Goal: Task Accomplishment & Management: Manage account settings

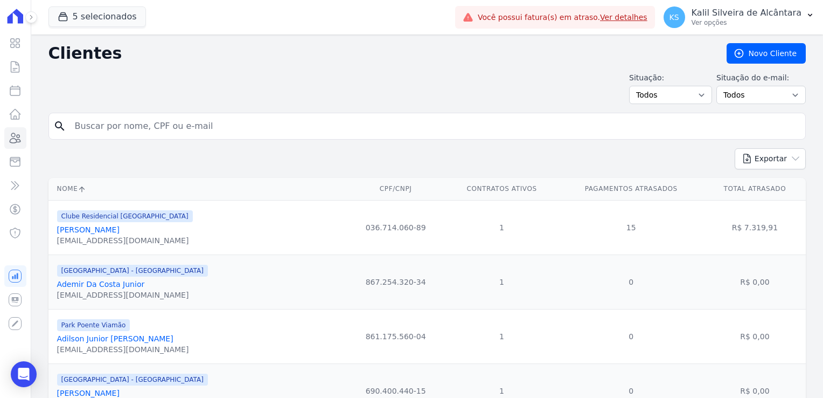
click at [108, 129] on input "search" at bounding box center [434, 126] width 733 height 22
type input "rochele"
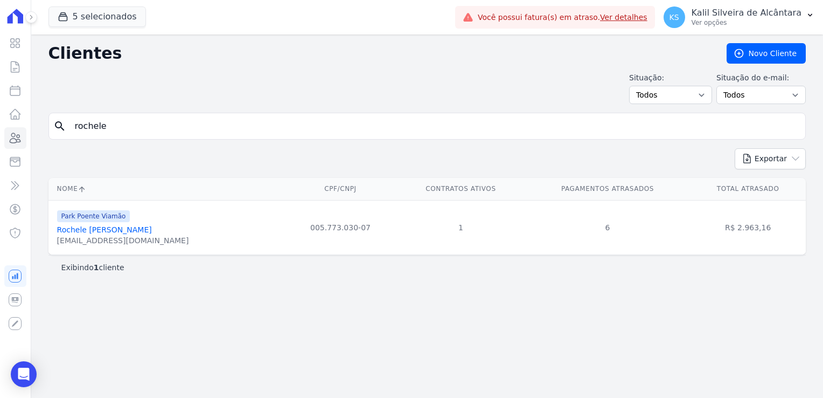
click at [144, 228] on link "Rochele [PERSON_NAME]" at bounding box center [104, 229] width 95 height 9
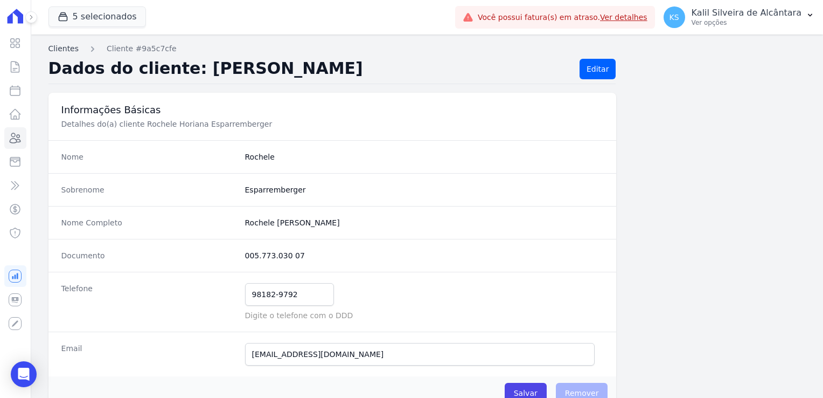
click at [71, 50] on link "Clientes" at bounding box center [63, 48] width 30 height 11
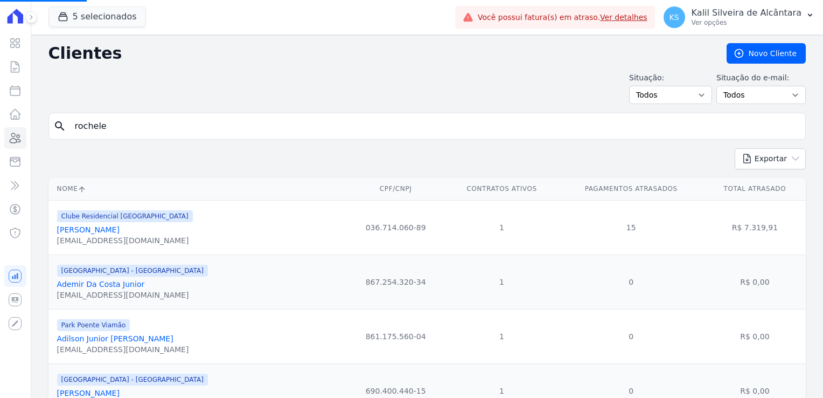
drag, startPoint x: 143, startPoint y: 123, endPoint x: -25, endPoint y: 129, distance: 168.2
click at [0, 129] on html "Visão Geral Contratos Parcelas Lotes Clientes Minha Carteira Transferências Cré…" at bounding box center [411, 199] width 823 height 398
click at [181, 128] on input "search" at bounding box center [434, 126] width 733 height 22
type input "rochele"
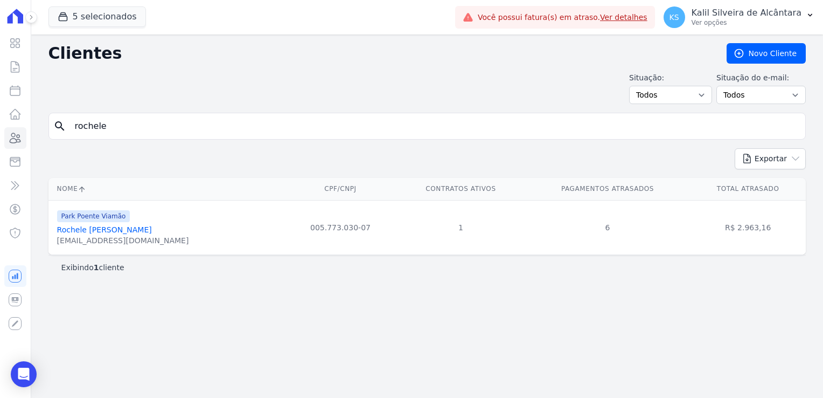
click at [140, 22] on div "5 selecionados Apice Incorporadora Arty Park - Gravatai Arty Park - JPI RESIDEN…" at bounding box center [249, 17] width 403 height 36
click at [116, 16] on button "5 selecionados" at bounding box center [97, 16] width 98 height 20
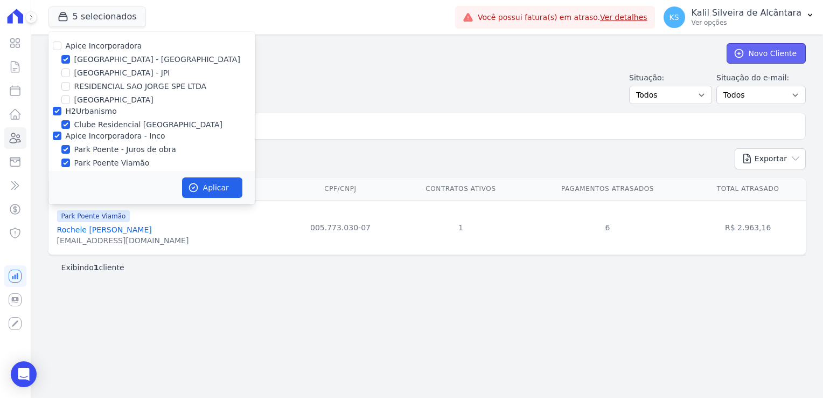
click at [785, 60] on link "Novo Cliente" at bounding box center [766, 53] width 79 height 20
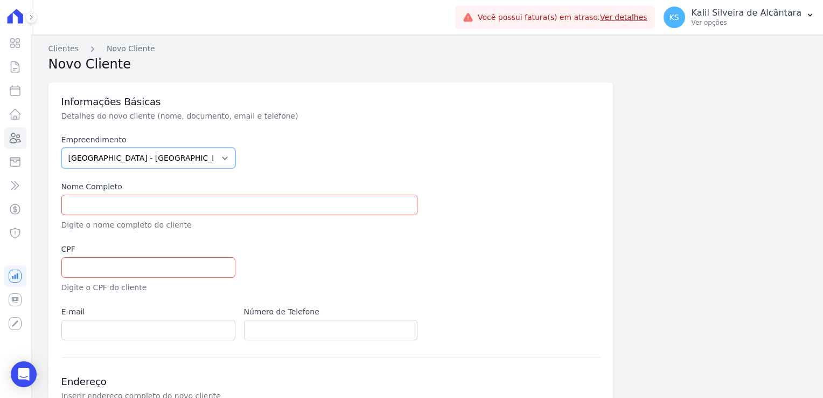
click at [142, 158] on select "Arty Park - Gravatai Arty Park - JPI Clube Residencial Saint Louis Park Poente …" at bounding box center [148, 158] width 174 height 20
select select "a809cdca-e68c-4b96-ac7a-7f2da9de2f46"
click at [61, 148] on select "Arty Park - Gravatai Arty Park - JPI Clube Residencial Saint Louis Park Poente …" at bounding box center [148, 158] width 174 height 20
click at [156, 213] on input "text" at bounding box center [239, 205] width 357 height 20
paste input "Rochele [PERSON_NAME]"
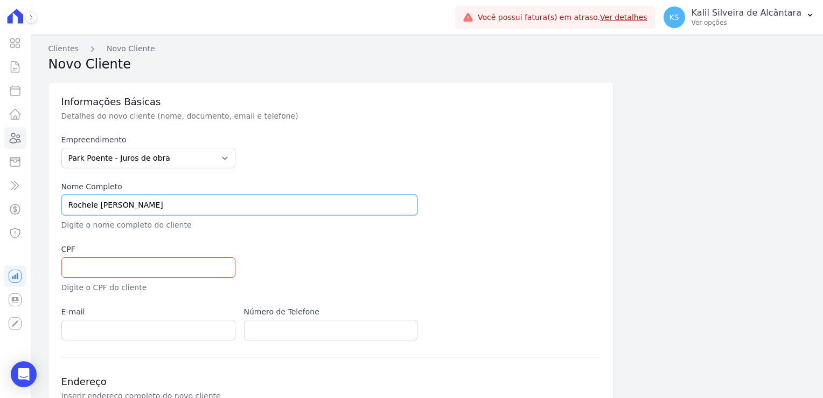
type input "Rochele [PERSON_NAME]"
click at [168, 253] on label "CPF" at bounding box center [148, 249] width 174 height 11
click at [174, 267] on input "text" at bounding box center [148, 267] width 174 height 20
paste input "005.773.030 07"
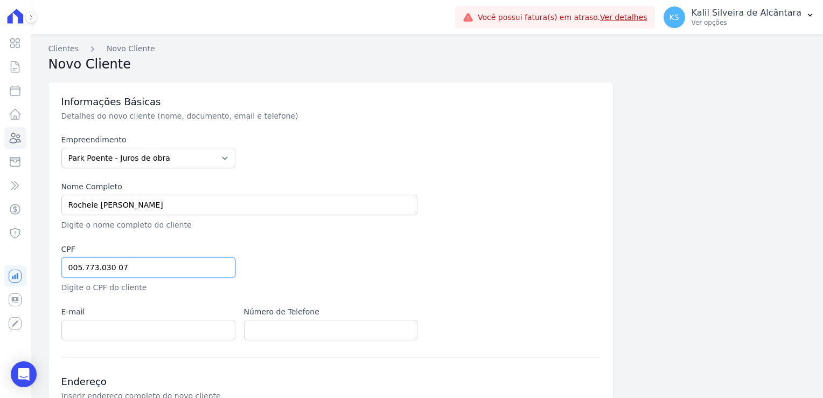
type input "005.773.030 07"
click at [151, 320] on input "email" at bounding box center [148, 330] width 174 height 20
paste input "[EMAIL_ADDRESS][DOMAIN_NAME]"
type input "[EMAIL_ADDRESS][DOMAIN_NAME]"
click at [267, 326] on input "text" at bounding box center [331, 330] width 174 height 20
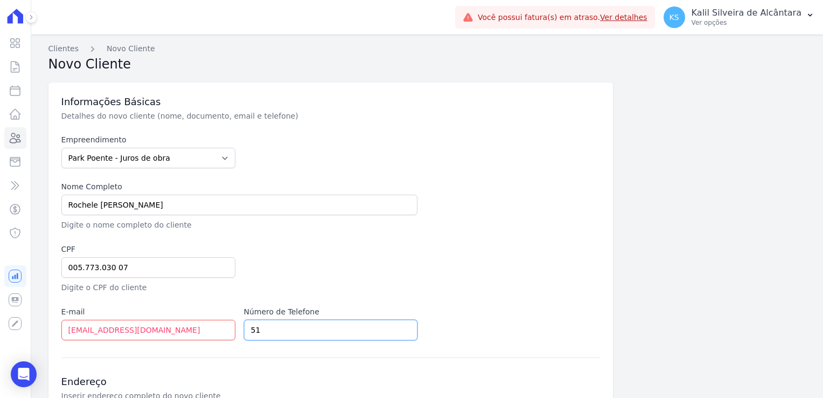
paste input "98182-9792"
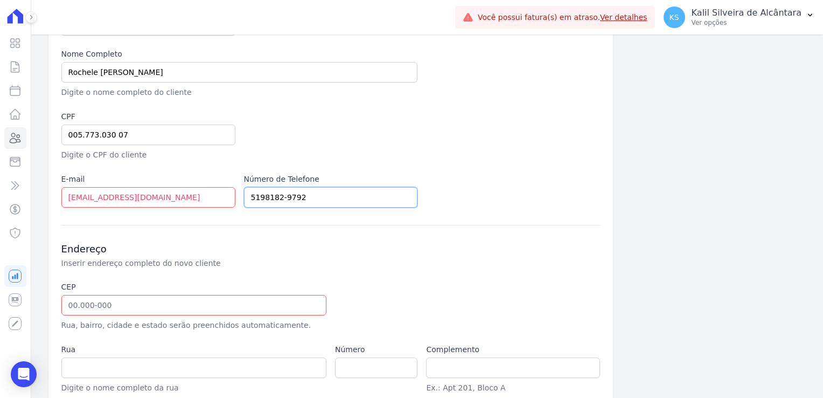
scroll to position [216, 0]
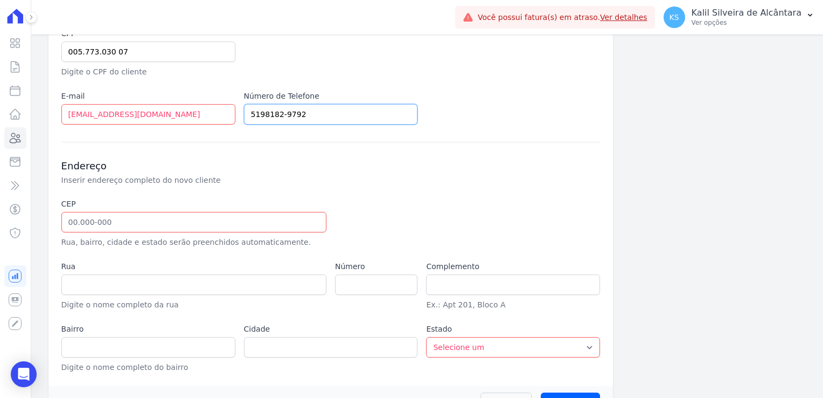
type input "5198182-9792"
click at [175, 217] on input "text" at bounding box center [193, 222] width 265 height 20
paste input "93.425-23"
type input "93.425-23"
click at [224, 246] on p "Rua, bairro, cidade e estado serão preenchidos automaticamente." at bounding box center [193, 242] width 265 height 11
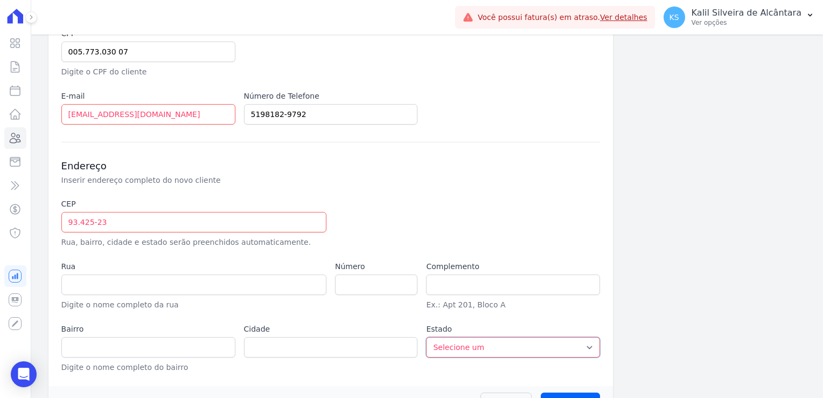
click at [452, 342] on select "Selecione um AC AL AP AM BA CE DF ES GO MA MG MT MS PA PB PR PE PI RJ RN RS RO …" at bounding box center [513, 347] width 174 height 20
select select "RS"
click at [426, 337] on select "Selecione um AC AL AP AM BA CE DF ES GO MA MG MT MS PA PB PR PE PI RJ RN RS RO …" at bounding box center [513, 347] width 174 height 20
click at [238, 219] on input "93.425-23" at bounding box center [193, 222] width 265 height 20
click at [127, 226] on input "93.425-23" at bounding box center [193, 222] width 265 height 20
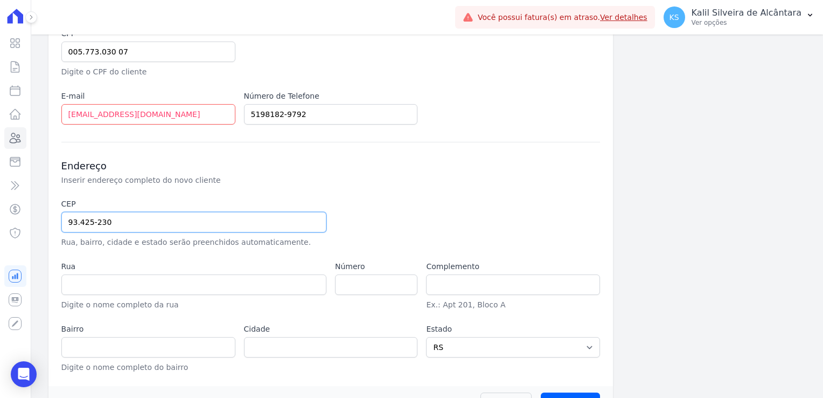
drag, startPoint x: 192, startPoint y: 211, endPoint x: 203, endPoint y: 204, distance: 12.9
click at [192, 212] on input "93.425-230" at bounding box center [193, 222] width 265 height 20
type input "93.425-230"
click at [221, 186] on div "Endereço Inserir endereço completo do novo cliente CEP 93.425-230 Rua, bairro, …" at bounding box center [330, 257] width 539 height 231
click at [372, 226] on div at bounding box center [422, 223] width 174 height 50
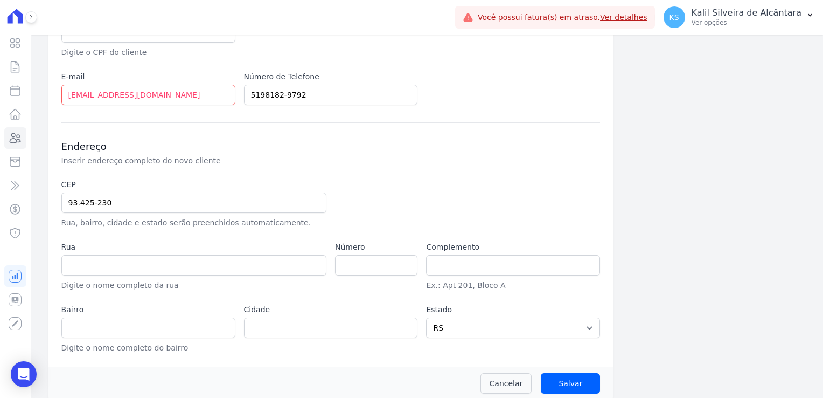
scroll to position [244, 0]
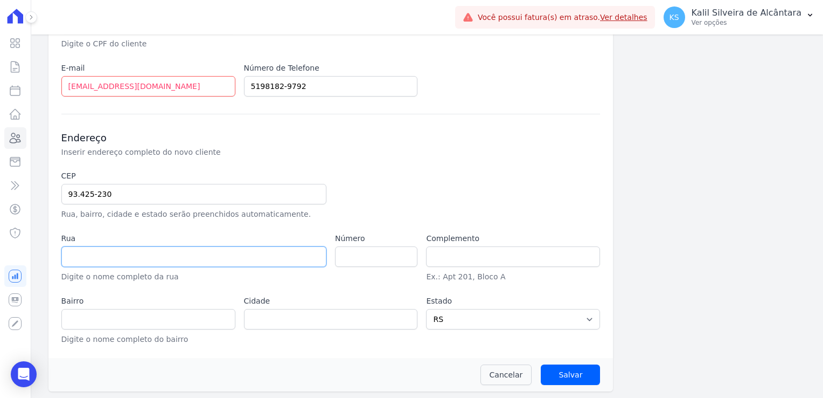
click at [210, 253] on input "text" at bounding box center [193, 256] width 265 height 20
click at [107, 223] on div "CEP 93.425-230 Rua, bairro, cidade e estado serão preenchidos automaticamente. …" at bounding box center [330, 257] width 539 height 175
click at [101, 243] on div "Rua Digite o nome completo da rua" at bounding box center [193, 258] width 265 height 50
click at [142, 266] on div "Rua Digite o nome completo da rua" at bounding box center [193, 258] width 265 height 50
click at [148, 247] on input "text" at bounding box center [193, 256] width 265 height 20
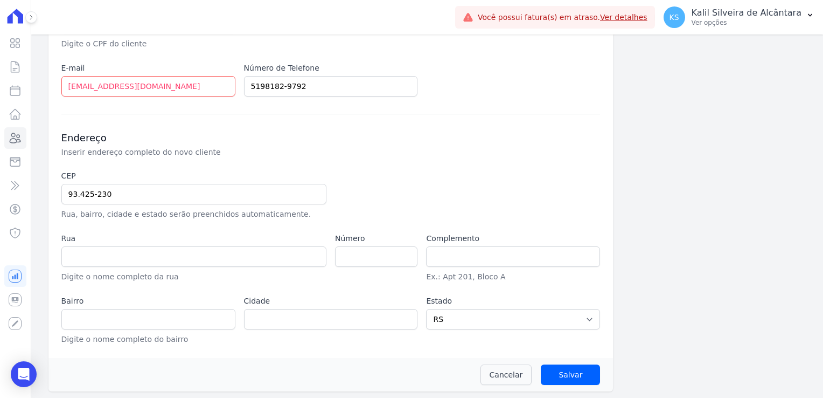
type input "Rua Sananduva"
type input "Santo Afonso"
type input "Novo Hamburgo"
paste input "101"
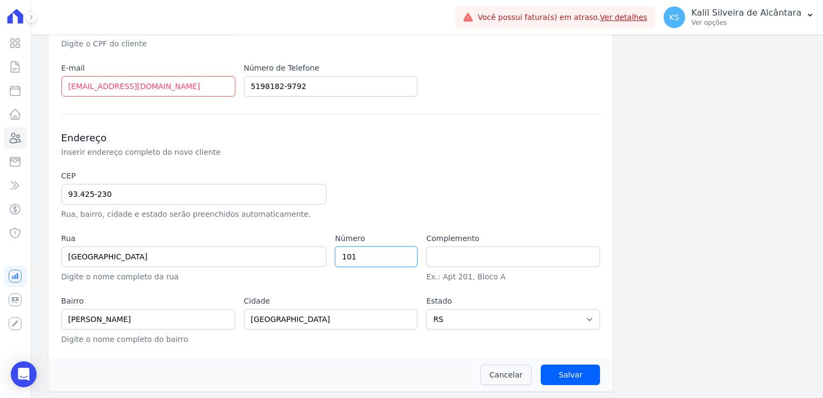
type input "101"
click at [625, 204] on div "Informações Básicas Detalhes do novo cliente (nome, documento, email e telefone…" at bounding box center [427, 111] width 758 height 559
click at [564, 378] on input "Salvar" at bounding box center [570, 374] width 59 height 20
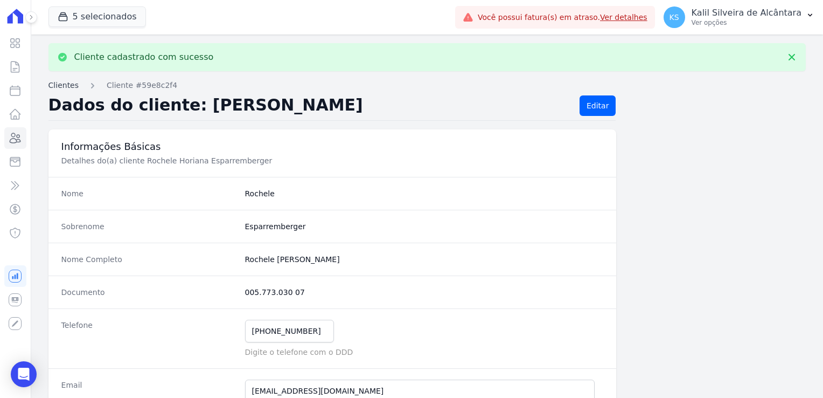
click at [60, 81] on link "Clientes" at bounding box center [63, 85] width 30 height 11
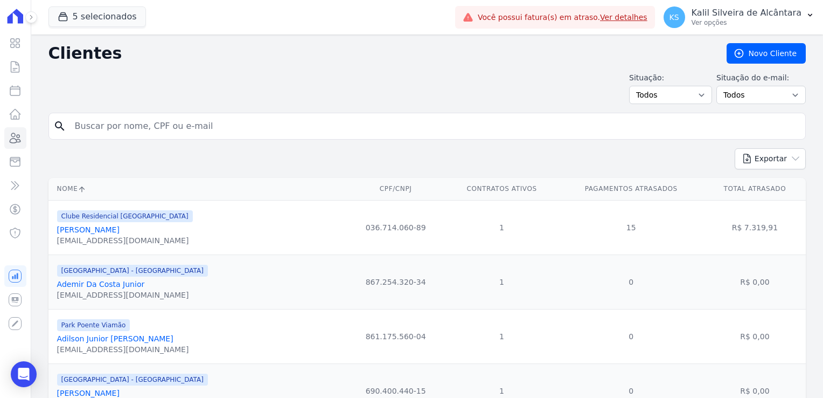
click at [147, 122] on input "search" at bounding box center [434, 126] width 733 height 22
type input "rochele"
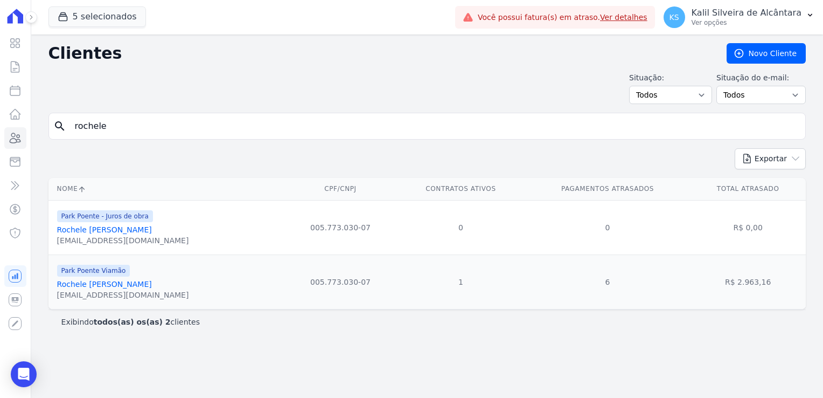
click at [119, 230] on link "Rochele Horiana Esparremberger" at bounding box center [104, 229] width 95 height 9
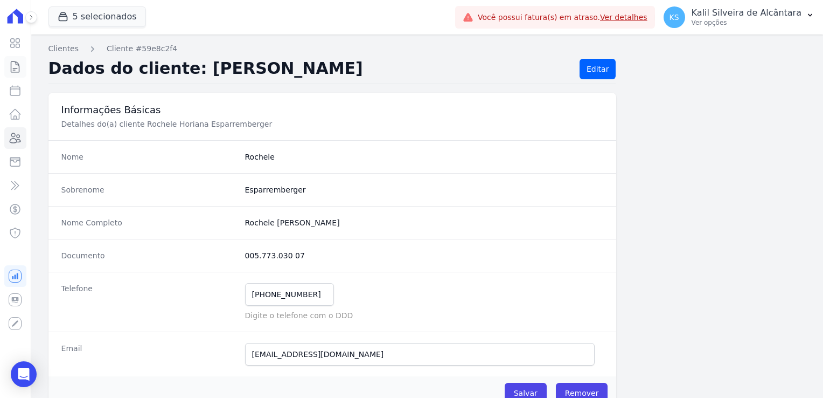
click at [13, 69] on icon at bounding box center [15, 66] width 13 height 13
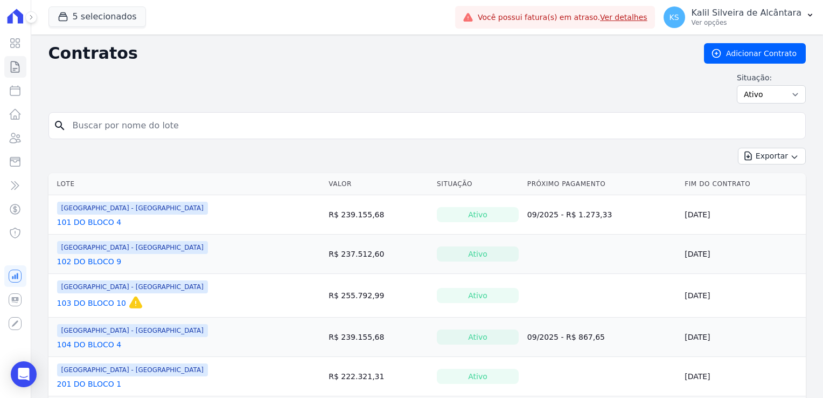
click at [755, 52] on link "Adicionar Contrato" at bounding box center [755, 53] width 102 height 20
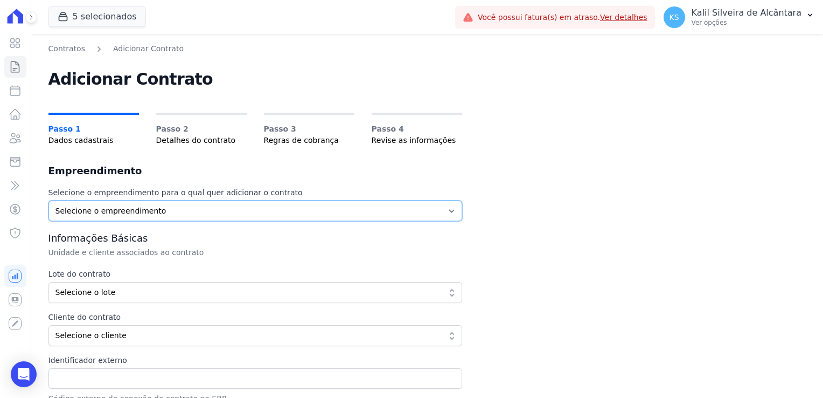
click at [114, 210] on select "Selecione o empreendimento Arty Park - Gravatai Clube Residencial Saint Louis P…" at bounding box center [255, 210] width 414 height 20
select select "a809cdca-e68c-4b96-ac7a-7f2da9de2f46"
click at [48, 200] on select "Selecione o empreendimento Arty Park - Gravatai Clube Residencial Saint Louis P…" at bounding box center [255, 210] width 414 height 20
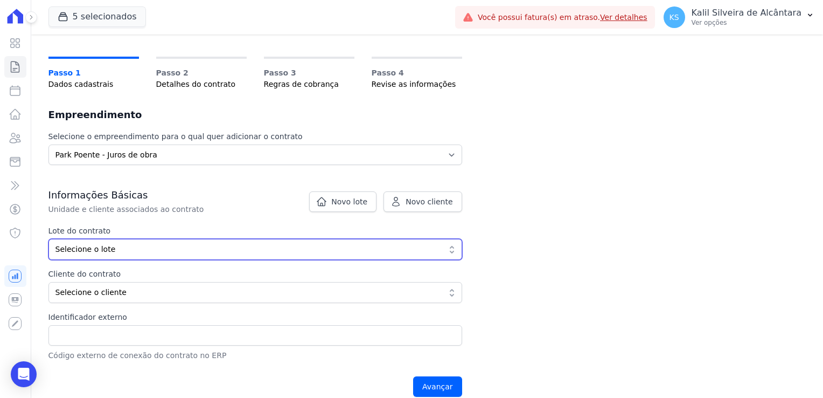
click at [391, 247] on span "Selecione o lote" at bounding box center [248, 249] width 385 height 11
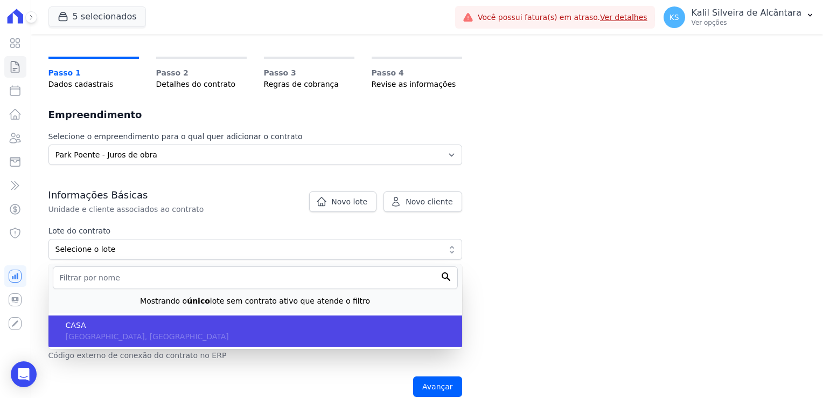
click at [178, 329] on span "CASA" at bounding box center [260, 325] width 388 height 11
type input "eb6da0c5-ab46-4132-bba1-38b61eedec67"
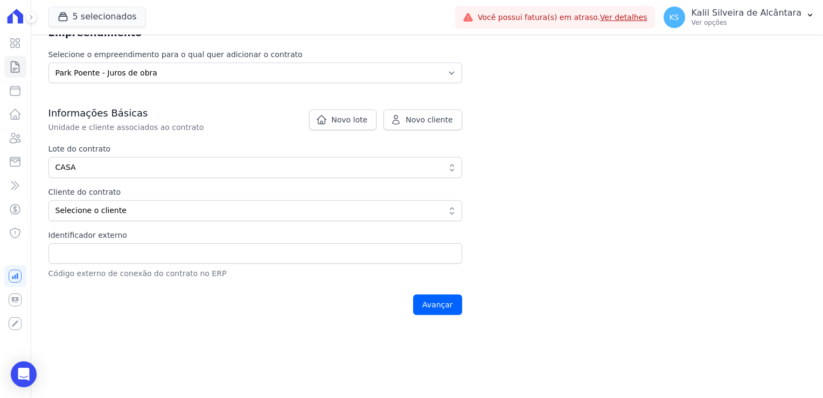
scroll to position [142, 0]
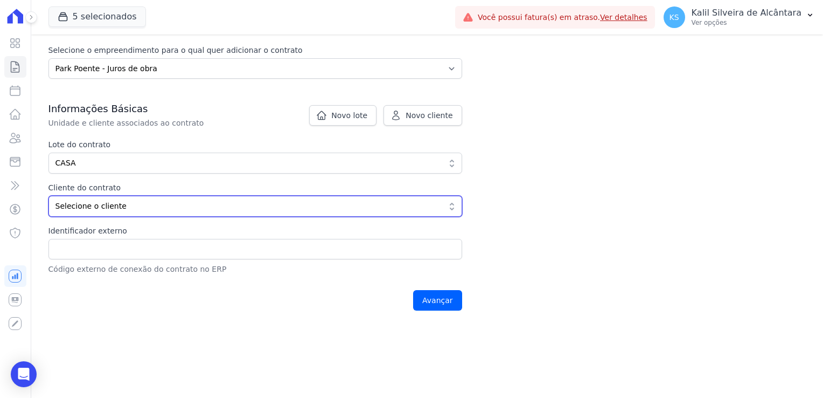
click at [211, 213] on button "Selecione o cliente" at bounding box center [255, 206] width 414 height 21
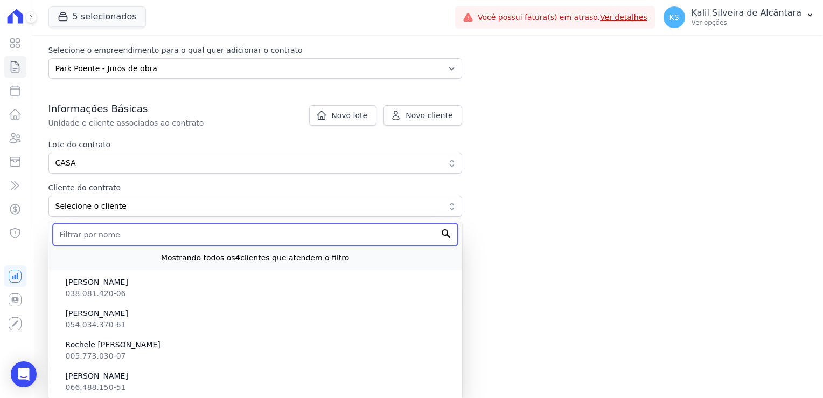
click at [199, 243] on input "text" at bounding box center [255, 234] width 405 height 23
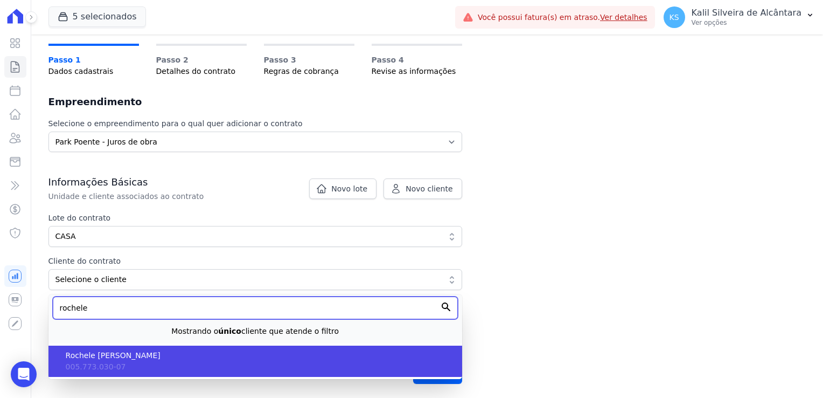
type input "rochele"
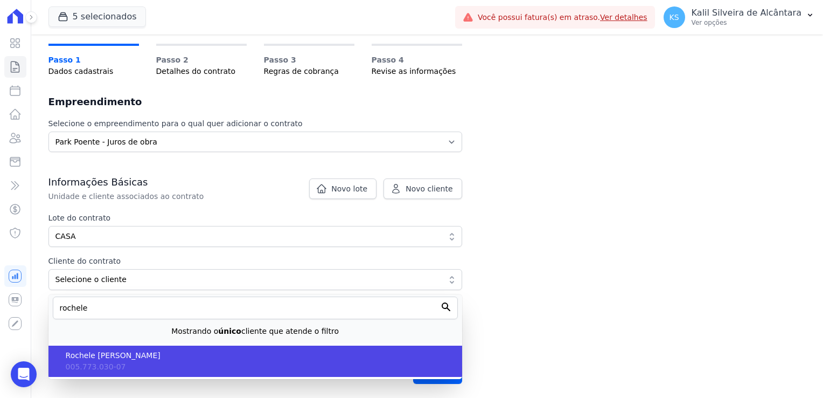
click at [126, 356] on span "Rochele [PERSON_NAME]" at bounding box center [260, 355] width 388 height 11
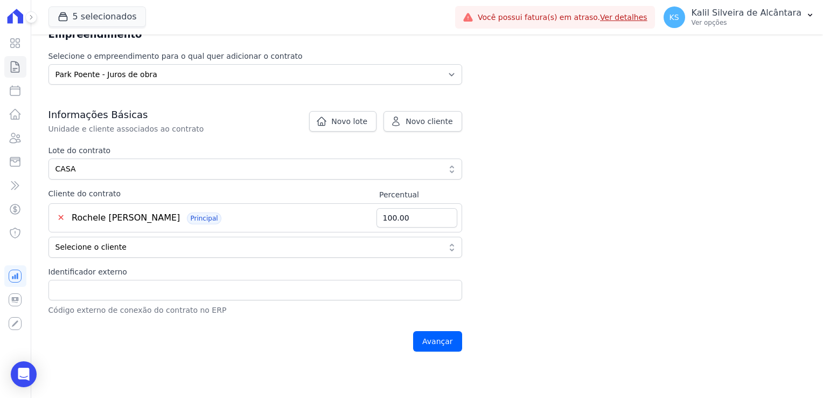
scroll to position [147, 0]
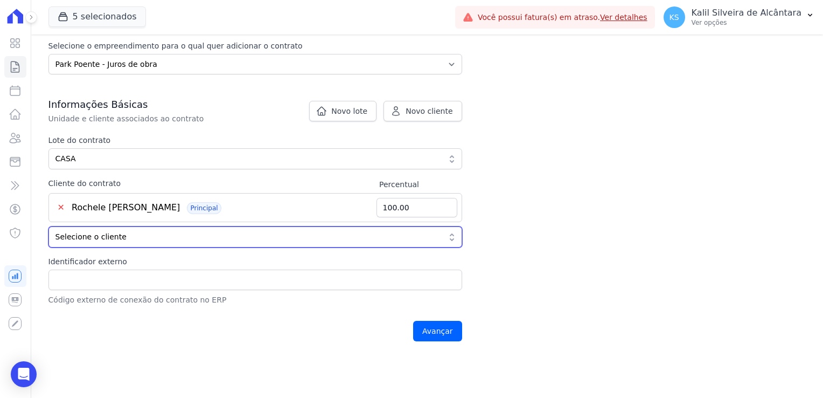
click at [104, 236] on span "Selecione o cliente" at bounding box center [248, 236] width 385 height 11
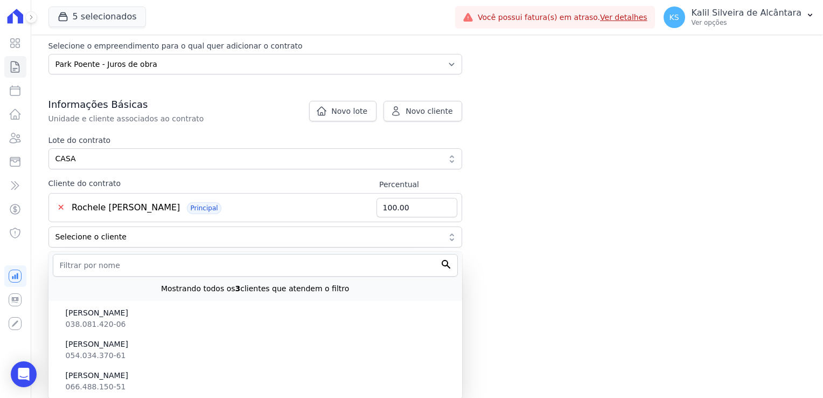
click at [802, 214] on div "Contratos Adicionar Contrato Adicionar Contrato Passo 1 Dados cadastrais Passo …" at bounding box center [427, 122] width 792 height 468
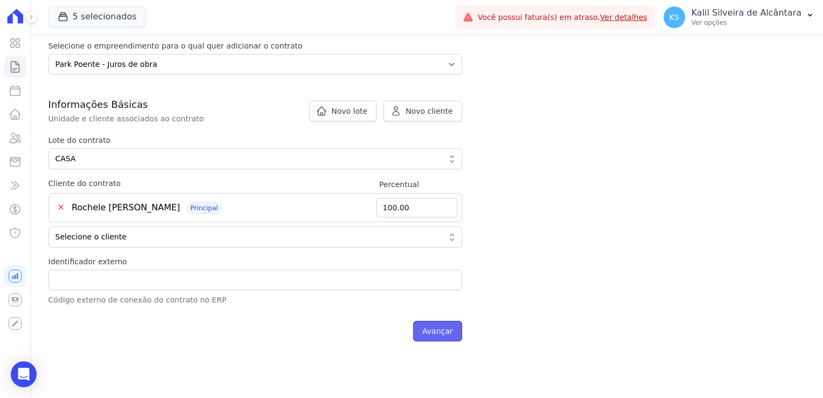
click at [449, 335] on input "Avançar" at bounding box center [437, 331] width 49 height 20
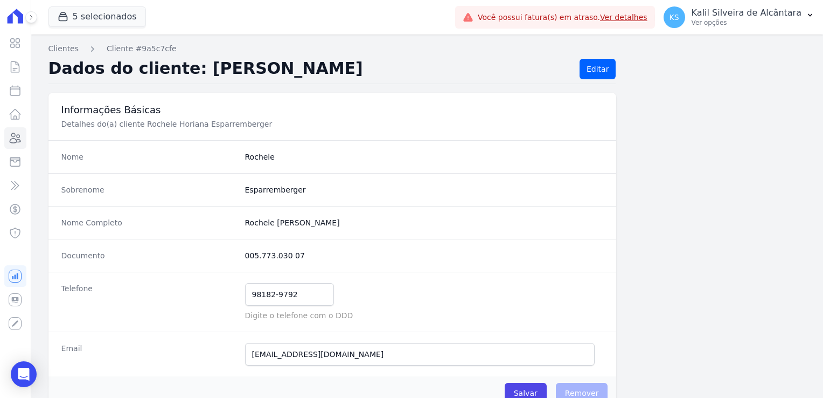
drag, startPoint x: 359, startPoint y: 223, endPoint x: 239, endPoint y: 225, distance: 120.2
click at [239, 225] on div "Nome Completo Rochele Horiana Esparremberger" at bounding box center [332, 222] width 568 height 33
copy completo "Rochele [PERSON_NAME]"
drag, startPoint x: 264, startPoint y: 265, endPoint x: 285, endPoint y: 261, distance: 20.7
click at [266, 264] on div "Documento 005.773.030 07" at bounding box center [332, 255] width 568 height 33
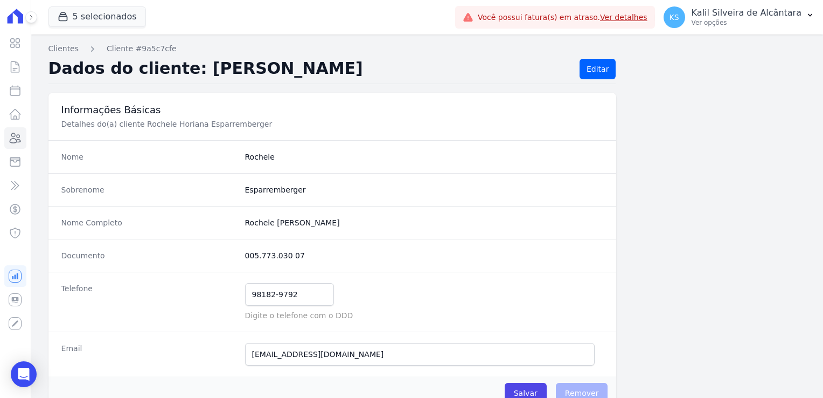
drag, startPoint x: 294, startPoint y: 257, endPoint x: 243, endPoint y: 253, distance: 50.8
click at [245, 253] on dd "005.773.030 07" at bounding box center [424, 255] width 359 height 11
copy dd "005.773.030 07"
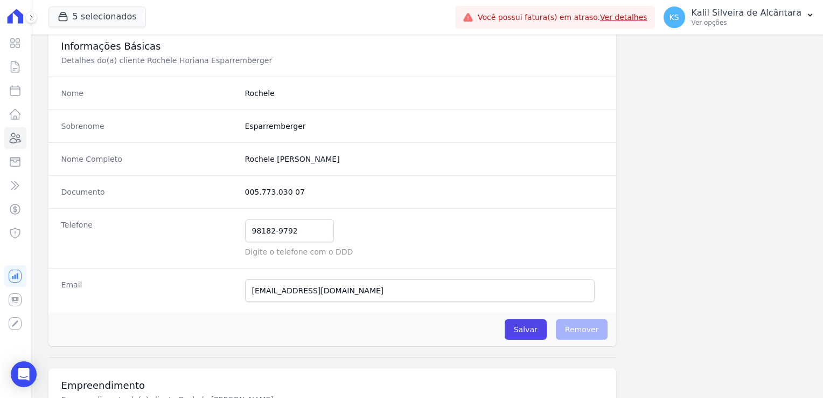
scroll to position [108, 0]
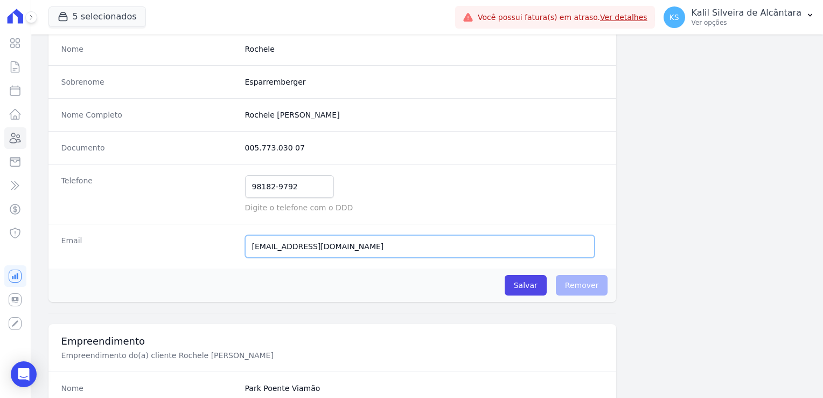
drag, startPoint x: 358, startPoint y: 252, endPoint x: 241, endPoint y: 237, distance: 117.4
click at [241, 237] on div "Email rochele.esp@gmail.com Email confirmado." at bounding box center [332, 246] width 568 height 45
drag, startPoint x: 296, startPoint y: 188, endPoint x: 206, endPoint y: 200, distance: 90.3
click at [206, 200] on div "Telefone 98182-9792 Mensagem de SMS ainda não enviada.. Mensagem de Whatsapp ai…" at bounding box center [332, 194] width 568 height 60
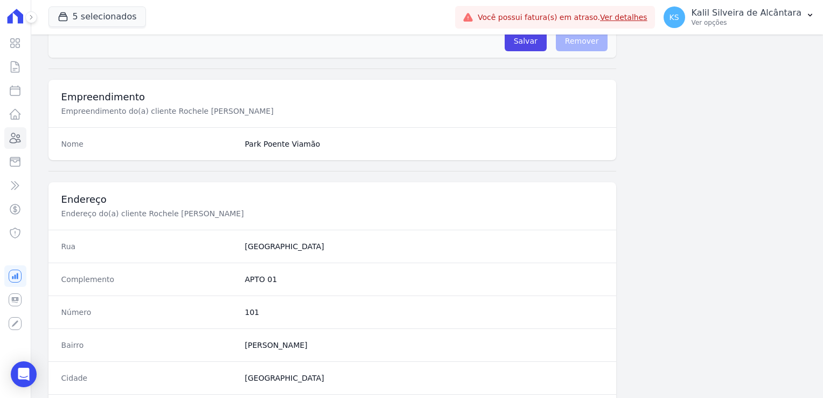
scroll to position [431, 0]
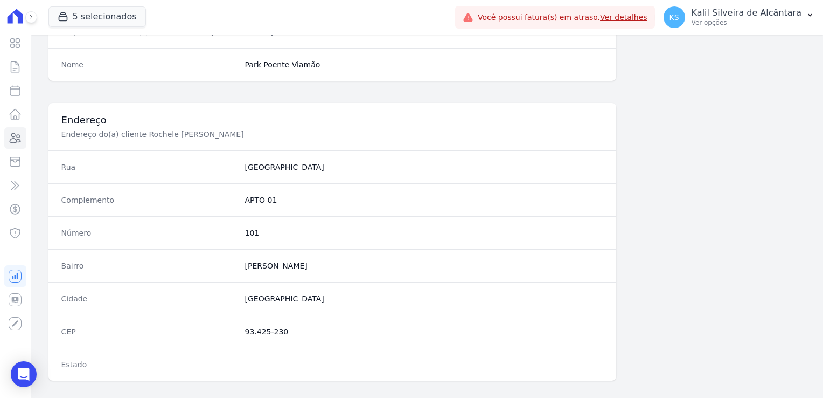
drag, startPoint x: 286, startPoint y: 327, endPoint x: 233, endPoint y: 330, distance: 52.4
click at [233, 330] on div "CEP 93.425-230" at bounding box center [332, 331] width 568 height 33
copy div "93.425-230"
click at [248, 227] on dd "101" at bounding box center [424, 232] width 359 height 11
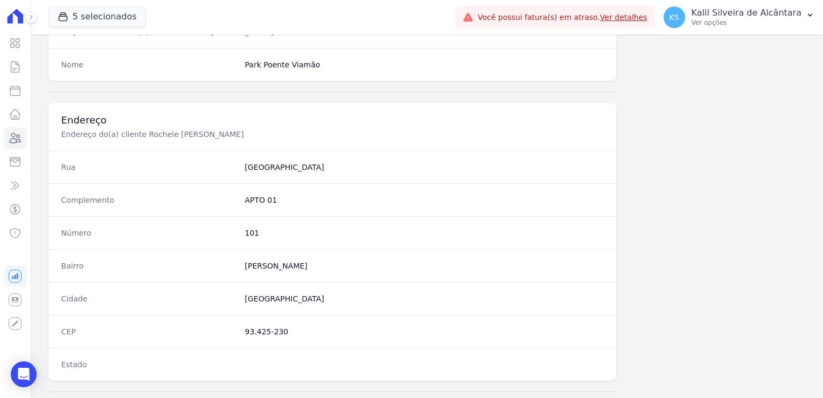
copy dd "101"
drag, startPoint x: 285, startPoint y: 331, endPoint x: 243, endPoint y: 338, distance: 42.1
click at [243, 338] on div "CEP 93.425-230" at bounding box center [332, 331] width 568 height 33
click at [267, 272] on div "Bairro Santo Afonso" at bounding box center [332, 265] width 568 height 33
drag, startPoint x: 302, startPoint y: 264, endPoint x: 243, endPoint y: 266, distance: 58.8
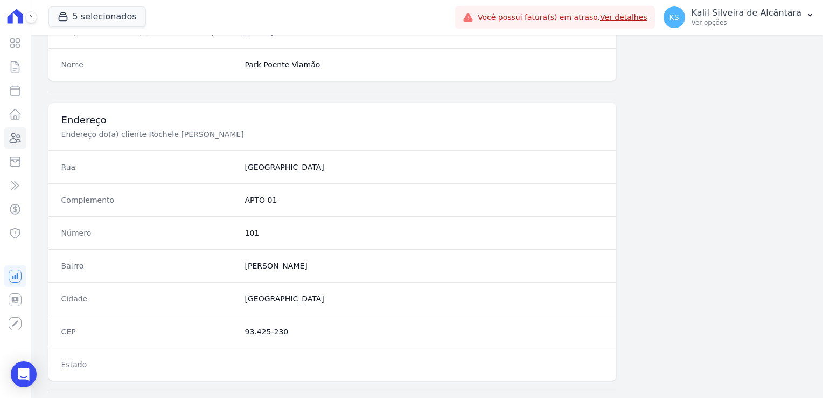
click at [245, 266] on dd "Santo Afonso" at bounding box center [424, 265] width 359 height 11
copy dd "Santo Afonso"
click at [248, 239] on div "Número 101" at bounding box center [332, 232] width 568 height 33
click at [248, 238] on div "Número 101" at bounding box center [332, 232] width 568 height 33
click at [248, 232] on dd "101" at bounding box center [424, 232] width 359 height 11
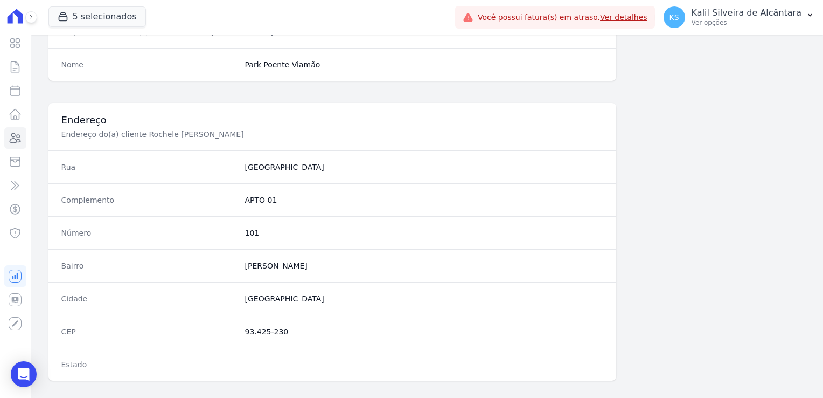
click at [248, 232] on dd "101" at bounding box center [424, 232] width 359 height 11
copy dd "101"
click at [16, 382] on div "Abertura do Messenger da Intercom" at bounding box center [22, 373] width 36 height 36
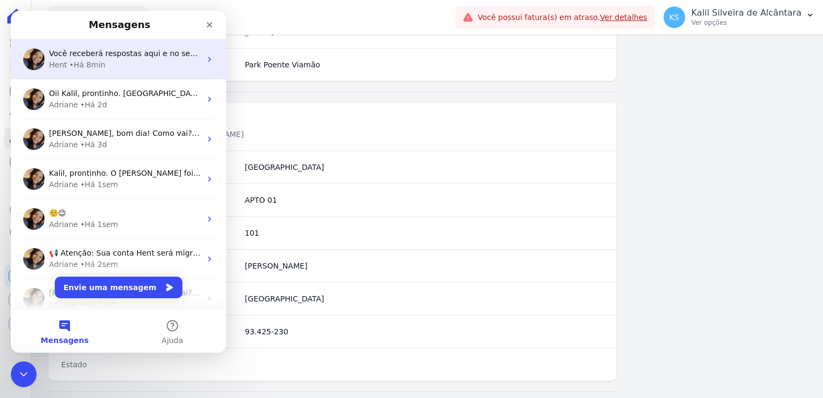
click at [99, 59] on div "• Há 8min" at bounding box center [88, 64] width 36 height 11
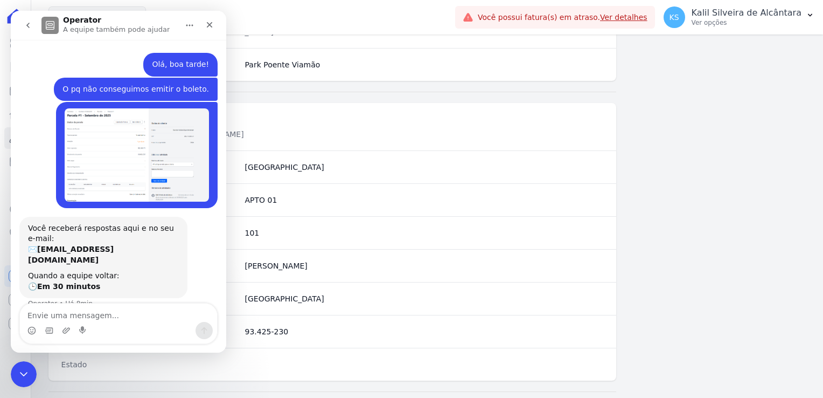
scroll to position [6, 0]
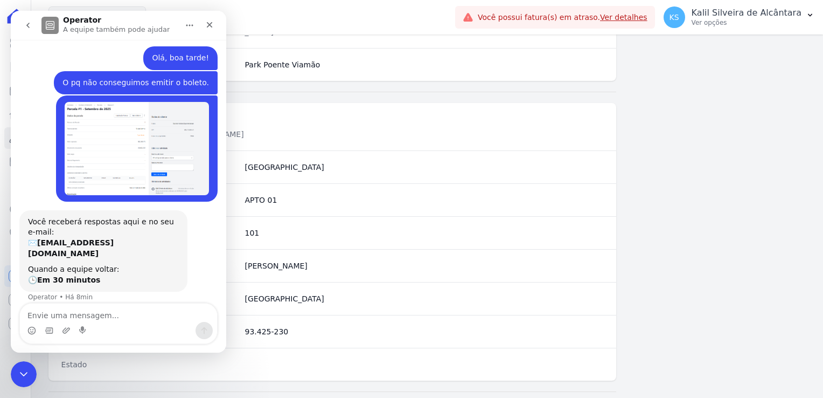
click at [474, 203] on dd "APTO 01" at bounding box center [424, 200] width 359 height 11
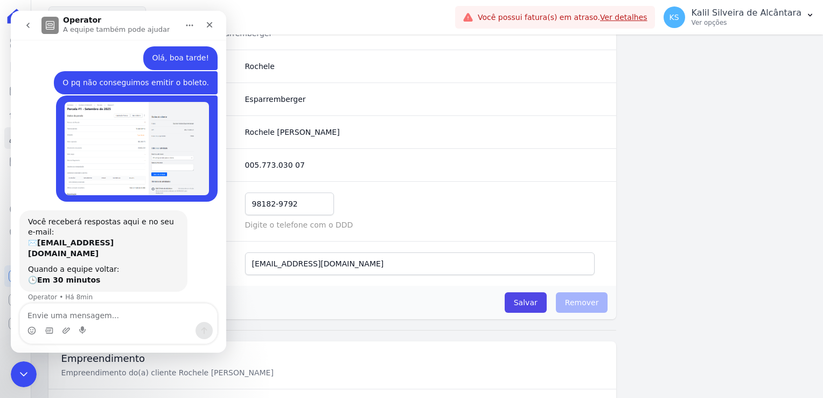
scroll to position [0, 0]
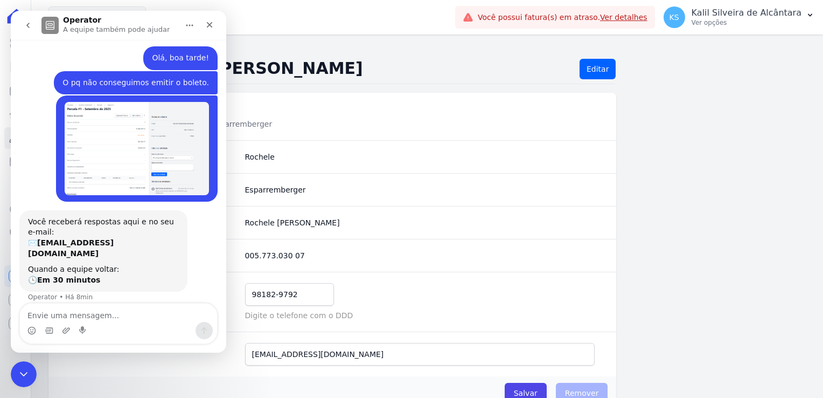
drag, startPoint x: 405, startPoint y: 131, endPoint x: 360, endPoint y: 135, distance: 45.4
click at [405, 131] on div "Informações Básicas Detalhes do(a) cliente Rochele Horiana Esparremberger" at bounding box center [332, 116] width 568 height 47
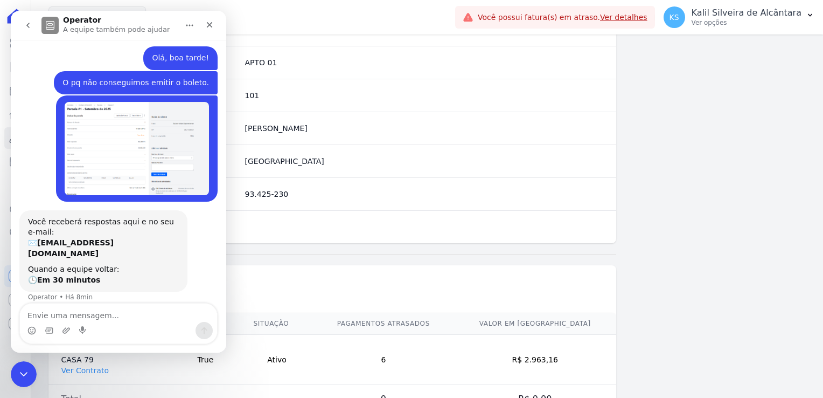
scroll to position [593, 0]
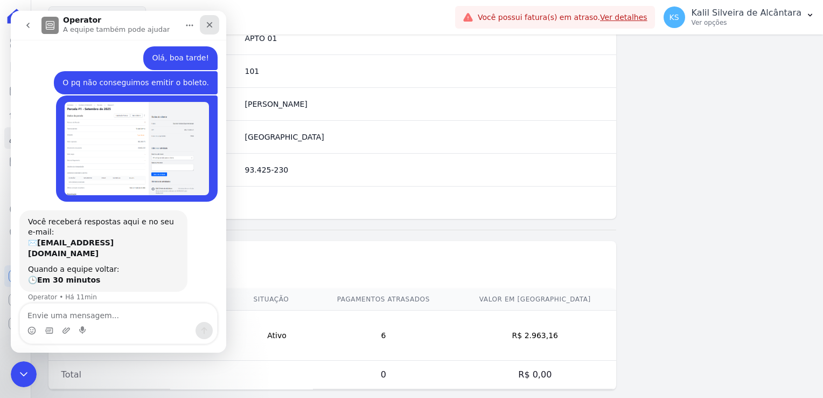
click at [207, 26] on icon "Fechar" at bounding box center [210, 25] width 6 height 6
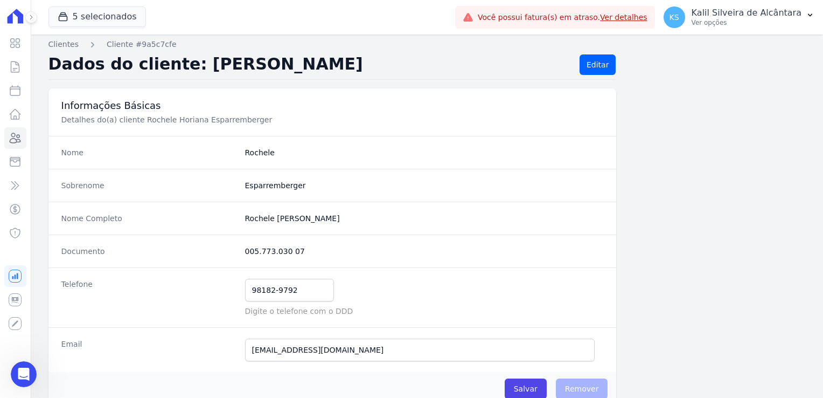
scroll to position [0, 0]
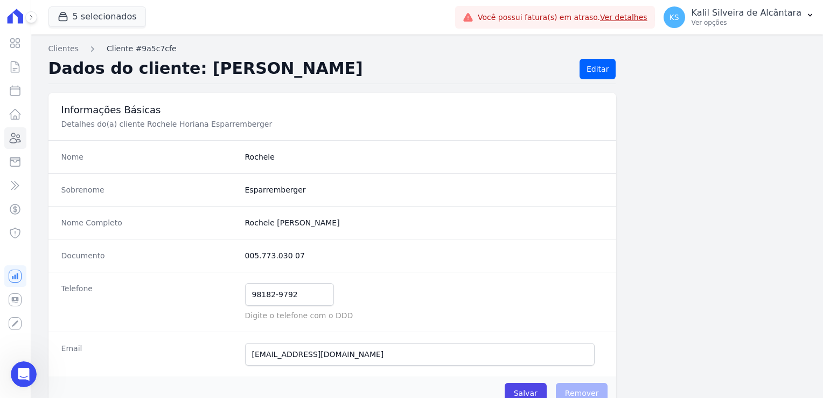
click at [110, 47] on link "Cliente #9a5c7cfe" at bounding box center [142, 48] width 70 height 11
click at [73, 49] on link "Clientes" at bounding box center [63, 48] width 30 height 11
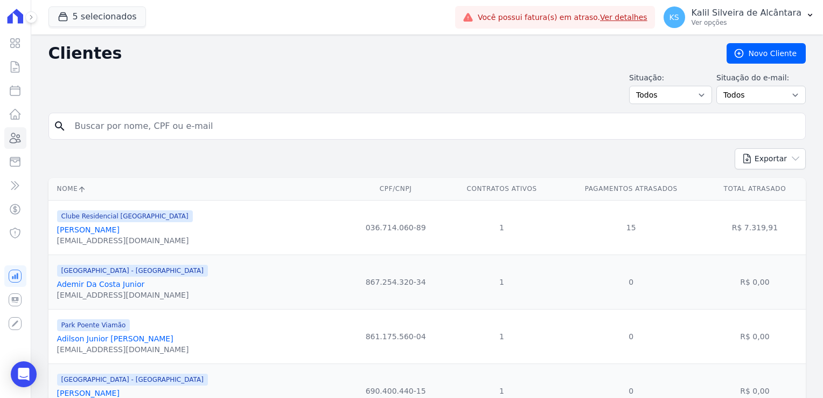
click at [113, 134] on input "search" at bounding box center [434, 126] width 733 height 22
type input "rochele"
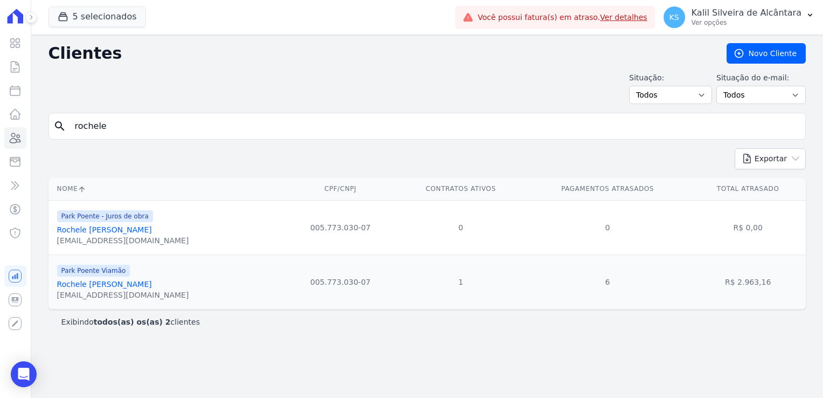
drag, startPoint x: 438, startPoint y: 232, endPoint x: 524, endPoint y: 232, distance: 86.2
click at [524, 232] on tr "Park Poente - Juros de obra Rochele Horiana Esparremberger rochele.esp@gmail.co…" at bounding box center [427, 227] width 758 height 54
drag, startPoint x: 524, startPoint y: 232, endPoint x: 462, endPoint y: 245, distance: 63.4
click at [470, 245] on td "0" at bounding box center [461, 227] width 128 height 54
click at [470, 254] on td "1" at bounding box center [461, 281] width 128 height 54
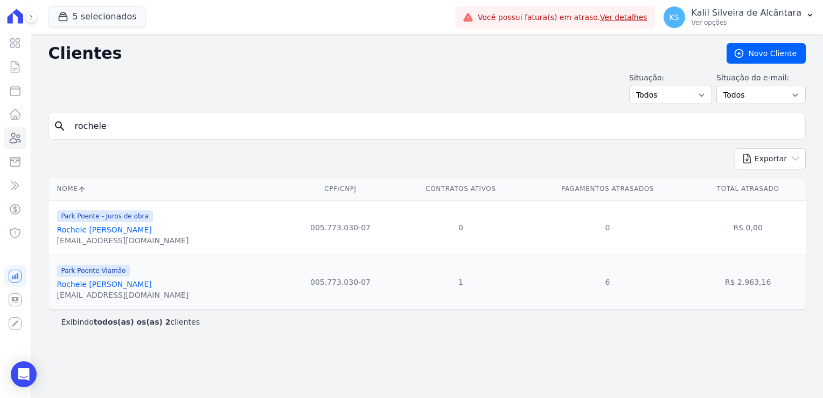
click at [136, 232] on link "Rochele [PERSON_NAME]" at bounding box center [104, 229] width 95 height 9
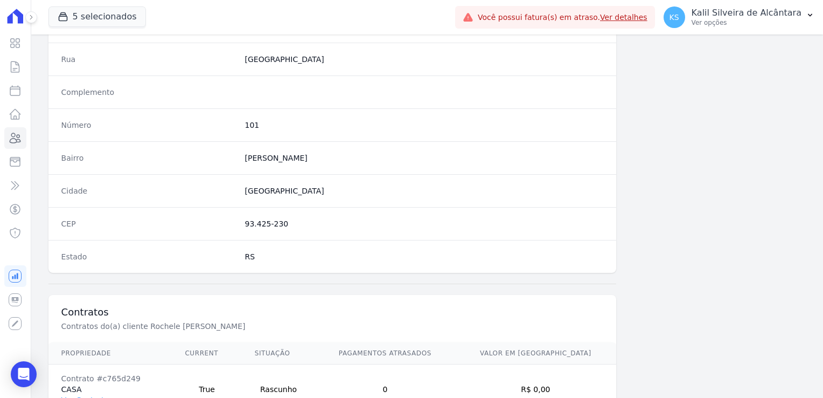
scroll to position [607, 0]
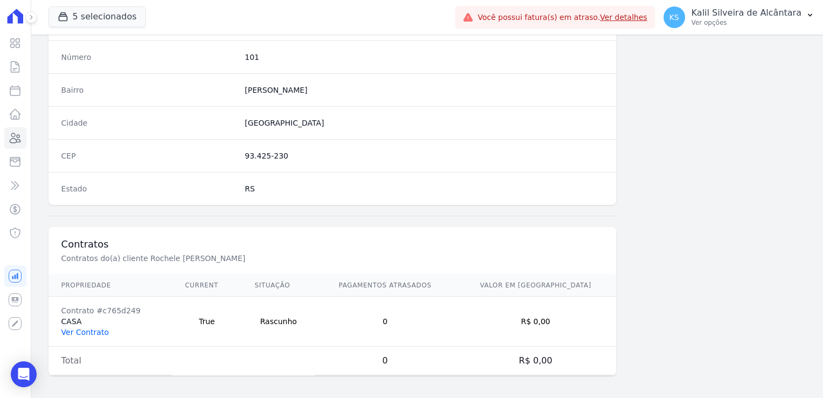
click at [90, 328] on link "Ver Contrato" at bounding box center [84, 332] width 47 height 9
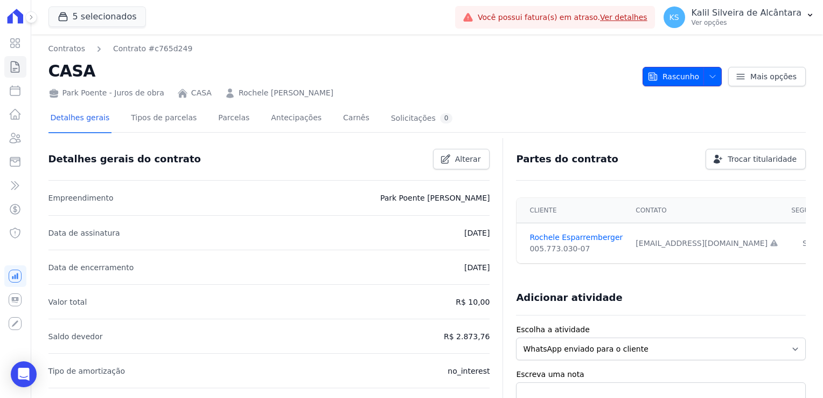
click at [709, 73] on icon "button" at bounding box center [713, 76] width 9 height 9
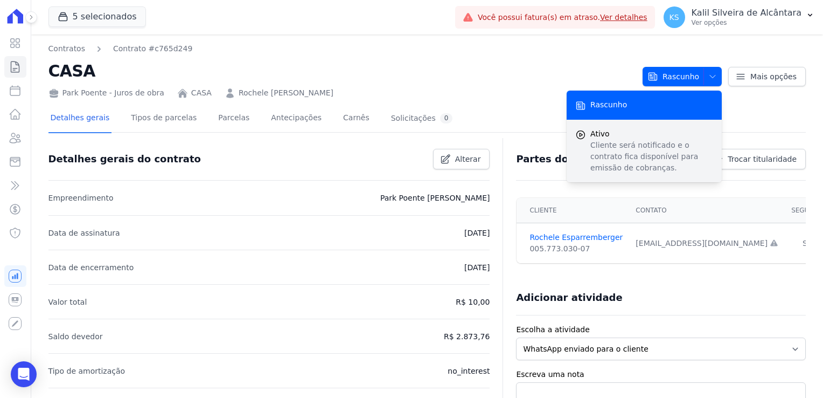
click at [623, 147] on p "Cliente será notificado e o contrato fica disponível para emissão de cobranças." at bounding box center [652, 157] width 123 height 34
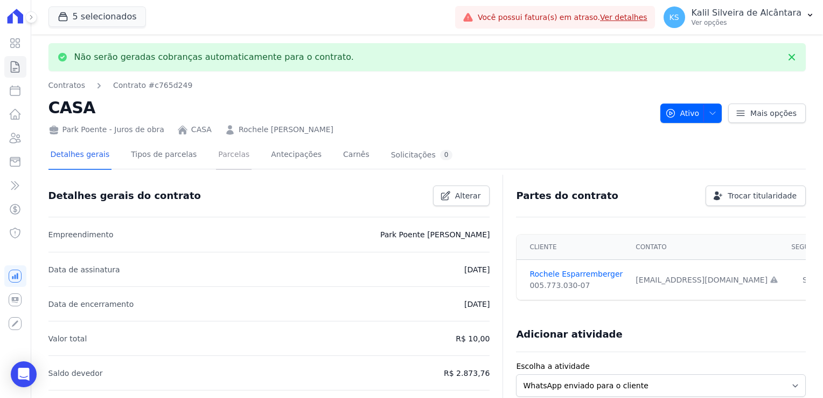
click at [222, 152] on link "Parcelas" at bounding box center [234, 155] width 36 height 29
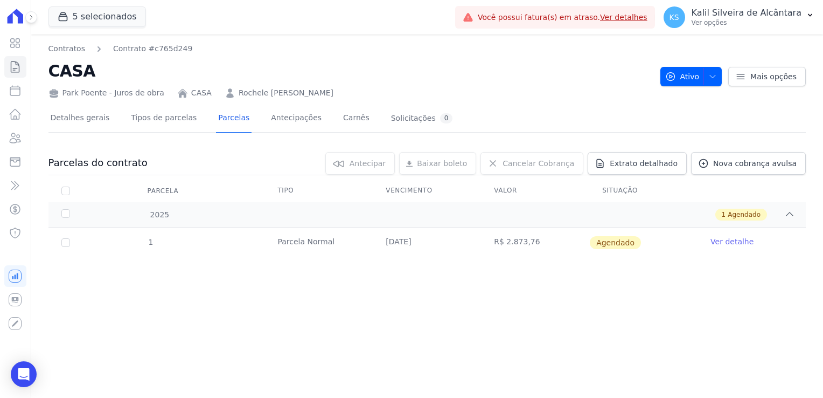
click at [743, 240] on link "Ver detalhe" at bounding box center [732, 241] width 43 height 11
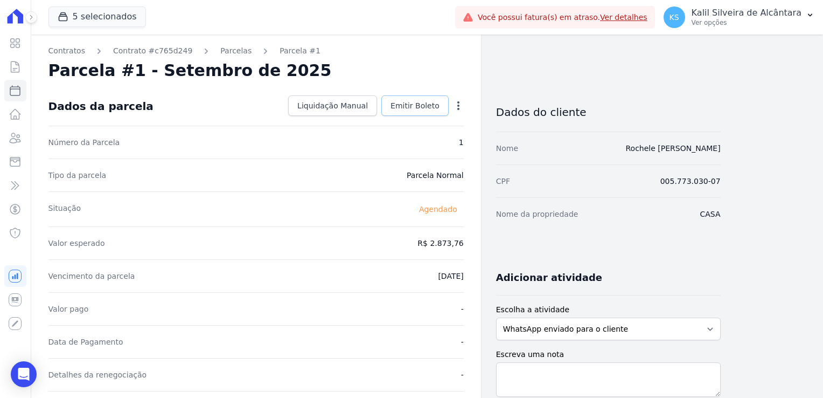
click at [403, 101] on span "Emitir Boleto" at bounding box center [415, 105] width 49 height 11
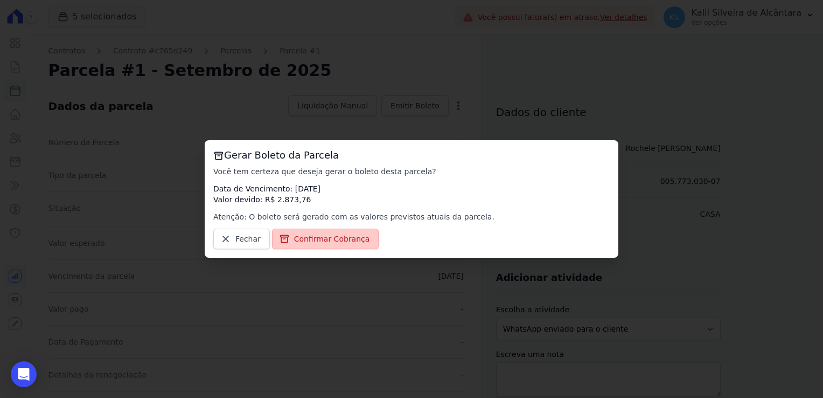
click at [313, 243] on span "Confirmar Cobrança" at bounding box center [332, 238] width 76 height 11
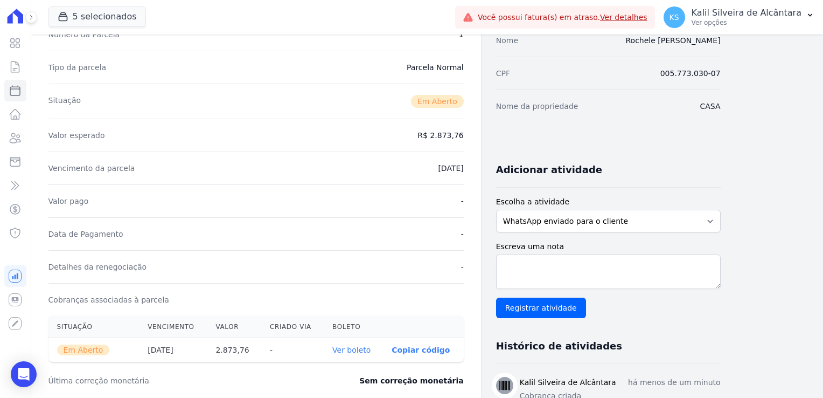
scroll to position [216, 0]
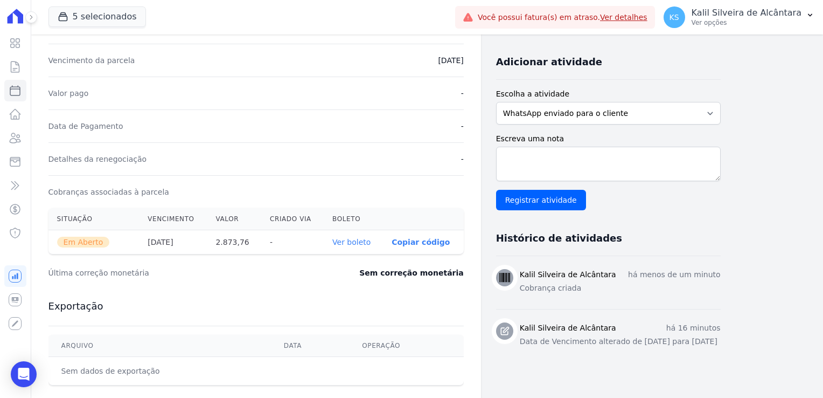
click at [357, 241] on link "Ver boleto" at bounding box center [351, 242] width 38 height 9
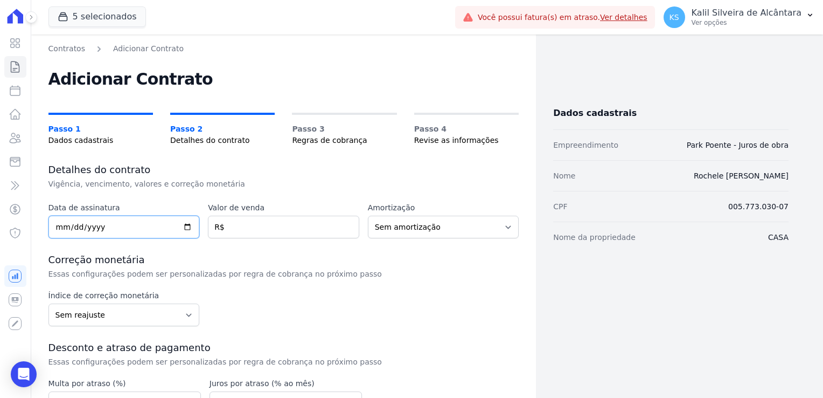
click at [56, 227] on input "date" at bounding box center [123, 227] width 151 height 23
type input "[DATE]"
click at [272, 240] on div "Data de assinatura 2025-09-04 Valor de venda R$ Amortização Sem amortização Pri…" at bounding box center [283, 350] width 471 height 296
click at [261, 225] on input "number" at bounding box center [283, 227] width 151 height 23
click at [408, 234] on select "Sem amortização Price Sac" at bounding box center [443, 227] width 151 height 23
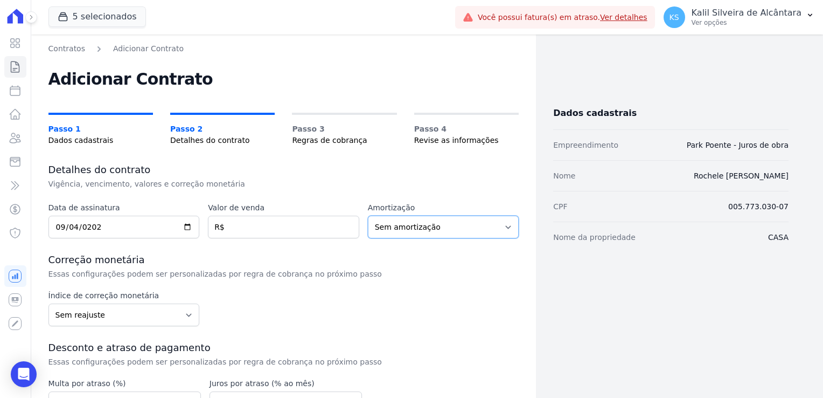
click at [408, 234] on select "Sem amortização Price Sac" at bounding box center [443, 227] width 151 height 23
drag, startPoint x: 259, startPoint y: 228, endPoint x: 263, endPoint y: 233, distance: 6.5
click at [259, 228] on input "number" at bounding box center [283, 227] width 151 height 23
click at [261, 223] on input "number" at bounding box center [283, 227] width 151 height 23
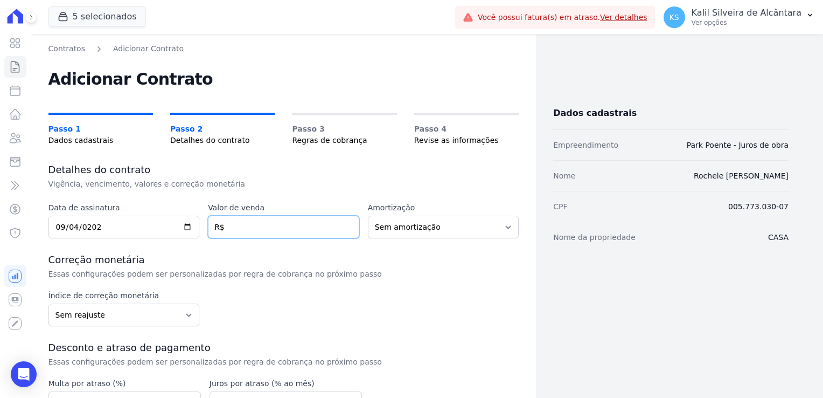
paste input "2.87376"
type input "2.87376"
click at [454, 258] on h3 "Correção monetária" at bounding box center [283, 259] width 471 height 13
click at [426, 220] on select "Sem amortização Price Sac" at bounding box center [443, 227] width 151 height 23
select select "price"
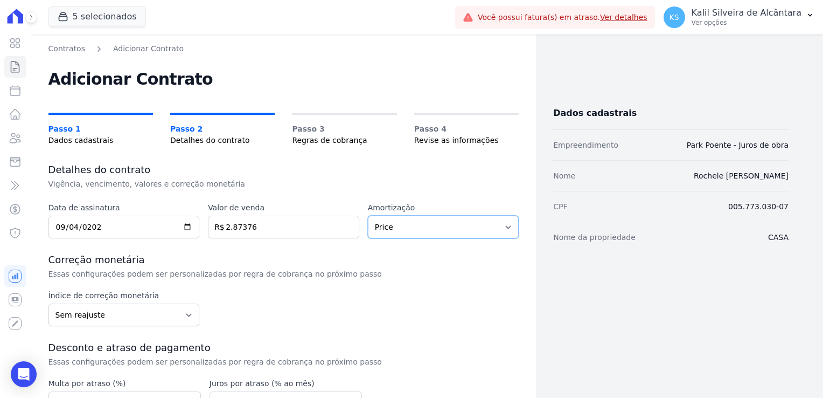
click at [368, 216] on select "Sem amortização Price Sac" at bounding box center [443, 227] width 151 height 23
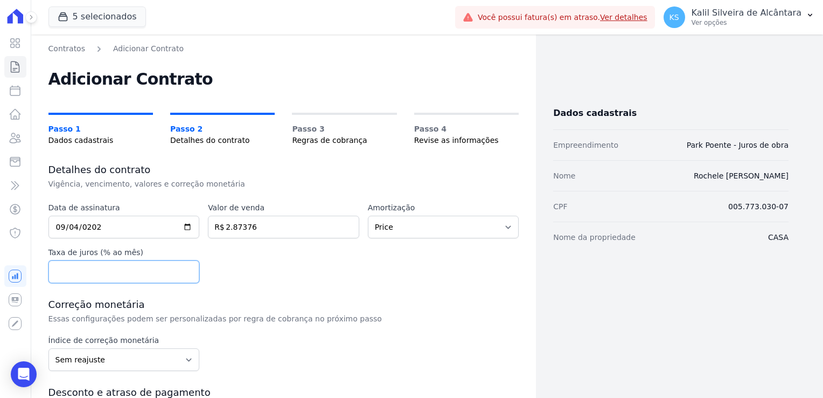
click at [123, 267] on input "number" at bounding box center [123, 271] width 151 height 23
click at [242, 268] on div "Data de assinatura 2025-09-04 Valor de venda 2.87376 R$ Amortização Sem amortiz…" at bounding box center [283, 242] width 471 height 81
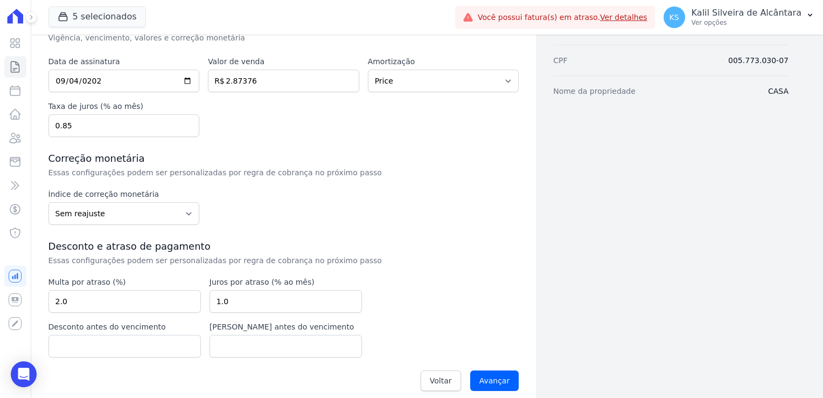
scroll to position [155, 0]
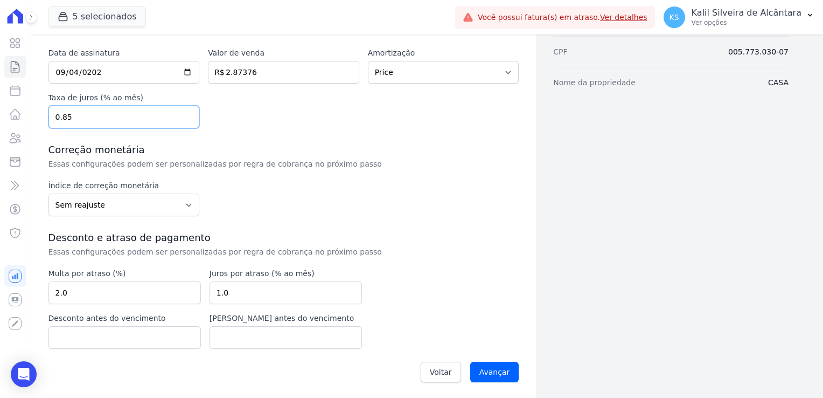
drag, startPoint x: -32, startPoint y: 123, endPoint x: -39, endPoint y: 124, distance: 7.1
click at [0, 124] on html "Visão Geral Contratos Parcelas Lotes Clientes Minha Carteira Transferências Cré…" at bounding box center [411, 199] width 823 height 398
click at [98, 114] on input "0.85" at bounding box center [123, 117] width 151 height 23
drag, startPoint x: 81, startPoint y: 116, endPoint x: 2, endPoint y: 117, distance: 78.7
click at [2, 117] on div "Visão Geral Contratos Parcelas Lotes Clientes Minha Carteira Transferências Cré…" at bounding box center [411, 199] width 823 height 398
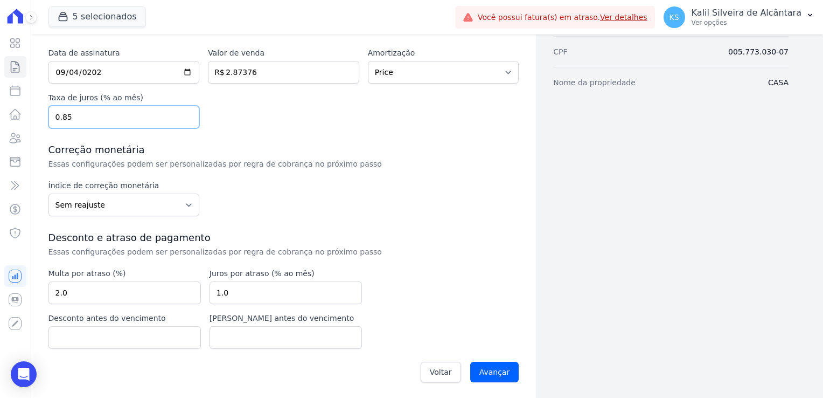
click at [73, 121] on input "0.85" at bounding box center [123, 117] width 151 height 23
drag, startPoint x: 80, startPoint y: 120, endPoint x: 19, endPoint y: 122, distance: 60.4
click at [19, 122] on div "Visão Geral Contratos Parcelas Lotes Clientes Minha Carteira Transferências Cré…" at bounding box center [411, 199] width 823 height 398
type input "0.00"
click at [520, 148] on div "Contratos Adicionar Contrato Adicionar Contrato Passo 1 Dados cadastrais Passo …" at bounding box center [283, 139] width 505 height 519
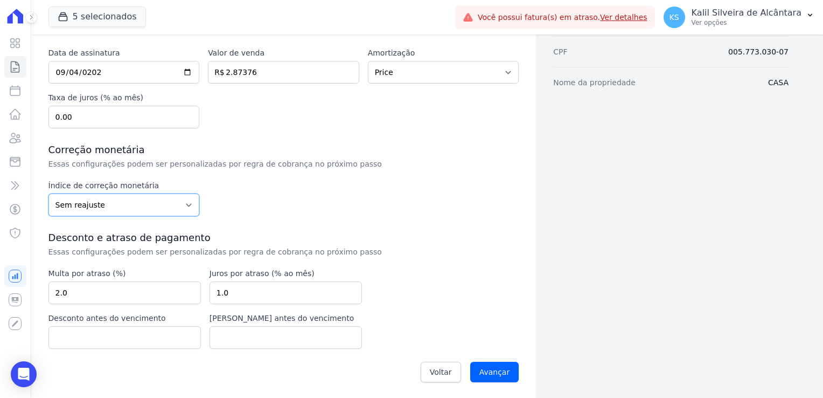
click at [124, 213] on select "Sem reajuste Média dos últimos 12 meses acumulado de INCCM Média dos últimos 12…" at bounding box center [123, 204] width 151 height 23
select select "inccdi"
click at [48, 193] on select "Sem reajuste Média dos últimos 12 meses acumulado de INCCM Média dos últimos 12…" at bounding box center [123, 204] width 151 height 23
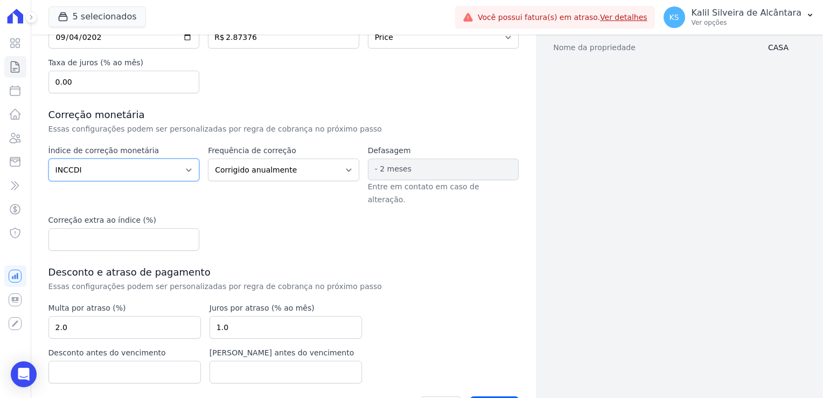
scroll to position [209, 0]
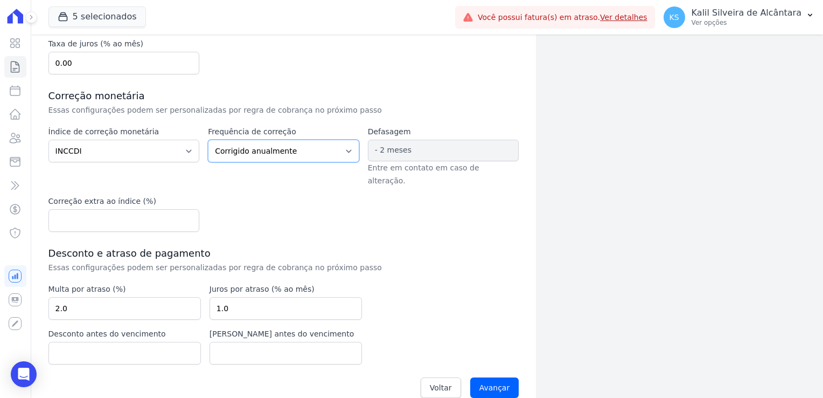
click at [235, 150] on select "Corrigido semestralmente Corrigido mensalmente Corrigido anualmente" at bounding box center [283, 151] width 151 height 23
select select "monthly"
click at [208, 140] on select "Corrigido semestralmente Corrigido mensalmente Corrigido anualmente" at bounding box center [283, 151] width 151 height 23
click at [308, 212] on div "Índice de correção monetária Sem reajuste Média dos últimos 12 meses acumulado …" at bounding box center [283, 179] width 471 height 106
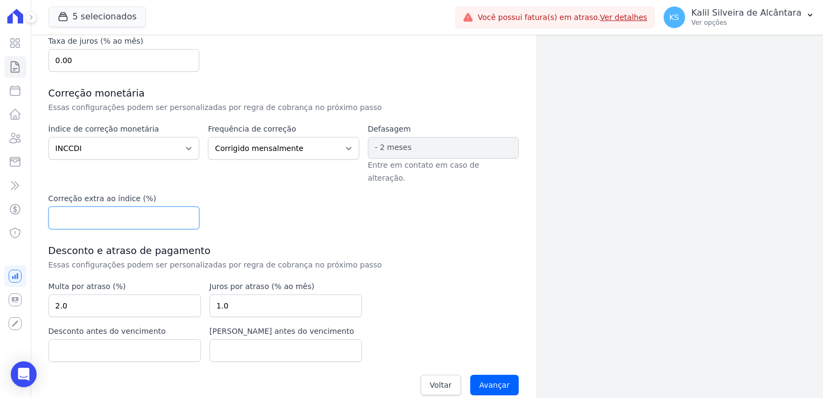
click at [131, 206] on input "number" at bounding box center [123, 217] width 151 height 23
click at [240, 206] on div "Índice de correção monetária Sem reajuste Média dos últimos 12 meses acumulado …" at bounding box center [283, 176] width 471 height 106
click at [502, 374] on input "Avançar" at bounding box center [494, 384] width 49 height 20
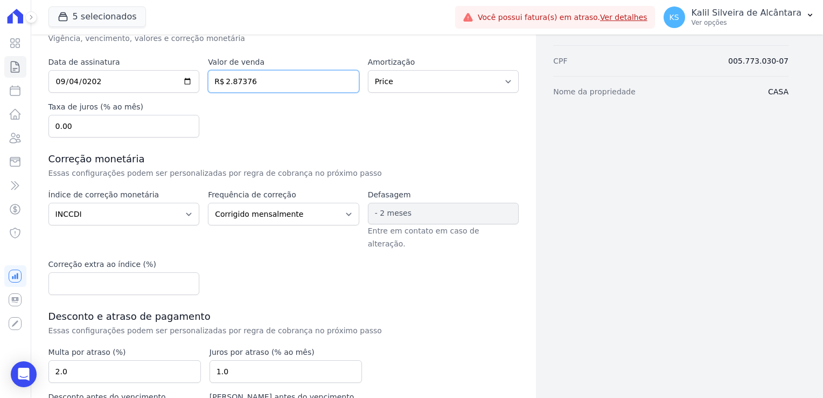
scroll to position [127, 0]
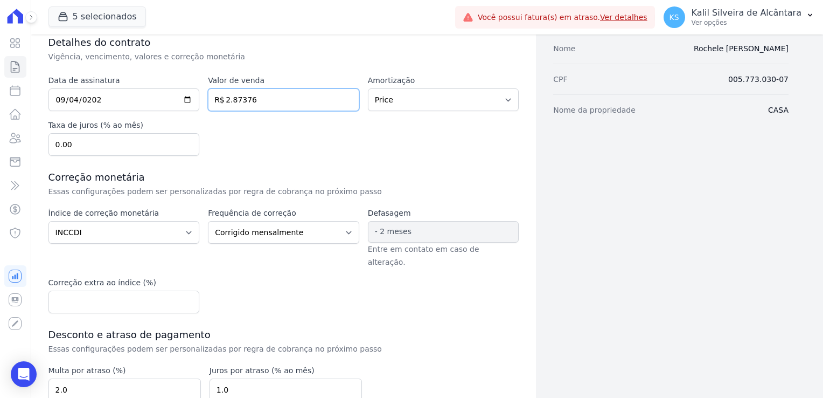
click at [230, 103] on input "2.87376" at bounding box center [283, 99] width 151 height 23
click at [261, 113] on div "Data de assinatura 2025-09-04 Valor de venda 287376 R$ Amortização Sem amortiza…" at bounding box center [283, 115] width 471 height 81
click at [265, 158] on div "Data de assinatura 2025-09-04 Valor de venda 287376 R$ Amortização Sem amortiza…" at bounding box center [283, 280] width 471 height 411
click at [272, 102] on input "287376" at bounding box center [283, 99] width 151 height 23
click at [241, 105] on input "287376" at bounding box center [283, 99] width 151 height 23
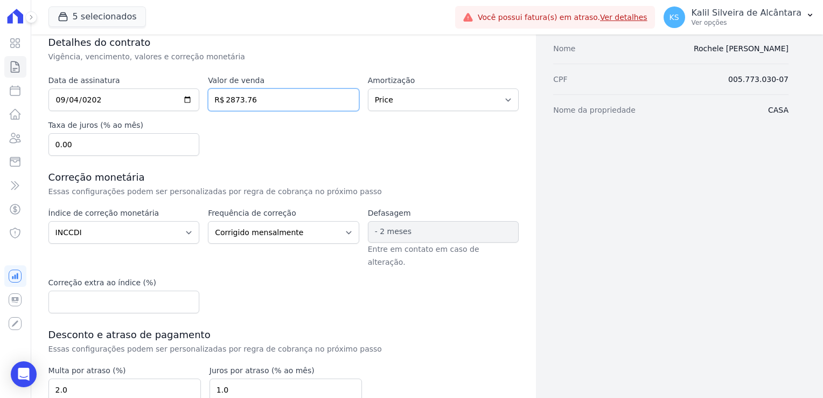
type input "2873.76"
click at [252, 128] on div "Data de assinatura 2025-09-04 Valor de venda 2873.76 R$ Amortização Sem amortiz…" at bounding box center [283, 115] width 471 height 81
click at [365, 302] on div "Data de assinatura 2025-09-04 Valor de venda 2873.76 R$ Amortização Sem amortiz…" at bounding box center [283, 280] width 471 height 411
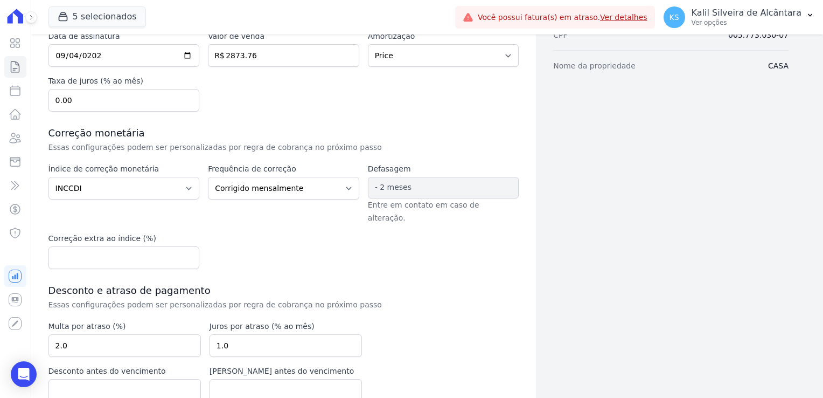
scroll to position [211, 0]
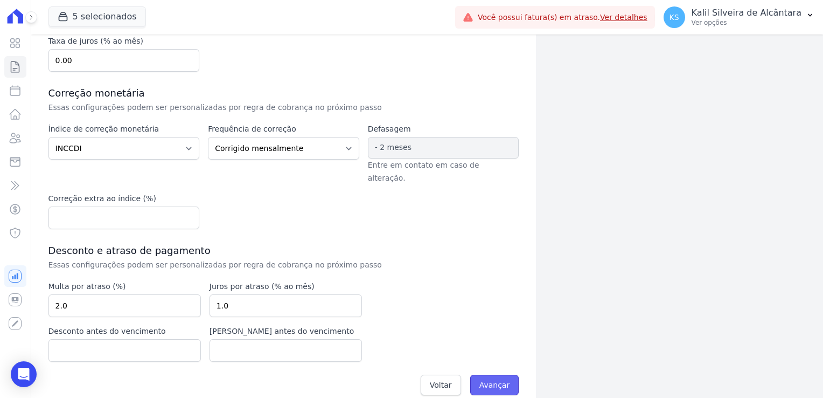
click at [499, 374] on input "Avançar" at bounding box center [494, 384] width 49 height 20
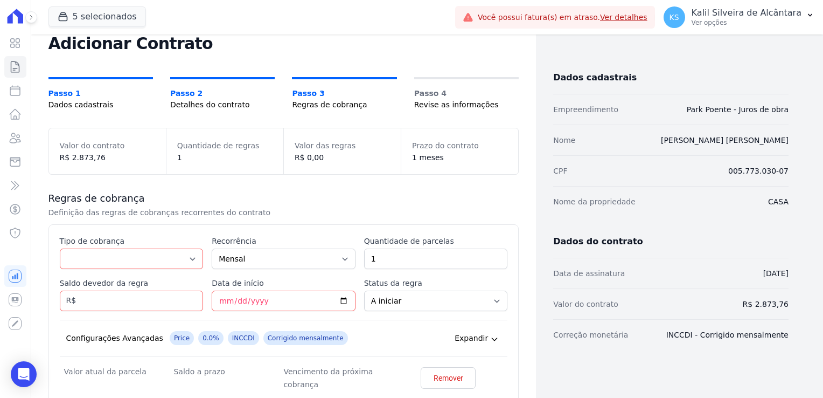
scroll to position [54, 0]
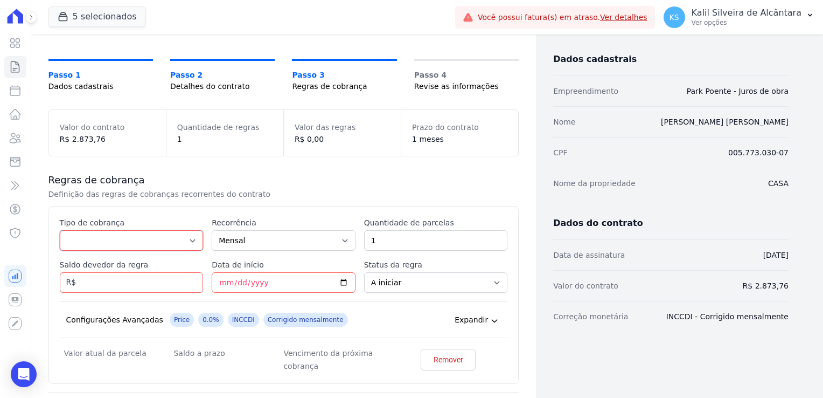
click at [127, 239] on select "Parcela Normal Entrada Sinal Intercalada Chaves Pré-chaves Pós-chaves Impostos …" at bounding box center [132, 240] width 144 height 20
select select "others"
click at [60, 251] on select "Parcela Normal Entrada Sinal Intercalada Chaves Pré-chaves Pós-chaves Impostos …" at bounding box center [132, 240] width 144 height 20
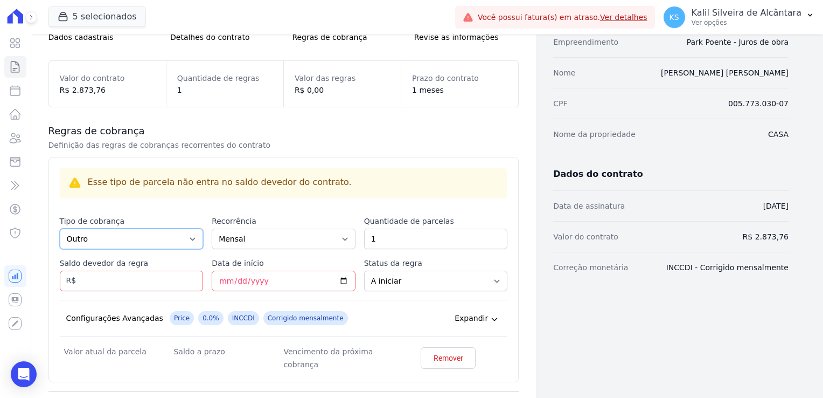
scroll to position [162, 0]
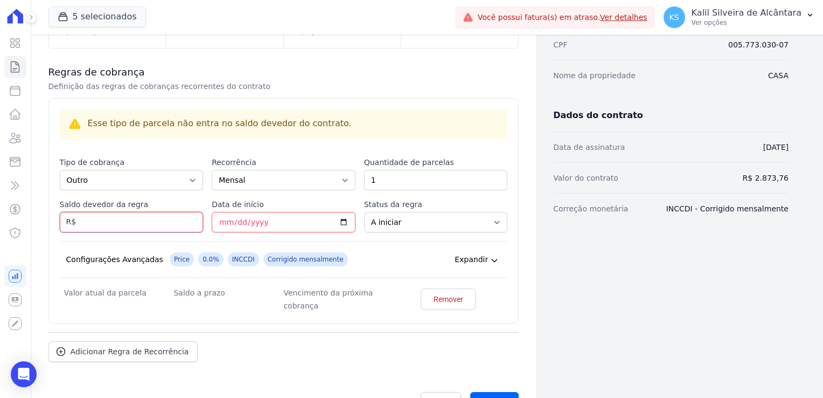
click at [144, 223] on input "Saldo devedor da regra" at bounding box center [132, 222] width 144 height 20
click at [225, 227] on input "Data de início" at bounding box center [284, 222] width 144 height 20
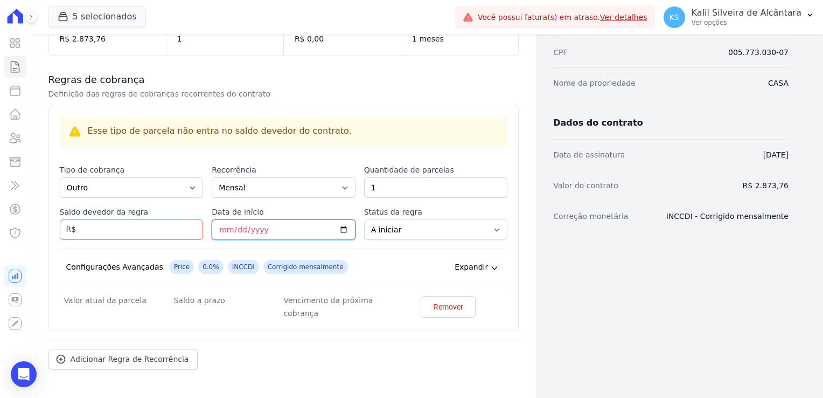
scroll to position [192, 0]
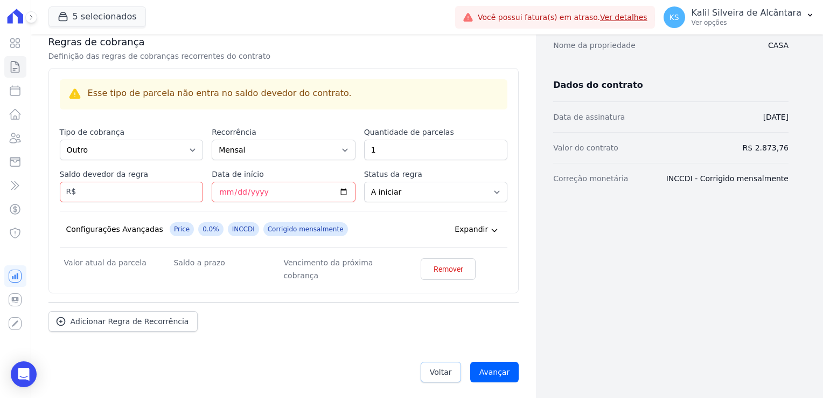
click at [451, 375] on link "Voltar" at bounding box center [441, 372] width 40 height 20
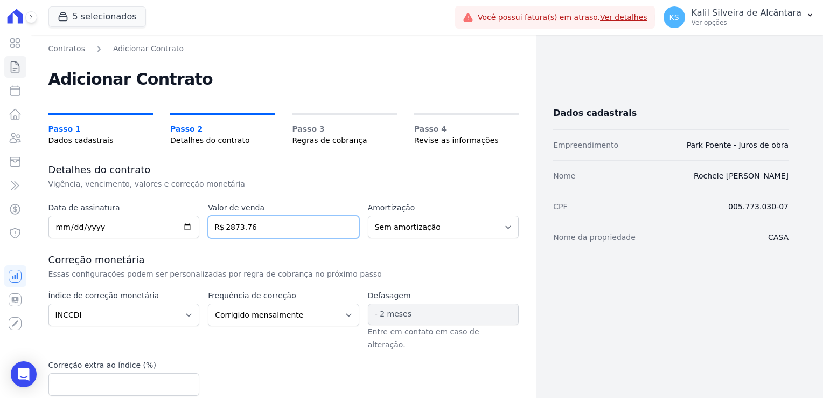
drag, startPoint x: 274, startPoint y: 233, endPoint x: 192, endPoint y: 224, distance: 81.9
click at [192, 224] on div "Data de assinatura [DATE] Valor de venda 2873.76 R$ Amortização Sem amortização…" at bounding box center [283, 220] width 471 height 36
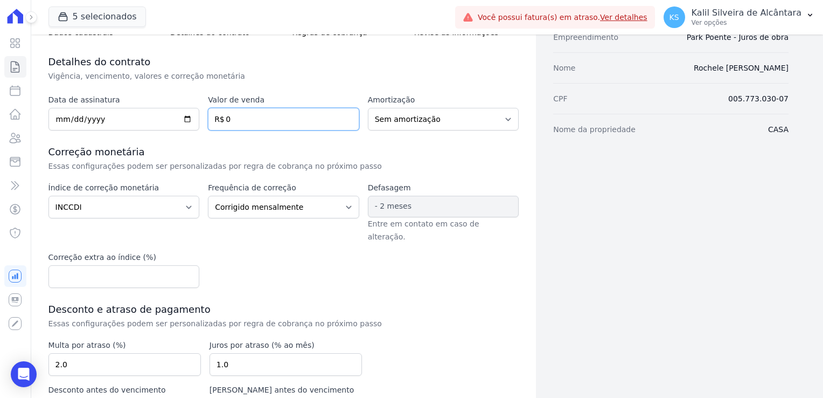
scroll to position [167, 0]
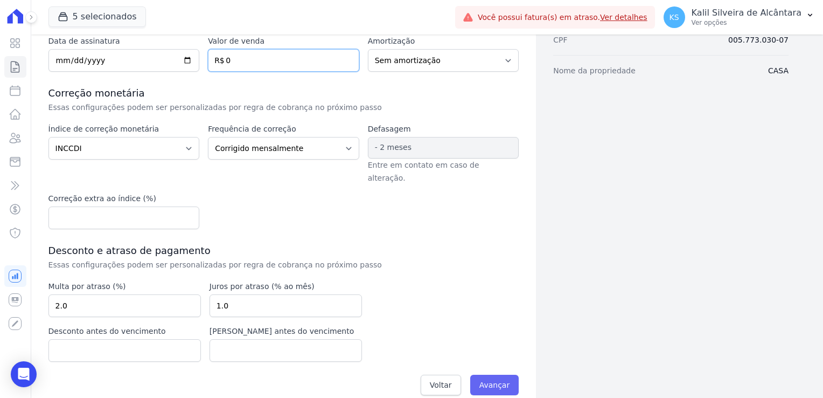
type input "0"
click at [492, 374] on input "Avançar" at bounding box center [494, 384] width 49 height 20
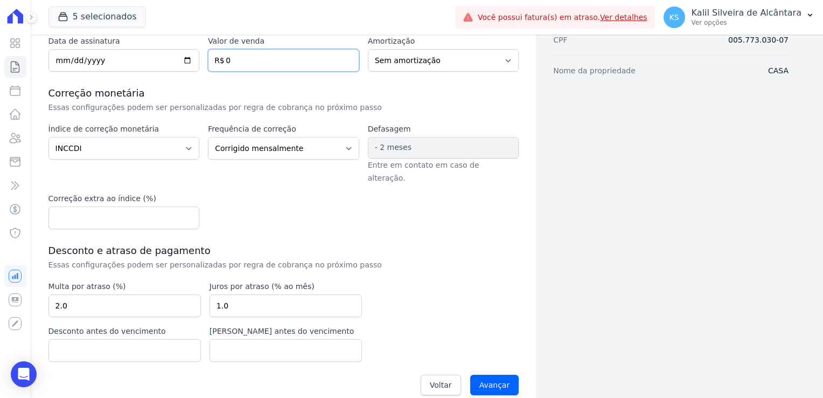
click at [275, 61] on input "0" at bounding box center [283, 60] width 151 height 23
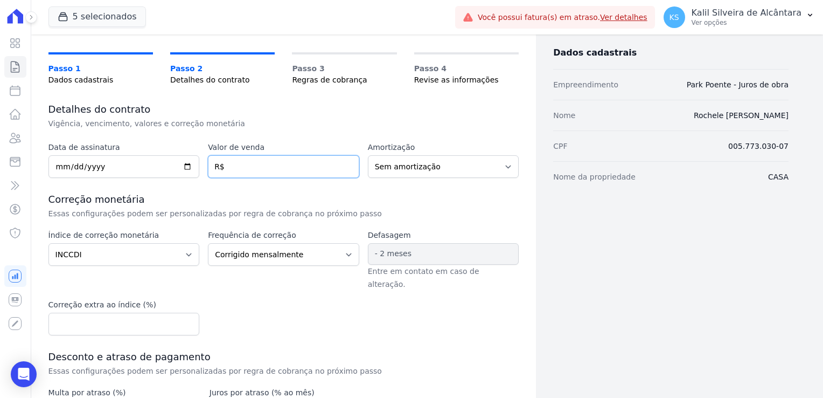
scroll to position [59, 0]
type input "10"
click at [391, 171] on select "Sem amortização Price Sac" at bounding box center [443, 168] width 151 height 23
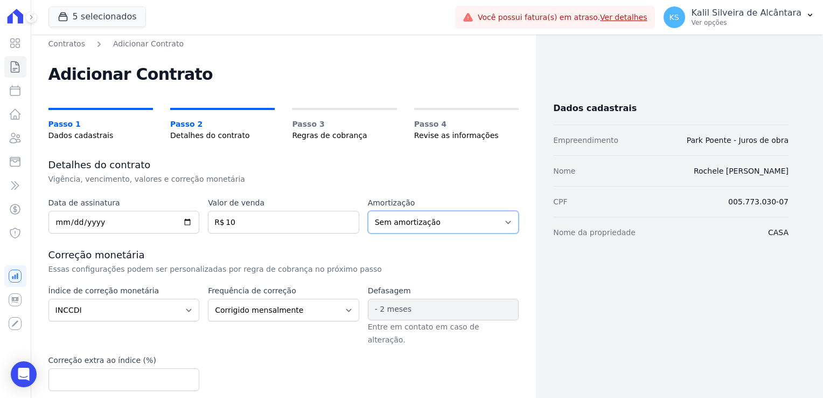
scroll to position [167, 0]
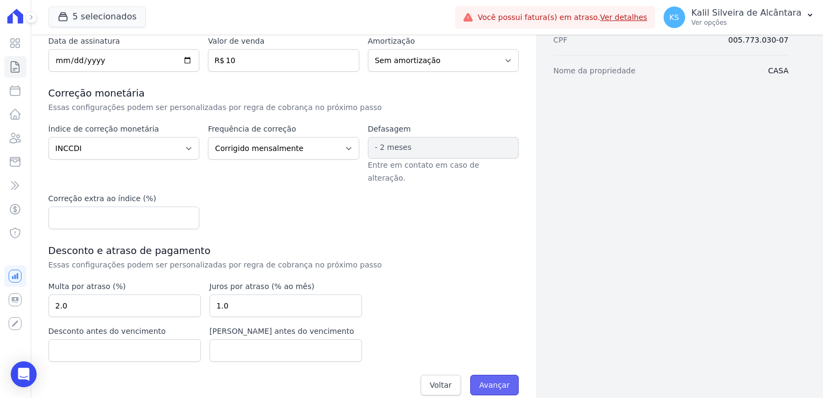
click at [497, 374] on input "Avançar" at bounding box center [494, 384] width 49 height 20
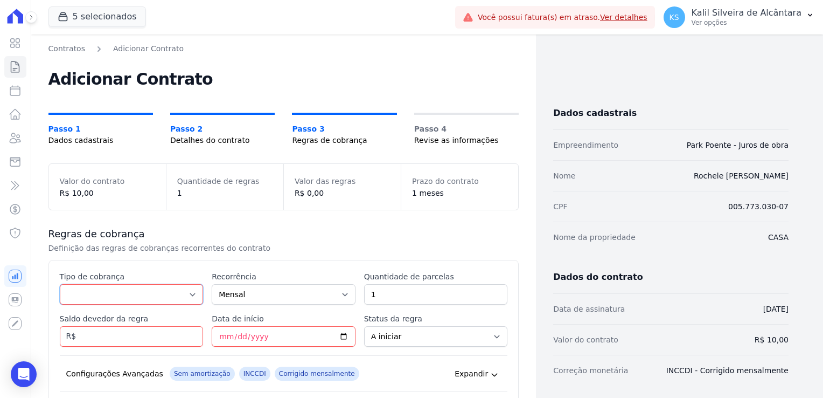
click at [134, 298] on select "Parcela Normal Entrada Sinal Intercalada Chaves Pré-chaves Pós-chaves Impostos …" at bounding box center [132, 294] width 144 height 20
click at [60, 284] on select "Parcela Normal Entrada Sinal Intercalada Chaves Pré-chaves Pós-chaves Impostos …" at bounding box center [132, 294] width 144 height 20
click at [119, 281] on label "Tipo de cobrança" at bounding box center [132, 276] width 144 height 11
click at [119, 284] on select "Parcela Normal Entrada Sinal Intercalada Chaves Pré-chaves Pós-chaves Impostos …" at bounding box center [132, 294] width 144 height 20
click at [122, 285] on select "Parcela Normal Entrada Sinal Intercalada Chaves Pré-chaves Pós-chaves Impostos …" at bounding box center [132, 294] width 144 height 20
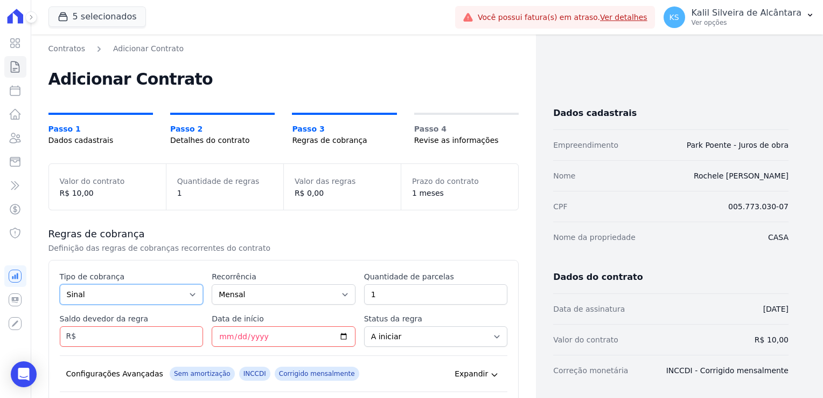
select select "standard"
click at [60, 284] on select "Parcela Normal Entrada Sinal Intercalada Chaves Pré-chaves Pós-chaves Impostos …" at bounding box center [132, 294] width 144 height 20
click at [173, 282] on div "Tipo de cobrança Parcela Normal Entrada Sinal Intercalada Chaves Pré-chaves Pós…" at bounding box center [132, 287] width 144 height 33
click at [169, 326] on input "Saldo devedor da regra" at bounding box center [132, 336] width 144 height 20
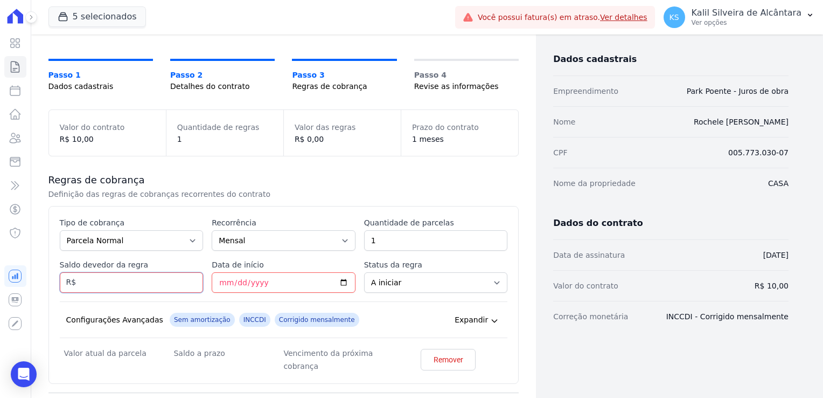
scroll to position [108, 0]
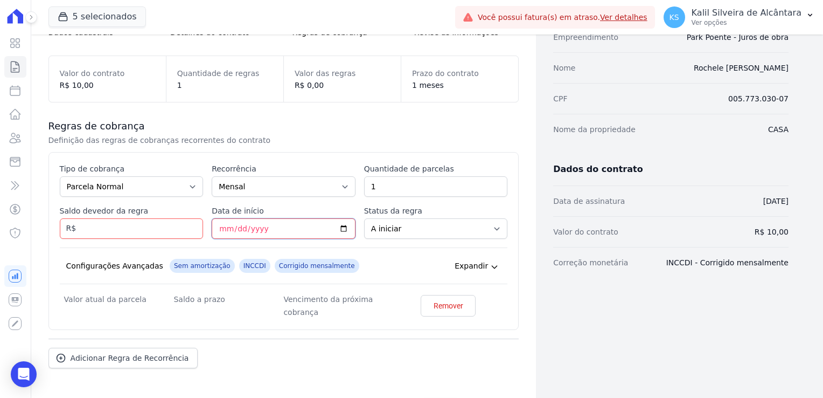
click at [214, 218] on input "Data de início" at bounding box center [284, 228] width 144 height 20
type input "[DATE]"
click at [419, 269] on div "Configurações Avançadas Sem amortização INCCDI Corrigido mensalmente Expandir" at bounding box center [284, 265] width 448 height 37
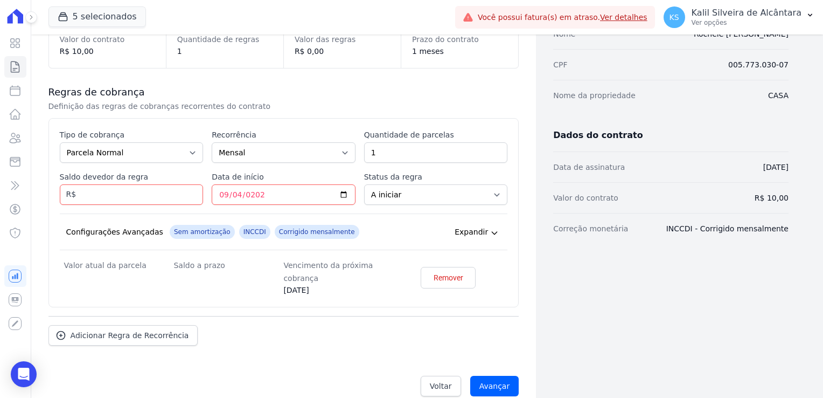
scroll to position [156, 0]
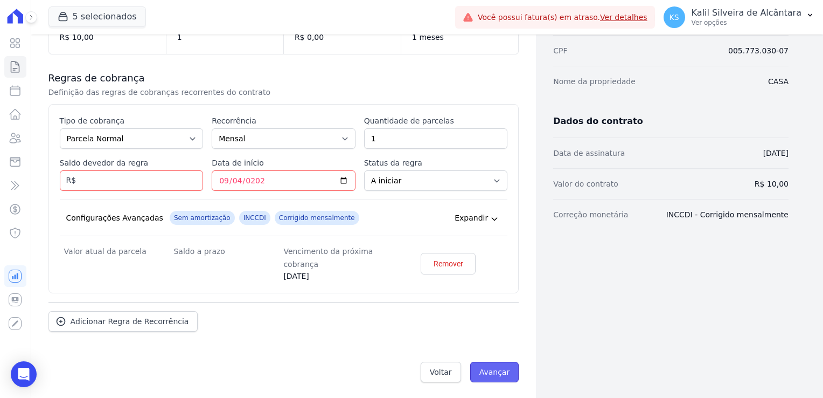
click at [497, 369] on input "Avançar" at bounding box center [494, 372] width 49 height 20
click at [127, 181] on input "Saldo devedor da regra" at bounding box center [132, 180] width 144 height 20
click at [101, 174] on input "Saldo devedor da regra" at bounding box center [132, 180] width 144 height 20
type input "2873.76"
click at [487, 375] on input "Avançar" at bounding box center [494, 372] width 49 height 20
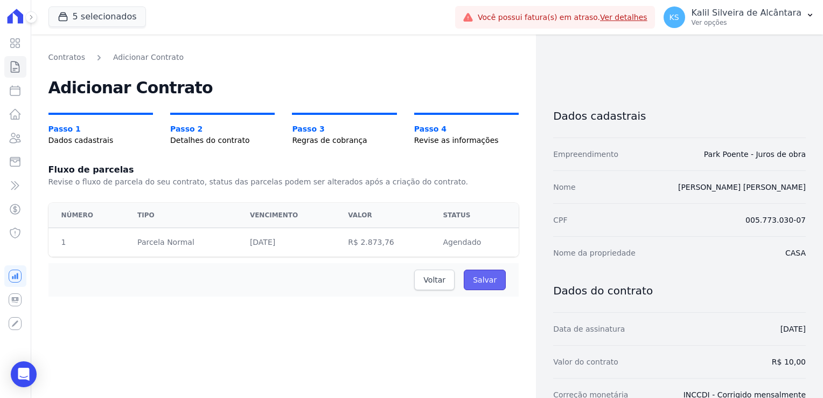
click at [483, 282] on input "Salvar" at bounding box center [485, 279] width 42 height 20
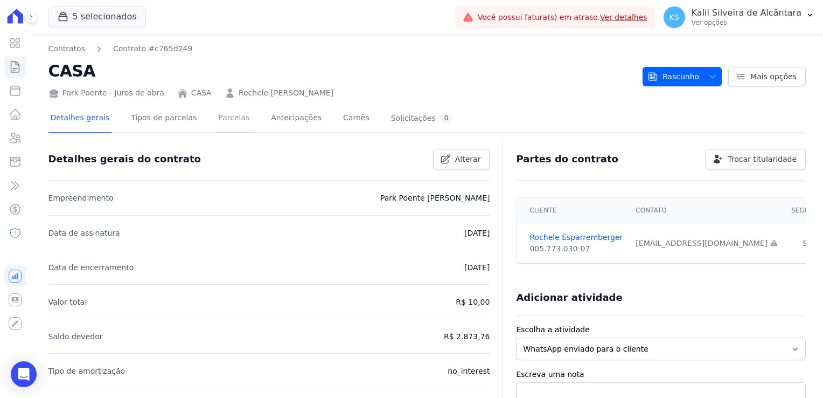
click at [226, 127] on link "Parcelas" at bounding box center [234, 119] width 36 height 29
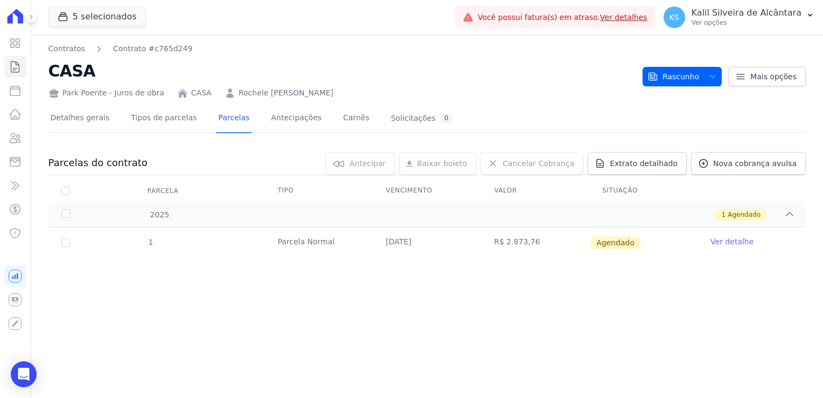
click at [733, 239] on link "Ver detalhe" at bounding box center [732, 241] width 43 height 11
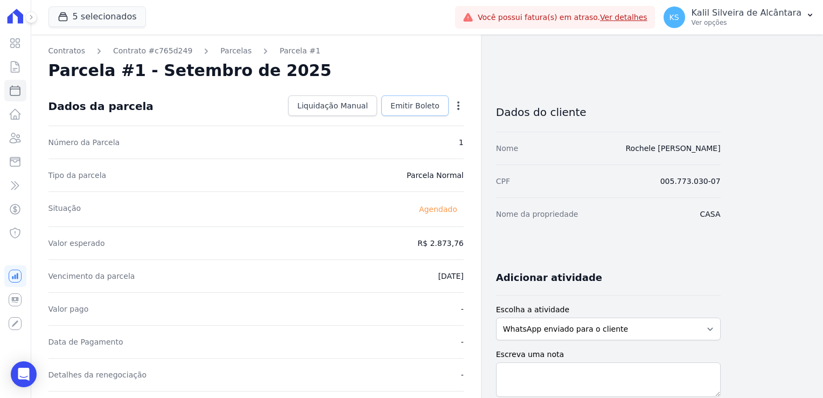
click at [433, 112] on link "Emitir Boleto" at bounding box center [415, 105] width 67 height 20
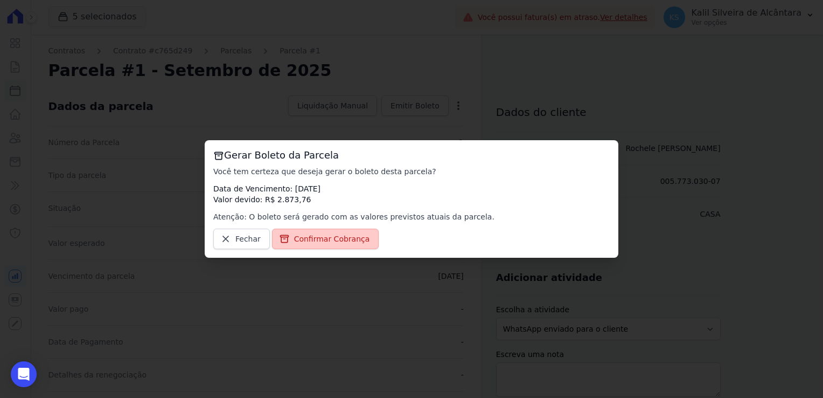
click at [337, 240] on span "Confirmar Cobrança" at bounding box center [332, 238] width 76 height 11
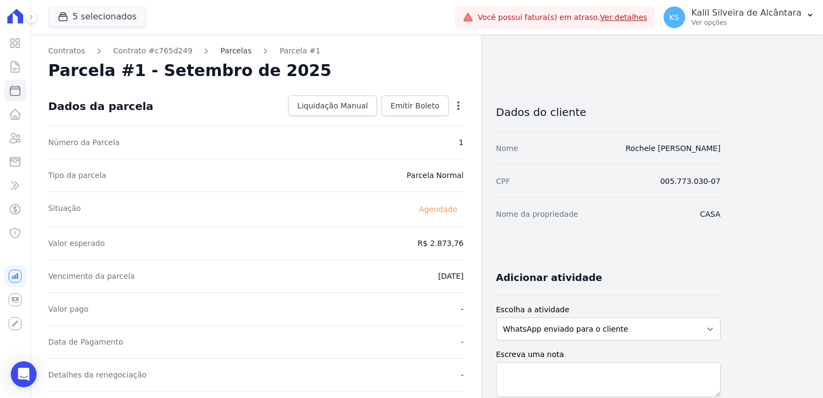
click at [225, 53] on link "Parcelas" at bounding box center [235, 50] width 31 height 11
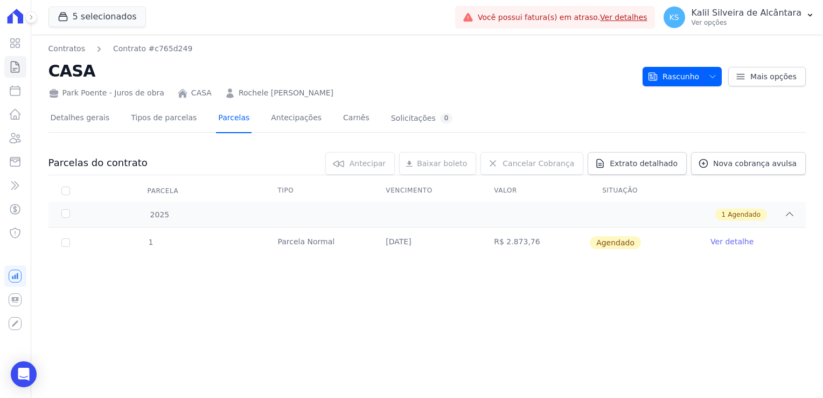
click at [222, 127] on link "Parcelas" at bounding box center [234, 119] width 36 height 29
click at [287, 123] on link "Antecipações" at bounding box center [296, 119] width 55 height 29
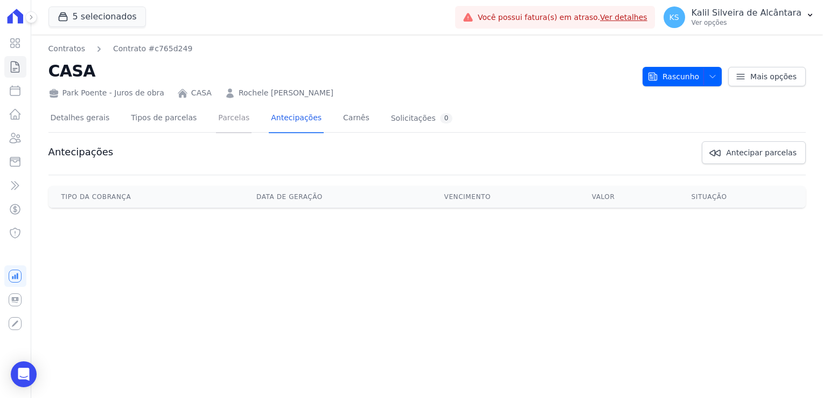
click at [217, 119] on link "Parcelas" at bounding box center [234, 119] width 36 height 29
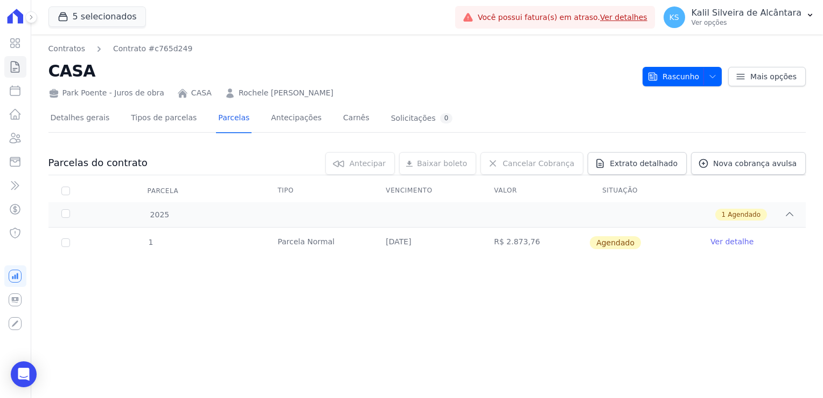
click at [728, 239] on link "Ver detalhe" at bounding box center [732, 241] width 43 height 11
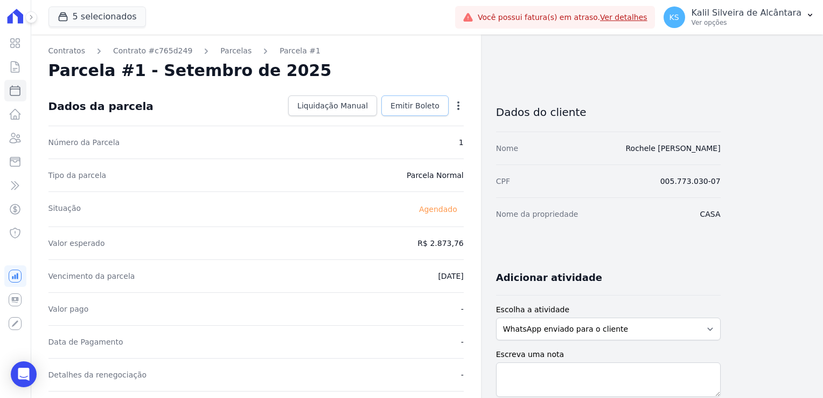
click at [411, 100] on span "Emitir Boleto" at bounding box center [415, 105] width 49 height 11
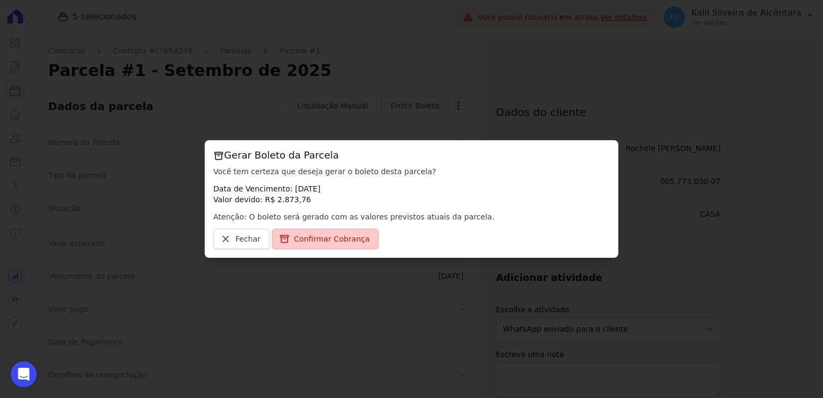
click at [331, 240] on span "Confirmar Cobrança" at bounding box center [332, 238] width 76 height 11
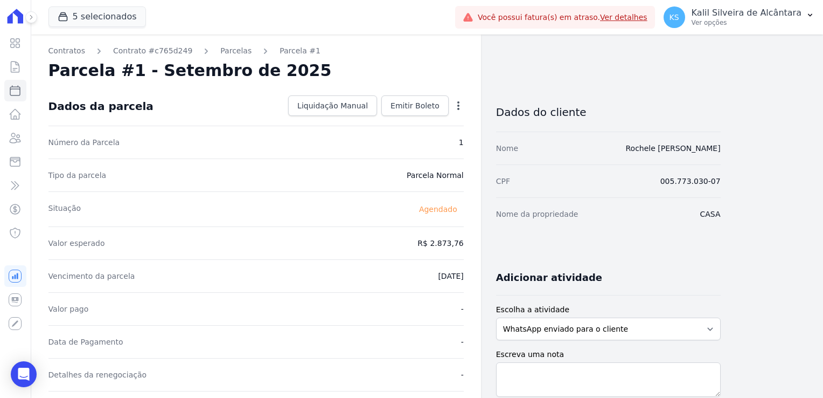
click at [455, 105] on icon "button" at bounding box center [458, 105] width 11 height 11
click at [376, 215] on div "Situação Agendado" at bounding box center [255, 208] width 415 height 35
click at [421, 98] on link "Emitir Boleto" at bounding box center [415, 105] width 67 height 20
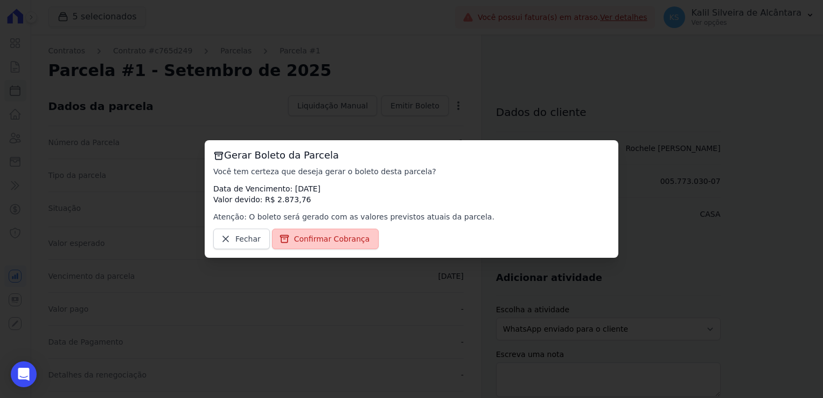
click at [319, 236] on span "Confirmar Cobrança" at bounding box center [332, 238] width 76 height 11
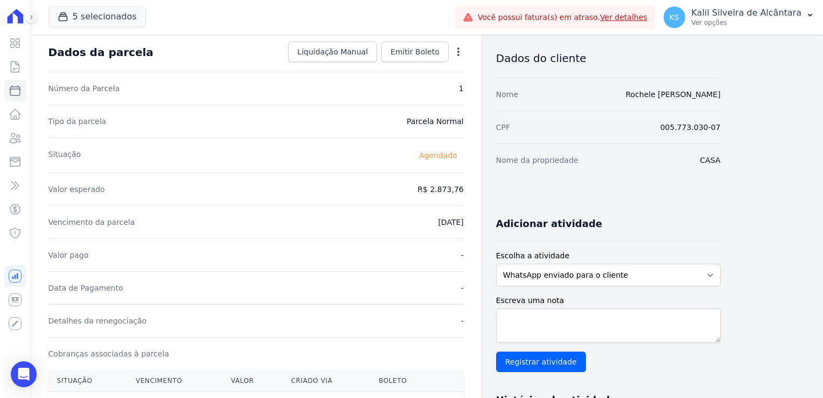
scroll to position [54, 0]
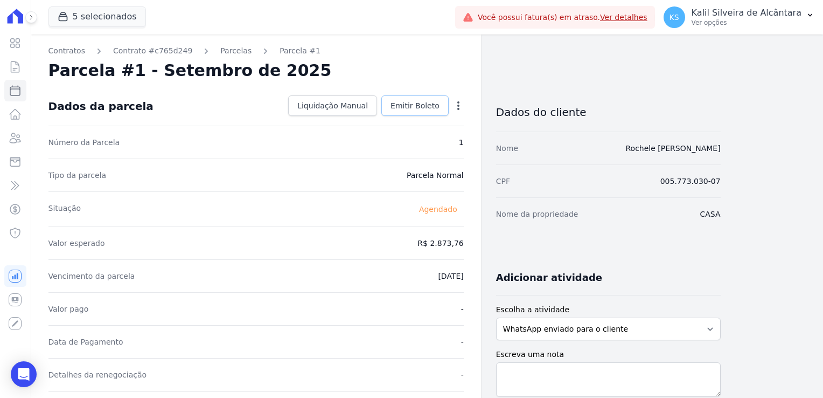
click at [406, 105] on span "Emitir Boleto" at bounding box center [415, 105] width 49 height 11
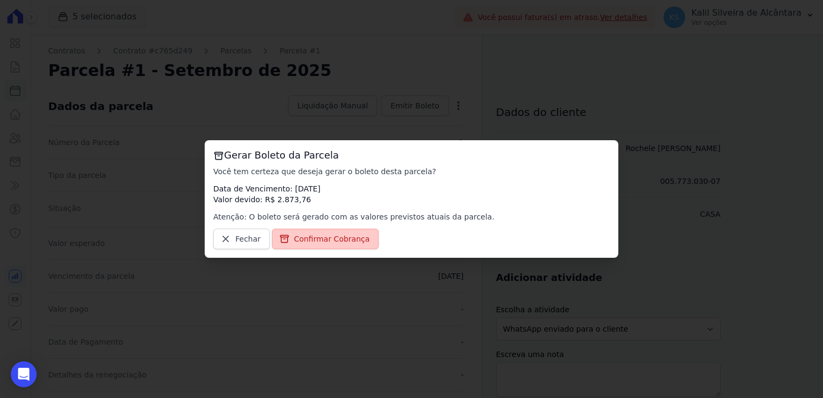
click at [329, 244] on span "Confirmar Cobrança" at bounding box center [332, 238] width 76 height 11
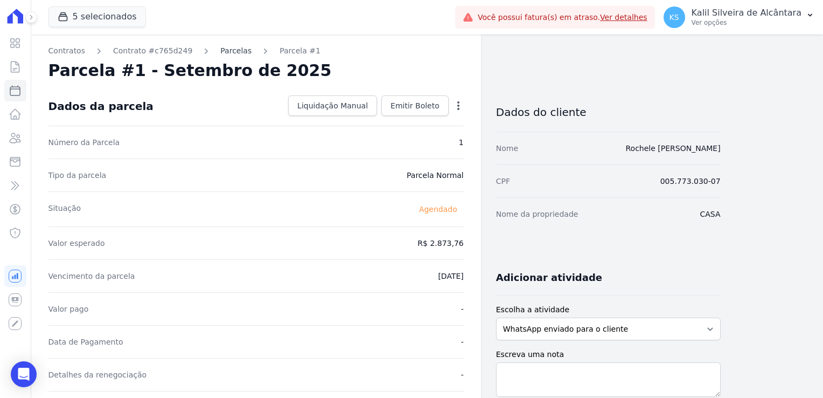
click at [220, 48] on link "Parcelas" at bounding box center [235, 50] width 31 height 11
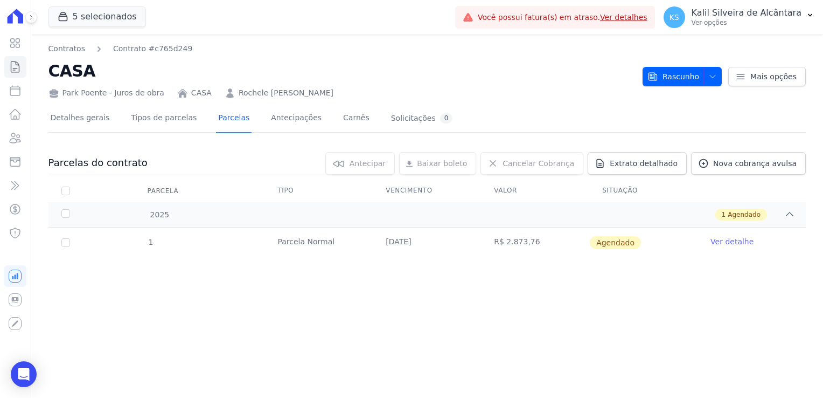
click at [739, 245] on link "Ver detalhe" at bounding box center [732, 241] width 43 height 11
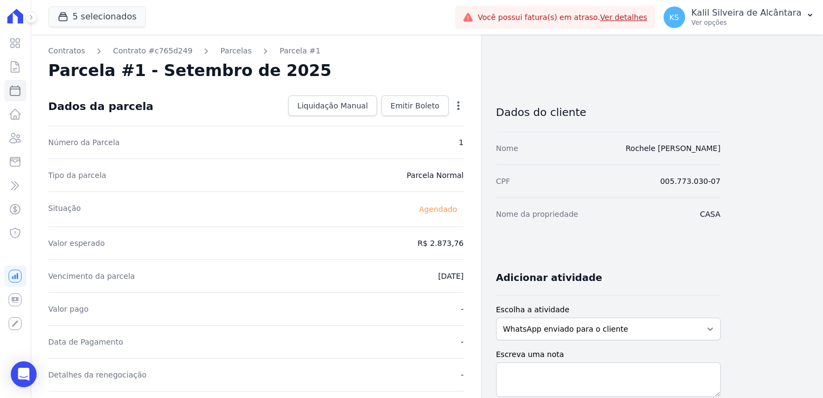
click at [458, 103] on icon "button" at bounding box center [458, 105] width 11 height 11
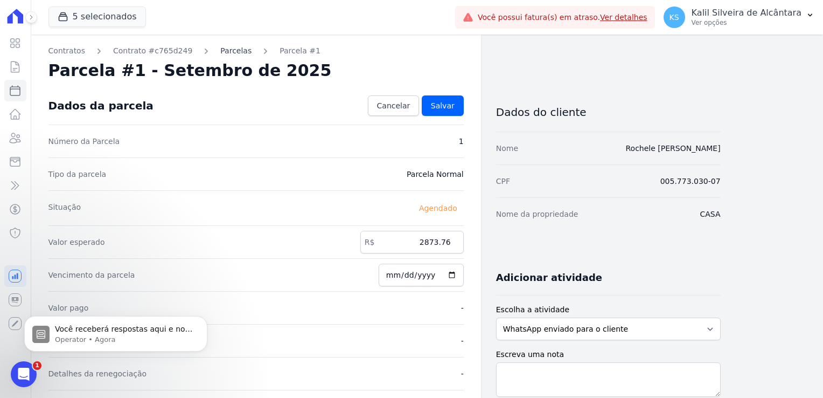
click at [220, 52] on link "Parcelas" at bounding box center [235, 50] width 31 height 11
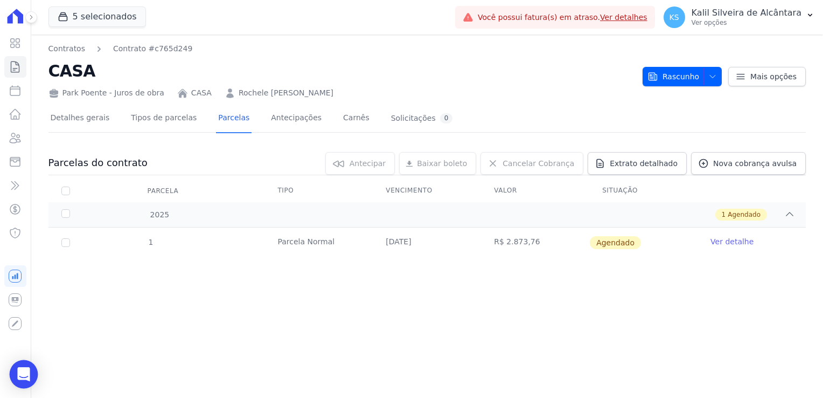
click at [27, 366] on div "Open Intercom Messenger" at bounding box center [24, 374] width 29 height 29
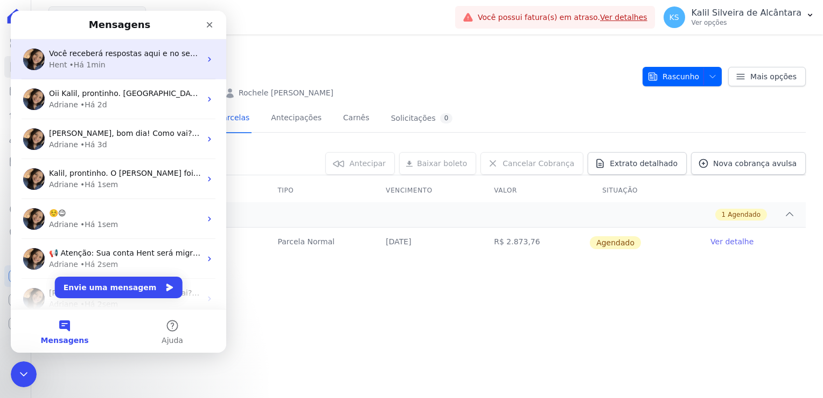
click at [169, 50] on span "Você receberá respostas aqui e no seu e-mail: ✉️ [EMAIL_ADDRESS][DOMAIN_NAME] Q…" at bounding box center [291, 53] width 485 height 9
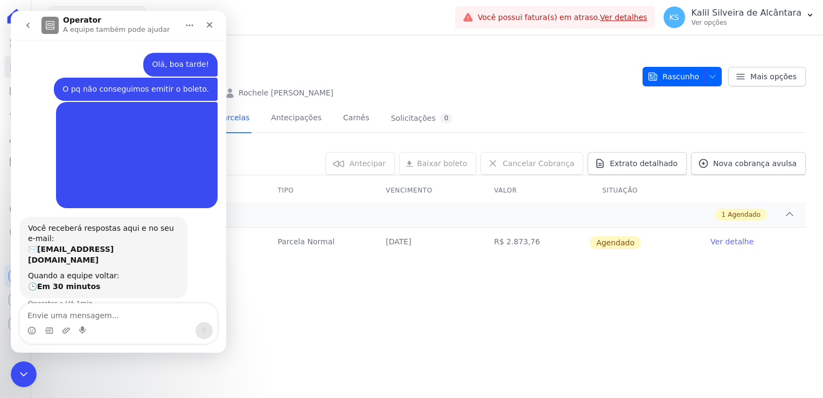
scroll to position [6, 0]
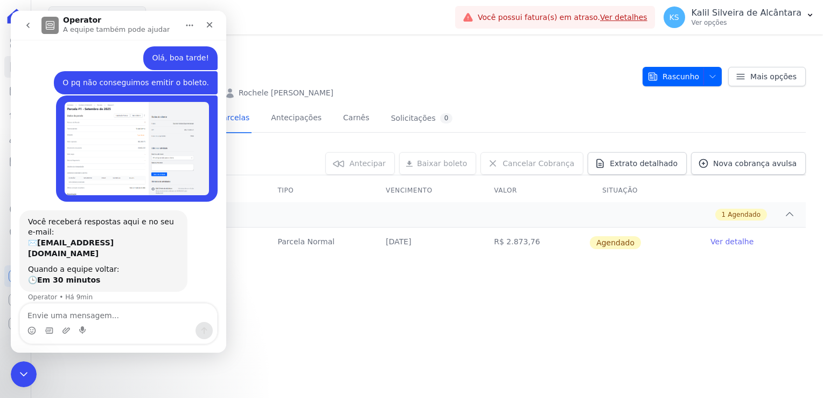
click at [531, 247] on td "R$ 2.873,76" at bounding box center [535, 242] width 108 height 30
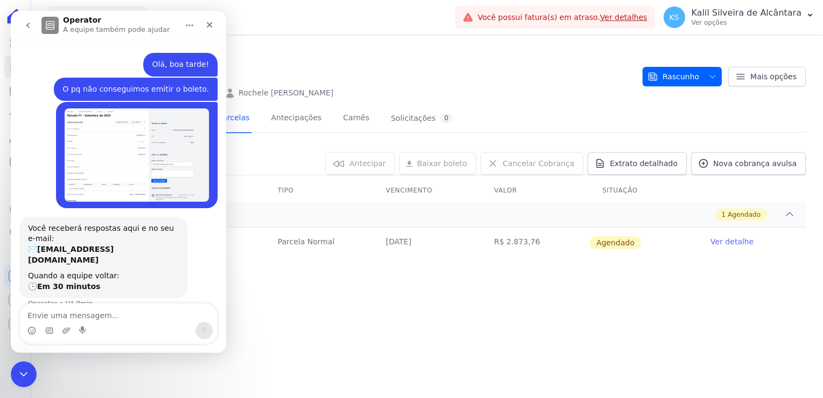
scroll to position [6, 0]
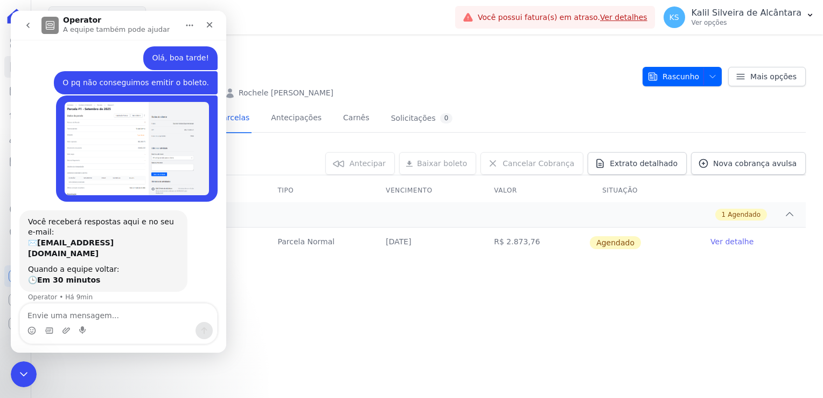
click at [735, 238] on link "Ver detalhe" at bounding box center [732, 241] width 43 height 11
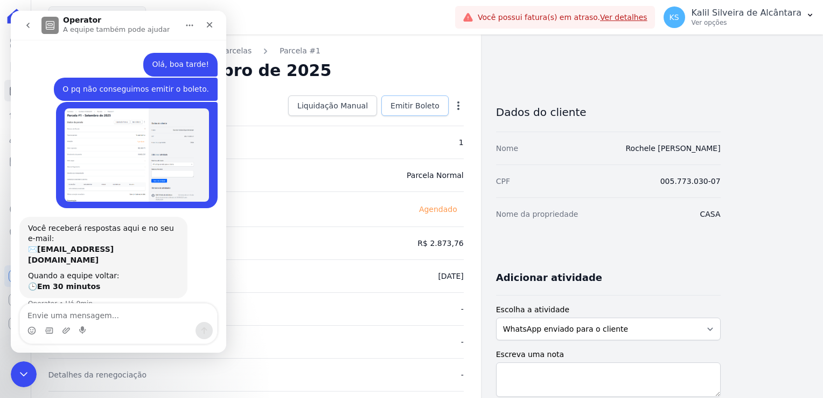
scroll to position [6, 0]
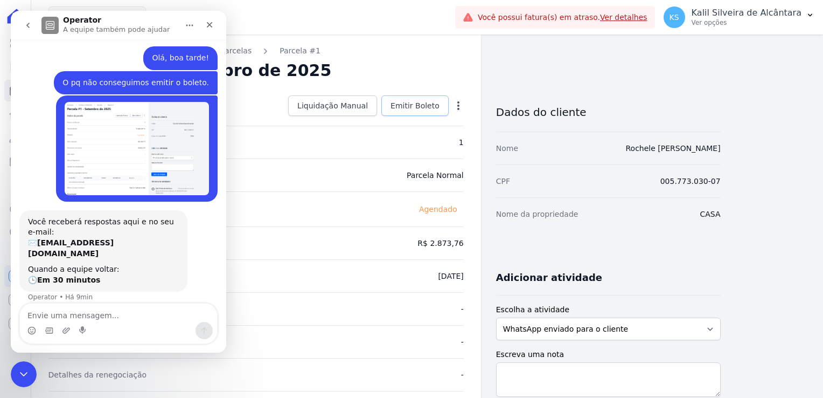
click at [428, 112] on link "Emitir Boleto" at bounding box center [415, 105] width 67 height 20
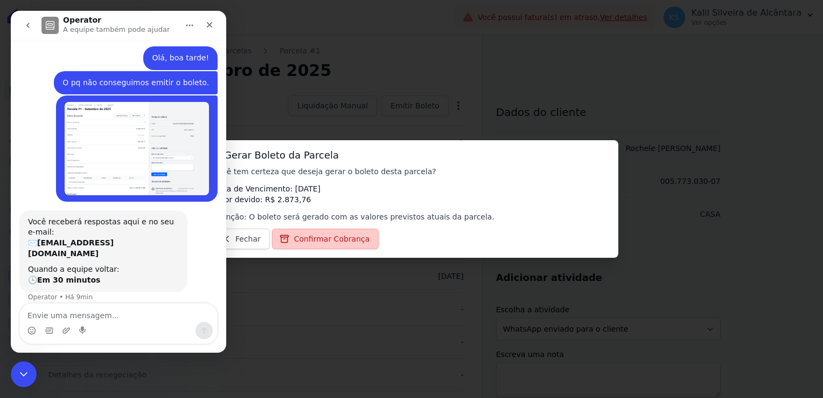
click at [358, 239] on link "Confirmar Cobrança" at bounding box center [325, 238] width 107 height 20
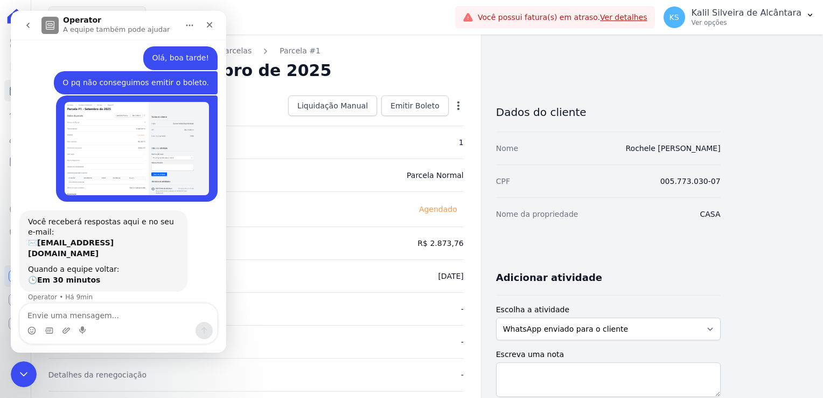
click at [443, 213] on span "Agendado" at bounding box center [438, 209] width 51 height 13
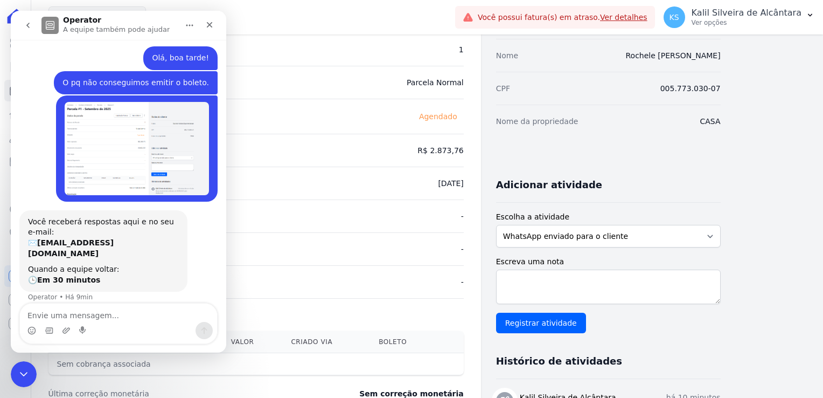
scroll to position [162, 0]
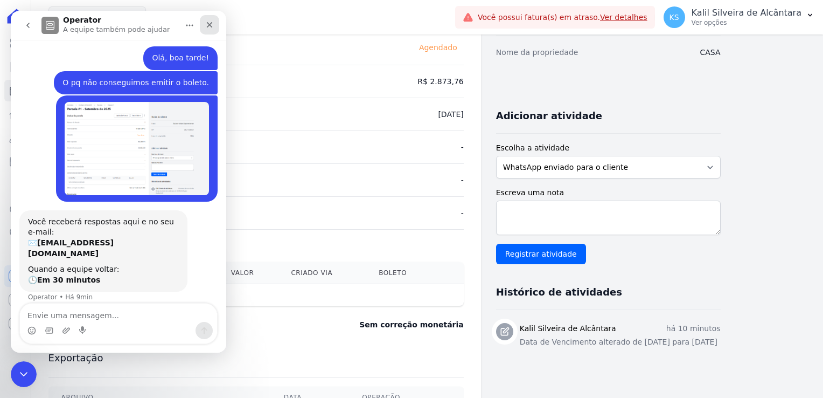
click at [212, 20] on icon "Fechar" at bounding box center [209, 24] width 9 height 9
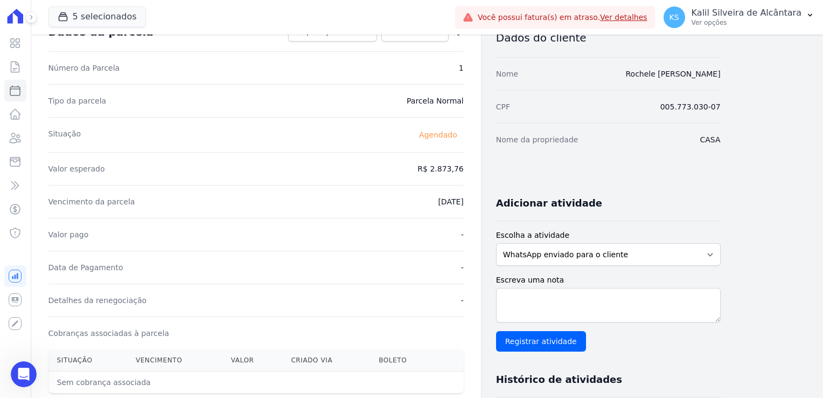
scroll to position [0, 0]
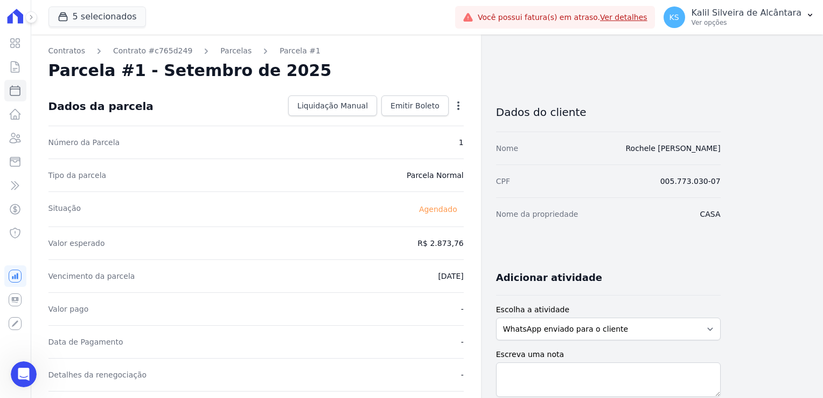
click at [455, 102] on icon "button" at bounding box center [458, 105] width 11 height 11
click at [388, 141] on link "Antecipar" at bounding box center [412, 139] width 95 height 19
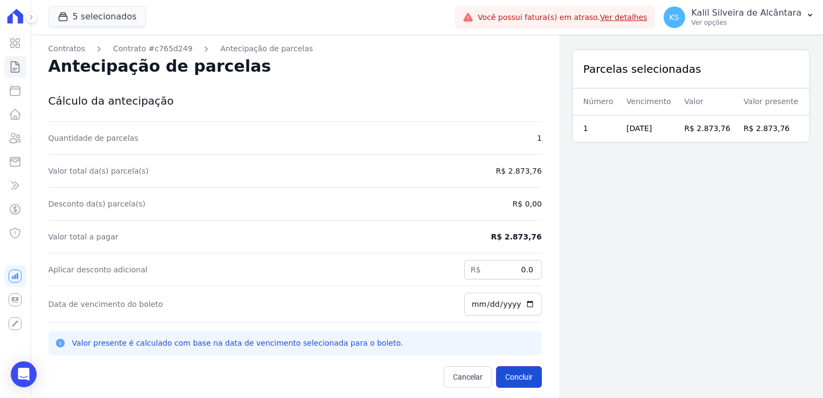
click at [509, 373] on button "Concluir" at bounding box center [519, 377] width 46 height 22
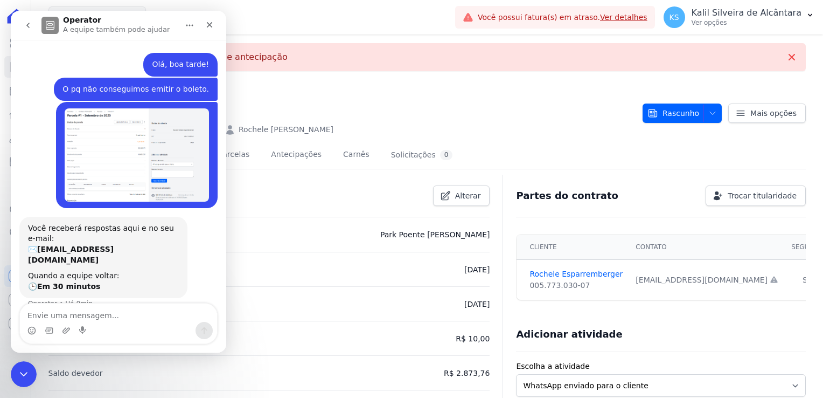
click at [365, 219] on li "Empreendimento Park Poente Juros De Obra" at bounding box center [269, 234] width 442 height 34
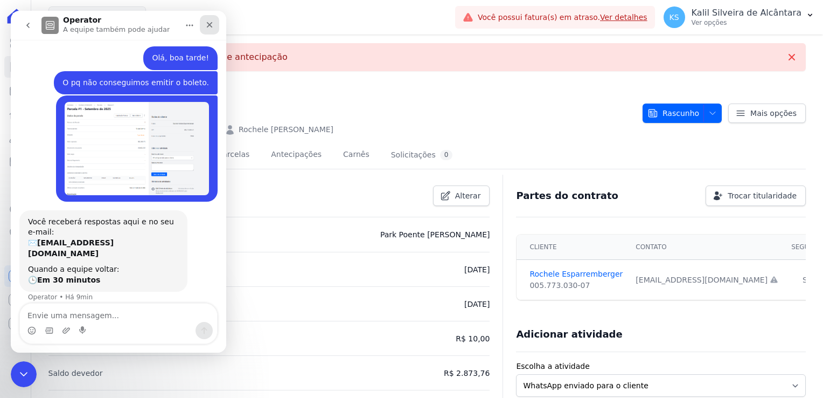
click at [211, 25] on icon "Fechar" at bounding box center [209, 24] width 9 height 9
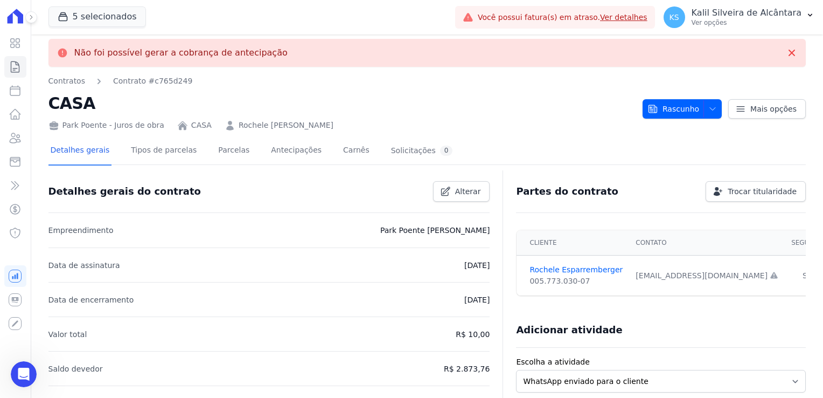
scroll to position [0, 0]
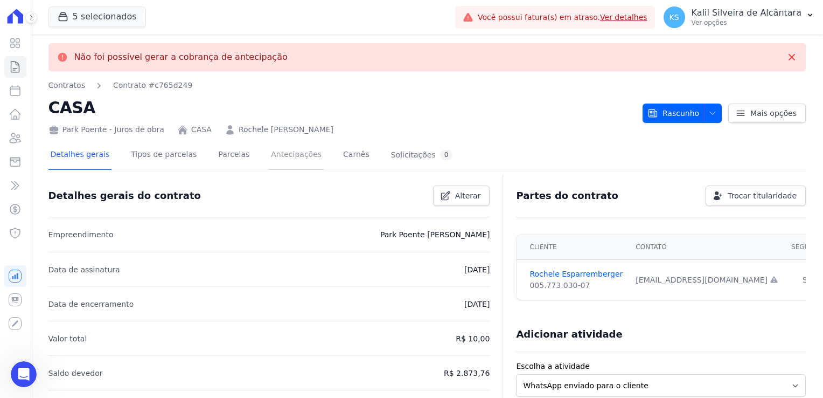
click at [293, 159] on link "Antecipações" at bounding box center [296, 155] width 55 height 29
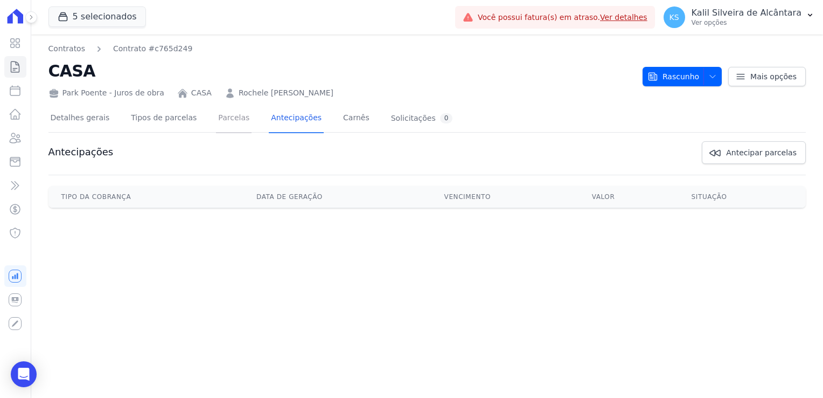
click at [224, 113] on link "Parcelas" at bounding box center [234, 119] width 36 height 29
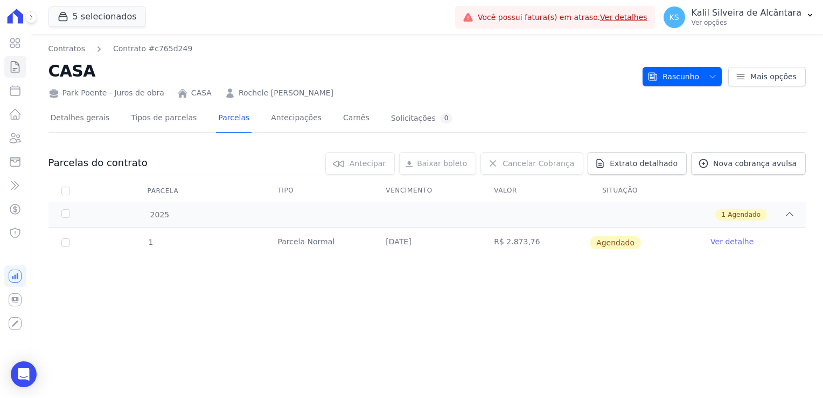
click at [718, 242] on link "Ver detalhe" at bounding box center [732, 241] width 43 height 11
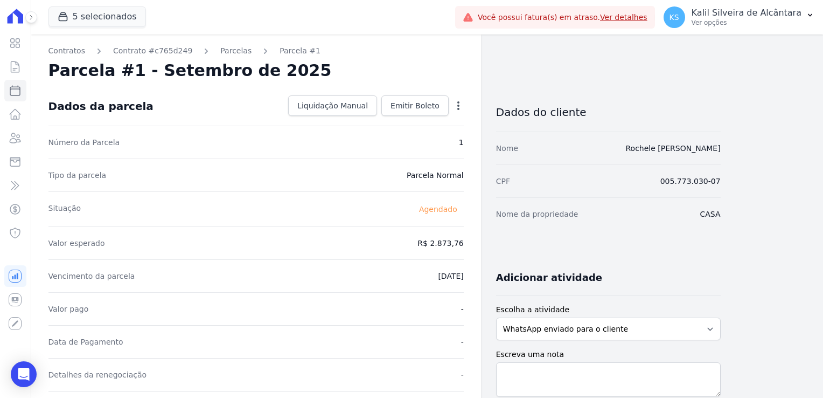
click at [413, 120] on div "Dados da parcela Liquidação Manual Liquidação Manual Data de Pagamento 2025-09-…" at bounding box center [255, 106] width 415 height 39
click at [406, 110] on span "Emitir Boleto" at bounding box center [415, 105] width 49 height 11
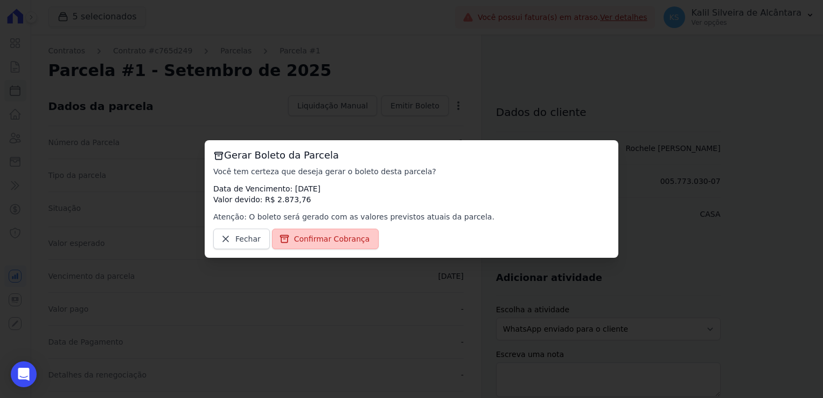
click at [328, 245] on link "Confirmar Cobrança" at bounding box center [325, 238] width 107 height 20
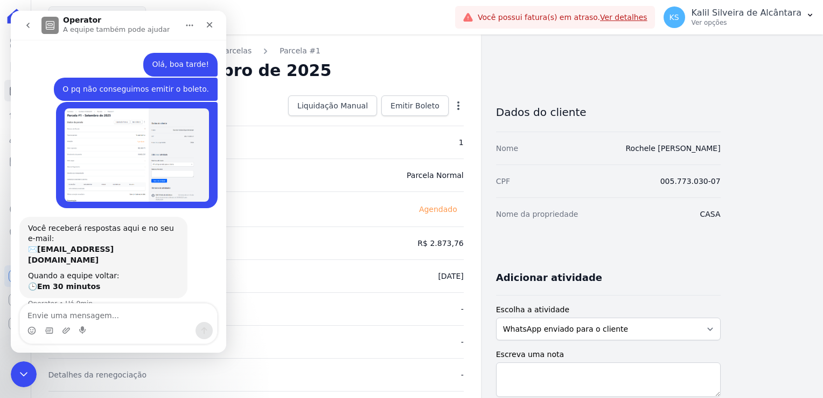
scroll to position [6, 0]
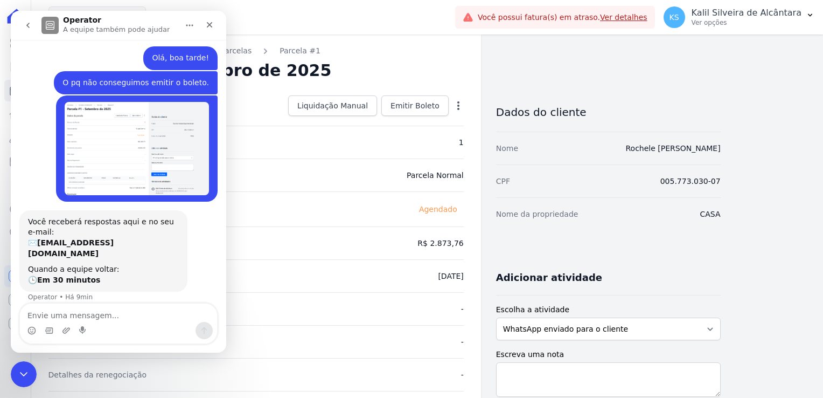
click at [295, 190] on div "Tipo da parcela Parcela Normal" at bounding box center [255, 174] width 415 height 33
click at [207, 29] on icon "Fechar" at bounding box center [209, 24] width 9 height 9
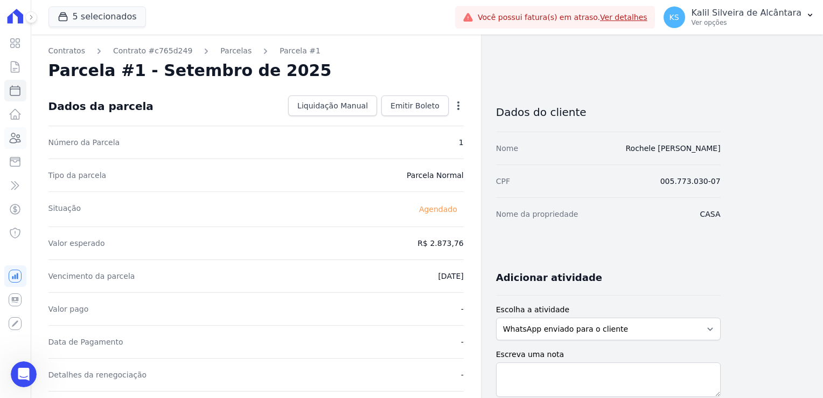
click at [22, 141] on icon at bounding box center [15, 137] width 13 height 13
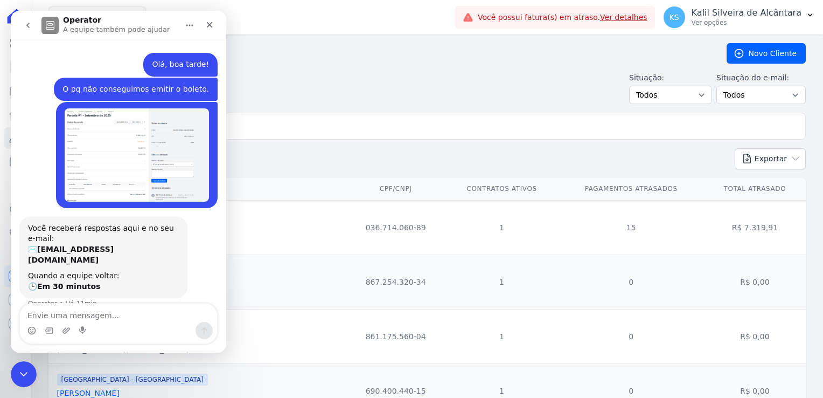
scroll to position [6, 0]
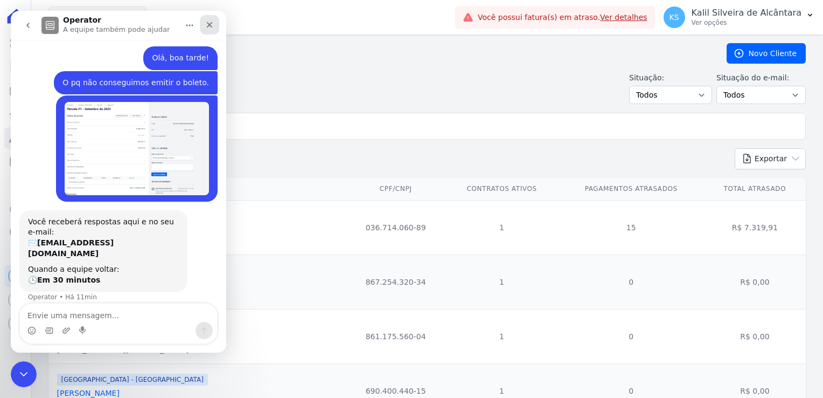
click at [216, 27] on div "Fechar" at bounding box center [209, 24] width 19 height 19
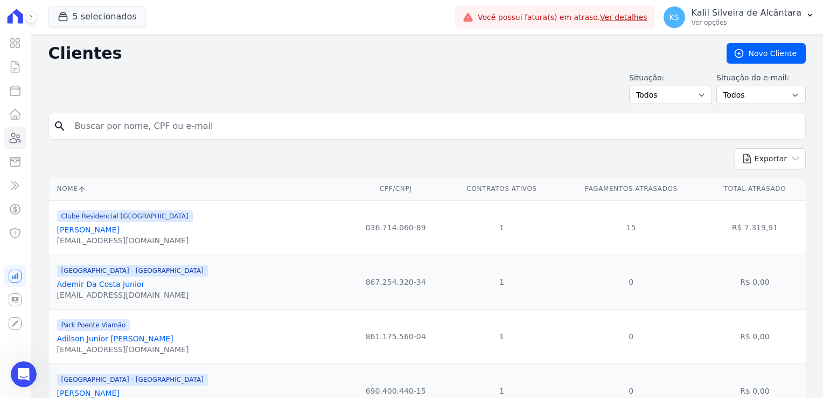
click at [131, 128] on input "search" at bounding box center [434, 126] width 733 height 22
type input "franciele"
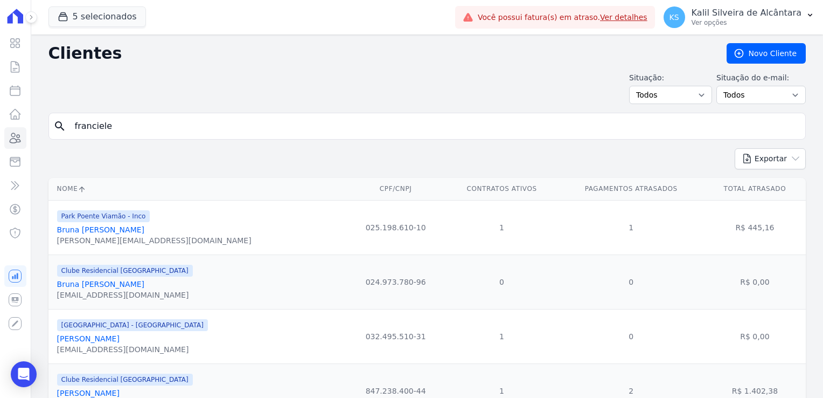
drag, startPoint x: 125, startPoint y: 130, endPoint x: 119, endPoint y: 128, distance: 6.3
click at [125, 130] on input "franciele" at bounding box center [434, 126] width 733 height 22
type input "franciele da silva"
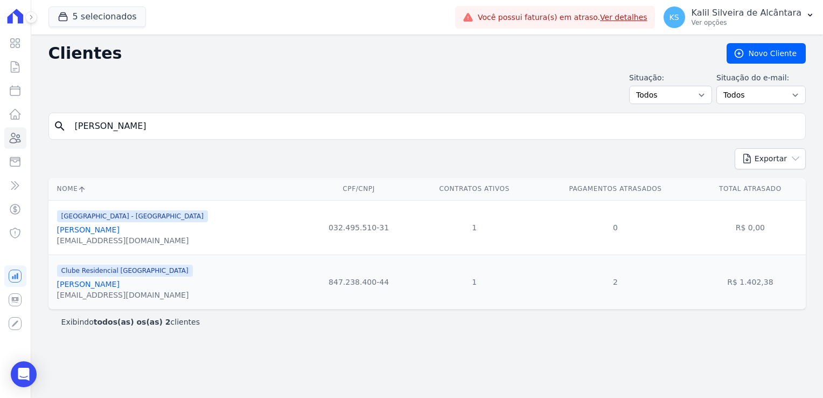
click at [108, 228] on link "Franciele Da Silva" at bounding box center [88, 229] width 63 height 9
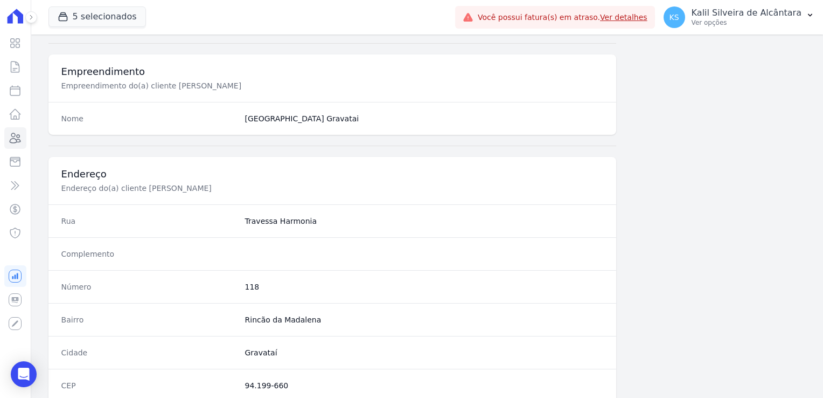
scroll to position [607, 0]
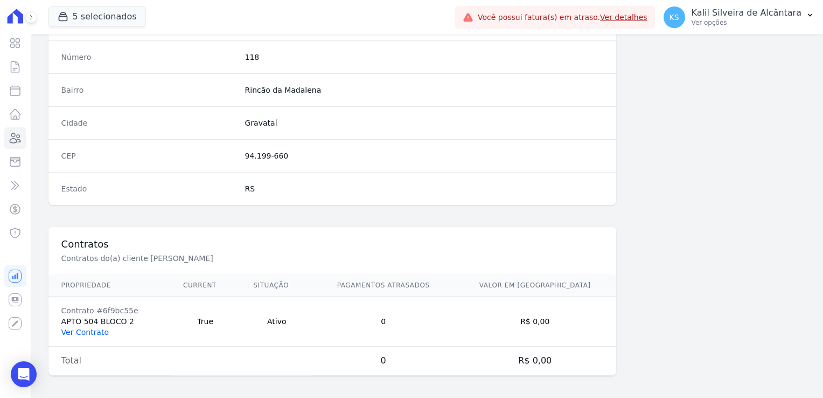
click at [86, 331] on link "Ver Contrato" at bounding box center [84, 332] width 47 height 9
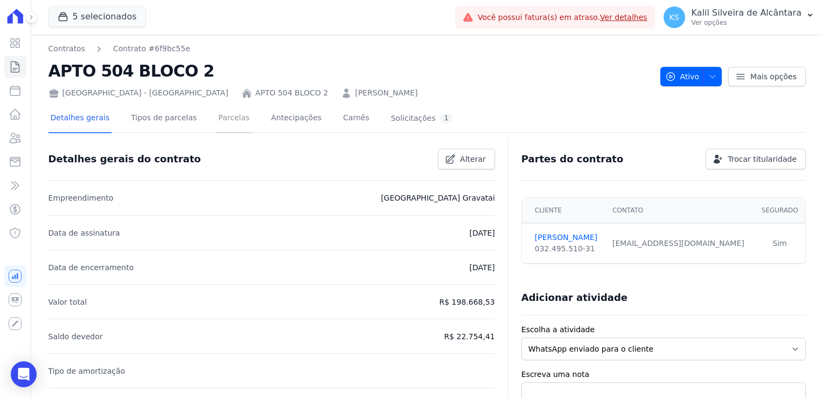
click at [221, 128] on link "Parcelas" at bounding box center [234, 119] width 36 height 29
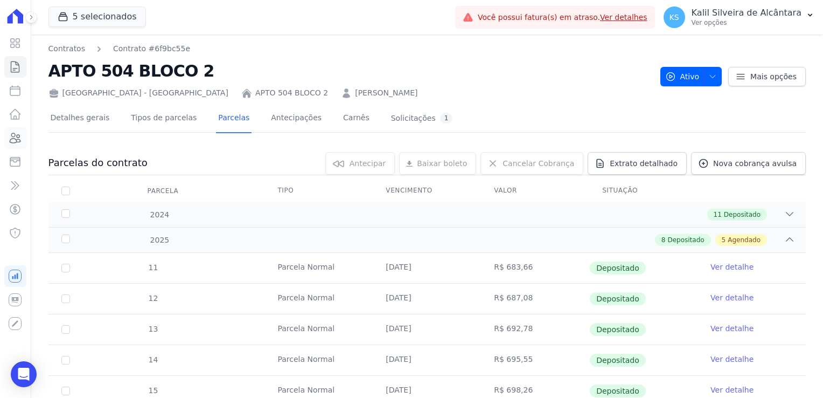
click at [15, 132] on icon at bounding box center [15, 137] width 13 height 13
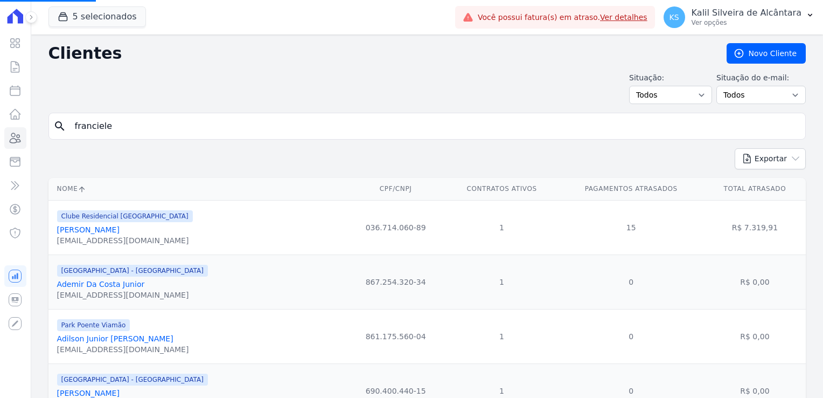
click at [147, 122] on input "franciele" at bounding box center [434, 126] width 733 height 22
click at [147, 122] on input "search" at bounding box center [434, 126] width 733 height 22
type input "rochele"
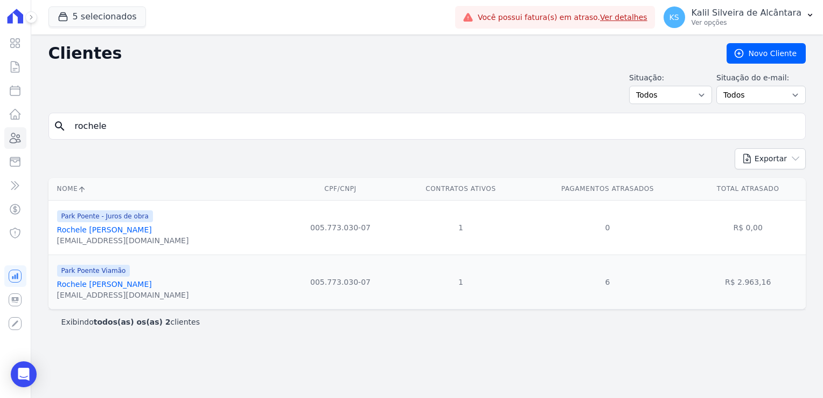
click at [125, 284] on link "Rochele Horiana Esparremberger" at bounding box center [104, 284] width 95 height 9
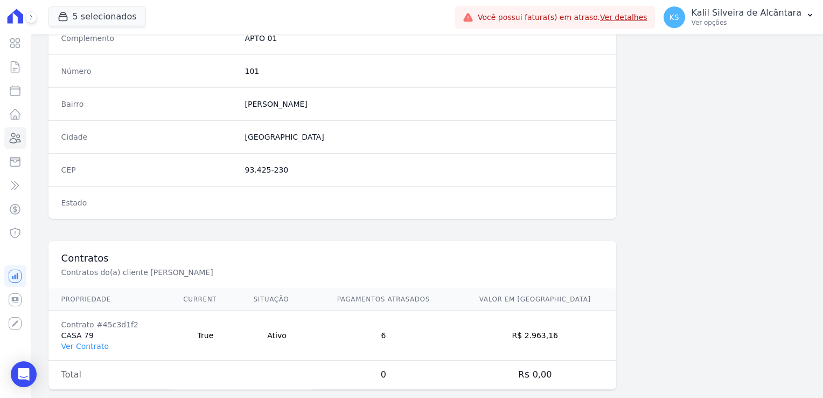
scroll to position [607, 0]
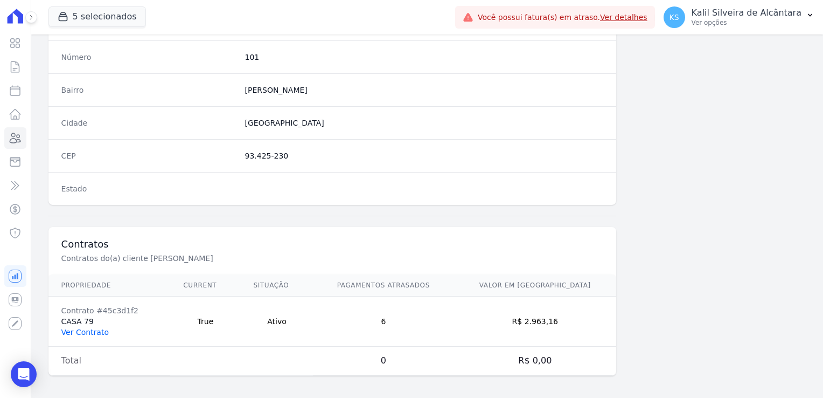
click at [88, 331] on link "Ver Contrato" at bounding box center [84, 332] width 47 height 9
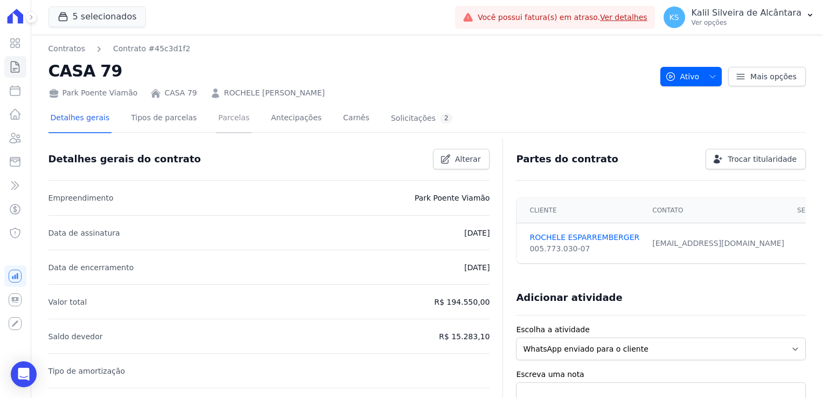
click at [216, 130] on link "Parcelas" at bounding box center [234, 119] width 36 height 29
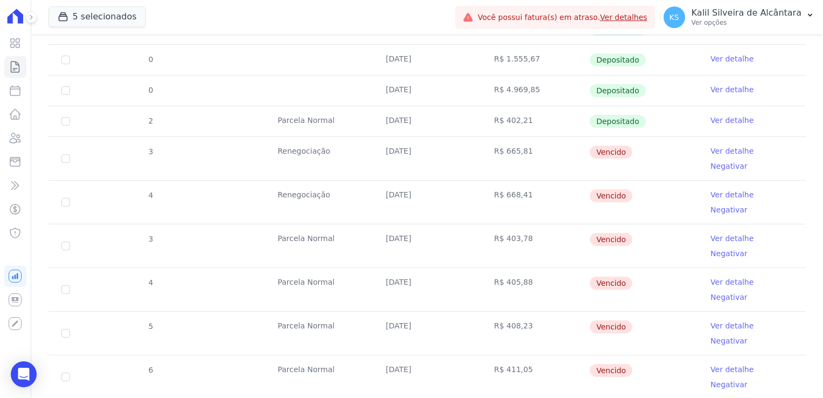
scroll to position [377, 0]
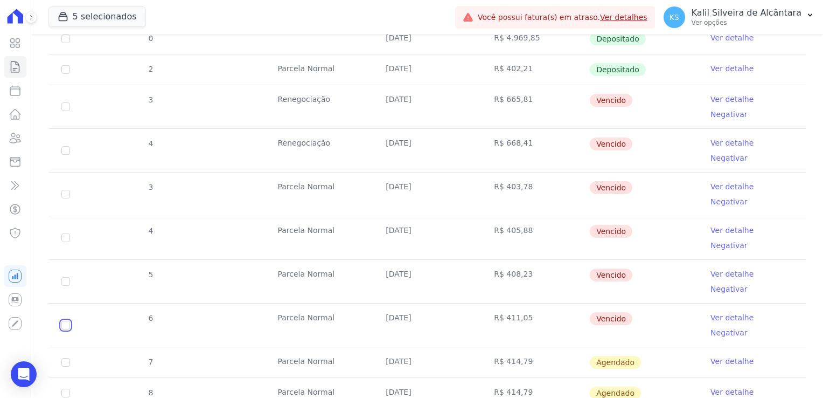
click at [65, 321] on input "checkbox" at bounding box center [65, 325] width 9 height 9
checkbox input "true"
click at [67, 260] on td "5" at bounding box center [65, 281] width 34 height 43
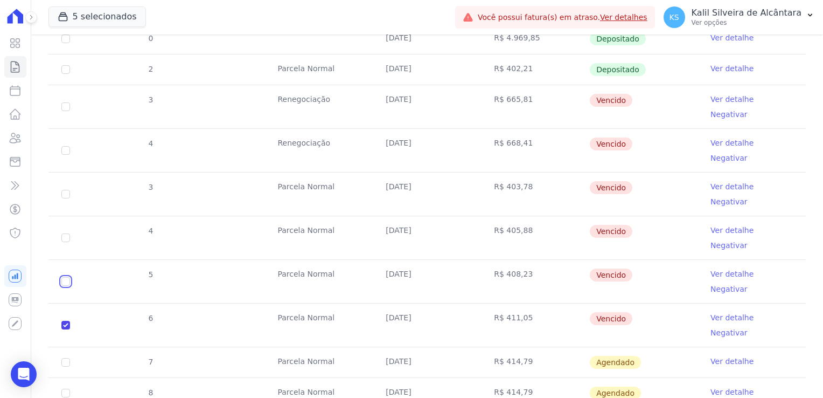
click at [67, 277] on input "checkbox" at bounding box center [65, 281] width 9 height 9
checkbox input "true"
click at [68, 233] on input "checkbox" at bounding box center [65, 237] width 9 height 9
checkbox input "true"
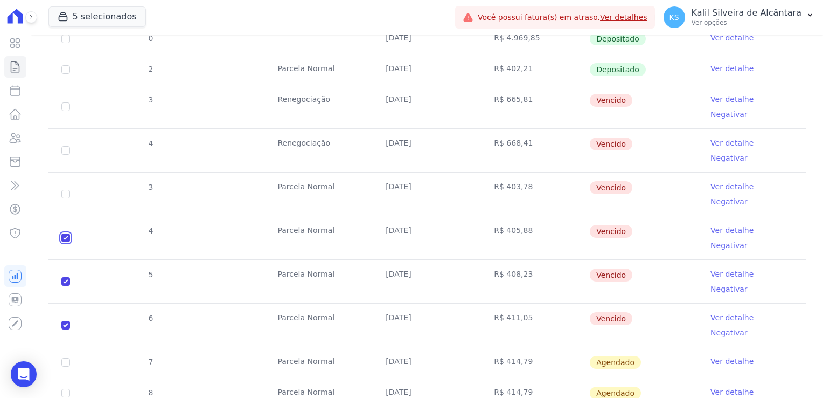
checkbox input "true"
click at [65, 190] on input "checkbox" at bounding box center [65, 194] width 9 height 9
checkbox input "true"
click at [69, 133] on td "4" at bounding box center [65, 150] width 34 height 43
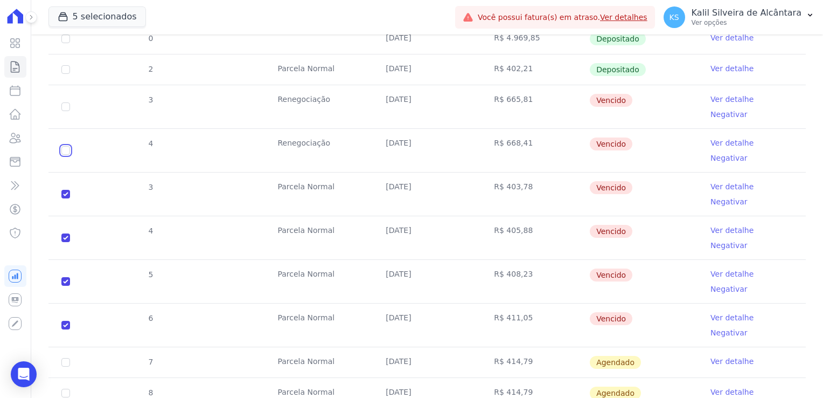
click at [65, 146] on input "checkbox" at bounding box center [65, 150] width 9 height 9
checkbox input "true"
click at [66, 106] on td "3" at bounding box center [65, 106] width 34 height 43
click at [67, 102] on input "checkbox" at bounding box center [65, 106] width 9 height 9
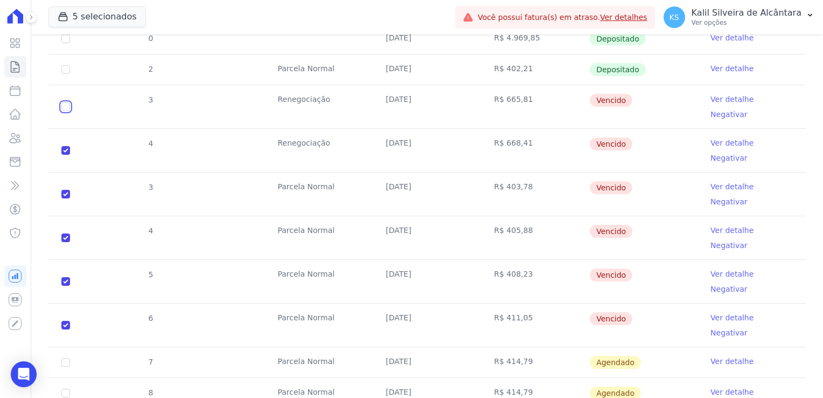
checkbox input "true"
drag, startPoint x: 586, startPoint y: 96, endPoint x: 623, endPoint y: 253, distance: 161.7
click at [623, 253] on tbody "0 20/01/2025 R$ 2.379,96 Renegociada Ver detalhe 18 Parcela Normal 25/02/2025 R…" at bounding box center [427, 185] width 758 height 568
drag, startPoint x: 623, startPoint y: 253, endPoint x: 554, endPoint y: 247, distance: 68.7
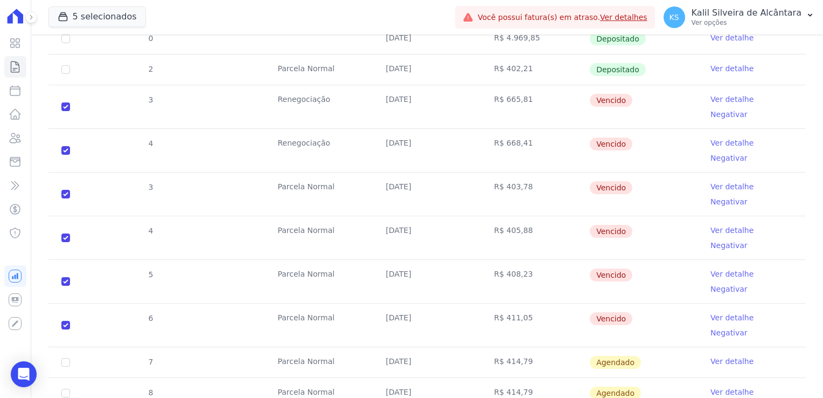
click at [554, 303] on td "R$ 411,05" at bounding box center [535, 324] width 108 height 43
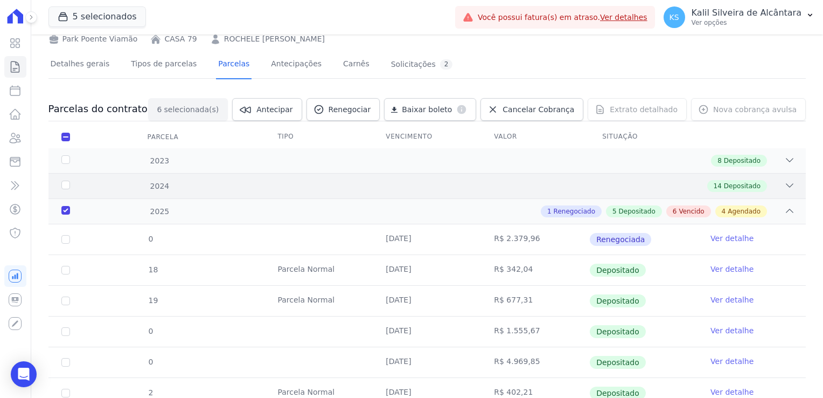
scroll to position [0, 0]
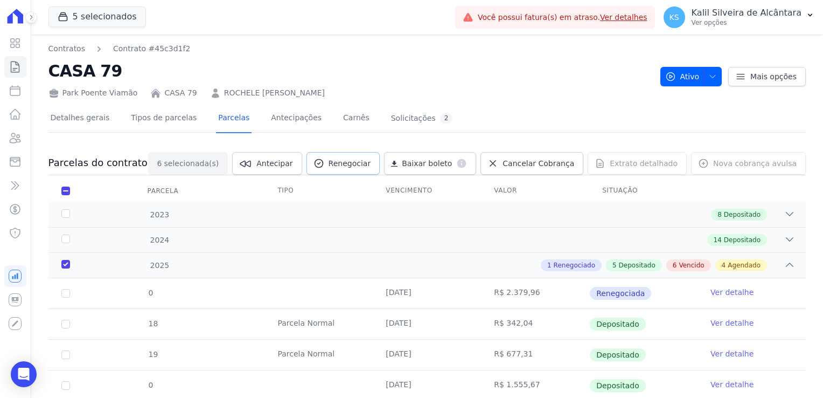
click at [358, 163] on span "Renegociar" at bounding box center [350, 163] width 43 height 11
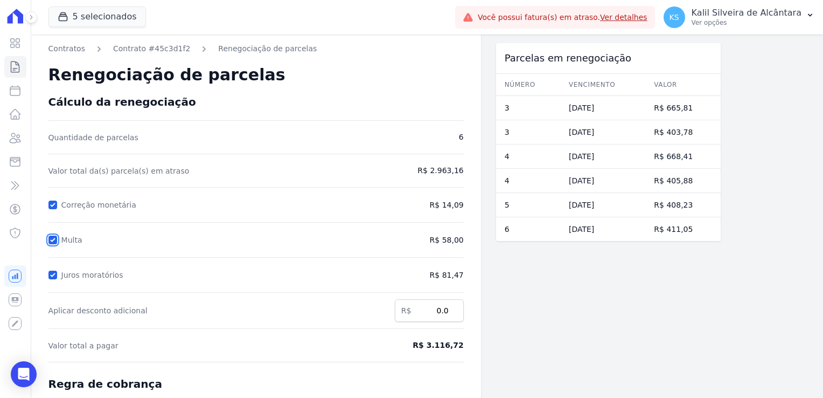
click at [56, 238] on input "Multa" at bounding box center [52, 239] width 9 height 9
checkbox input "false"
click at [50, 275] on input "Juros moratórios" at bounding box center [52, 274] width 9 height 9
checkbox input "false"
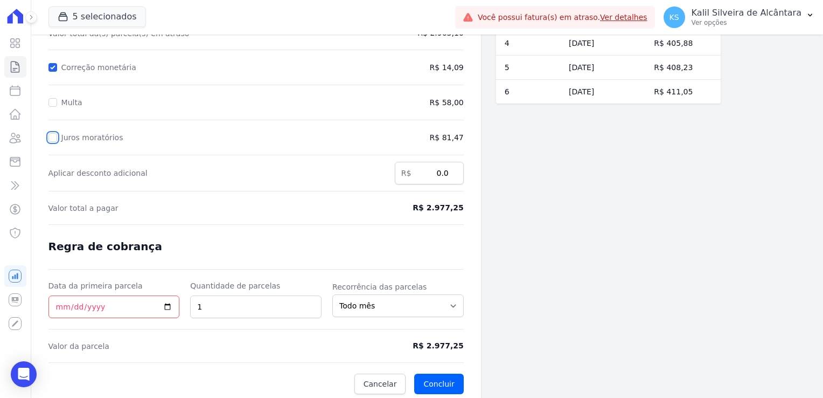
scroll to position [140, 0]
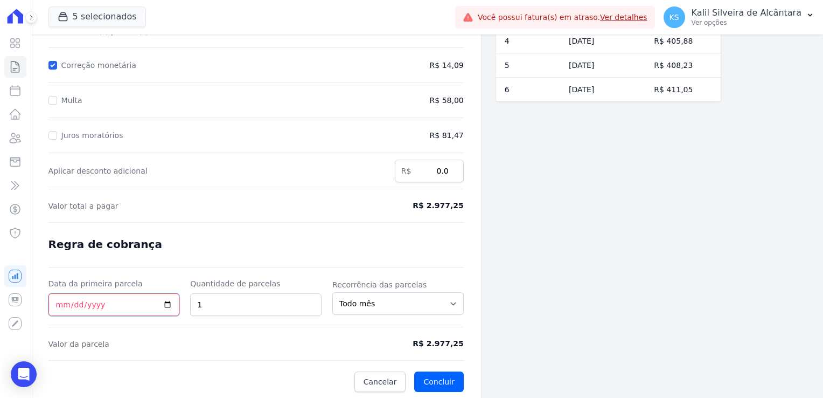
click at [58, 301] on input "Data da primeira parcela" at bounding box center [113, 304] width 131 height 23
type input "2025-05-04"
click at [69, 308] on input "2025-05-04" at bounding box center [113, 304] width 131 height 23
click at [72, 297] on input "2025-05-04" at bounding box center [113, 304] width 131 height 23
type input "2025-09-04"
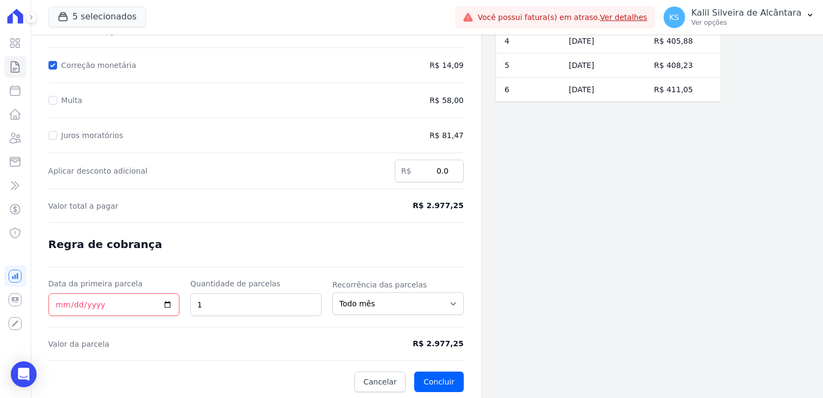
click at [316, 340] on span "Valor da parcela" at bounding box center [202, 343] width 309 height 11
click at [432, 377] on button "Concluir" at bounding box center [438, 381] width 49 height 20
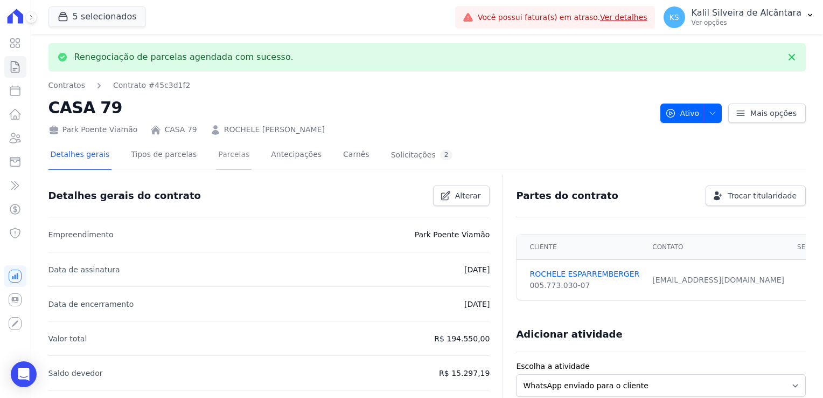
click at [221, 161] on link "Parcelas" at bounding box center [234, 155] width 36 height 29
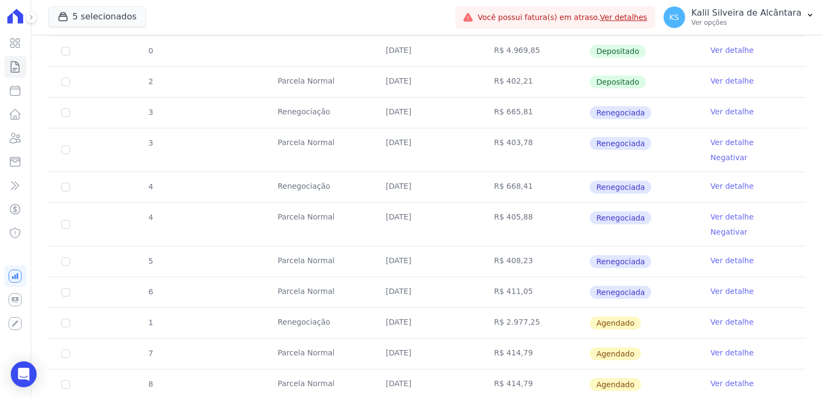
scroll to position [431, 0]
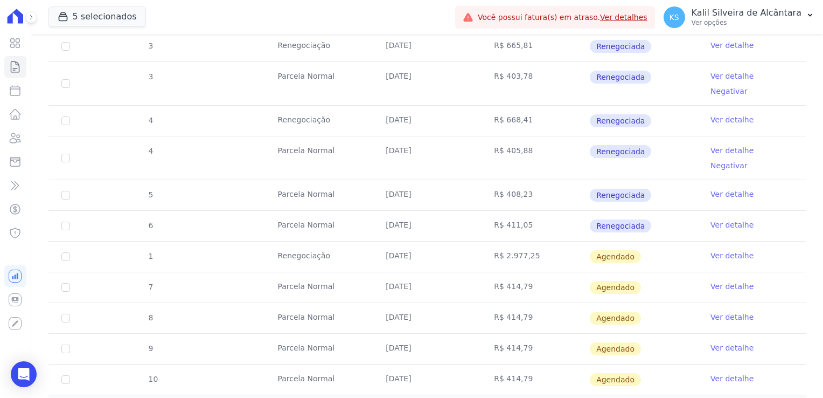
click at [716, 250] on link "Ver detalhe" at bounding box center [732, 255] width 43 height 11
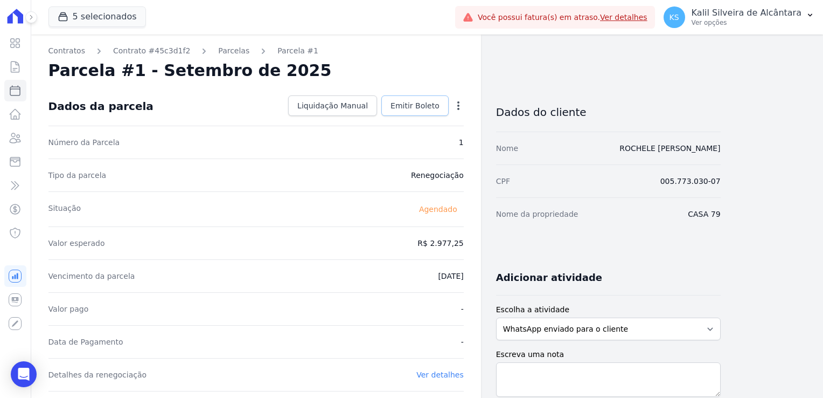
click at [394, 110] on link "Emitir Boleto" at bounding box center [415, 105] width 67 height 20
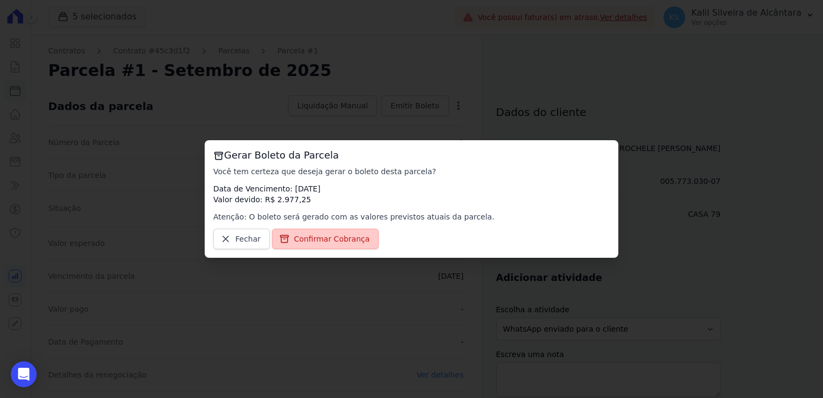
click at [350, 240] on span "Confirmar Cobrança" at bounding box center [332, 238] width 76 height 11
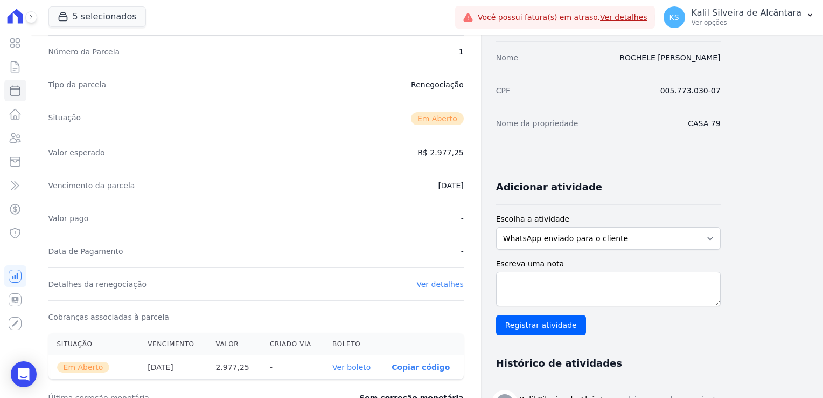
scroll to position [162, 0]
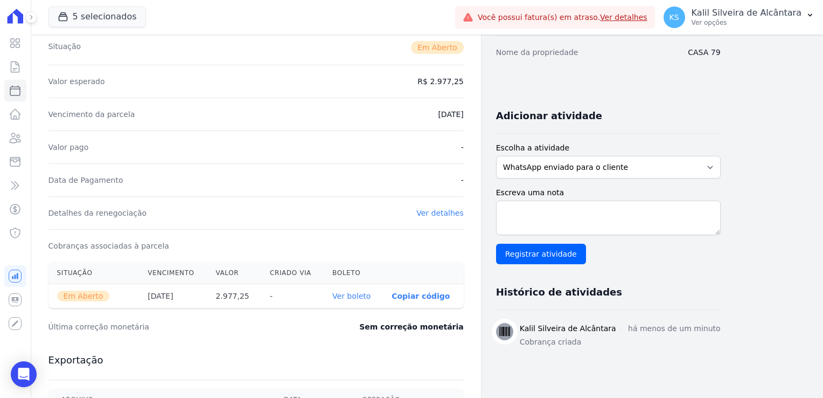
click at [351, 293] on link "Ver boleto" at bounding box center [351, 296] width 38 height 9
click at [23, 140] on link "Clientes" at bounding box center [15, 138] width 22 height 22
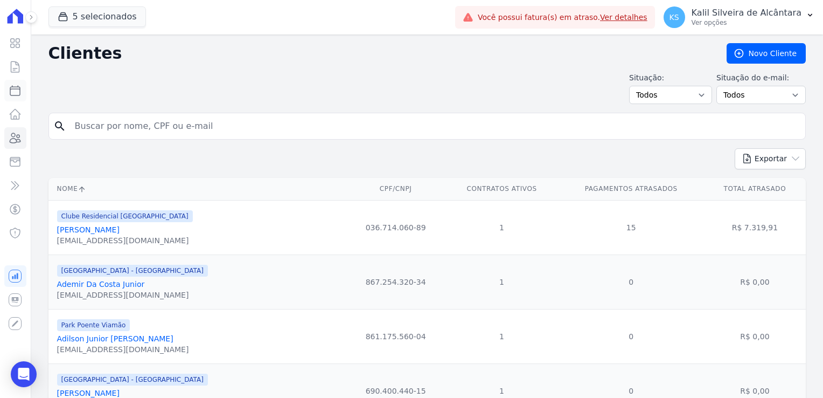
click at [17, 96] on icon at bounding box center [15, 90] width 13 height 13
select select
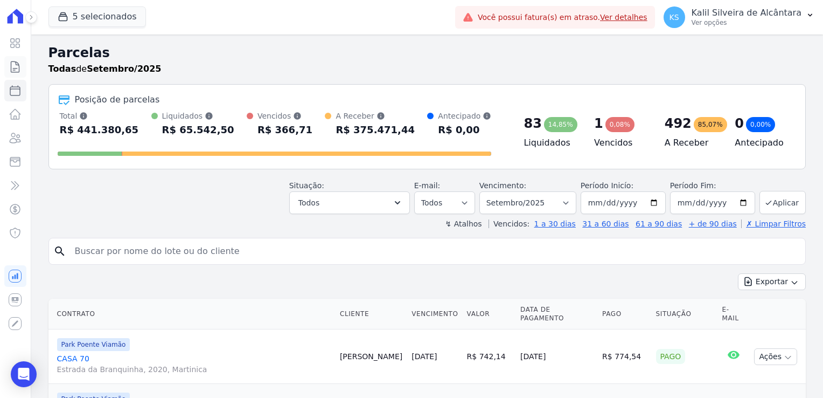
click at [15, 74] on link "Contratos" at bounding box center [15, 67] width 22 height 22
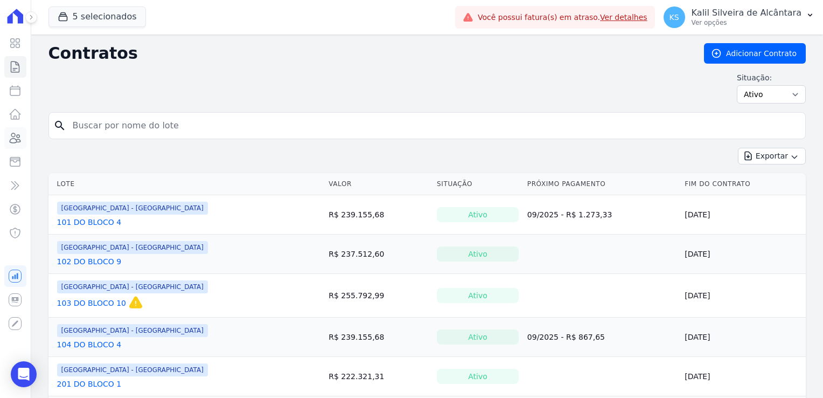
click at [19, 141] on icon at bounding box center [15, 138] width 11 height 10
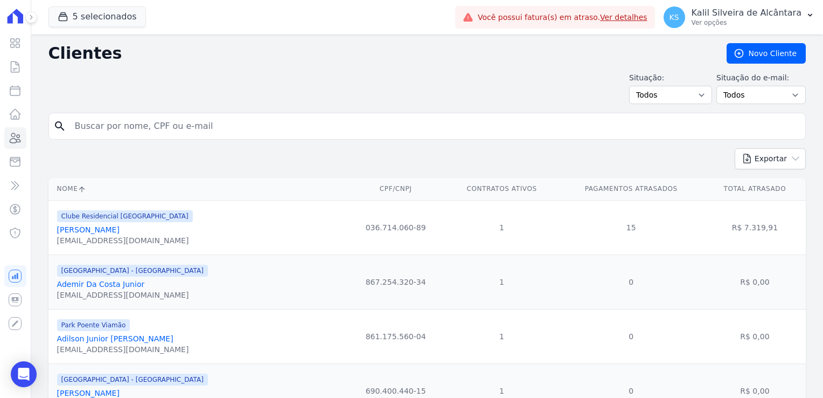
click at [126, 133] on input "search" at bounding box center [434, 126] width 733 height 22
type input "rochele"
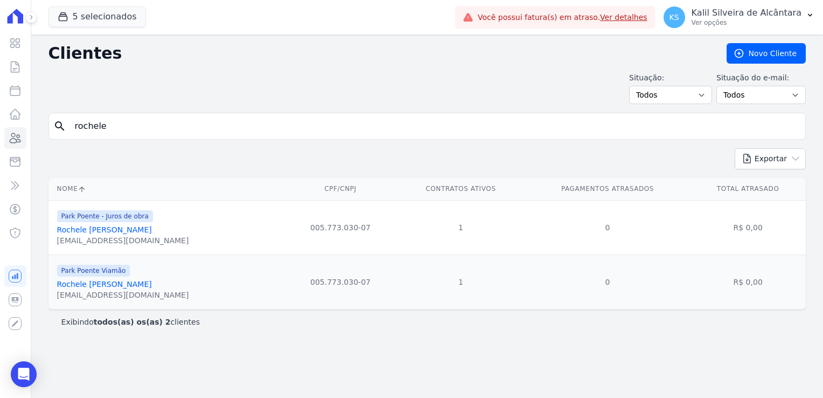
click at [115, 286] on link "Rochele [PERSON_NAME]" at bounding box center [104, 284] width 95 height 9
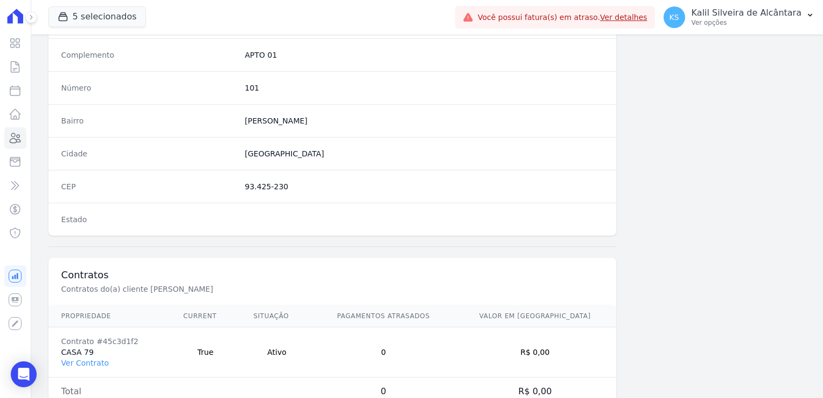
scroll to position [607, 0]
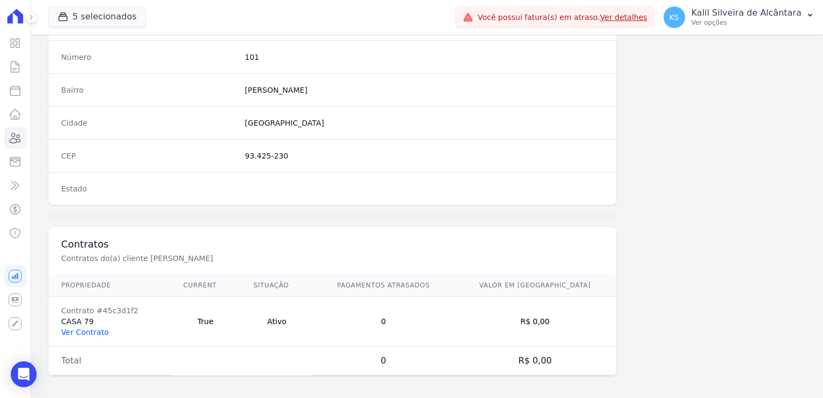
click at [84, 331] on link "Ver Contrato" at bounding box center [84, 332] width 47 height 9
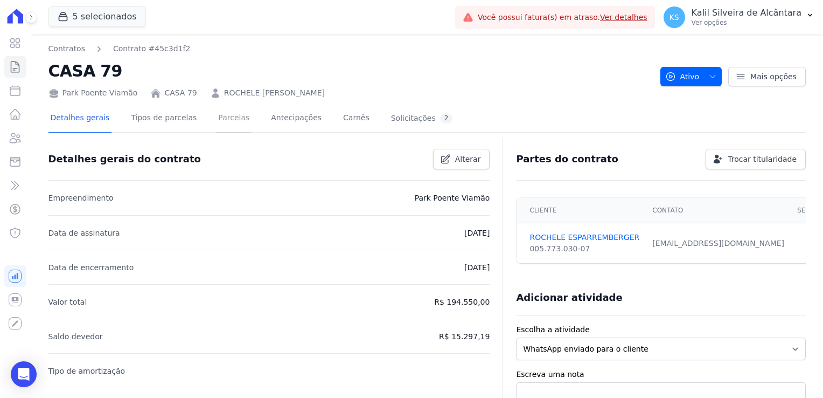
click at [219, 114] on link "Parcelas" at bounding box center [234, 119] width 36 height 29
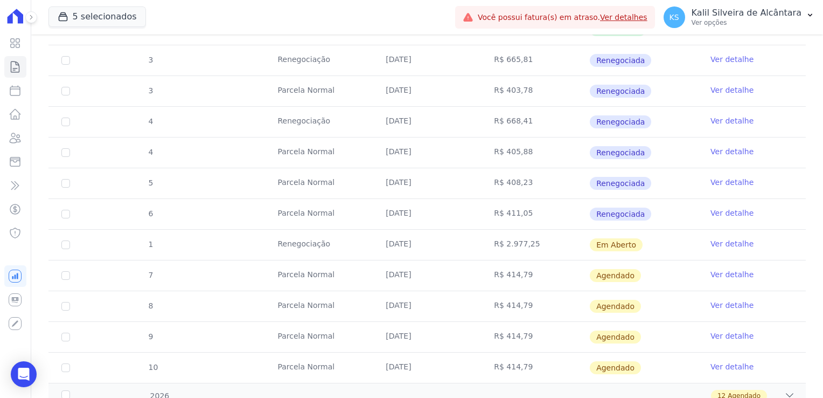
scroll to position [431, 0]
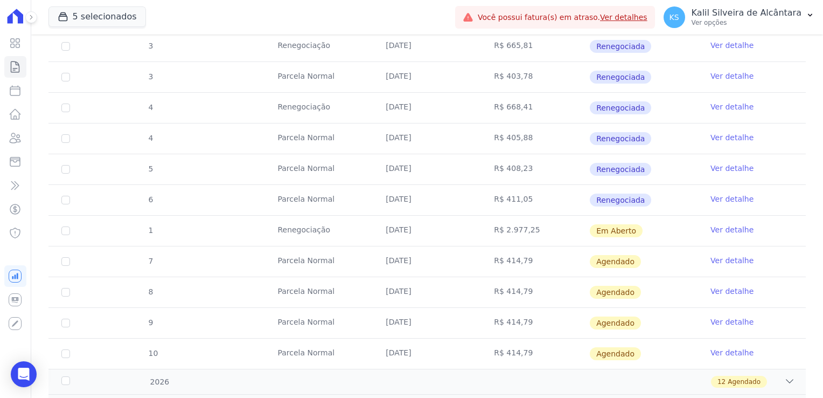
drag, startPoint x: 644, startPoint y: 237, endPoint x: 306, endPoint y: 232, distance: 338.4
click at [306, 232] on tr "1 Renegociação 04/09/2025 R$ 2.977,25 Em Aberto Ver detalhe" at bounding box center [427, 230] width 758 height 31
click at [22, 137] on link "Clientes" at bounding box center [15, 138] width 22 height 22
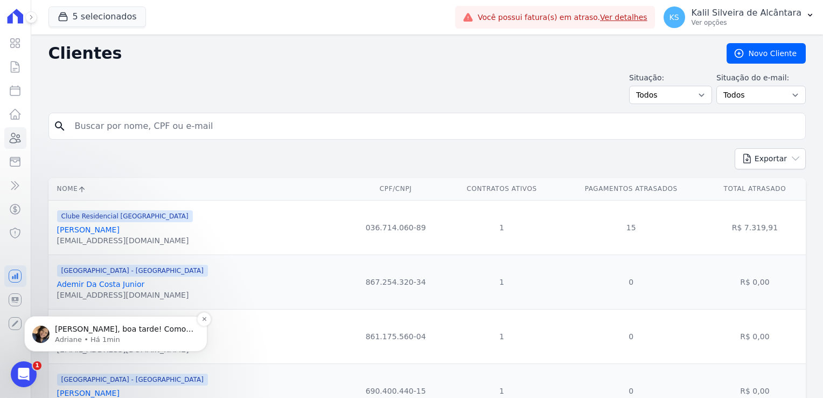
click at [91, 341] on p "Adriane • Há 1min" at bounding box center [124, 340] width 139 height 10
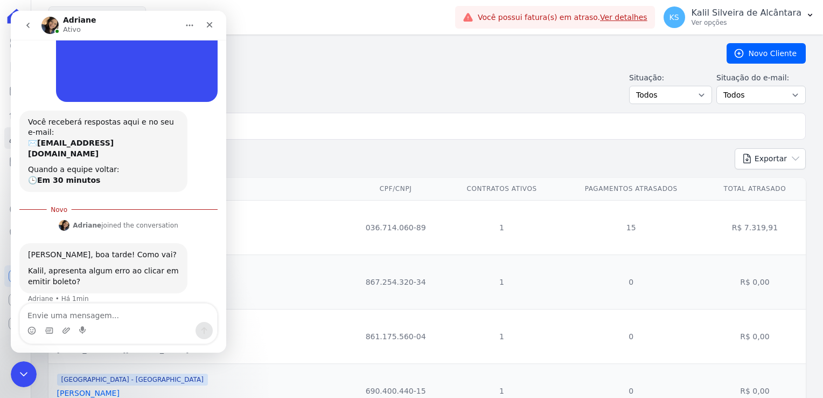
scroll to position [108, 0]
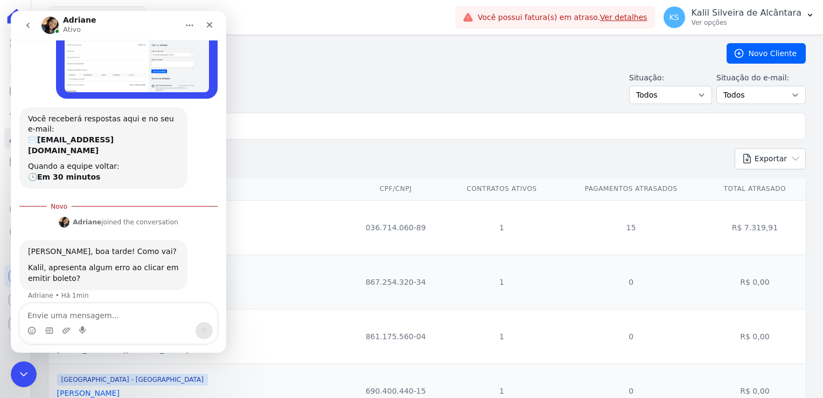
click at [77, 316] on textarea "Envie uma mensagem..." at bounding box center [118, 312] width 197 height 18
type textarea "Opa! já foi resolvido"
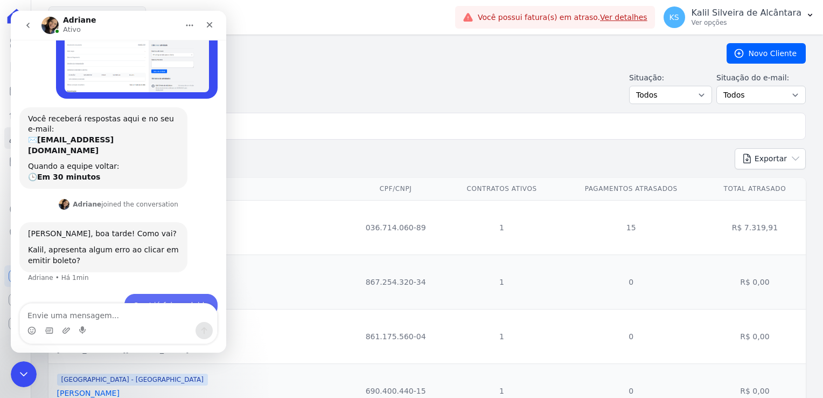
scroll to position [122, 0]
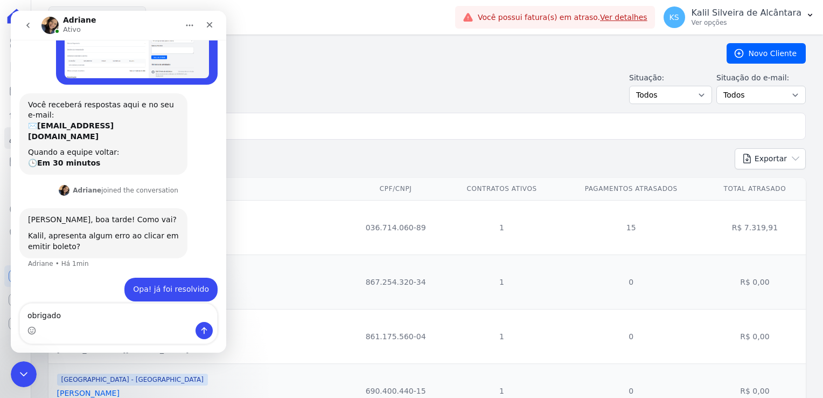
type textarea "obrigado"
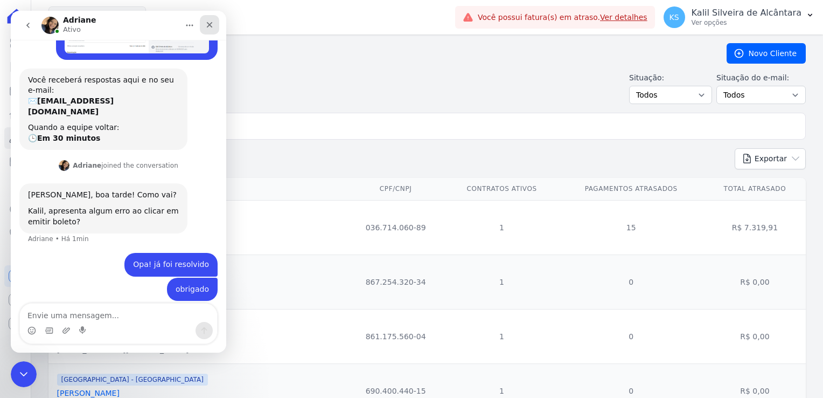
click at [215, 27] on div "Fechar" at bounding box center [209, 24] width 19 height 19
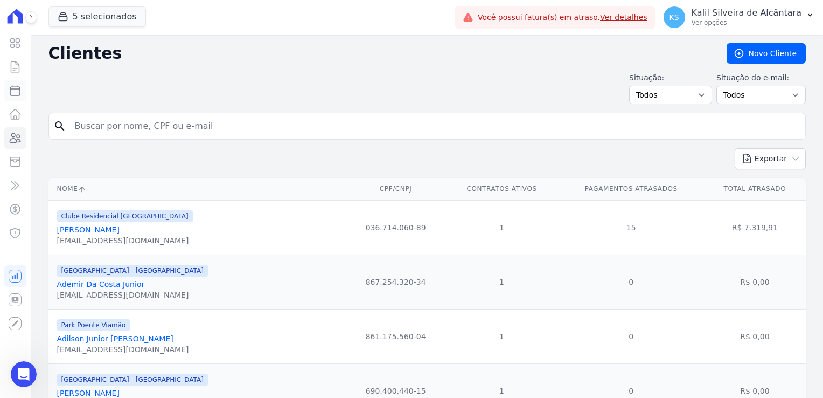
click at [19, 96] on icon at bounding box center [15, 90] width 13 height 13
select select
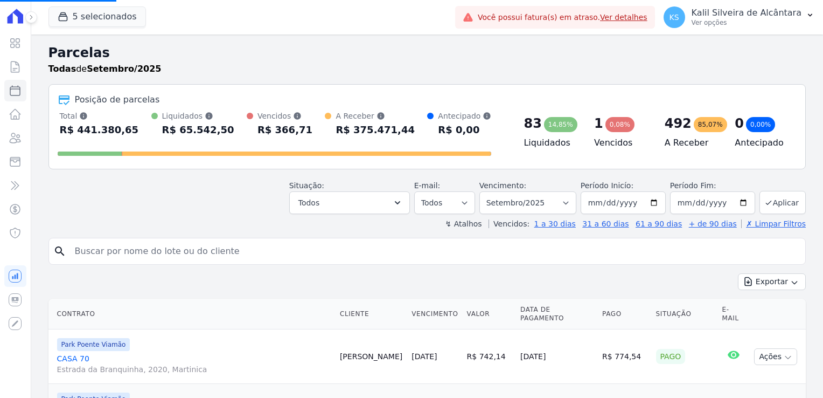
select select
click at [586, 207] on input "2025-09-01" at bounding box center [623, 202] width 85 height 23
type input "2025-09-01"
click at [774, 203] on button "Aplicar" at bounding box center [783, 202] width 46 height 23
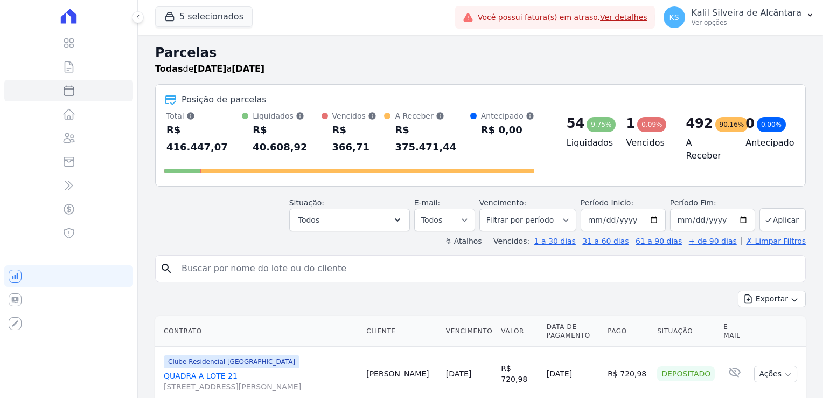
select select
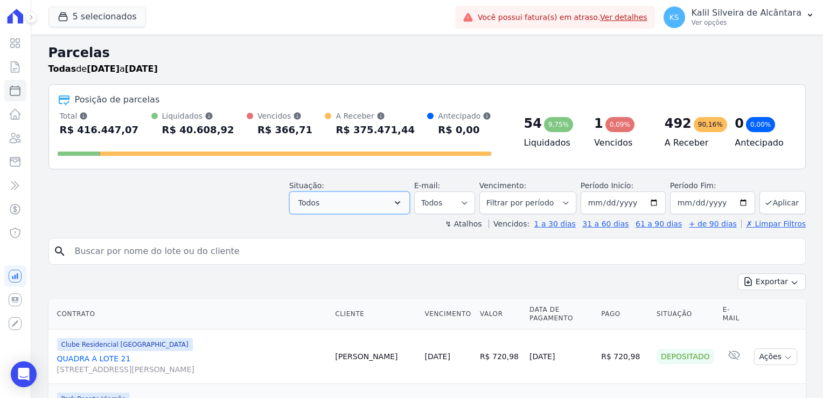
click at [396, 204] on button "Todos" at bounding box center [349, 202] width 121 height 23
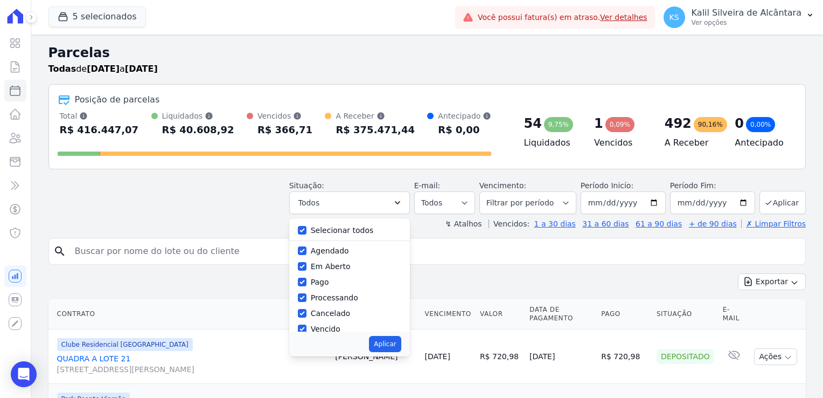
click at [307, 234] on div at bounding box center [302, 230] width 9 height 11
click at [307, 230] on input "Selecionar todos" at bounding box center [302, 230] width 9 height 9
checkbox input "false"
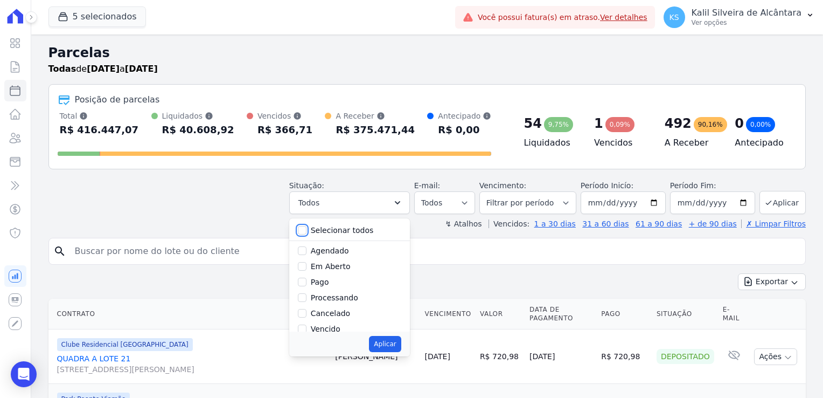
checkbox input "false"
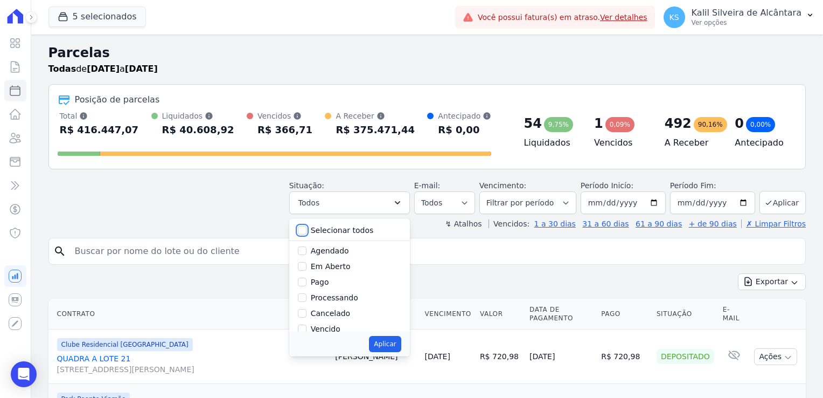
checkbox input "false"
click at [317, 276] on div "Vencido" at bounding box center [349, 275] width 103 height 16
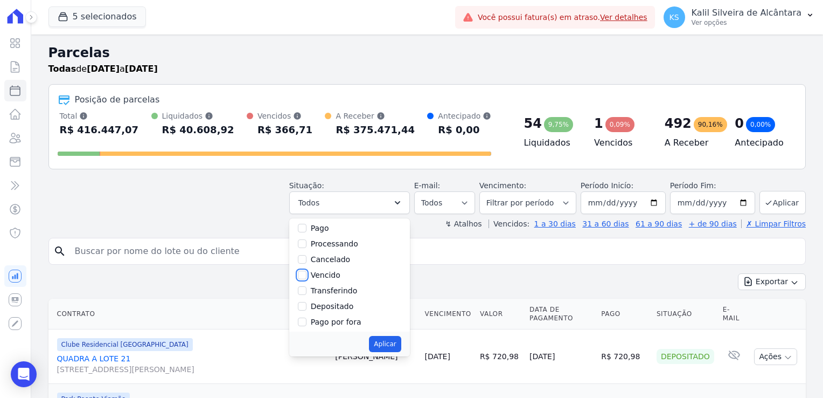
click at [307, 271] on input "Vencido" at bounding box center [302, 274] width 9 height 9
checkbox input "true"
click at [397, 341] on button "Aplicar" at bounding box center [385, 344] width 32 height 16
select select "overdue"
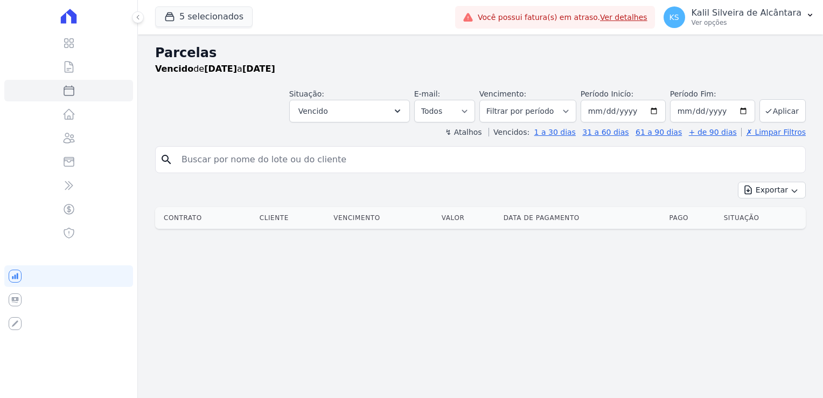
select select
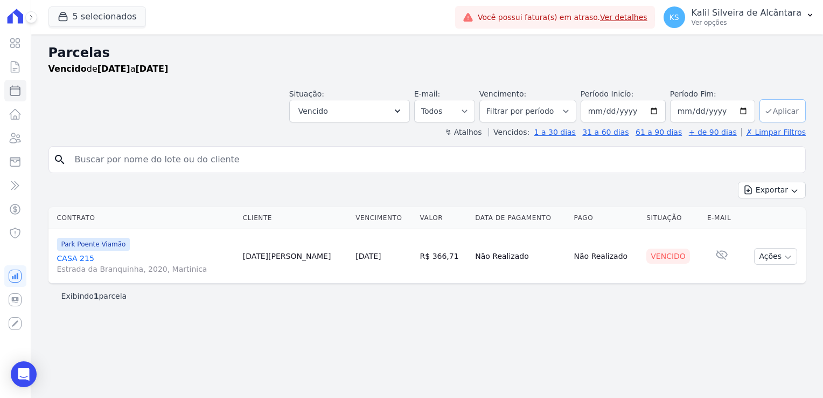
click at [773, 109] on icon "submit" at bounding box center [769, 111] width 9 height 9
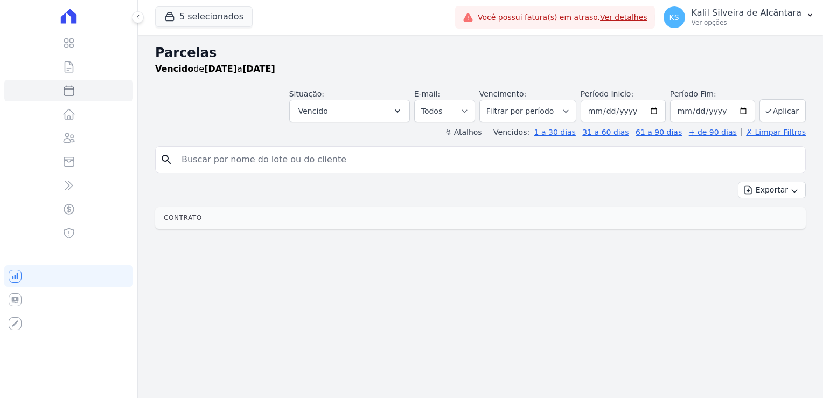
select select
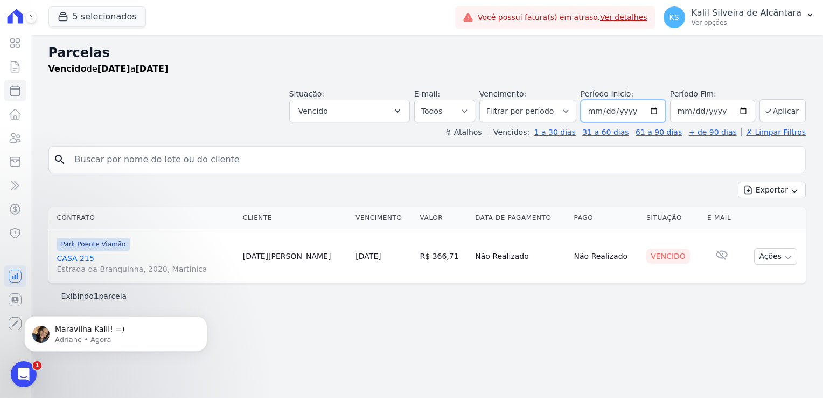
click at [666, 109] on input "[DATE]" at bounding box center [623, 111] width 85 height 23
click at [663, 110] on input "[DATE]" at bounding box center [623, 111] width 85 height 23
type input "[DATE]"
click at [682, 176] on div "search Exportar Exportar PDF Exportar CSV Contrato Cliente Vencimento [GEOGRAPH…" at bounding box center [427, 227] width 758 height 162
click at [742, 115] on input "2025-09-30" at bounding box center [712, 111] width 85 height 23
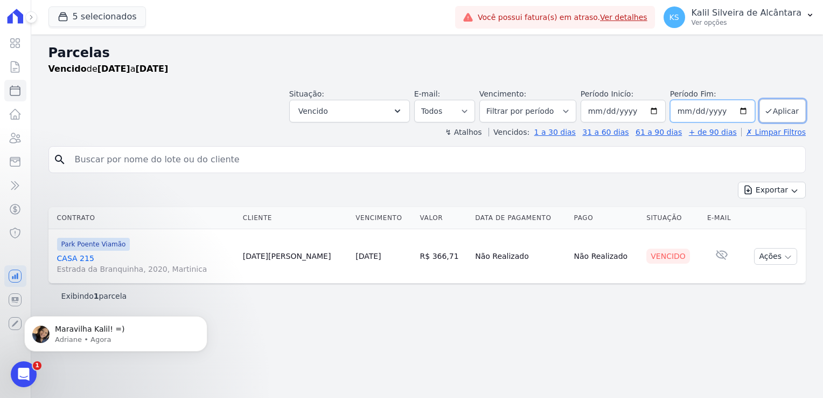
type input "[DATE]"
click at [775, 112] on button "Aplicar" at bounding box center [783, 110] width 46 height 23
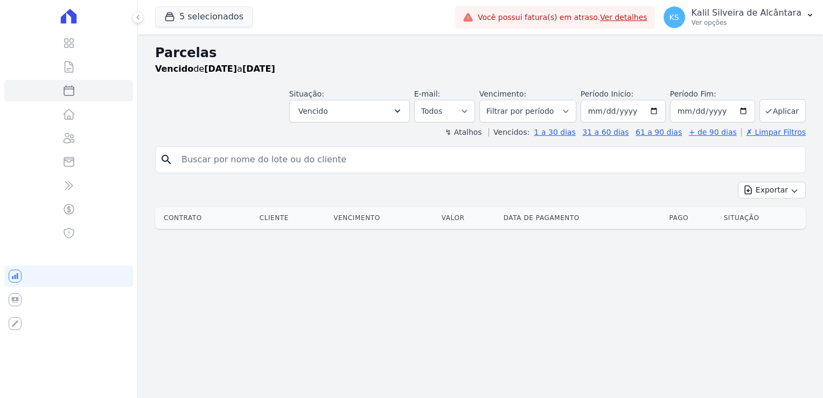
select select
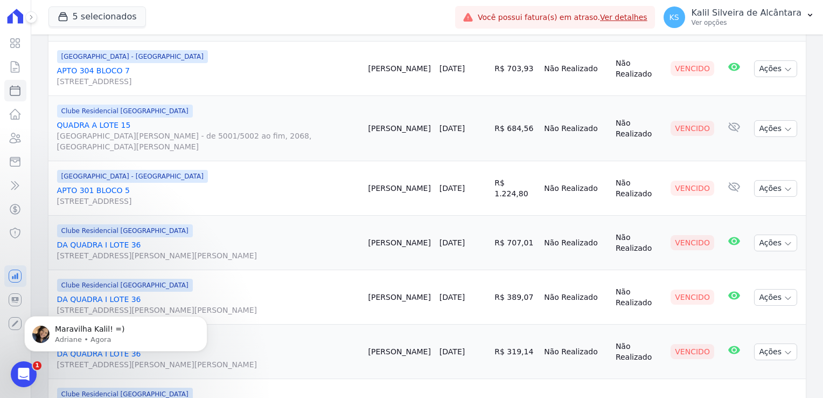
scroll to position [1181, 0]
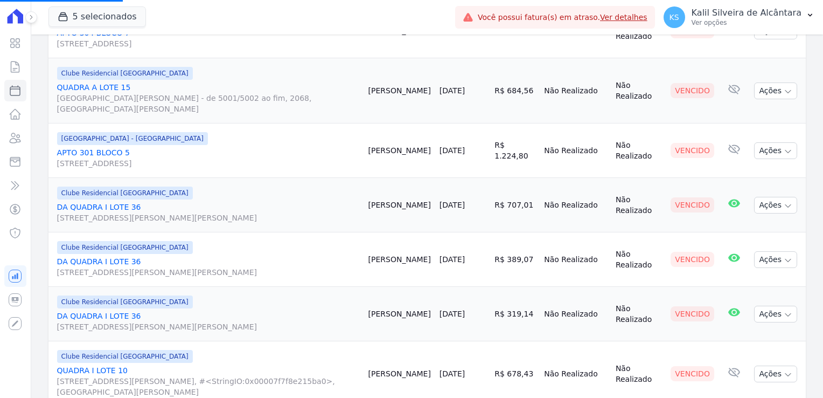
select select
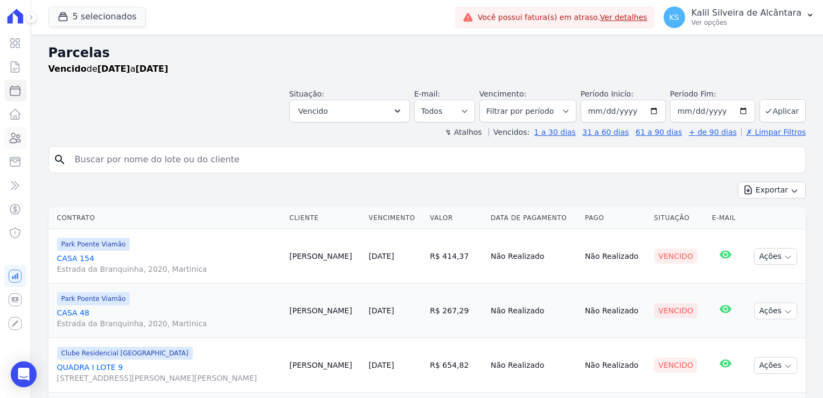
click at [15, 142] on icon at bounding box center [15, 138] width 11 height 10
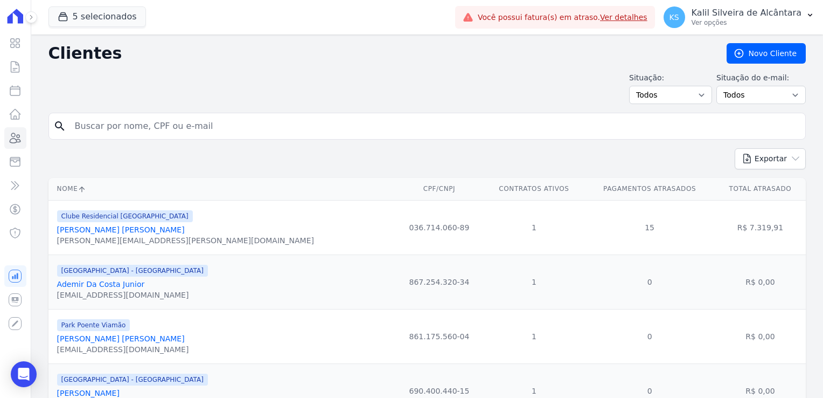
click at [96, 131] on input "search" at bounding box center [434, 126] width 733 height 22
type input "andreia"
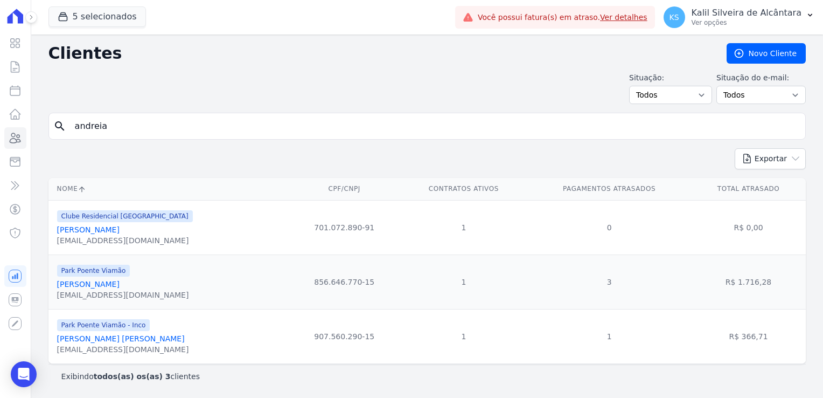
click at [144, 128] on input "andreia" at bounding box center [434, 126] width 733 height 22
type input "andreia varg"
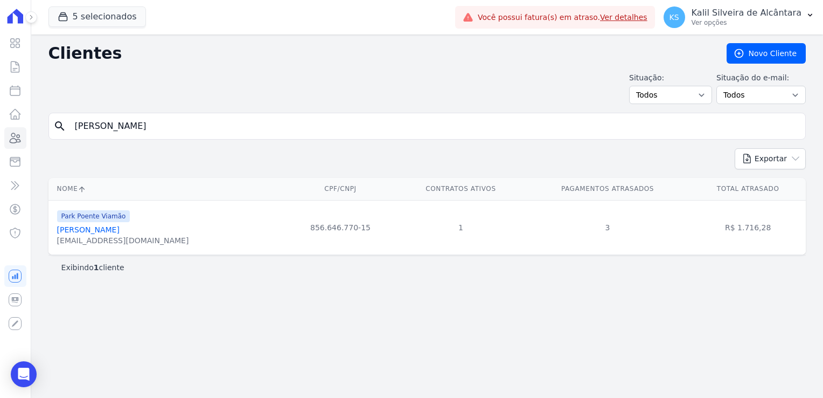
click at [120, 228] on link "[PERSON_NAME]" at bounding box center [88, 229] width 63 height 9
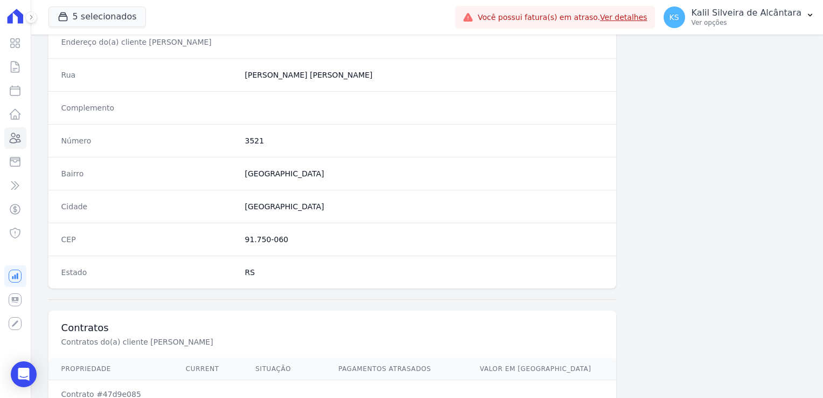
scroll to position [607, 0]
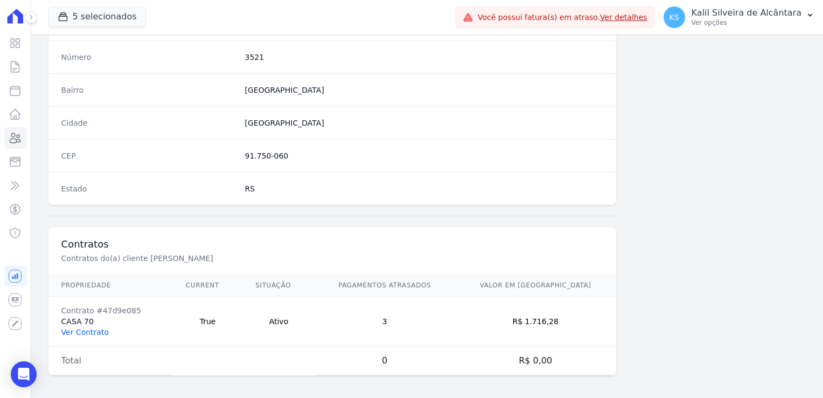
click at [101, 332] on link "Ver Contrato" at bounding box center [84, 332] width 47 height 9
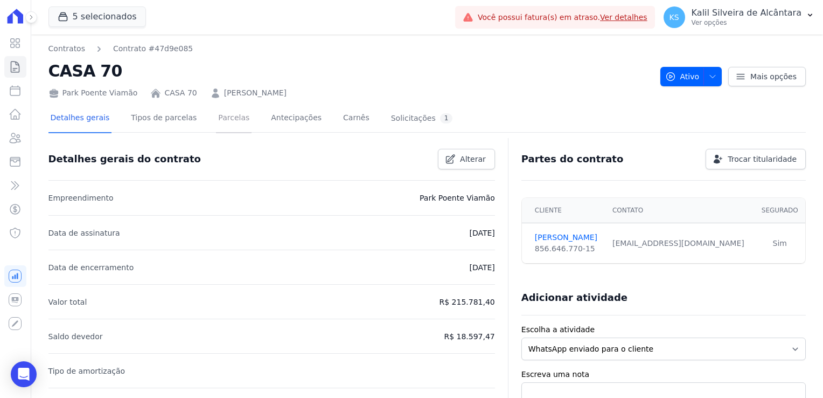
click at [221, 122] on link "Parcelas" at bounding box center [234, 119] width 36 height 29
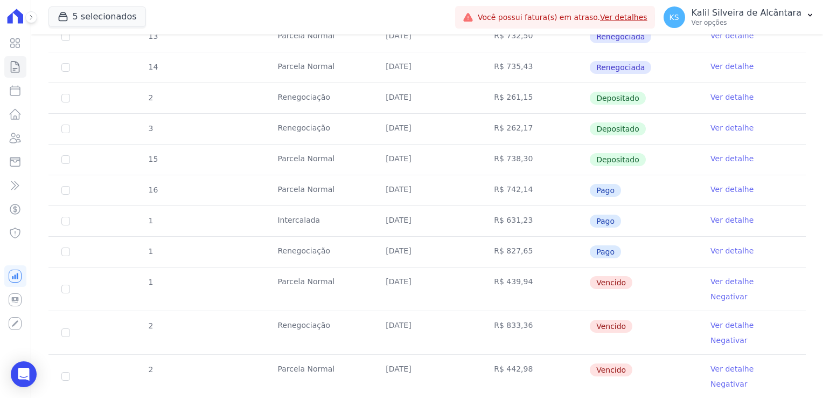
scroll to position [431, 0]
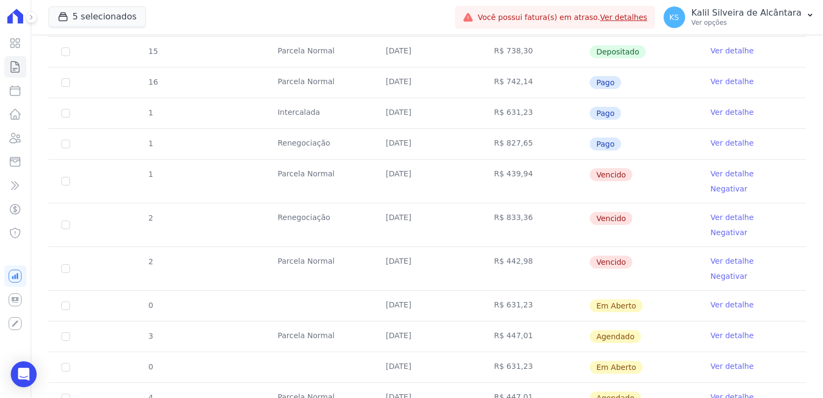
drag, startPoint x: 608, startPoint y: 120, endPoint x: 363, endPoint y: 76, distance: 249.0
click at [363, 76] on tbody "11 [GEOGRAPHIC_DATA] [DATE] R$ 722,86 Depositado Ver detalhe 12 [GEOGRAPHIC_DAT…" at bounding box center [427, 179] width 758 height 714
drag, startPoint x: 363, startPoint y: 76, endPoint x: 441, endPoint y: 230, distance: 172.3
click at [441, 230] on tbody "11 [GEOGRAPHIC_DATA] [DATE] R$ 722,86 Depositado Ver detalhe 12 [GEOGRAPHIC_DAT…" at bounding box center [427, 179] width 758 height 714
drag, startPoint x: 441, startPoint y: 230, endPoint x: 572, endPoint y: 238, distance: 131.2
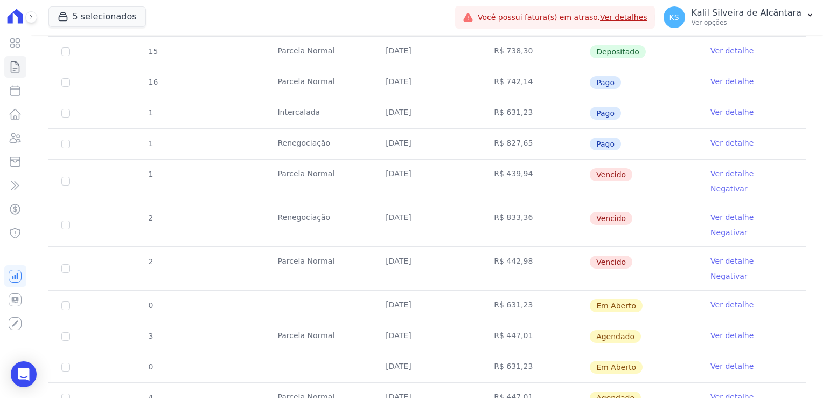
click at [572, 247] on td "R$ 442,98" at bounding box center [535, 268] width 108 height 43
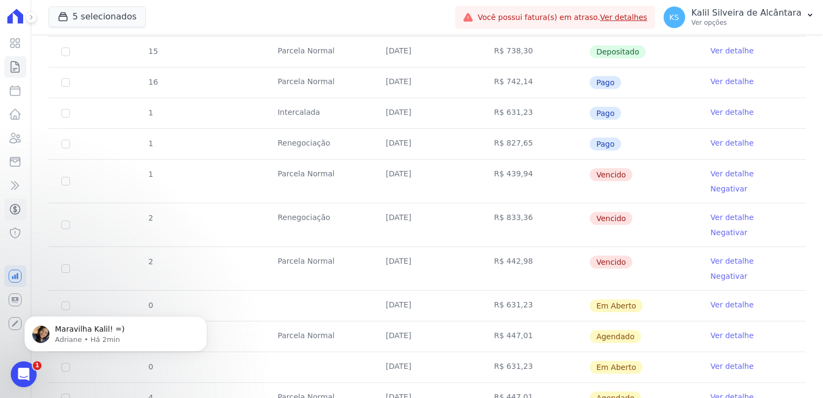
scroll to position [0, 0]
click at [9, 143] on icon at bounding box center [15, 137] width 13 height 13
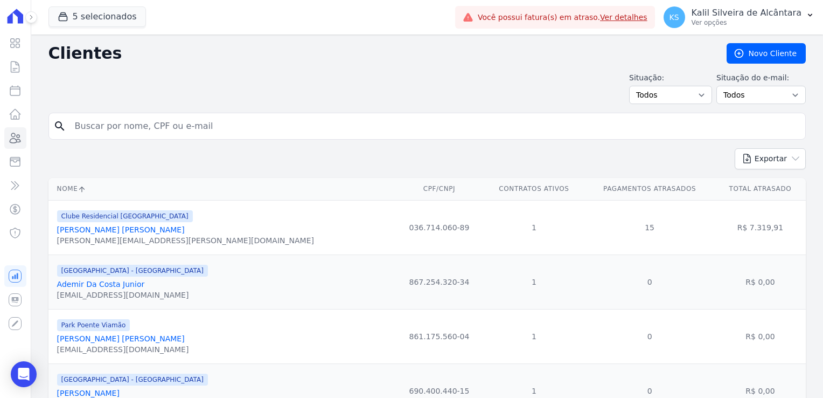
click at [127, 127] on input "search" at bounding box center [434, 126] width 733 height 22
type input "victor ribeiro"
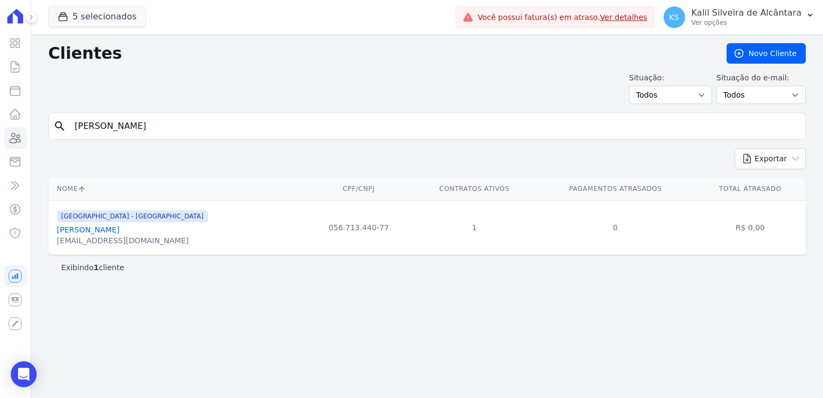
click at [108, 231] on link "Victor Ribeiro Macedo" at bounding box center [88, 229] width 63 height 9
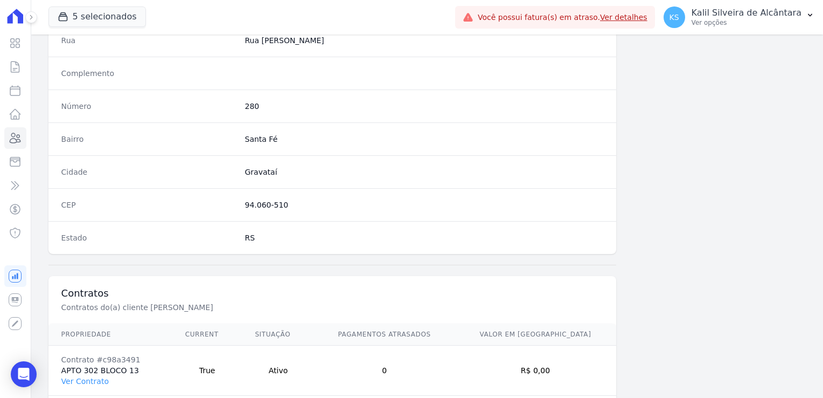
scroll to position [607, 0]
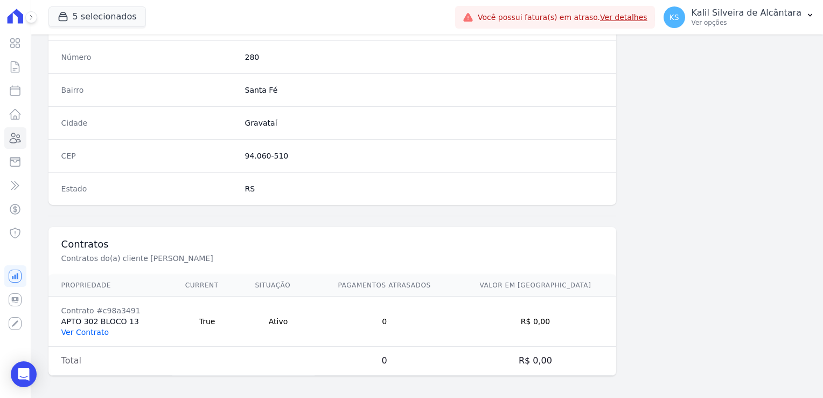
click at [79, 328] on link "Ver Contrato" at bounding box center [84, 332] width 47 height 9
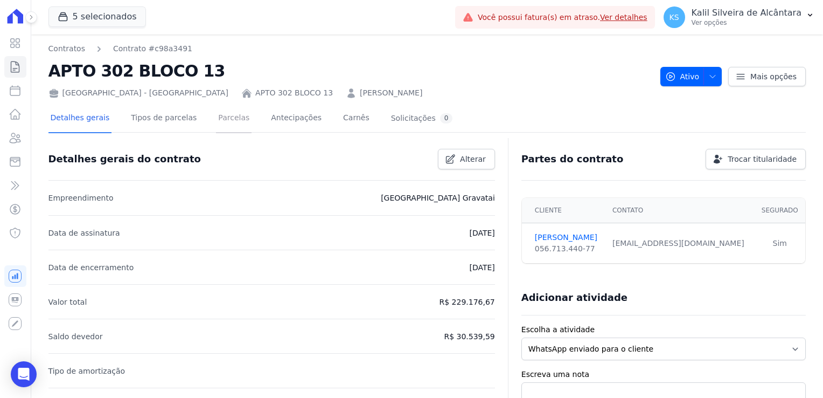
click at [218, 117] on link "Parcelas" at bounding box center [234, 119] width 36 height 29
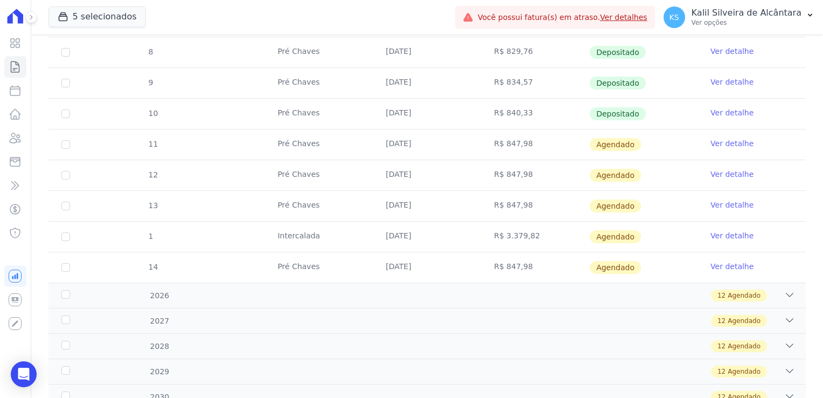
scroll to position [412, 0]
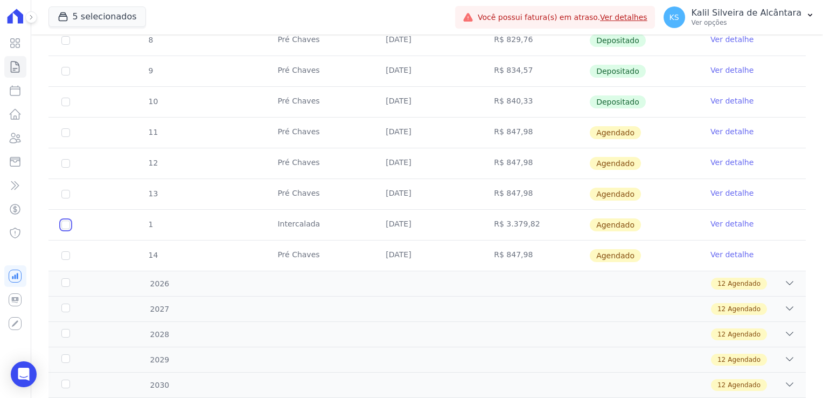
click at [63, 220] on input "checkbox" at bounding box center [65, 224] width 9 height 9
checkbox input "true"
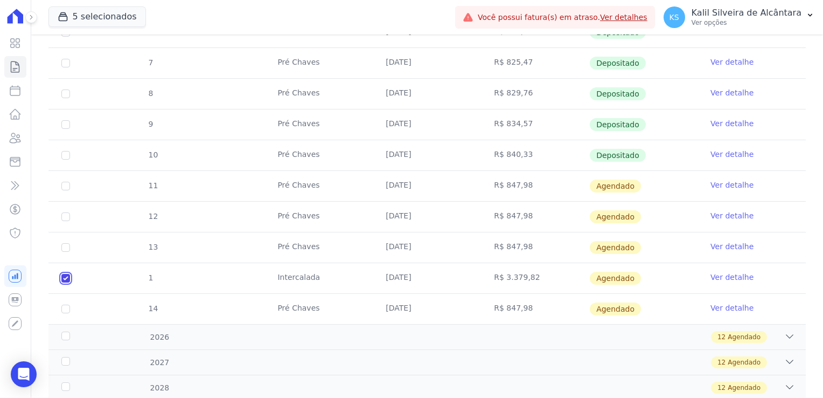
scroll to position [377, 0]
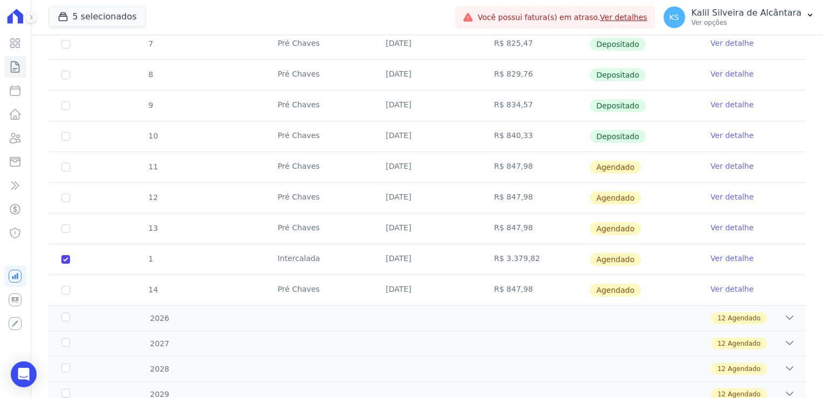
drag, startPoint x: 59, startPoint y: 255, endPoint x: 66, endPoint y: 258, distance: 6.8
click at [60, 256] on td "1" at bounding box center [65, 259] width 34 height 30
click at [67, 258] on input "checkbox" at bounding box center [65, 259] width 9 height 9
checkbox input "false"
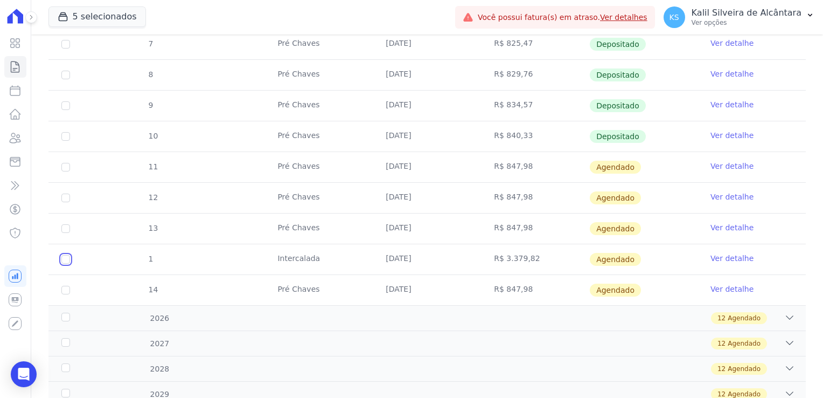
checkbox input "false"
click at [721, 259] on link "Ver detalhe" at bounding box center [732, 258] width 43 height 11
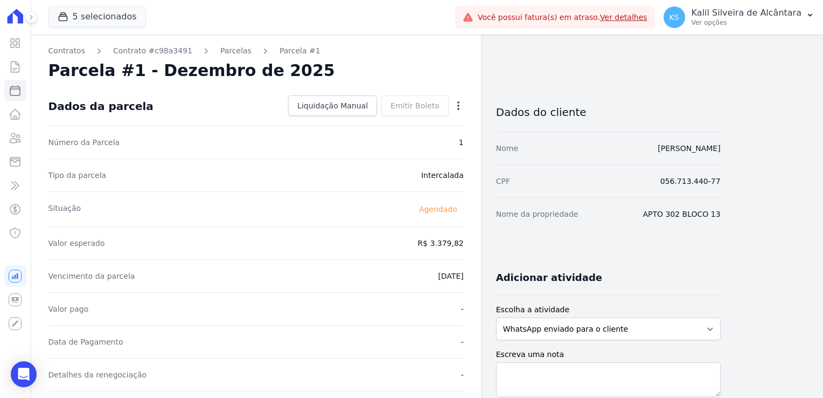
click at [453, 111] on div "Open options" at bounding box center [458, 106] width 11 height 13
click at [457, 108] on icon "button" at bounding box center [458, 105] width 11 height 11
click at [407, 117] on link "Alterar" at bounding box center [412, 119] width 95 height 19
drag, startPoint x: 454, startPoint y: 150, endPoint x: 465, endPoint y: 150, distance: 10.8
click at [465, 150] on div "Contratos Contrato #c98a3491 Parcelas Parcela #1 Parcela #1 - Dezembro de 2025 …" at bounding box center [256, 380] width 450 height 692
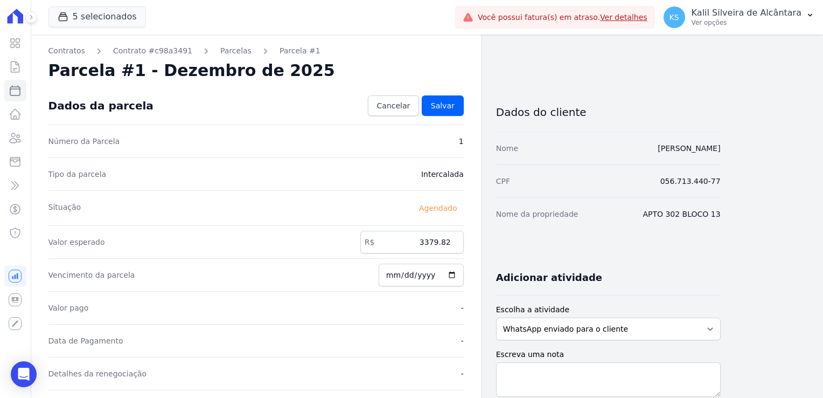
drag, startPoint x: 465, startPoint y: 150, endPoint x: 369, endPoint y: 159, distance: 96.9
click at [378, 167] on div "Tipo da parcela Intercalada" at bounding box center [255, 173] width 415 height 33
click at [396, 105] on span "Cancelar" at bounding box center [393, 105] width 33 height 11
click at [220, 47] on link "Parcelas" at bounding box center [235, 50] width 31 height 11
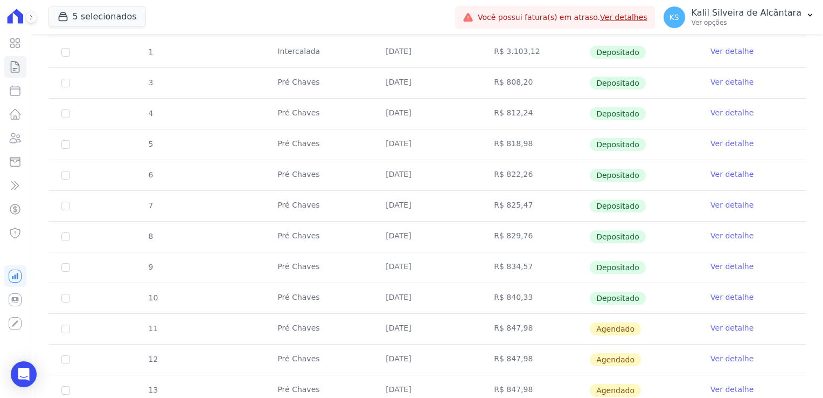
scroll to position [323, 0]
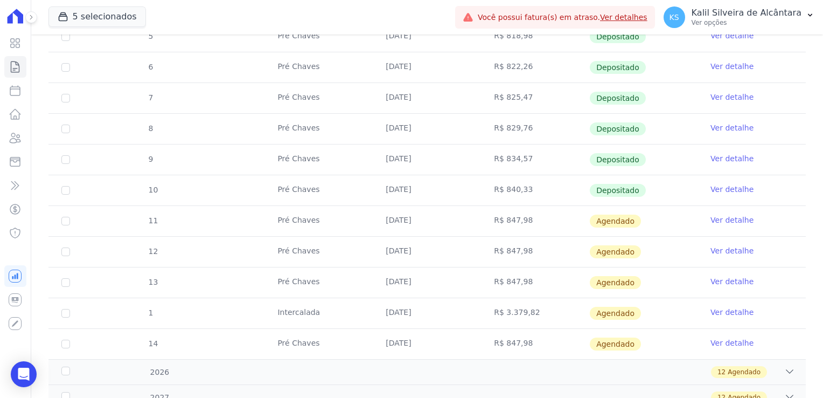
drag, startPoint x: 453, startPoint y: 307, endPoint x: 525, endPoint y: 317, distance: 72.3
click at [525, 317] on tr "1 Intercalada 25/12/2025 R$ 3.379,82 Agendado Ver detalhe" at bounding box center [427, 312] width 758 height 31
drag, startPoint x: 347, startPoint y: 313, endPoint x: 428, endPoint y: 310, distance: 81.4
click at [428, 310] on tr "1 Intercalada 25/12/2025 R$ 3.379,82 Agendado Ver detalhe" at bounding box center [427, 312] width 758 height 31
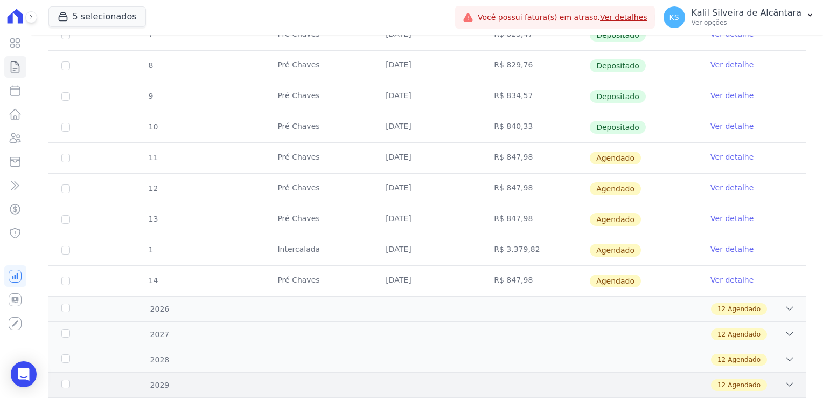
scroll to position [466, 0]
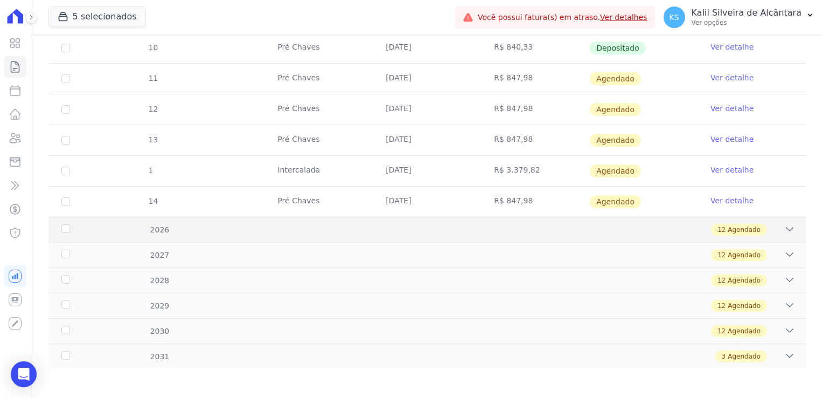
click at [168, 231] on div "12 Agendado" at bounding box center [464, 230] width 662 height 12
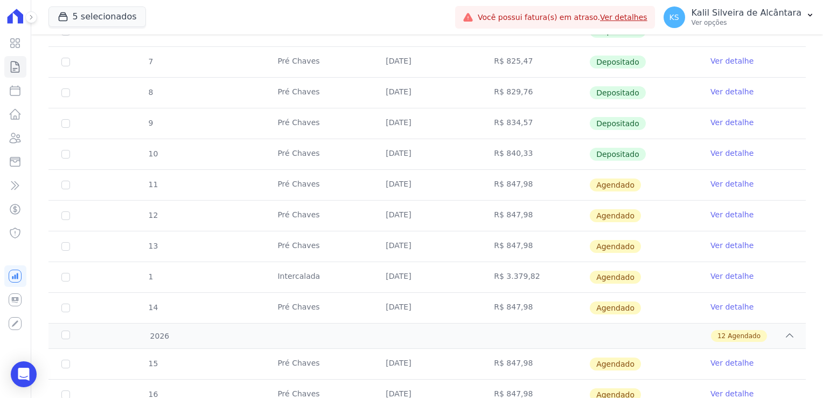
scroll to position [358, 0]
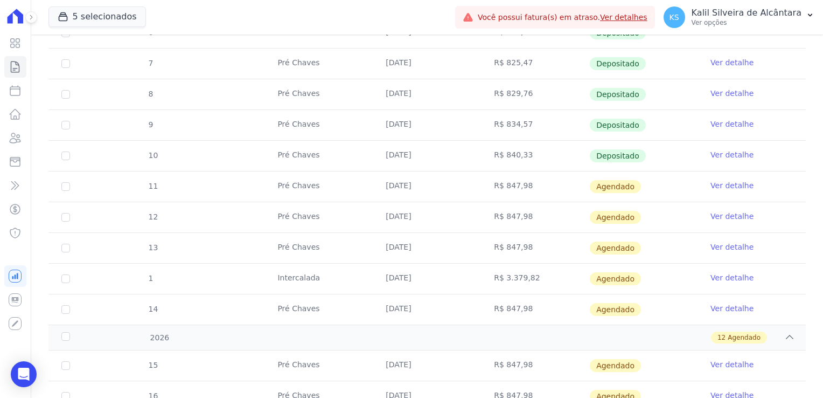
drag, startPoint x: 494, startPoint y: 178, endPoint x: 464, endPoint y: 179, distance: 30.2
click at [464, 179] on tr "11 Pré Chaves 25/09/2025 R$ 847,98 Agendado Ver detalhe" at bounding box center [427, 186] width 758 height 31
drag, startPoint x: 464, startPoint y: 179, endPoint x: 403, endPoint y: 191, distance: 62.1
click at [403, 191] on td "[DATE]" at bounding box center [427, 186] width 108 height 30
click at [711, 280] on link "Ver detalhe" at bounding box center [732, 277] width 43 height 11
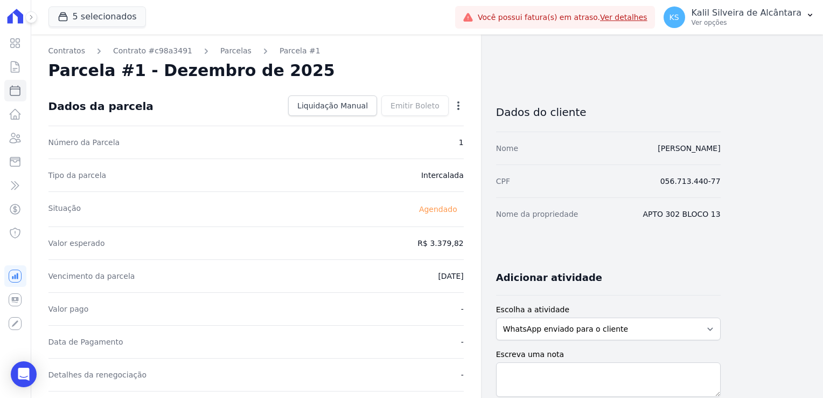
drag, startPoint x: 437, startPoint y: 241, endPoint x: 466, endPoint y: 241, distance: 28.6
click at [466, 241] on div "Contratos Contrato #c98a3491 Parcelas Parcela #1 Parcela #1 - Dezembro de 2025 …" at bounding box center [256, 380] width 450 height 693
copy dd "3.379,82"
click at [328, 133] on div "Número da Parcela 1" at bounding box center [255, 142] width 415 height 33
click at [453, 109] on icon "button" at bounding box center [458, 105] width 11 height 11
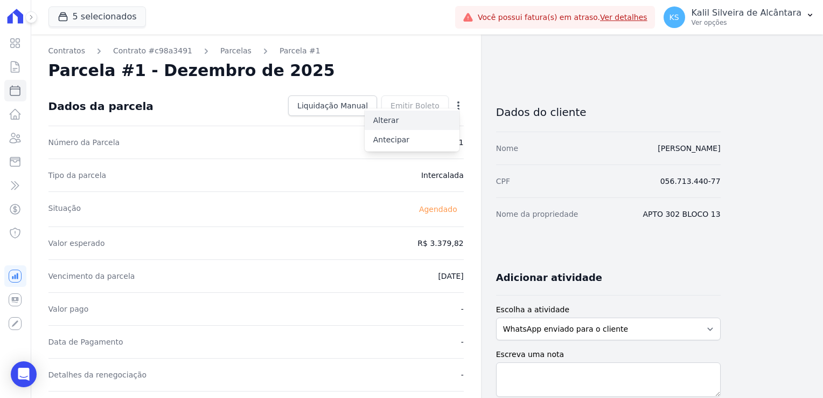
click at [413, 122] on link "Alterar" at bounding box center [412, 119] width 95 height 19
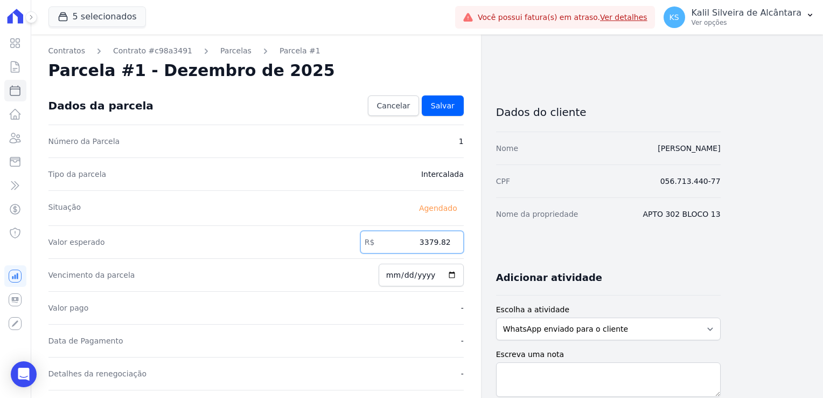
drag, startPoint x: 429, startPoint y: 242, endPoint x: 471, endPoint y: 242, distance: 42.0
click at [469, 242] on div "Contratos Contrato #c98a3491 Parcelas Parcela #1 Parcela #1 - Dezembro de 2025 …" at bounding box center [256, 380] width 450 height 692
paste input "1.68991"
drag, startPoint x: 443, startPoint y: 246, endPoint x: 449, endPoint y: 262, distance: 17.2
click at [443, 246] on input "1.68991" at bounding box center [411, 242] width 103 height 23
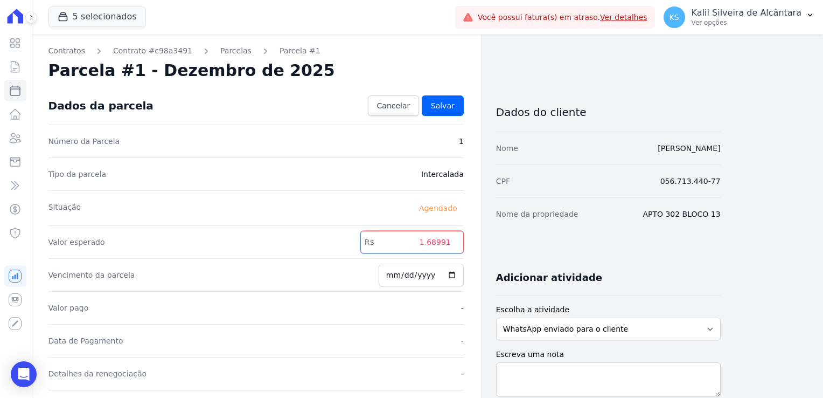
click at [433, 244] on input "1.68991" at bounding box center [411, 242] width 103 height 23
click at [430, 242] on input "1.68991" at bounding box center [411, 242] width 103 height 23
click at [442, 245] on input "168991" at bounding box center [411, 242] width 103 height 23
type input "1689.91"
click at [445, 106] on span "Salvar" at bounding box center [443, 105] width 24 height 11
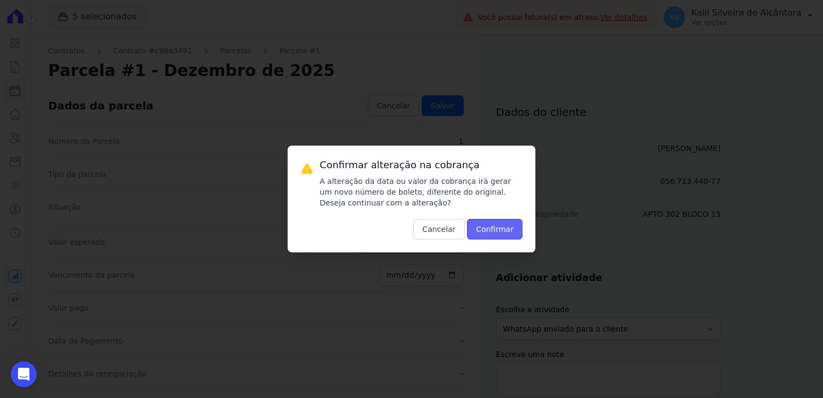
click at [502, 230] on button "Confirmar" at bounding box center [495, 229] width 56 height 20
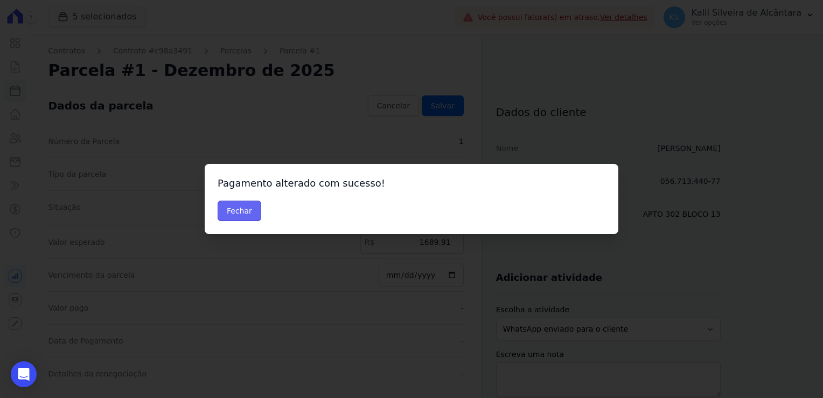
click at [247, 213] on button "Fechar" at bounding box center [240, 210] width 44 height 20
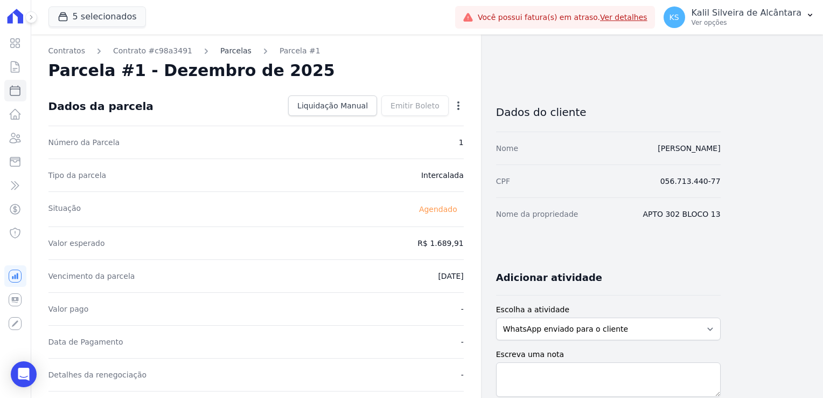
click at [220, 50] on link "Parcelas" at bounding box center [235, 50] width 31 height 11
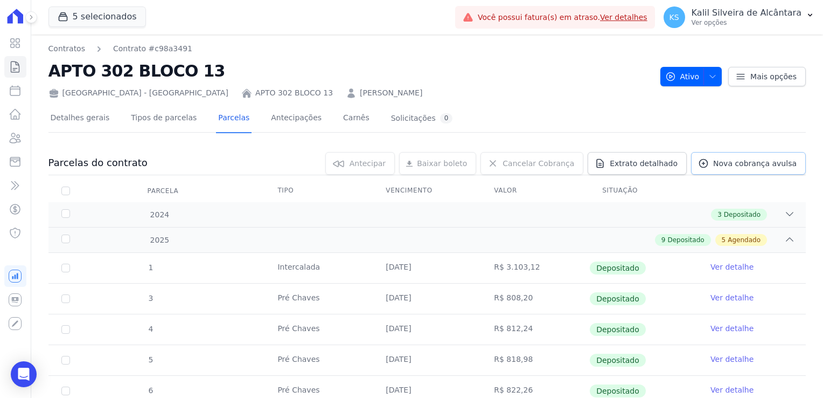
click at [735, 167] on span "Nova cobrança avulsa" at bounding box center [755, 163] width 84 height 11
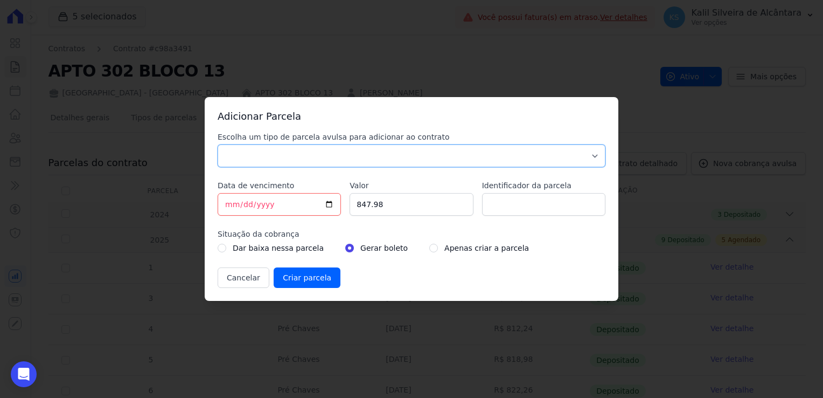
click at [288, 160] on select "Parcela Normal Sinal Caução Intercalada Chaves Pré Chaves Pós Chaves Taxas Quit…" at bounding box center [412, 155] width 388 height 23
select select "interleaved"
click at [218, 144] on select "Parcela Normal Sinal Caução Intercalada Chaves Pré Chaves Pós Chaves Taxas Quit…" at bounding box center [412, 155] width 388 height 23
click at [297, 202] on div "Escolha um tipo de parcela avulsa para adicionar ao contrato Parcela Normal Sin…" at bounding box center [412, 209] width 388 height 156
click at [384, 208] on input "847.98" at bounding box center [411, 204] width 123 height 23
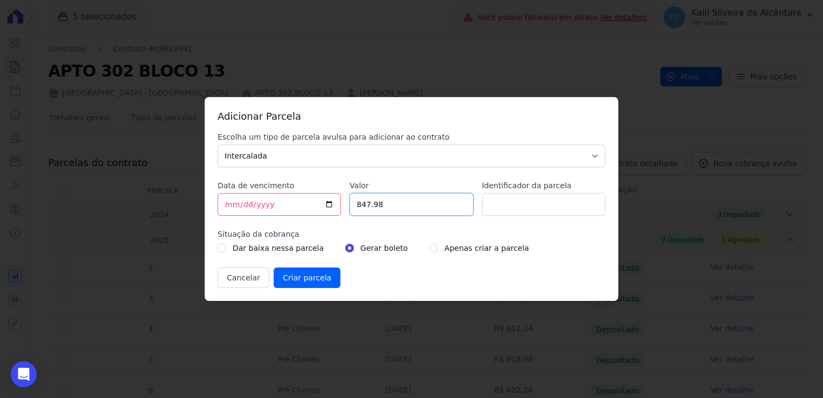
drag, startPoint x: 383, startPoint y: 206, endPoint x: 318, endPoint y: 204, distance: 64.1
click at [318, 204] on div "Escolha um tipo de parcela avulsa para adicionar ao contrato Parcela Normal Sin…" at bounding box center [412, 209] width 388 height 156
click at [375, 206] on input "168991" at bounding box center [411, 204] width 123 height 23
click at [373, 206] on input "168991" at bounding box center [411, 204] width 123 height 23
type input "1689.91"
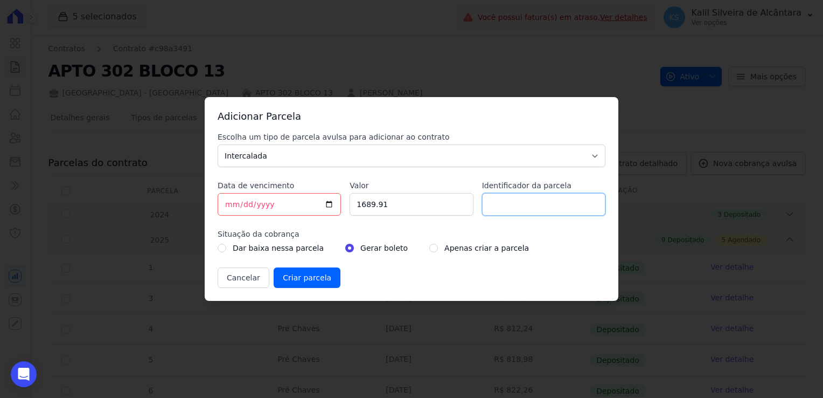
click at [525, 209] on input "Identificador da parcela" at bounding box center [543, 204] width 123 height 23
type input "1"
click at [490, 230] on label "Situação da cobrança" at bounding box center [412, 233] width 388 height 11
click at [429, 249] on input "radio" at bounding box center [433, 248] width 9 height 9
radio input "true"
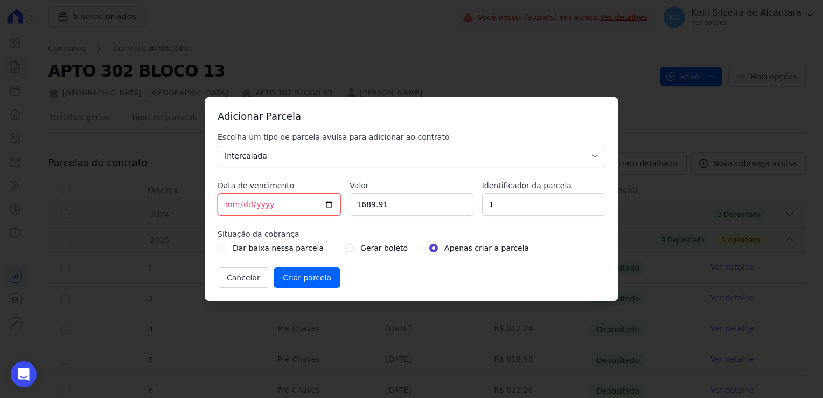
click at [226, 207] on input "[DATE]" at bounding box center [279, 204] width 123 height 23
type input "[DATE]"
click at [294, 273] on input "Criar parcela" at bounding box center [307, 277] width 67 height 20
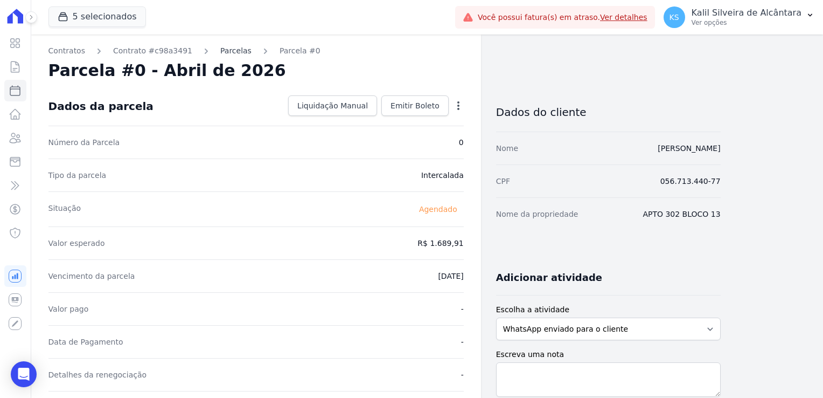
click at [220, 53] on link "Parcelas" at bounding box center [235, 50] width 31 height 11
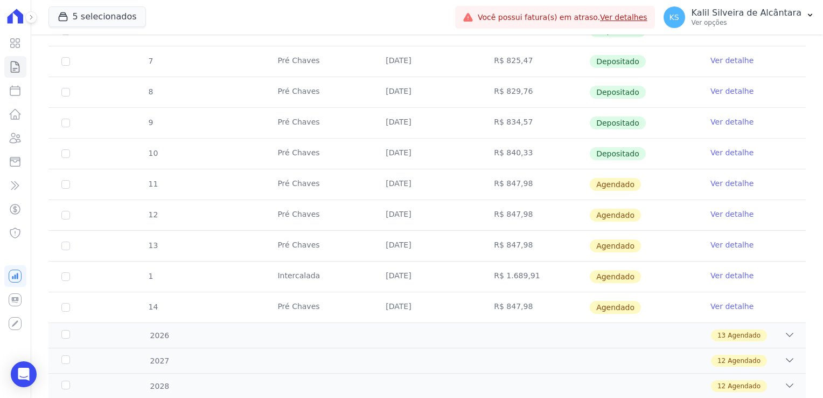
scroll to position [377, 0]
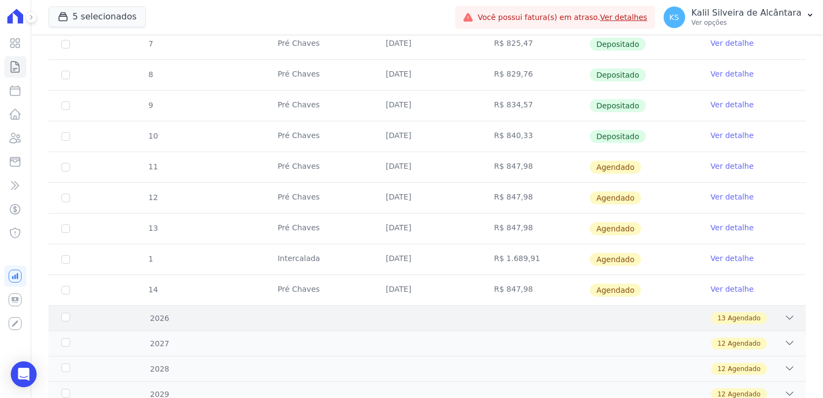
click at [238, 320] on div "13 Agendado" at bounding box center [464, 318] width 662 height 12
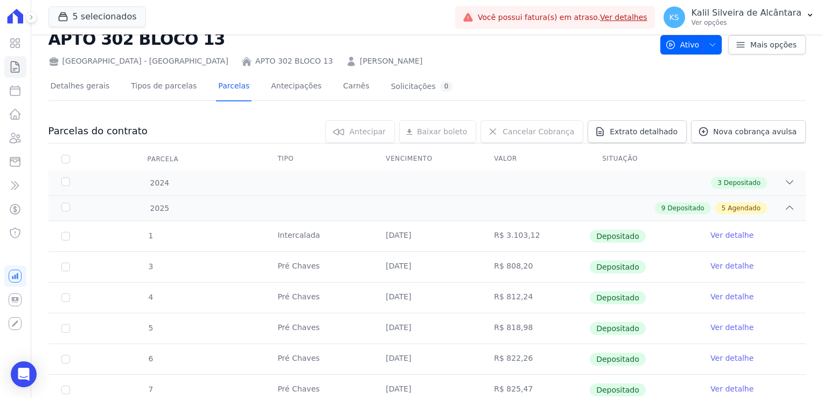
scroll to position [0, 0]
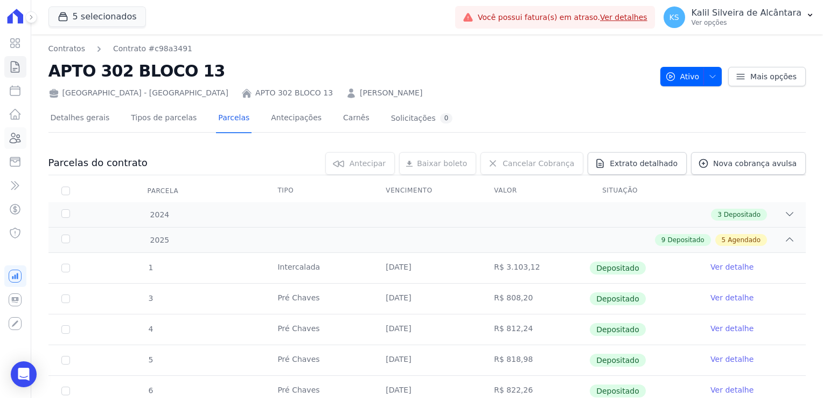
click at [16, 134] on icon at bounding box center [15, 137] width 13 height 13
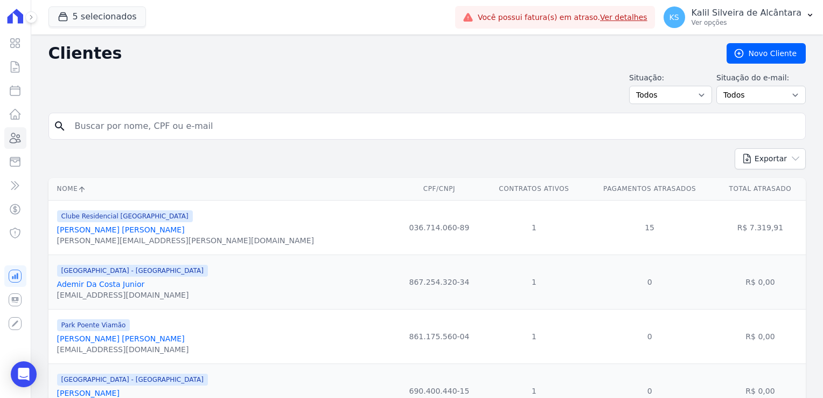
click at [155, 131] on input "search" at bounding box center [434, 126] width 733 height 22
type input "[PERSON_NAME]"
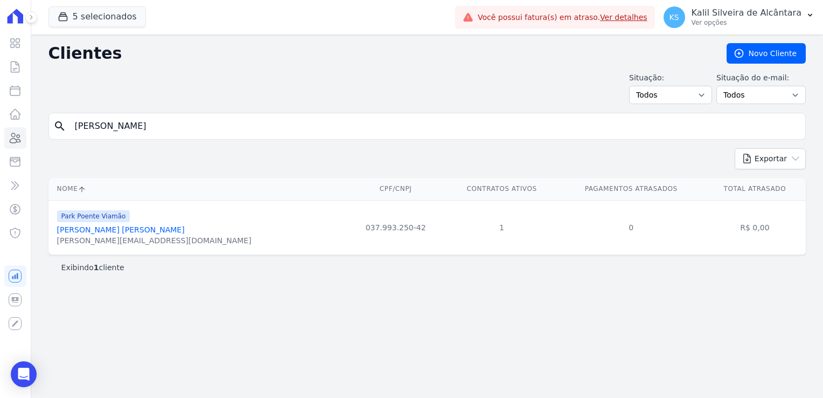
click at [108, 231] on link "[PERSON_NAME] [PERSON_NAME]" at bounding box center [121, 229] width 128 height 9
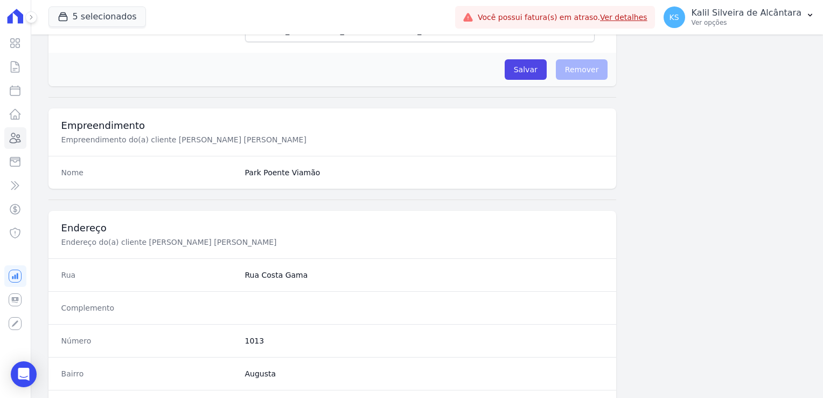
scroll to position [607, 0]
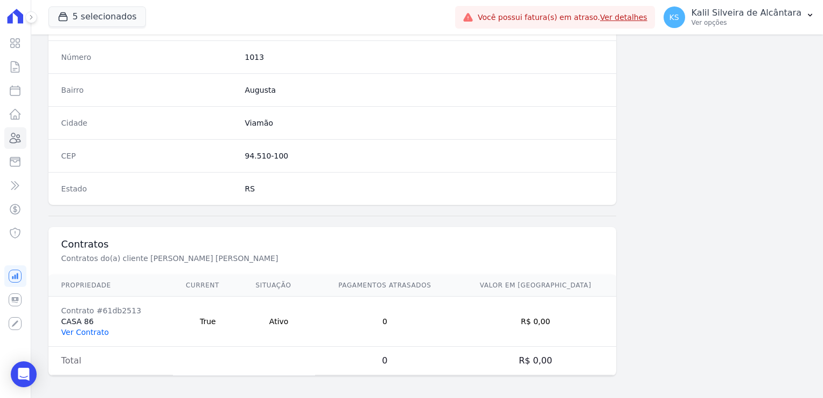
click at [79, 332] on link "Ver Contrato" at bounding box center [84, 332] width 47 height 9
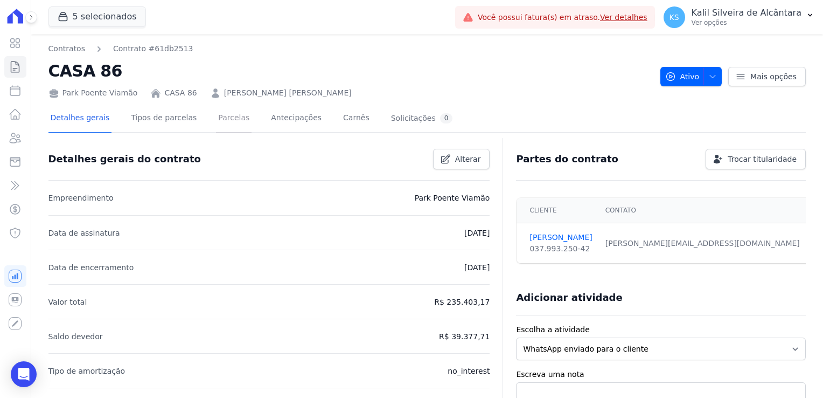
click at [232, 124] on link "Parcelas" at bounding box center [234, 119] width 36 height 29
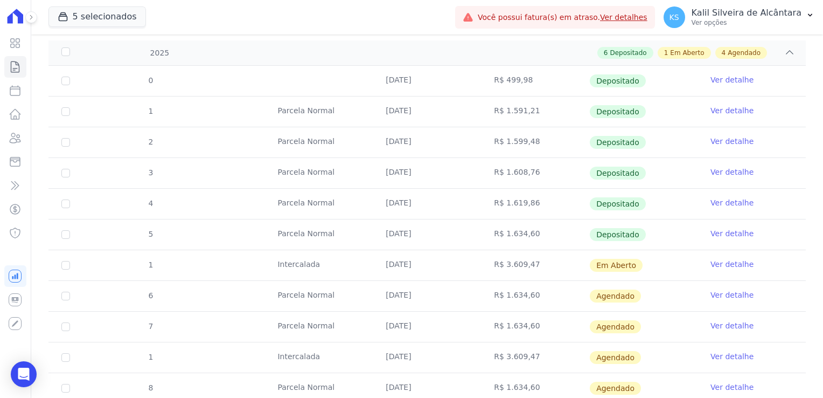
scroll to position [216, 0]
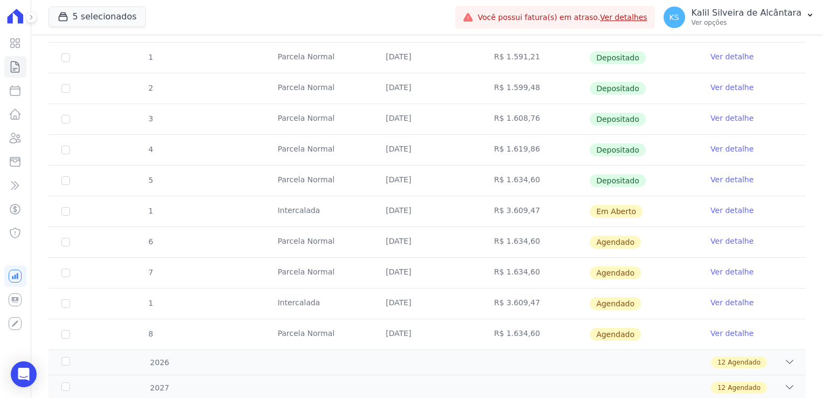
drag, startPoint x: 478, startPoint y: 209, endPoint x: 525, endPoint y: 209, distance: 46.3
click at [525, 209] on td "R$ 3.609,47" at bounding box center [535, 211] width 108 height 30
drag, startPoint x: 525, startPoint y: 209, endPoint x: 525, endPoint y: 217, distance: 8.1
click at [525, 217] on td "R$ 3.609,47" at bounding box center [535, 211] width 108 height 30
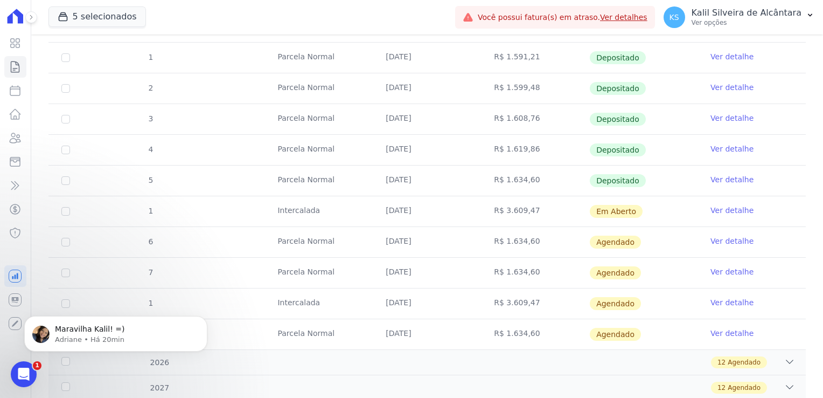
scroll to position [0, 0]
click at [16, 142] on icon at bounding box center [15, 138] width 11 height 10
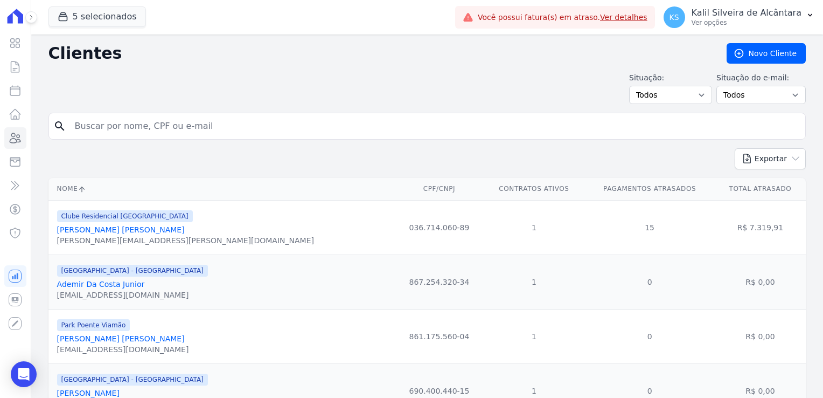
click at [124, 126] on input "search" at bounding box center [434, 126] width 733 height 22
type input "[PERSON_NAME]"
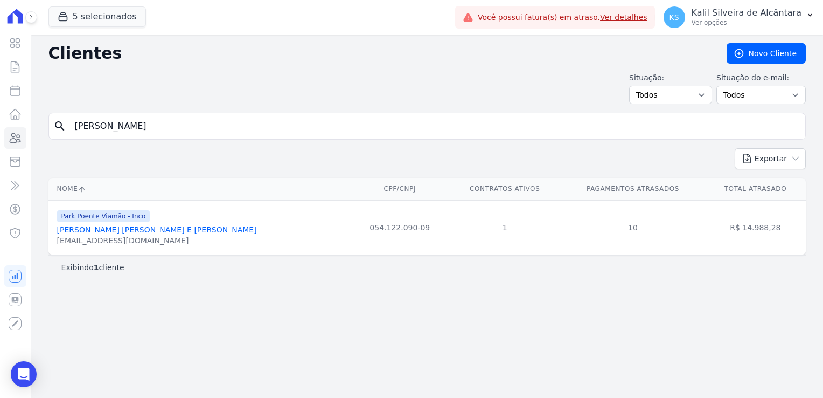
click at [130, 232] on link "[PERSON_NAME] [PERSON_NAME] E [PERSON_NAME]" at bounding box center [157, 229] width 200 height 9
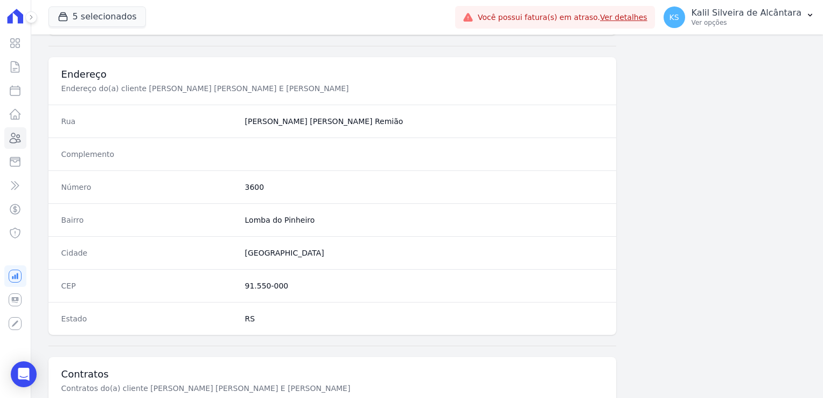
scroll to position [607, 0]
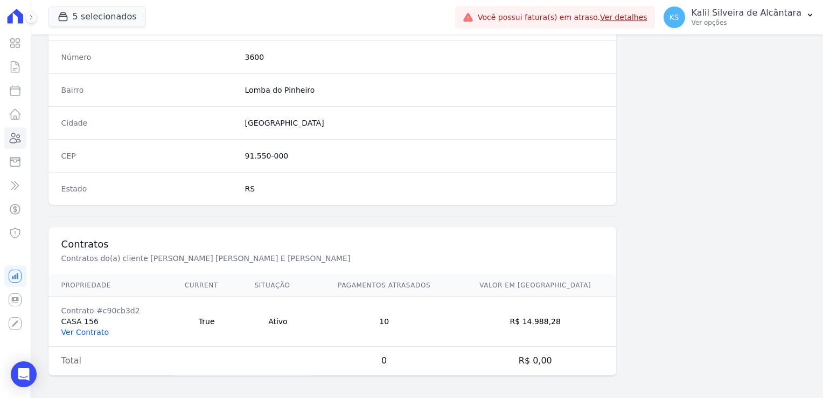
click at [75, 332] on link "Ver Contrato" at bounding box center [84, 332] width 47 height 9
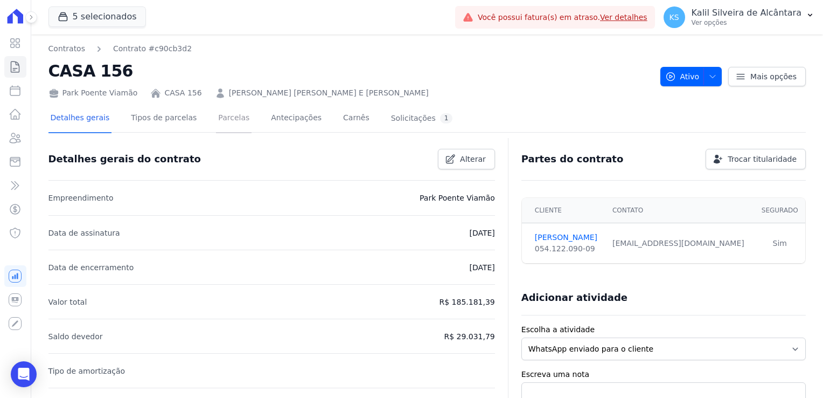
click at [221, 114] on link "Parcelas" at bounding box center [234, 119] width 36 height 29
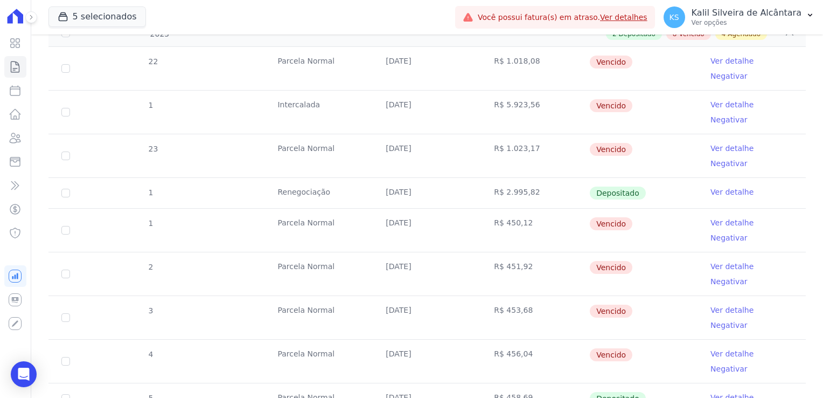
scroll to position [216, 0]
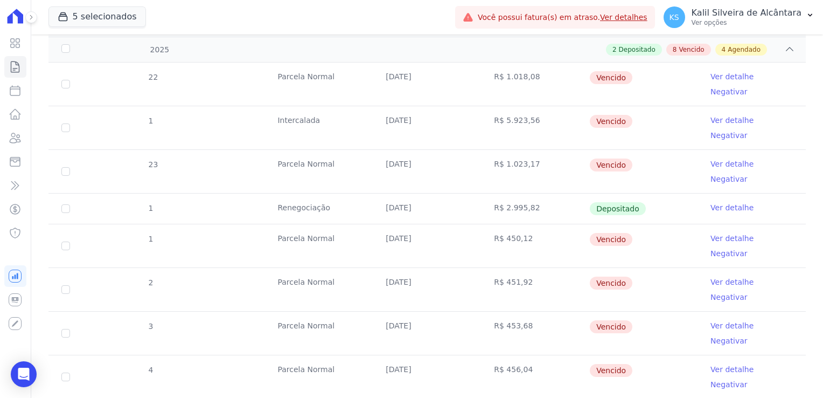
click at [716, 115] on link "Ver detalhe" at bounding box center [732, 120] width 43 height 11
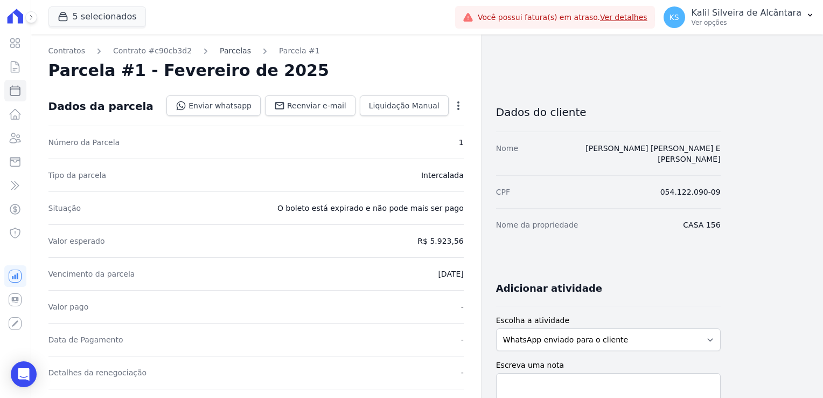
click at [220, 48] on link "Parcelas" at bounding box center [235, 50] width 31 height 11
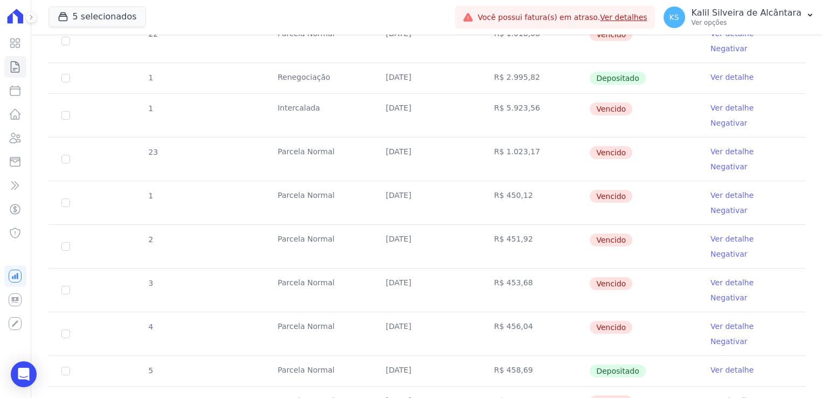
scroll to position [253, 0]
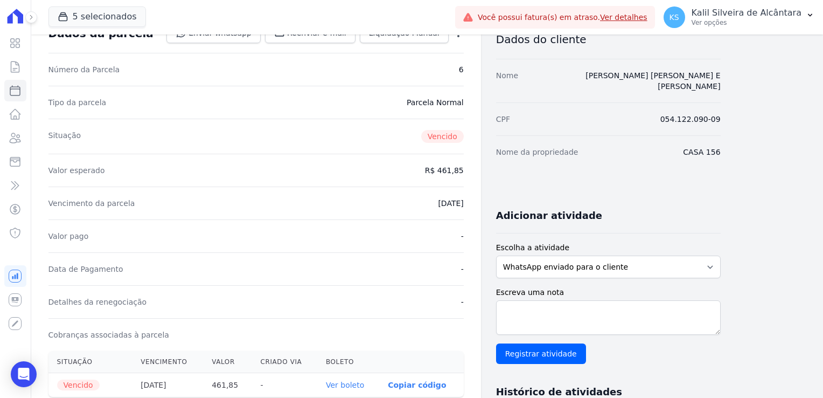
scroll to position [216, 0]
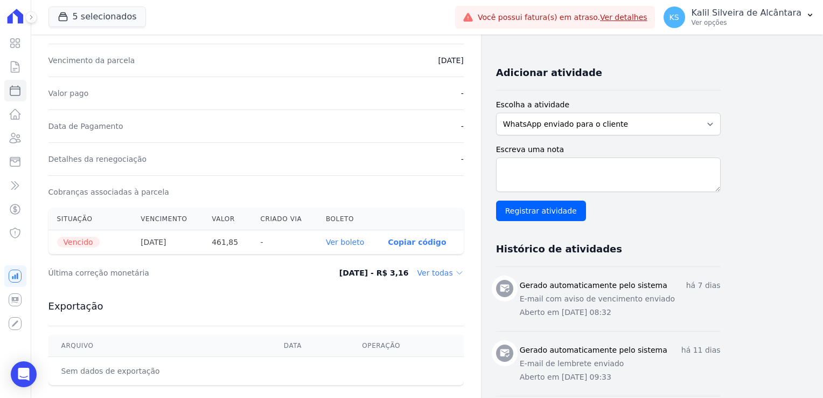
click at [427, 273] on dd "Ver todas" at bounding box center [441, 272] width 46 height 11
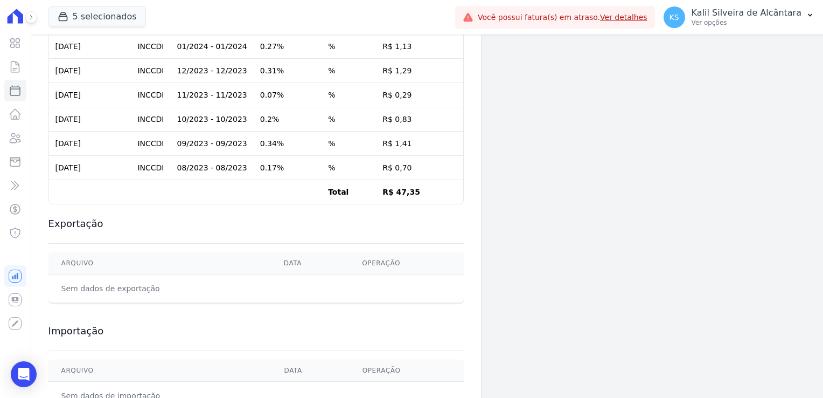
scroll to position [916, 0]
drag, startPoint x: 384, startPoint y: 183, endPoint x: 407, endPoint y: 180, distance: 23.9
click at [407, 180] on td "R$ 47,35" at bounding box center [419, 191] width 87 height 24
drag, startPoint x: 407, startPoint y: 180, endPoint x: 338, endPoint y: 209, distance: 74.7
click at [338, 217] on h3 "Exportação" at bounding box center [255, 223] width 415 height 13
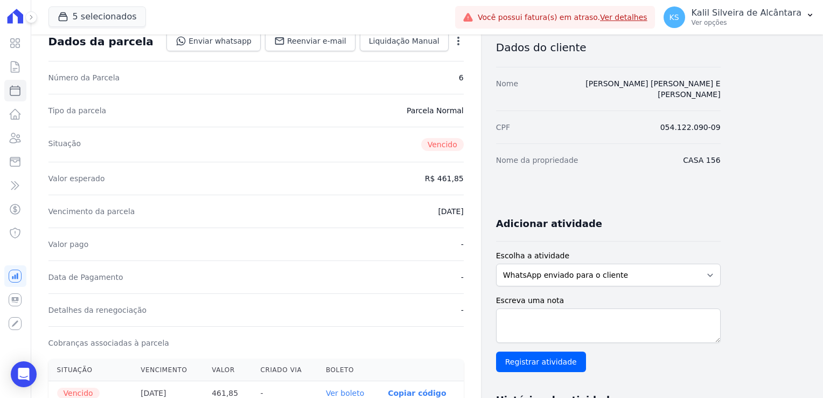
scroll to position [46, 0]
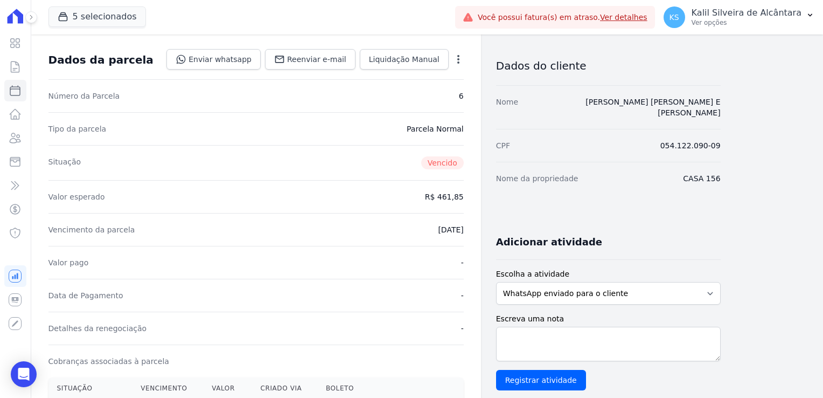
click at [456, 57] on icon "button" at bounding box center [458, 59] width 11 height 11
click at [308, 145] on div "Situação [GEOGRAPHIC_DATA]" at bounding box center [255, 162] width 415 height 35
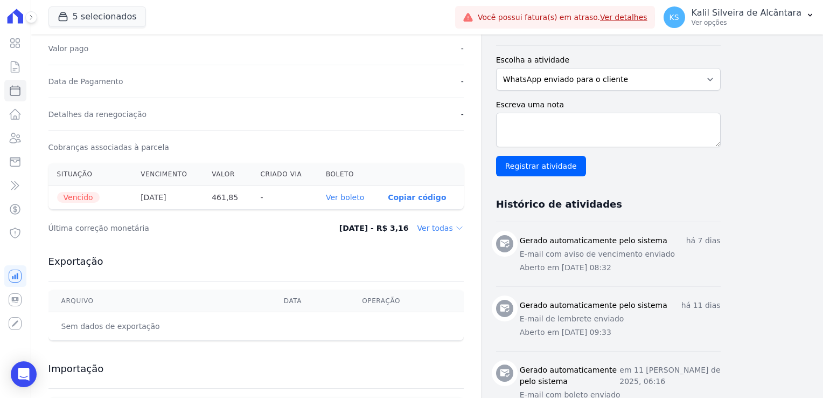
scroll to position [262, 0]
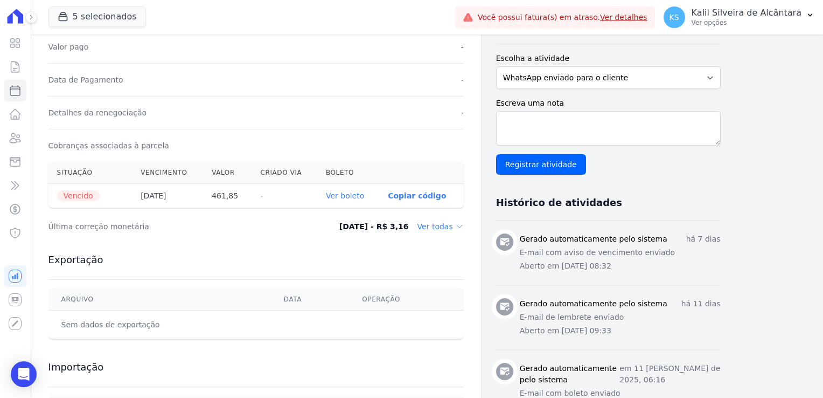
drag, startPoint x: 175, startPoint y: 214, endPoint x: 411, endPoint y: 227, distance: 236.4
click at [411, 227] on div "Última correção monetária [DATE] - R$ 3,16 Ver todas" at bounding box center [255, 226] width 415 height 32
drag, startPoint x: 411, startPoint y: 227, endPoint x: 323, endPoint y: 247, distance: 89.9
click at [327, 251] on div "Exportação [GEOGRAPHIC_DATA] Data Operação Sem dados de exportação" at bounding box center [255, 295] width 415 height 107
click at [446, 224] on dd "Ver todas" at bounding box center [441, 226] width 46 height 11
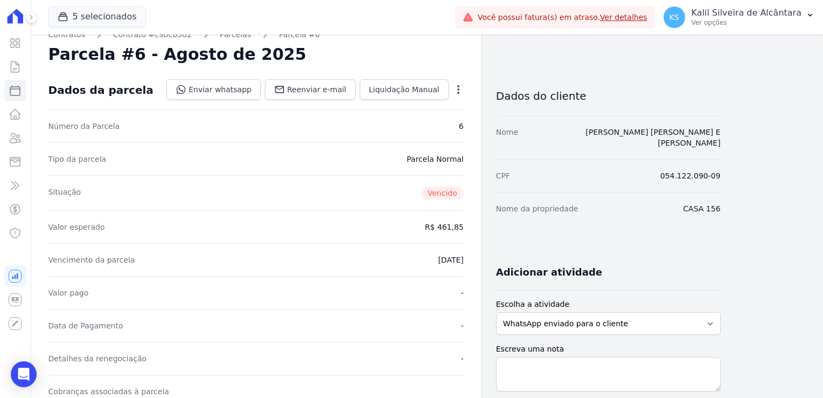
scroll to position [0, 0]
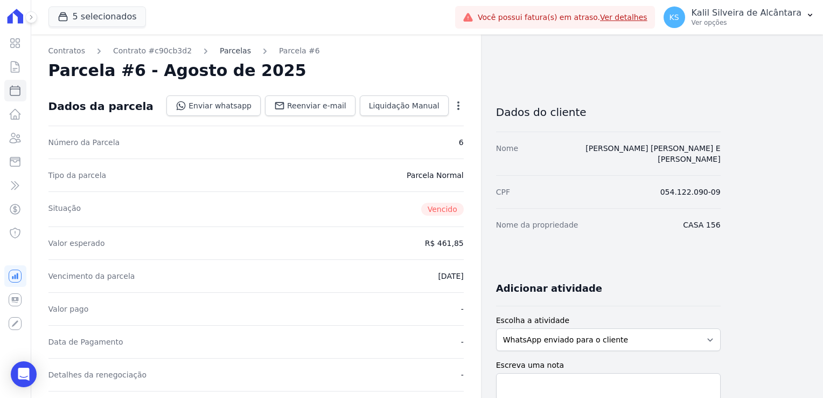
click at [224, 47] on link "Parcelas" at bounding box center [235, 50] width 31 height 11
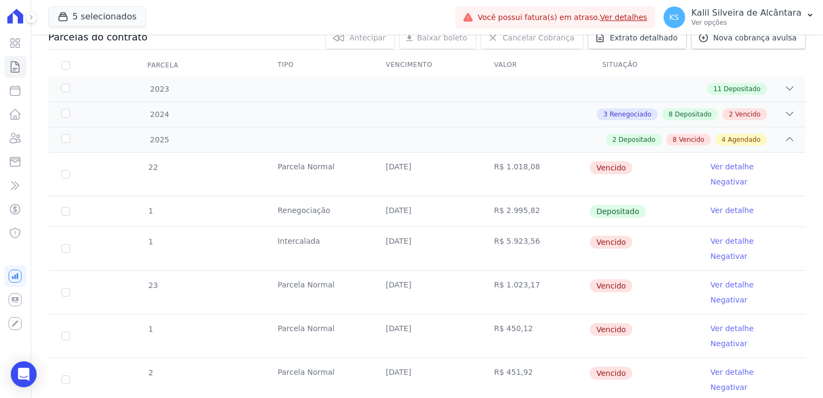
scroll to position [216, 0]
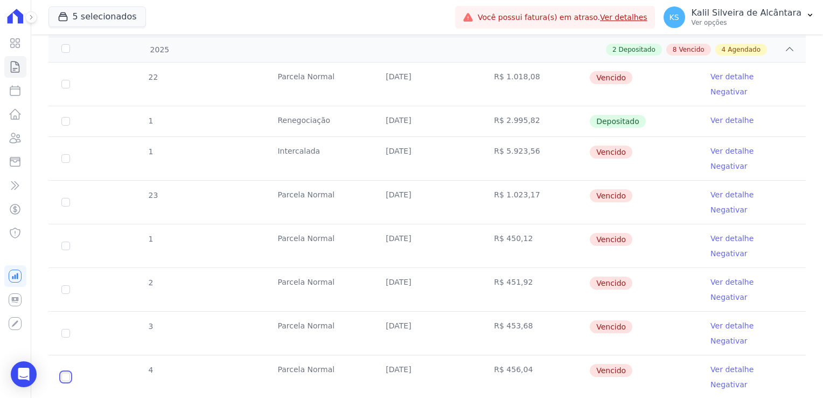
click at [66, 372] on input "checkbox" at bounding box center [65, 376] width 9 height 9
checkbox input "true"
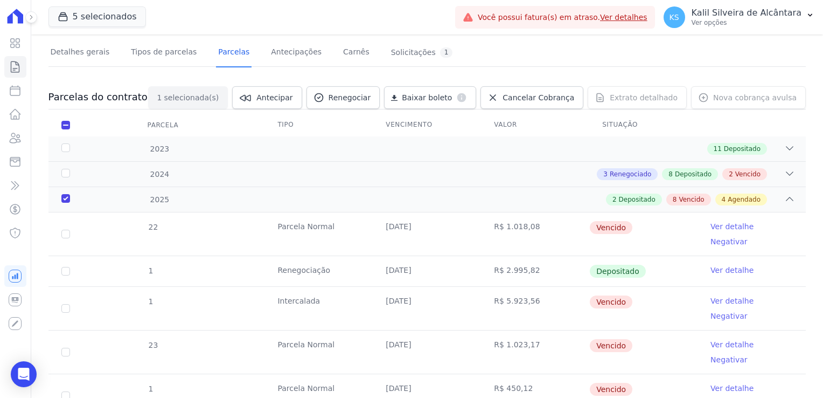
scroll to position [0, 0]
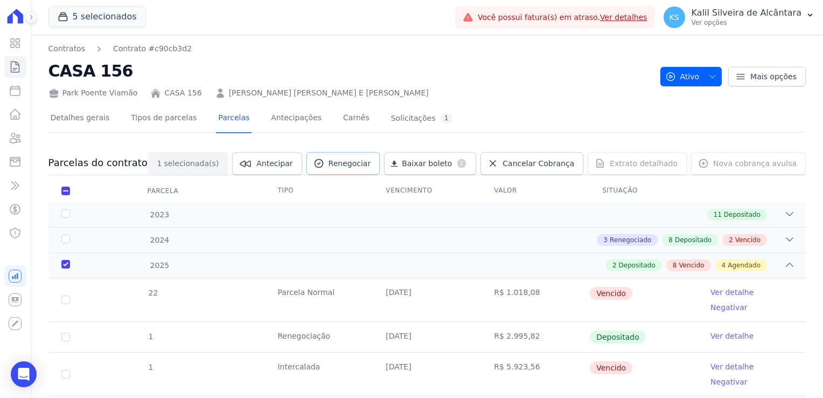
click at [371, 164] on span "Renegociar" at bounding box center [350, 163] width 43 height 11
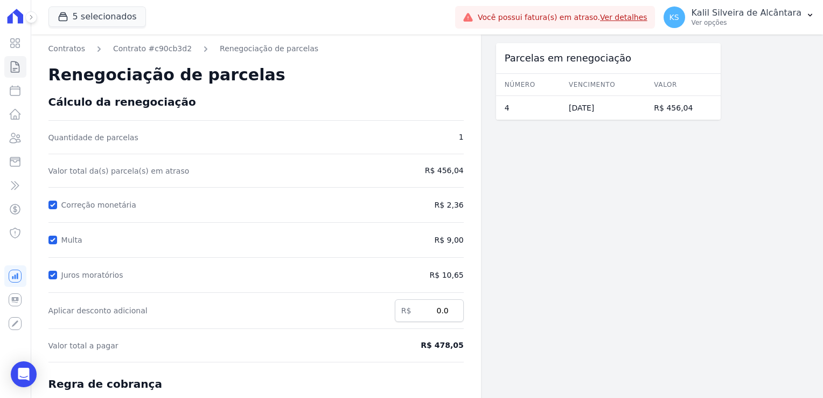
drag, startPoint x: 476, startPoint y: 208, endPoint x: 410, endPoint y: 209, distance: 66.8
click at [410, 209] on div "Contratos Contrato #c90cb3d2 Renegociação de parcelas Renegociação de parcelas …" at bounding box center [256, 286] width 450 height 505
click at [293, 264] on form "Cálculo da renegociação Quantidade de parcelas 1 Valor total da(s) parcela(s) e…" at bounding box center [255, 313] width 415 height 436
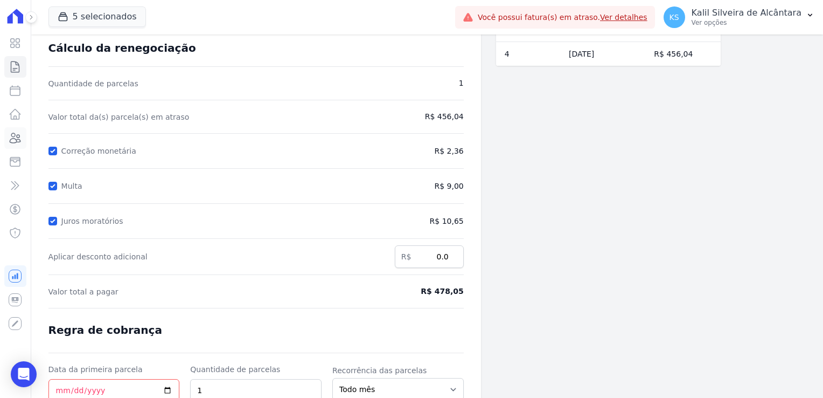
click at [15, 129] on link "Clientes" at bounding box center [15, 138] width 22 height 22
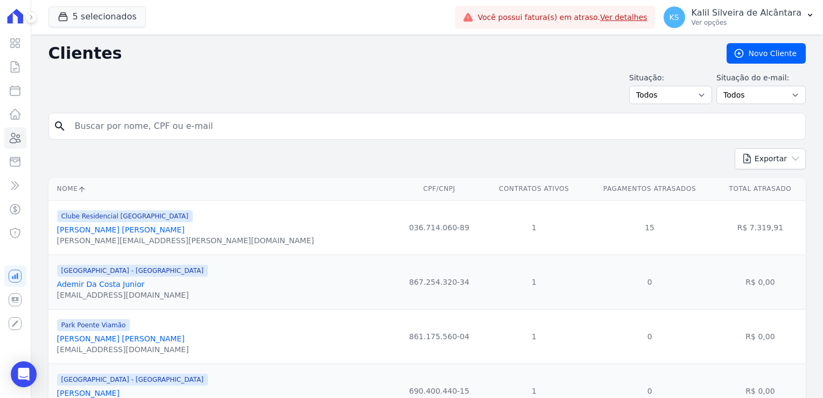
click at [132, 128] on input "search" at bounding box center [434, 126] width 733 height 22
type input "paloma sok"
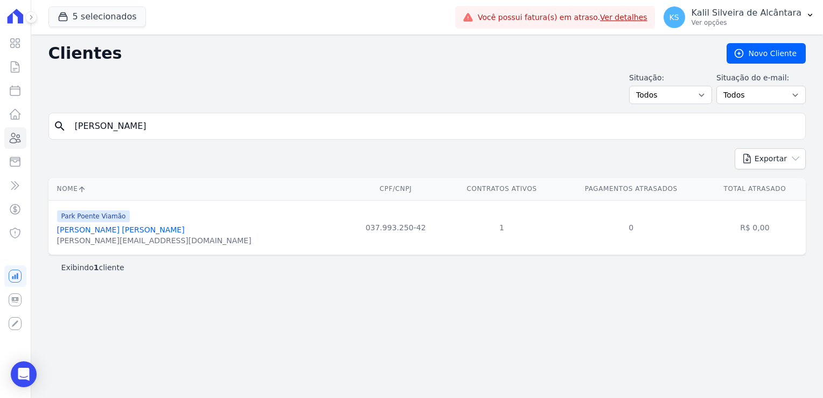
click at [85, 232] on link "Paloma Sokolov Flores" at bounding box center [121, 229] width 128 height 9
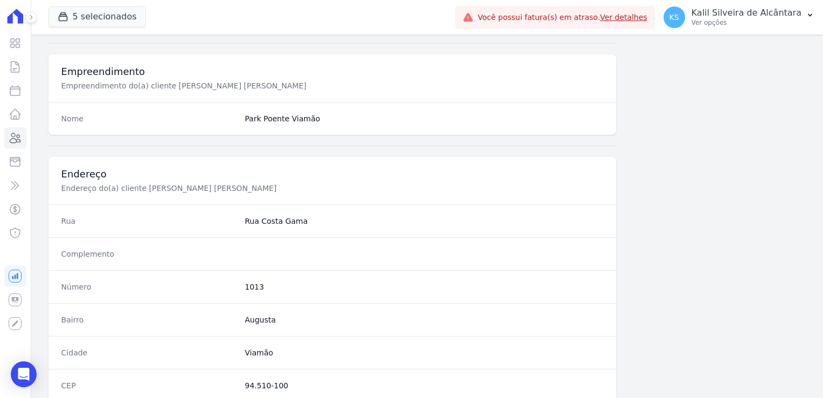
scroll to position [607, 0]
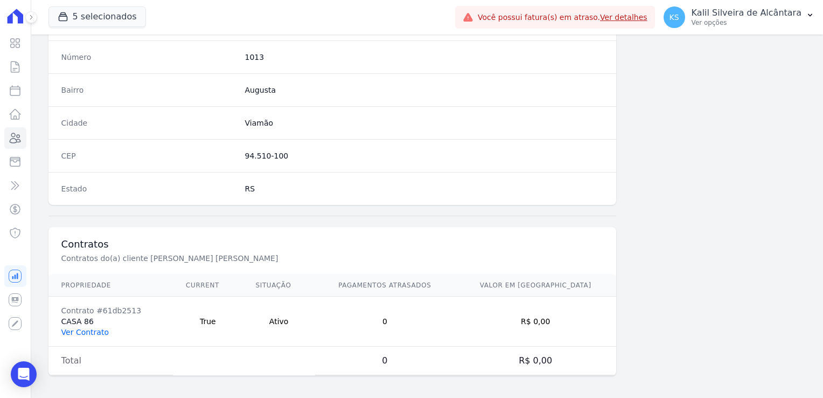
click at [94, 328] on link "Ver Contrato" at bounding box center [84, 332] width 47 height 9
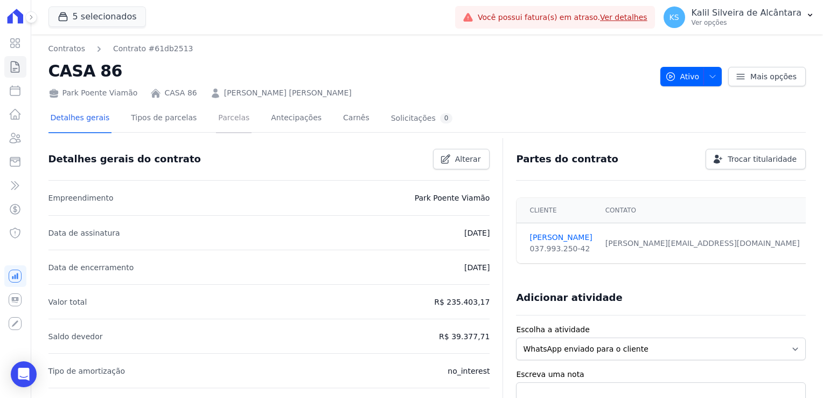
click at [216, 122] on link "Parcelas" at bounding box center [234, 119] width 36 height 29
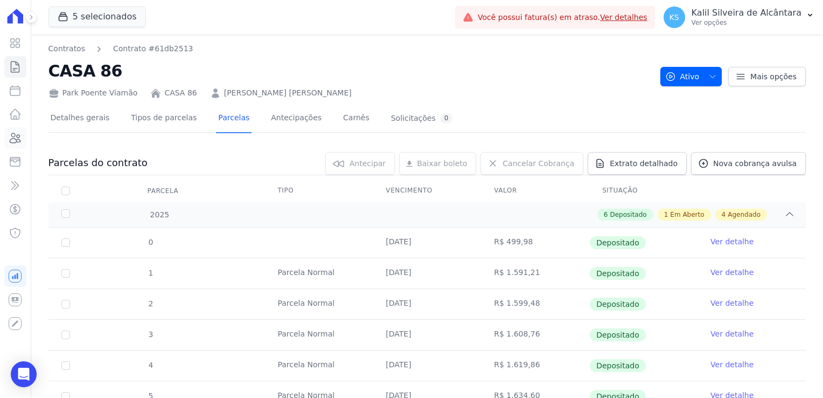
click at [18, 136] on icon at bounding box center [15, 137] width 13 height 13
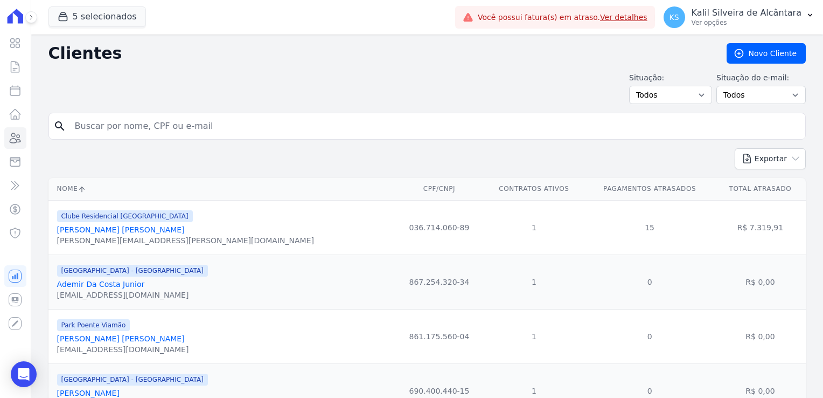
click at [124, 129] on input "search" at bounding box center [434, 126] width 733 height 22
type input "alessandro"
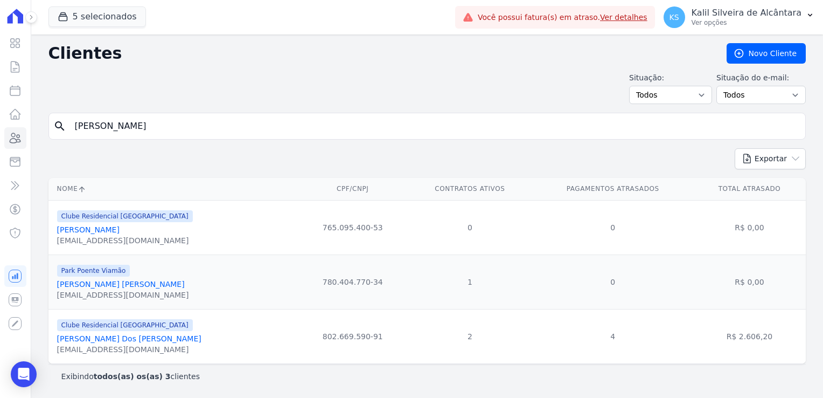
click at [123, 117] on input "alessandro" at bounding box center [434, 126] width 733 height 22
type input "alessandro de frei"
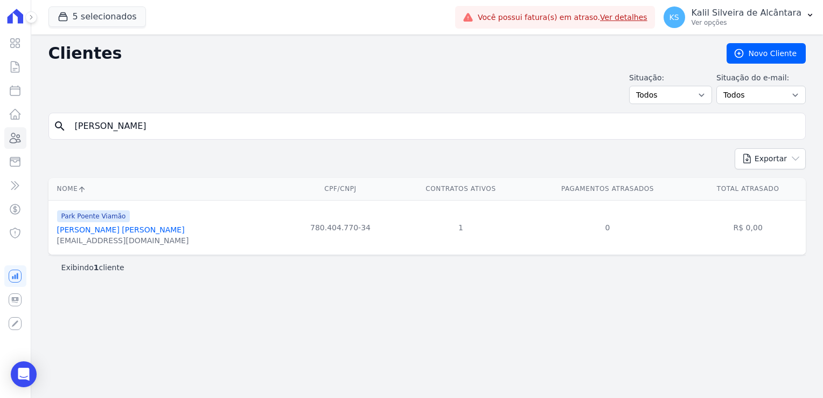
click at [138, 226] on link "[PERSON_NAME]" at bounding box center [121, 229] width 128 height 9
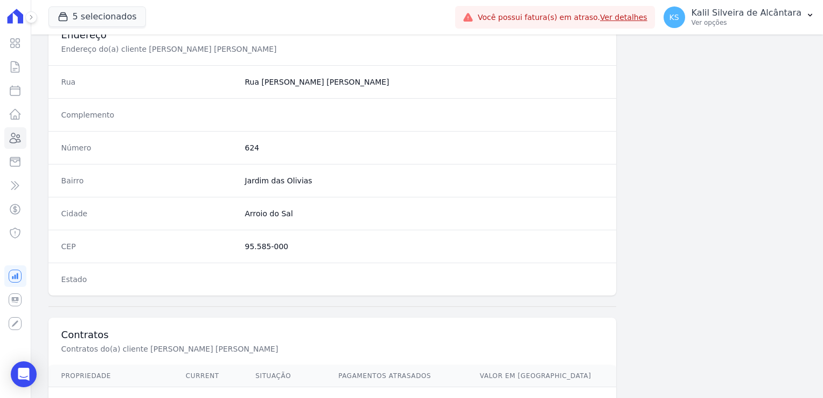
scroll to position [607, 0]
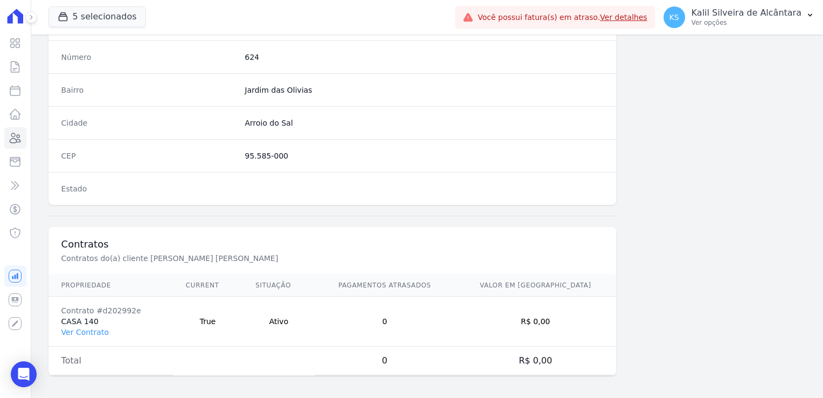
click at [88, 334] on td "Contrato #d202992e CASA 140 Ver Contrato" at bounding box center [110, 321] width 124 height 50
click at [88, 330] on link "Ver Contrato" at bounding box center [84, 332] width 47 height 9
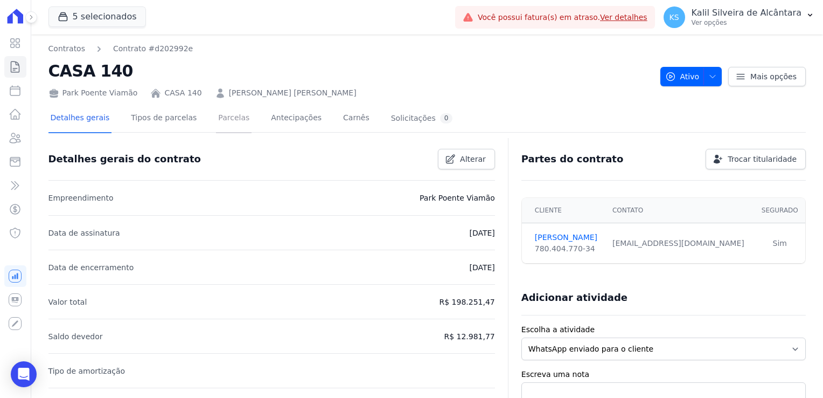
click at [224, 123] on link "Parcelas" at bounding box center [234, 119] width 36 height 29
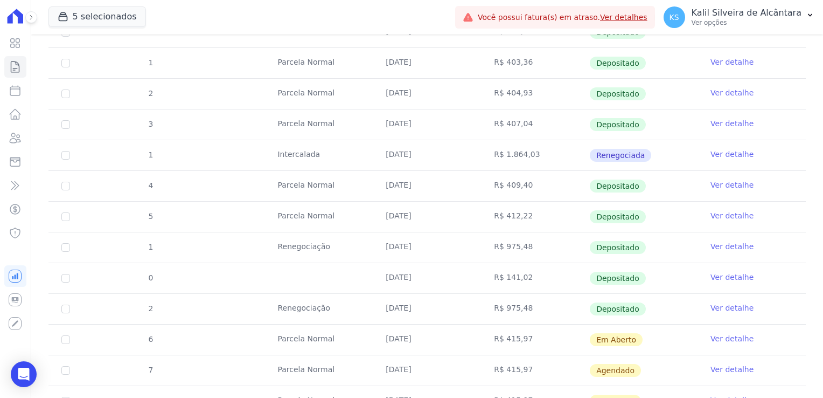
scroll to position [323, 0]
click at [17, 136] on icon at bounding box center [15, 137] width 13 height 13
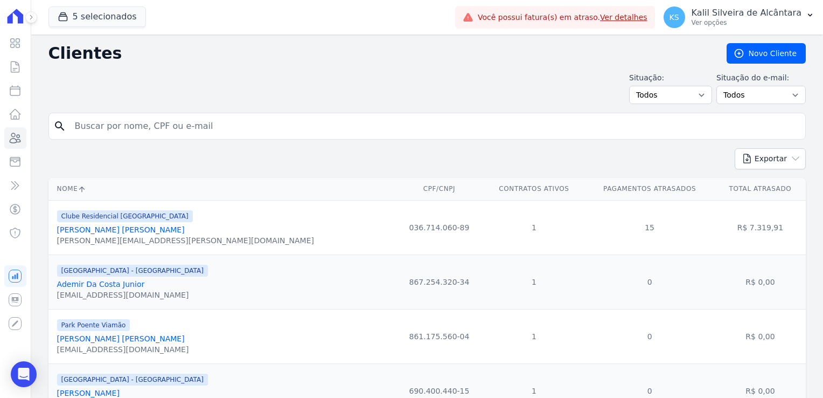
click at [157, 117] on input "search" at bounding box center [434, 126] width 733 height 22
type input "alessandro"
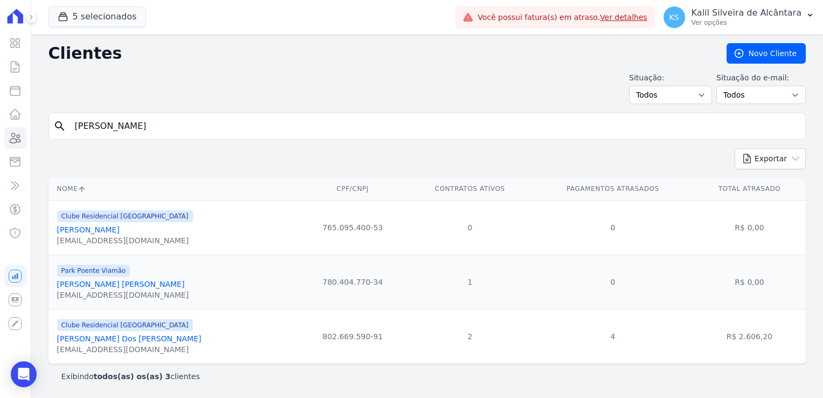
click at [142, 128] on input "alessandro" at bounding box center [434, 126] width 733 height 22
type input "alessandro de fre"
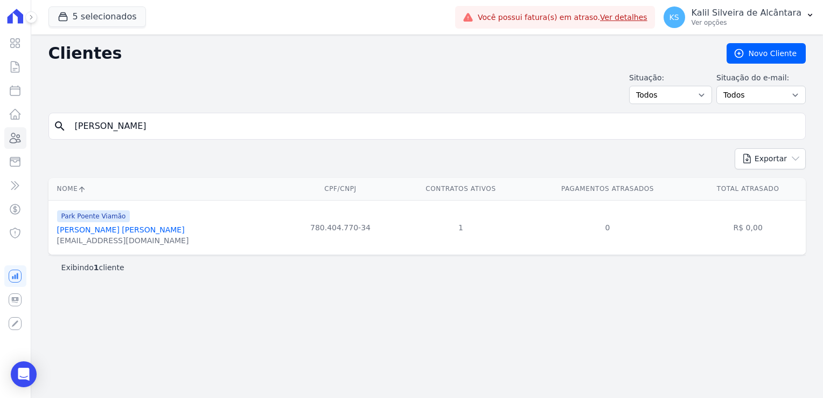
click at [113, 230] on link "[PERSON_NAME]" at bounding box center [121, 229] width 128 height 9
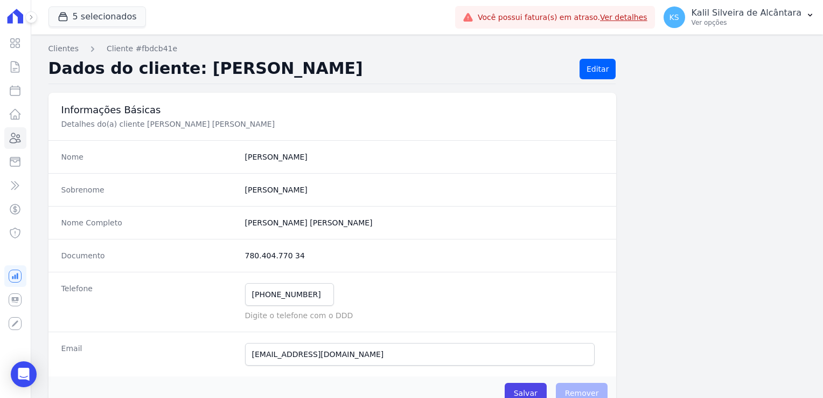
drag, startPoint x: 294, startPoint y: 256, endPoint x: 244, endPoint y: 256, distance: 50.1
click at [245, 256] on dd "780.404.770 34" at bounding box center [424, 255] width 359 height 11
copy dd "780.404.770 34"
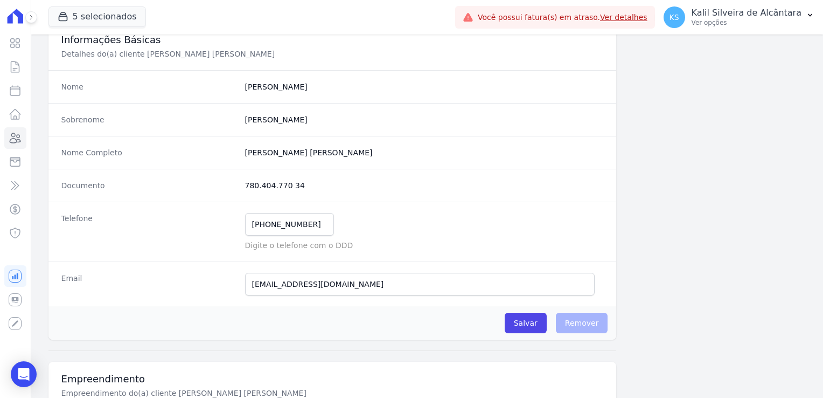
scroll to position [68, 0]
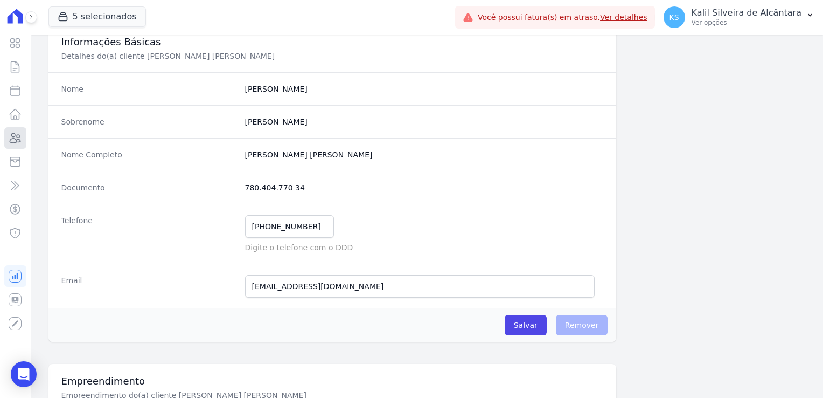
click at [17, 145] on link "Clientes" at bounding box center [15, 138] width 22 height 22
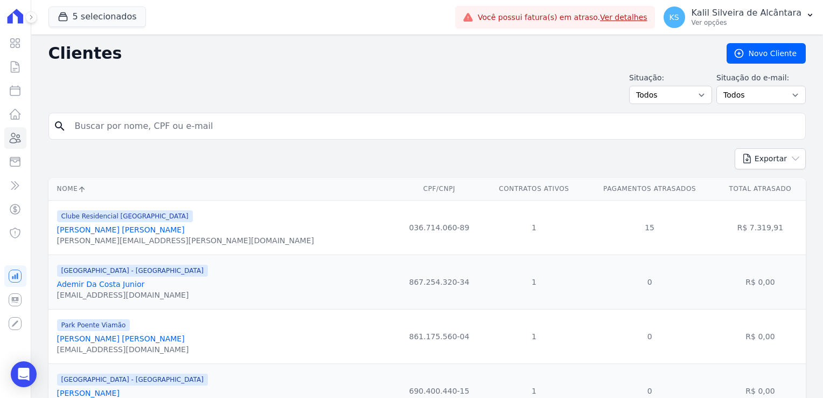
click at [171, 127] on input "search" at bounding box center [434, 126] width 733 height 22
click at [125, 126] on input "andreia" at bounding box center [434, 126] width 733 height 22
type input "andreia"
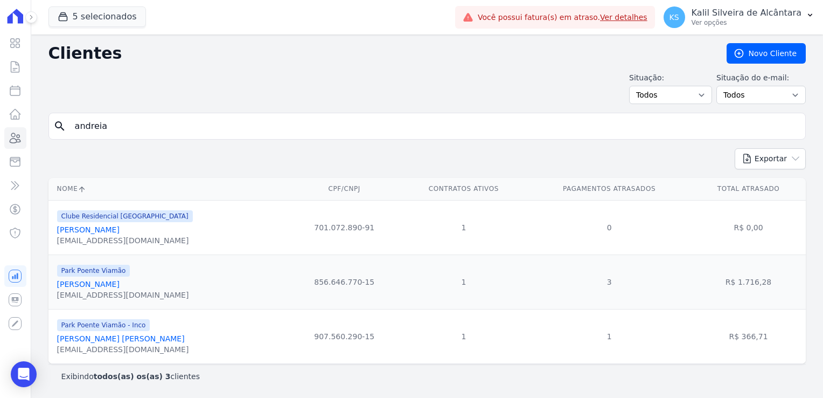
click at [112, 285] on link "[PERSON_NAME]" at bounding box center [88, 284] width 63 height 9
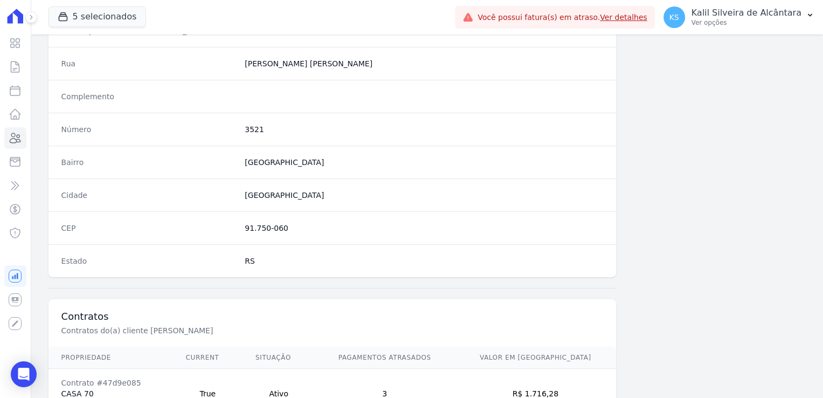
scroll to position [607, 0]
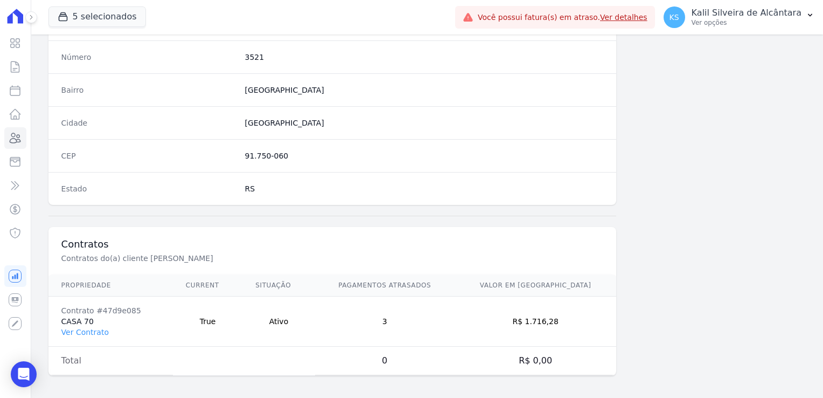
click at [78, 322] on td "Contrato #47d9e085 CASA 70 Ver Contrato" at bounding box center [110, 321] width 124 height 50
click at [79, 329] on link "Ver Contrato" at bounding box center [84, 332] width 47 height 9
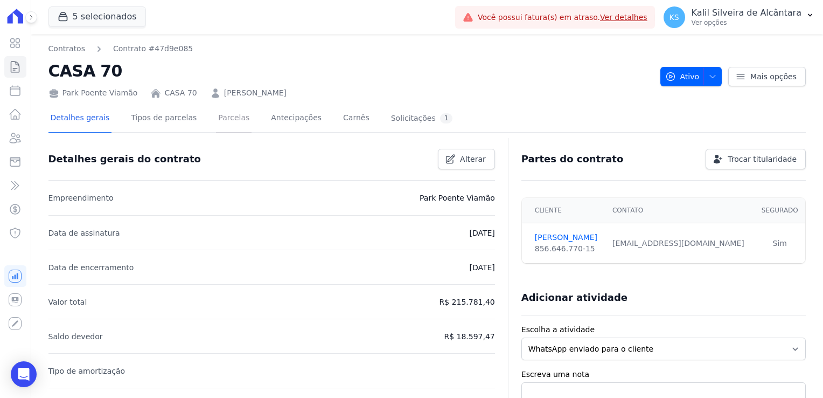
click at [219, 128] on link "Parcelas" at bounding box center [234, 119] width 36 height 29
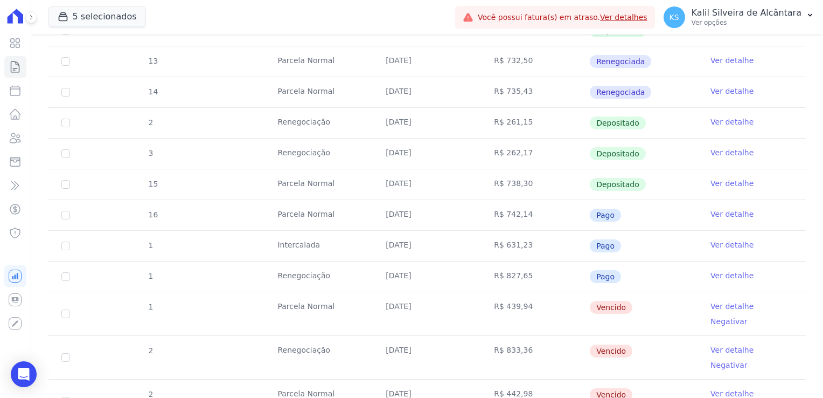
scroll to position [431, 0]
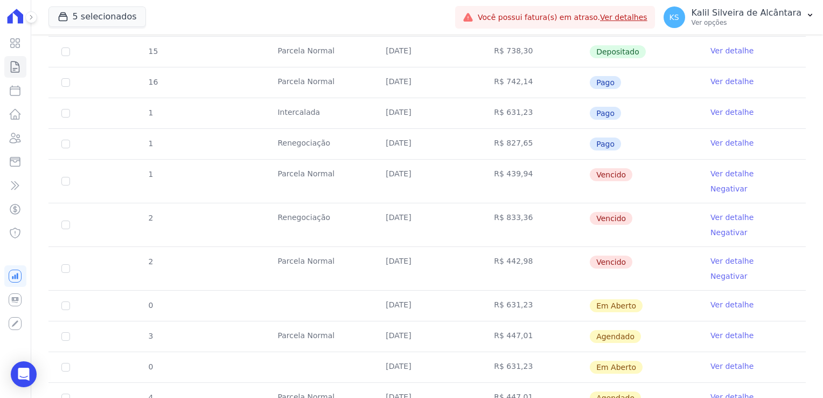
click at [50, 247] on td "2" at bounding box center [65, 268] width 34 height 43
click at [590, 255] on span "Vencido" at bounding box center [611, 261] width 43 height 13
click at [63, 264] on input "checkbox" at bounding box center [65, 268] width 9 height 9
checkbox input "true"
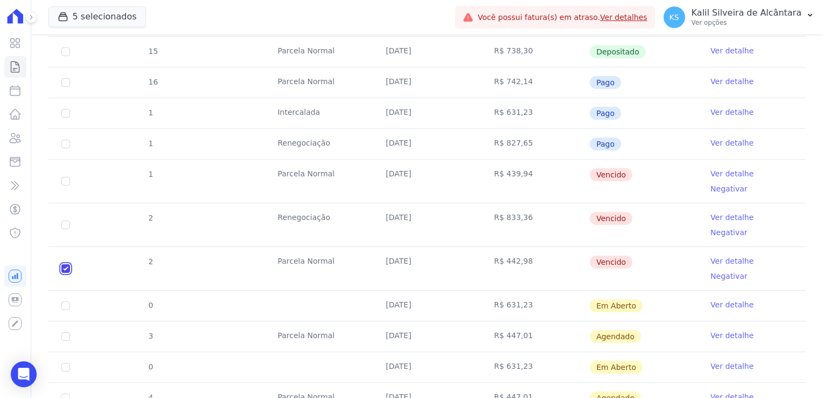
checkbox input "true"
drag, startPoint x: 69, startPoint y: 203, endPoint x: 66, endPoint y: 179, distance: 24.5
click at [68, 220] on input "checkbox" at bounding box center [65, 224] width 9 height 9
checkbox input "true"
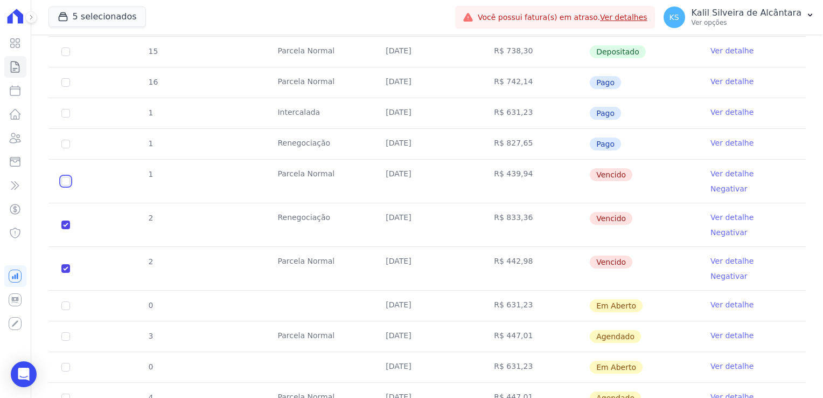
click at [65, 177] on input "checkbox" at bounding box center [65, 181] width 9 height 9
checkbox input "true"
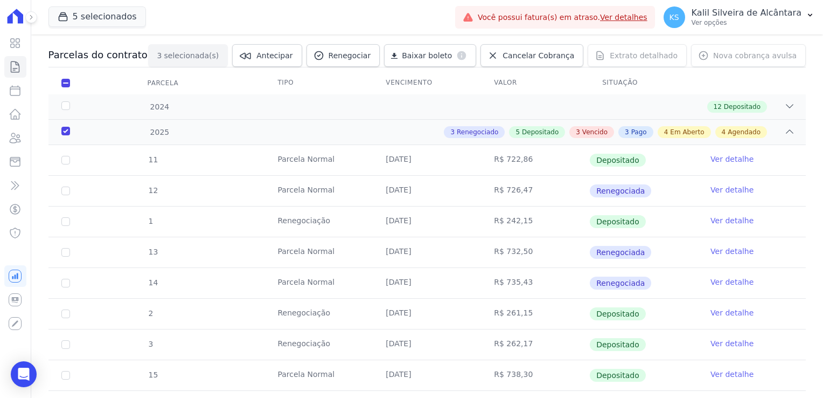
scroll to position [0, 0]
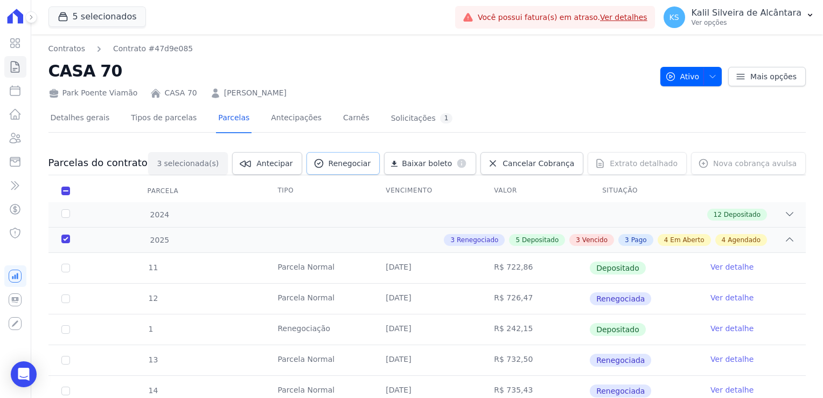
click at [360, 162] on span "Renegociar" at bounding box center [350, 163] width 43 height 11
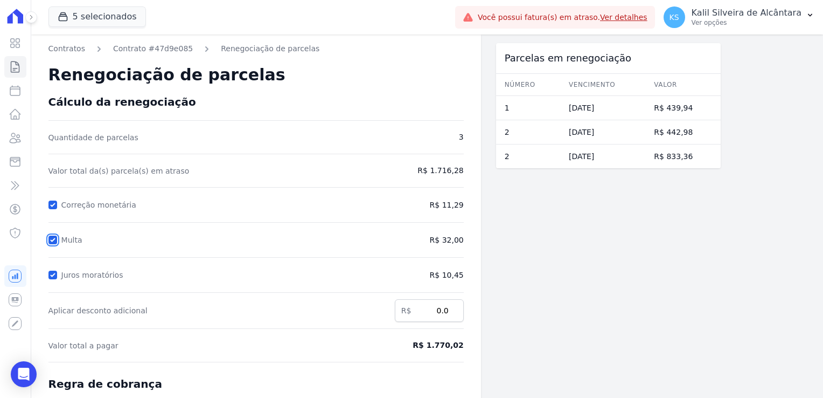
click at [54, 242] on input "Multa" at bounding box center [52, 239] width 9 height 9
checkbox input "false"
drag, startPoint x: 54, startPoint y: 269, endPoint x: 48, endPoint y: 276, distance: 9.1
click at [52, 273] on input "Juros moratórios" at bounding box center [52, 274] width 9 height 9
checkbox input "false"
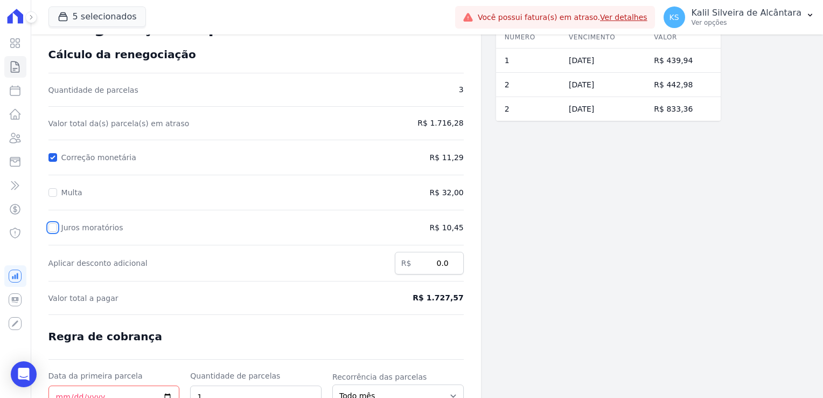
scroll to position [140, 0]
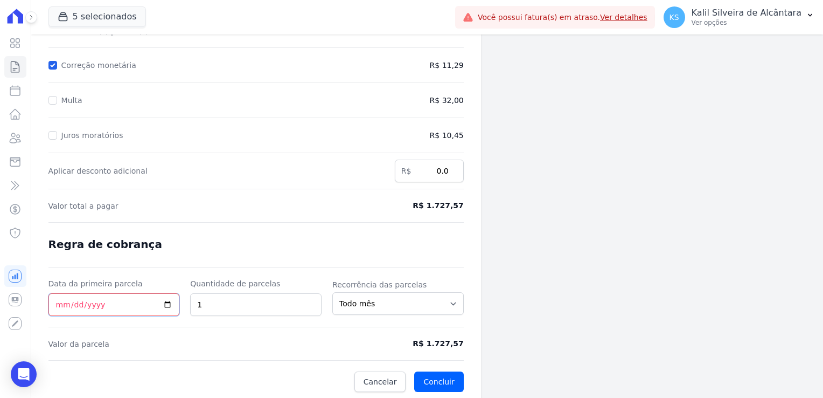
drag, startPoint x: 66, startPoint y: 296, endPoint x: 66, endPoint y: 309, distance: 12.9
click at [65, 296] on input "Data da primeira parcela" at bounding box center [113, 304] width 131 height 23
type input "2025-09-25"
click at [126, 304] on div "Data da primeira parcela 2025-09-25 Quantidade de parcelas 1 Recorrência das pa…" at bounding box center [255, 297] width 415 height 38
type input "4"
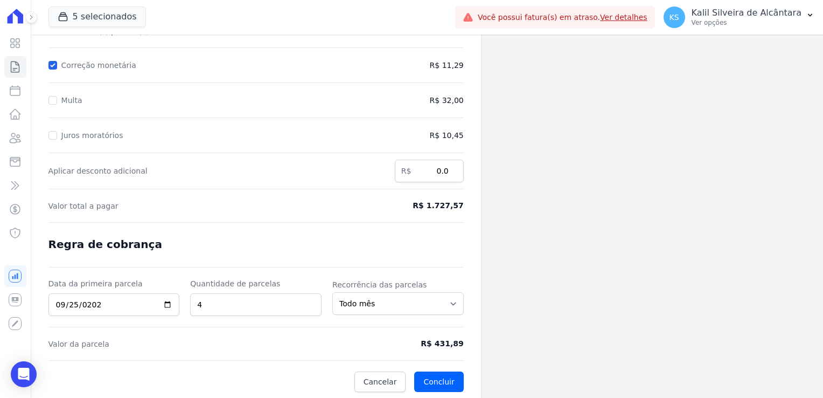
click at [238, 348] on form "Cálculo da renegociação Quantidade de parcelas 3 Valor total da(s) parcela(s) e…" at bounding box center [255, 174] width 415 height 436
drag, startPoint x: 471, startPoint y: 345, endPoint x: 427, endPoint y: 344, distance: 44.7
click at [427, 344] on div "Contratos Contrato #47d9e085 Renegociação de parcelas Renegociação de parcelas …" at bounding box center [256, 147] width 450 height 505
copy span "R$ 431,89"
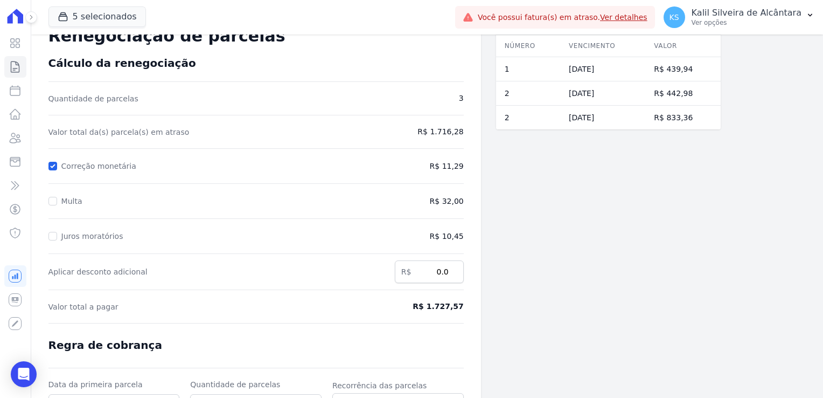
scroll to position [0, 0]
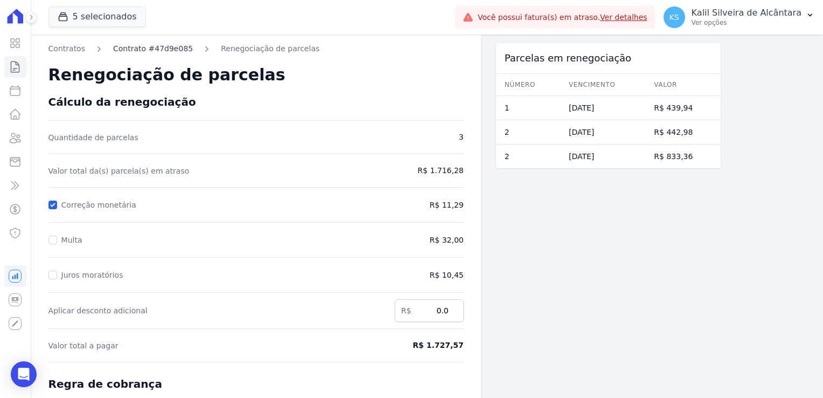
click at [150, 46] on link "Contrato #47d9e085" at bounding box center [153, 48] width 80 height 11
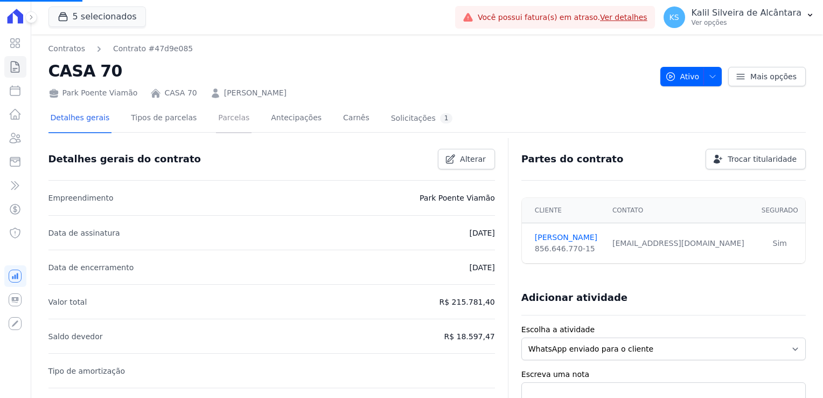
click at [216, 119] on link "Parcelas" at bounding box center [234, 119] width 36 height 29
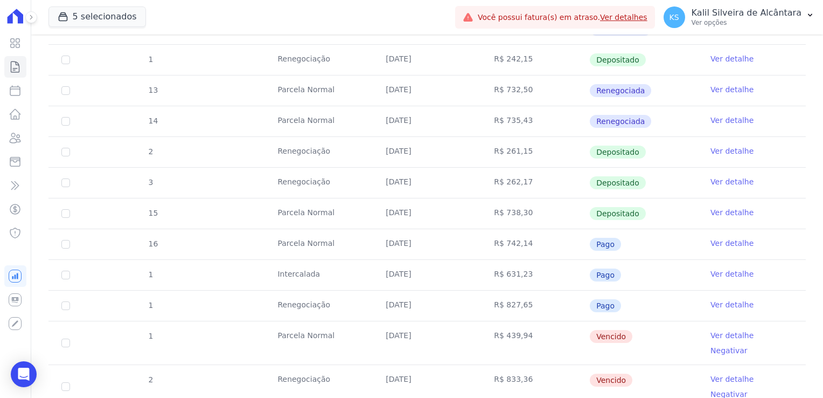
scroll to position [431, 0]
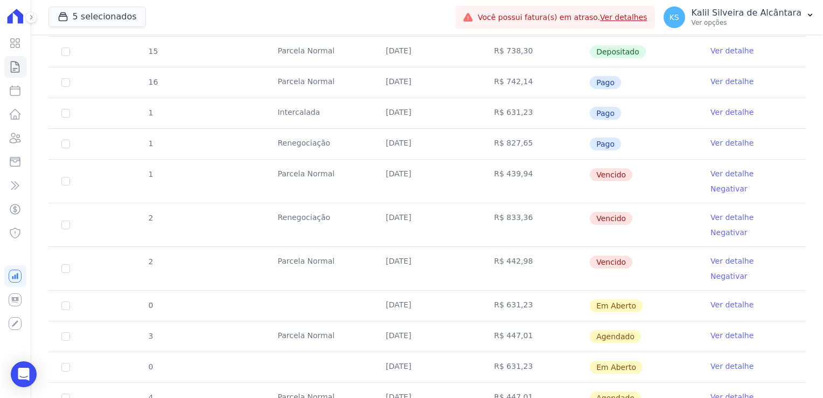
drag, startPoint x: 622, startPoint y: 234, endPoint x: 636, endPoint y: 232, distance: 14.2
click at [636, 247] on td "Vencido" at bounding box center [643, 268] width 108 height 43
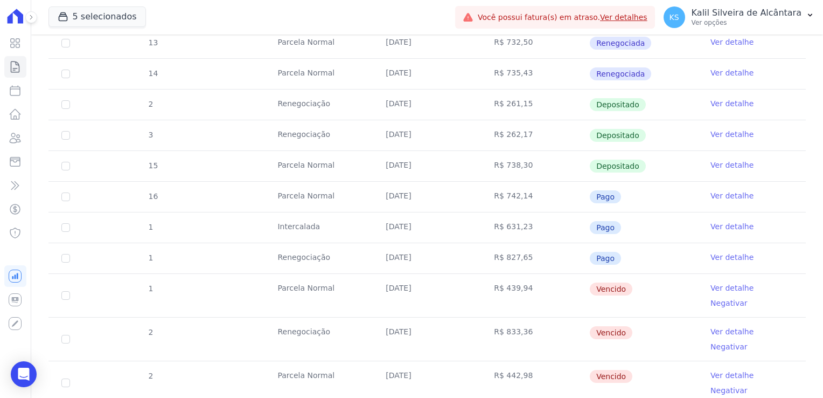
scroll to position [485, 0]
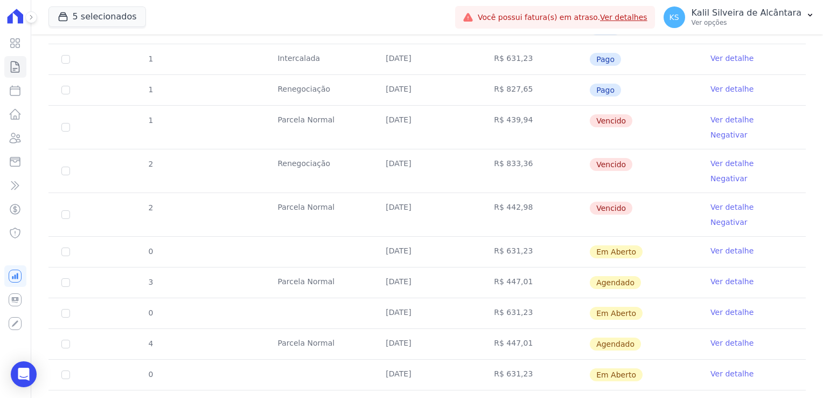
drag, startPoint x: 596, startPoint y: 165, endPoint x: 617, endPoint y: 170, distance: 21.0
click at [617, 170] on tbody "11 Parcela Normal 25/01/2025 R$ 722,86 Depositado Ver detalhe 12 Parcela Normal…" at bounding box center [427, 125] width 758 height 714
drag, startPoint x: 371, startPoint y: 161, endPoint x: 345, endPoint y: 155, distance: 27.1
click at [362, 158] on tr "2 Renegociação 25/08/2025 R$ 833,36 Vencido Ver detalhe Negativar" at bounding box center [427, 171] width 758 height 44
drag, startPoint x: 294, startPoint y: 145, endPoint x: 606, endPoint y: 144, distance: 312.0
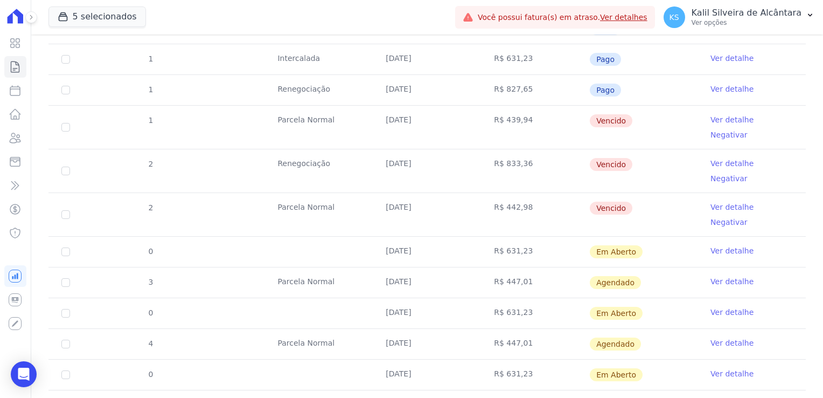
click at [606, 149] on tr "2 Renegociação 25/08/2025 R$ 833,36 Vencido Ver detalhe Negativar" at bounding box center [427, 171] width 758 height 44
drag, startPoint x: 606, startPoint y: 144, endPoint x: 517, endPoint y: 171, distance: 93.1
click at [517, 193] on td "R$ 442,98" at bounding box center [535, 214] width 108 height 43
drag, startPoint x: 517, startPoint y: 171, endPoint x: 461, endPoint y: 191, distance: 59.3
click at [500, 193] on td "R$ 442,98" at bounding box center [535, 214] width 108 height 43
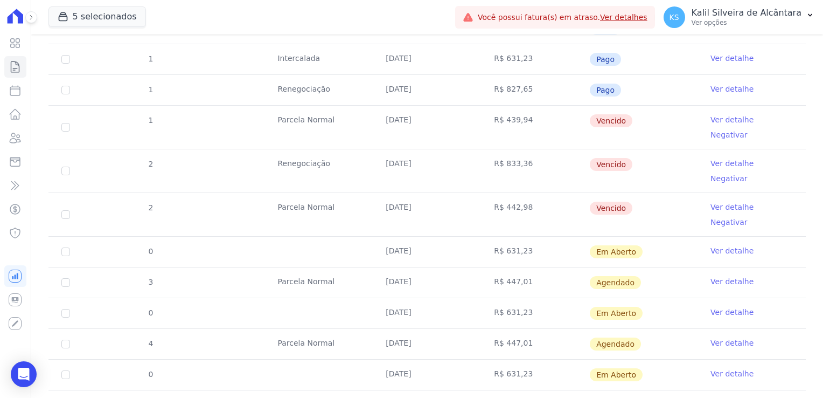
click at [418, 193] on td "[DATE]" at bounding box center [427, 214] width 108 height 43
drag, startPoint x: 522, startPoint y: 331, endPoint x: 380, endPoint y: 247, distance: 165.0
click at [380, 247] on tbody "11 Parcela Normal 25/01/2025 R$ 722,86 Depositado Ver detalhe 12 Parcela Normal…" at bounding box center [427, 125] width 758 height 714
click at [485, 329] on td "R$ 447,01" at bounding box center [535, 344] width 108 height 30
drag, startPoint x: 565, startPoint y: 336, endPoint x: 384, endPoint y: 91, distance: 305.1
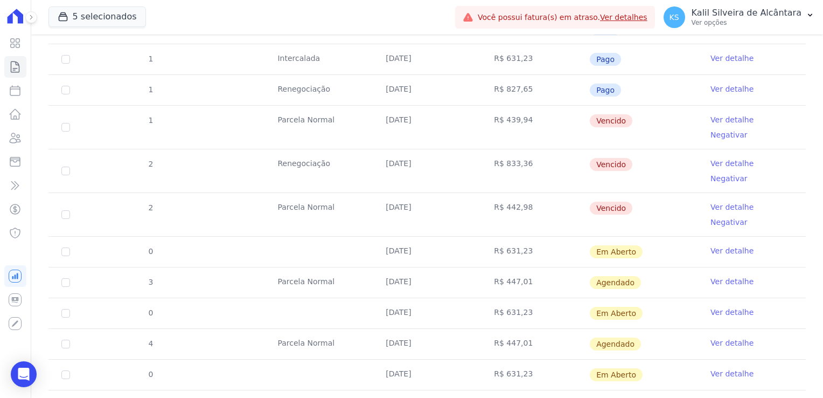
click at [384, 91] on tbody "11 Parcela Normal 25/01/2025 R$ 722,86 Depositado Ver detalhe 12 Parcela Normal…" at bounding box center [427, 125] width 758 height 714
click at [602, 368] on span "Em Aberto" at bounding box center [616, 374] width 53 height 13
drag, startPoint x: 604, startPoint y: 184, endPoint x: 138, endPoint y: 54, distance: 483.7
click at [138, 54] on tbody "11 Parcela Normal 25/01/2025 R$ 722,86 Depositado Ver detalhe 12 Parcela Normal…" at bounding box center [427, 125] width 758 height 714
drag, startPoint x: 138, startPoint y: 54, endPoint x: 282, endPoint y: 188, distance: 196.0
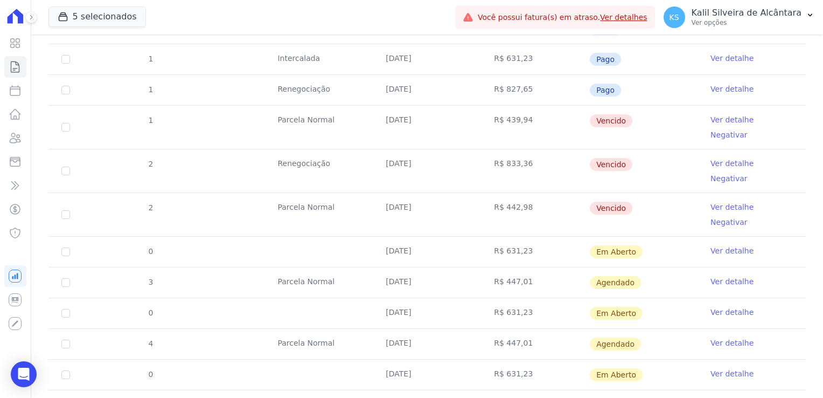
click at [282, 193] on td "Parcela Normal" at bounding box center [319, 214] width 108 height 43
click at [276, 193] on td "Parcela Normal" at bounding box center [319, 214] width 108 height 43
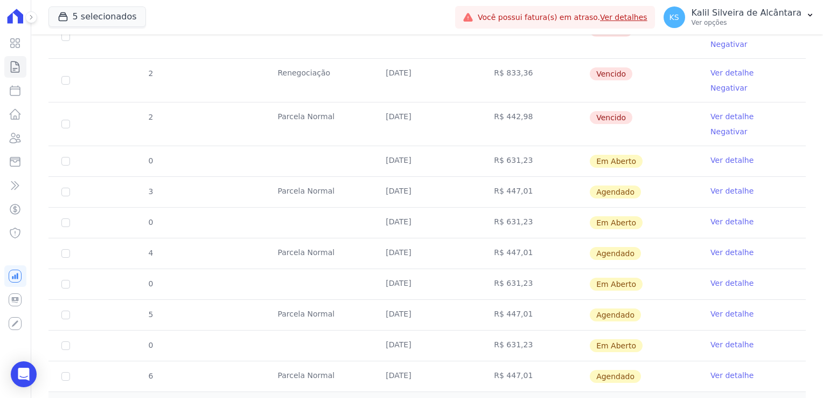
scroll to position [473, 0]
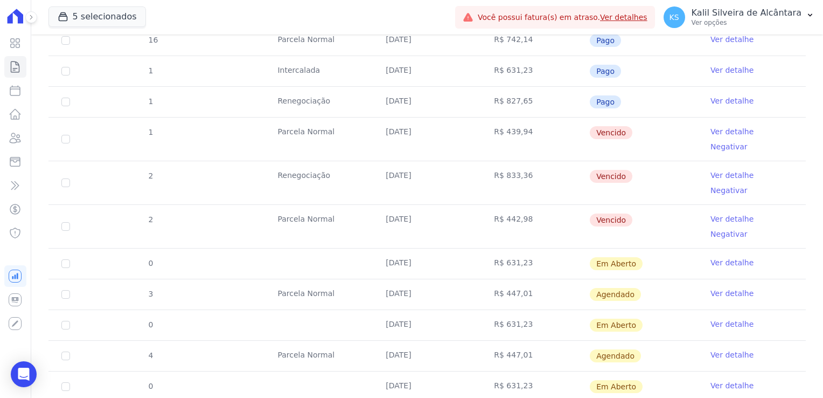
drag, startPoint x: 622, startPoint y: 189, endPoint x: 648, endPoint y: 189, distance: 26.4
click at [647, 205] on td "Vencido" at bounding box center [643, 226] width 108 height 43
drag, startPoint x: 650, startPoint y: 197, endPoint x: 612, endPoint y: 202, distance: 38.5
click at [612, 205] on td "Vencido" at bounding box center [643, 226] width 108 height 43
click at [667, 205] on td "Vencido" at bounding box center [643, 226] width 108 height 43
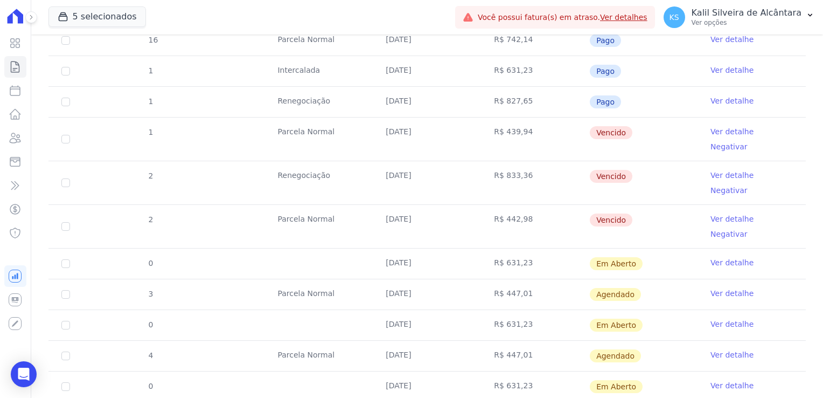
drag, startPoint x: 642, startPoint y: 199, endPoint x: 265, endPoint y: 121, distance: 385.3
click at [265, 121] on tbody "11 Parcela Normal 25/01/2025 R$ 722,86 Depositado Ver detalhe 12 Parcela Normal…" at bounding box center [427, 137] width 758 height 714
click at [560, 205] on td "R$ 442,98" at bounding box center [535, 226] width 108 height 43
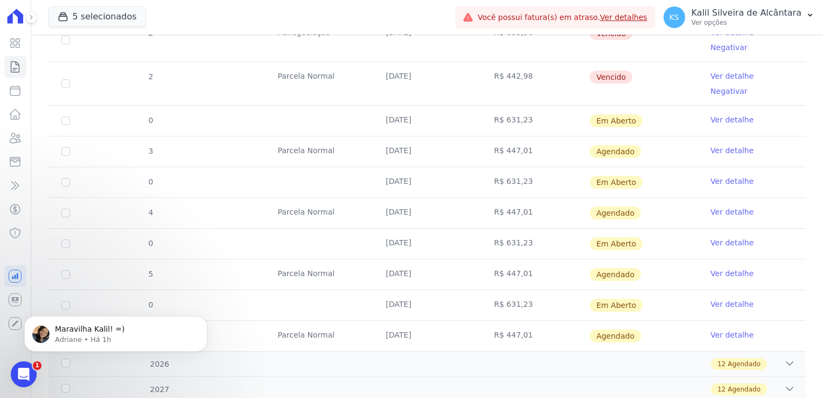
scroll to position [635, 0]
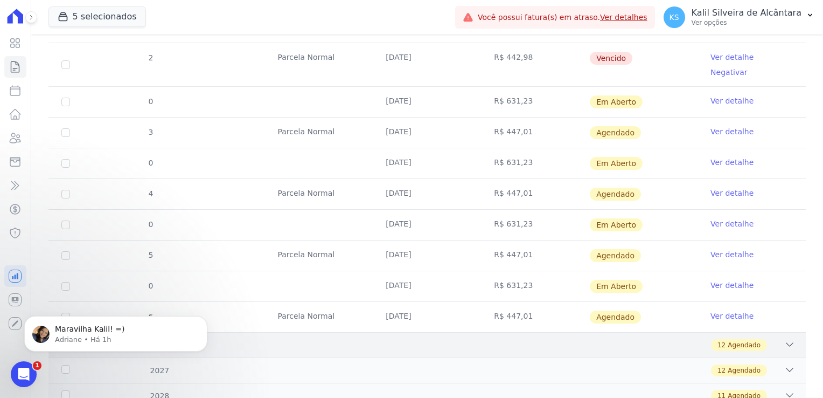
click at [315, 339] on div "12 Agendado" at bounding box center [464, 345] width 662 height 12
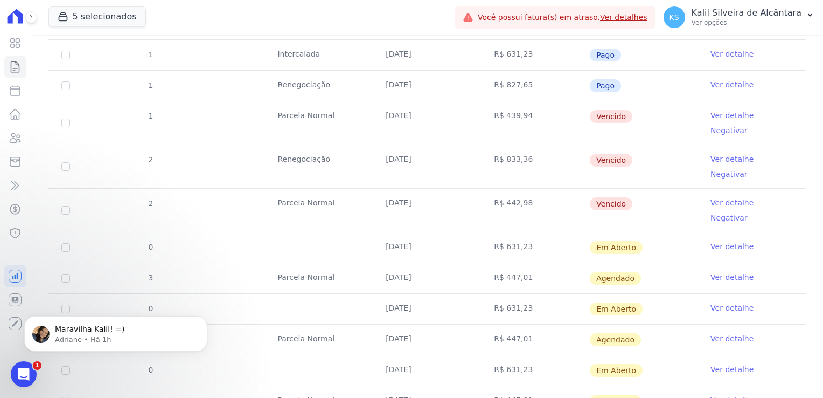
scroll to position [473, 0]
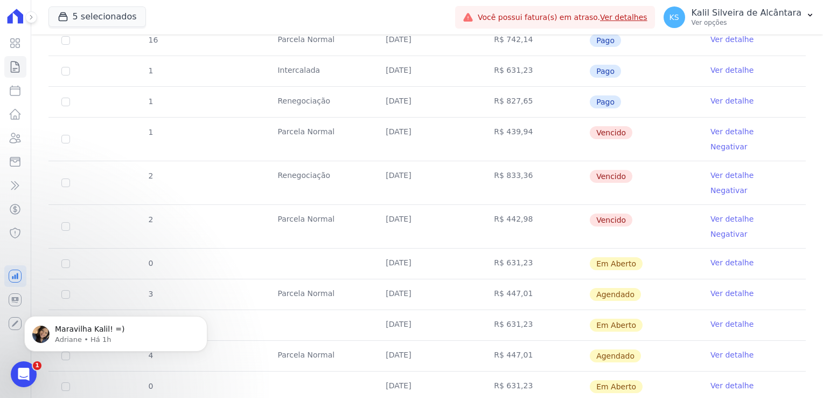
drag, startPoint x: 637, startPoint y: 196, endPoint x: 721, endPoint y: 169, distance: 87.6
click at [721, 169] on tbody "11 Parcela Normal 25/01/2025 R$ 722,86 Depositado Ver detalhe 12 Parcela Normal…" at bounding box center [427, 137] width 758 height 714
click at [613, 213] on span "Vencido" at bounding box center [611, 219] width 43 height 13
drag, startPoint x: 632, startPoint y: 189, endPoint x: 311, endPoint y: 127, distance: 326.0
click at [311, 127] on tbody "11 Parcela Normal 25/01/2025 R$ 722,86 Depositado Ver detalhe 12 Parcela Normal…" at bounding box center [427, 137] width 758 height 714
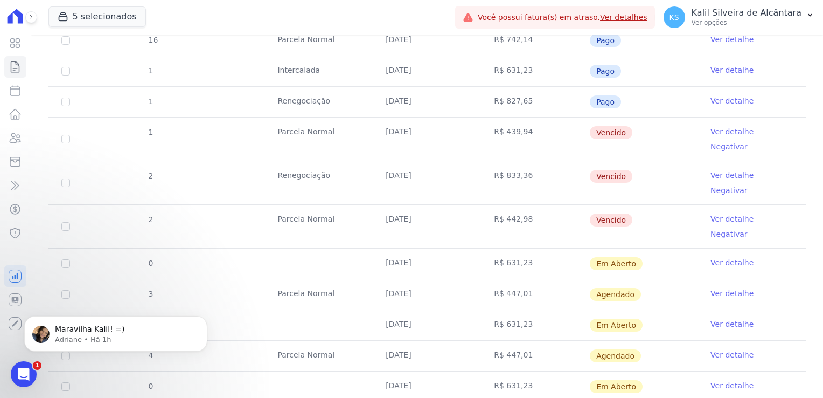
drag, startPoint x: 311, startPoint y: 127, endPoint x: 432, endPoint y: 156, distance: 123.6
click at [432, 161] on td "[DATE]" at bounding box center [427, 182] width 108 height 43
click at [431, 161] on td "[DATE]" at bounding box center [427, 182] width 108 height 43
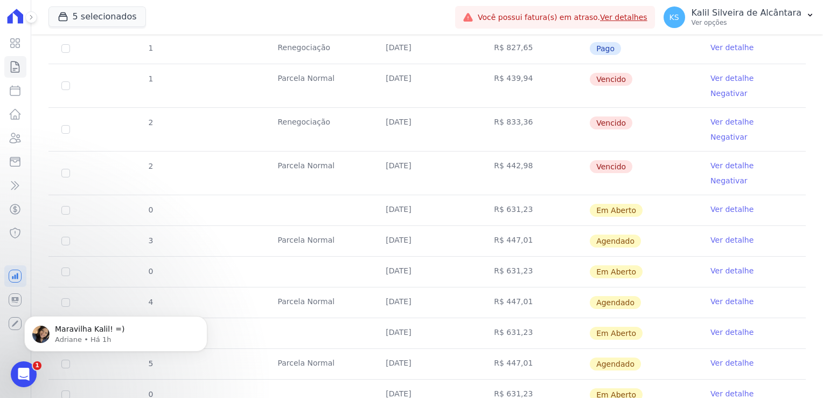
scroll to position [527, 0]
drag, startPoint x: 388, startPoint y: 202, endPoint x: 450, endPoint y: 202, distance: 62.5
click at [450, 225] on td "[DATE]" at bounding box center [427, 240] width 108 height 30
drag, startPoint x: 450, startPoint y: 202, endPoint x: 420, endPoint y: 168, distance: 45.0
click at [420, 195] on td "25/09/2025" at bounding box center [427, 210] width 108 height 30
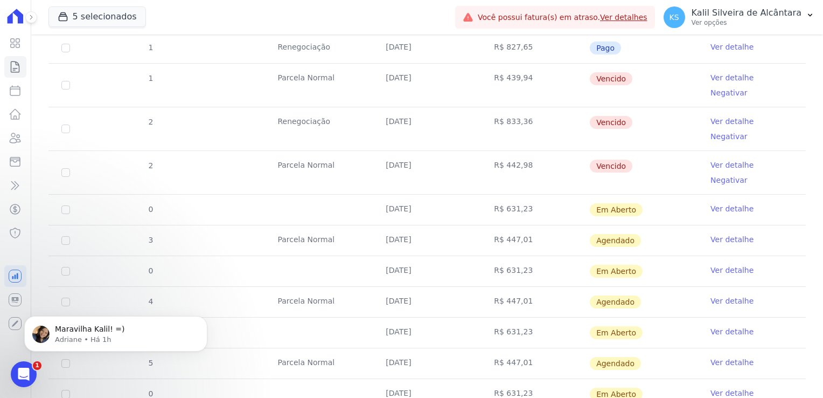
drag, startPoint x: 420, startPoint y: 168, endPoint x: 440, endPoint y: 236, distance: 70.6
click at [440, 256] on td "25/10/2025" at bounding box center [427, 271] width 108 height 30
drag, startPoint x: 440, startPoint y: 236, endPoint x: 442, endPoint y: 264, distance: 28.1
click at [442, 287] on td "25/10/2025" at bounding box center [427, 302] width 108 height 30
drag, startPoint x: 442, startPoint y: 264, endPoint x: 415, endPoint y: 291, distance: 37.7
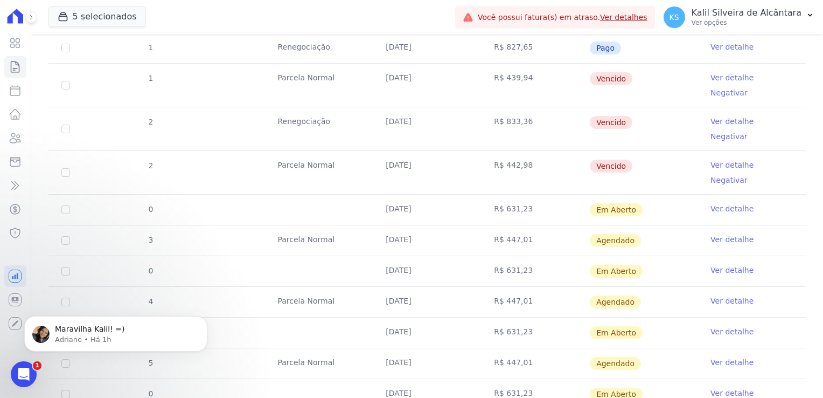
click at [415, 317] on td "25/11/2025" at bounding box center [427, 332] width 108 height 30
drag, startPoint x: 415, startPoint y: 291, endPoint x: 447, endPoint y: 323, distance: 45.3
click at [447, 348] on tr "5 Parcela Normal 25/11/2025 R$ 447,01 Agendado Ver detalhe" at bounding box center [427, 363] width 758 height 31
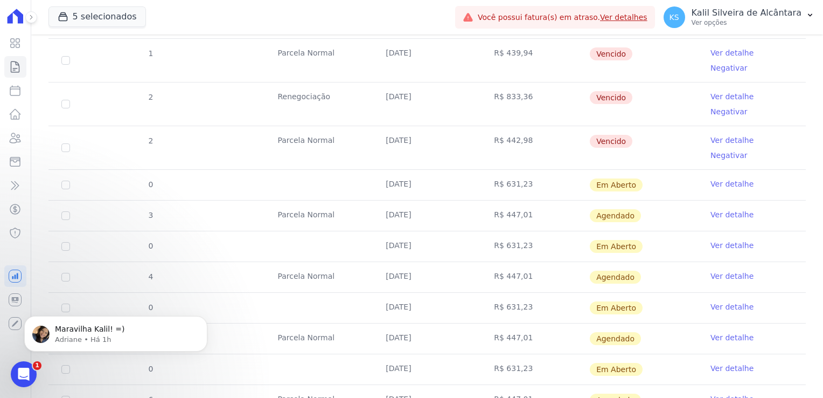
scroll to position [473, 0]
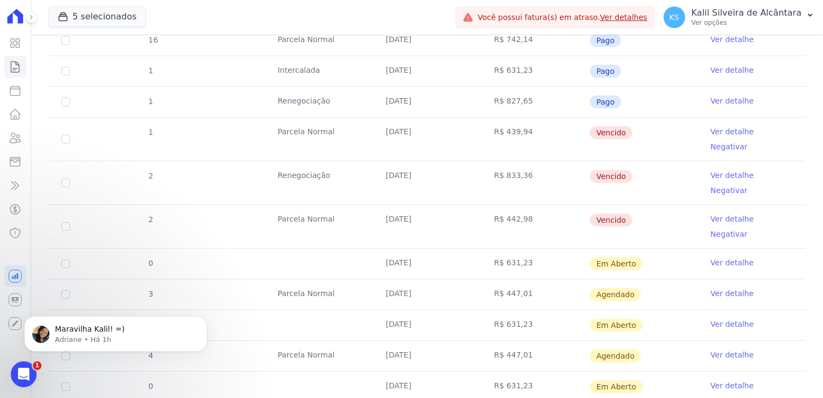
drag, startPoint x: 626, startPoint y: 189, endPoint x: 331, endPoint y: 130, distance: 301.2
click at [331, 130] on tbody "11 Parcela Normal 25/01/2025 R$ 722,86 Depositado Ver detalhe 12 Parcela Normal…" at bounding box center [427, 137] width 758 height 714
click at [17, 143] on link "Clientes" at bounding box center [15, 138] width 22 height 22
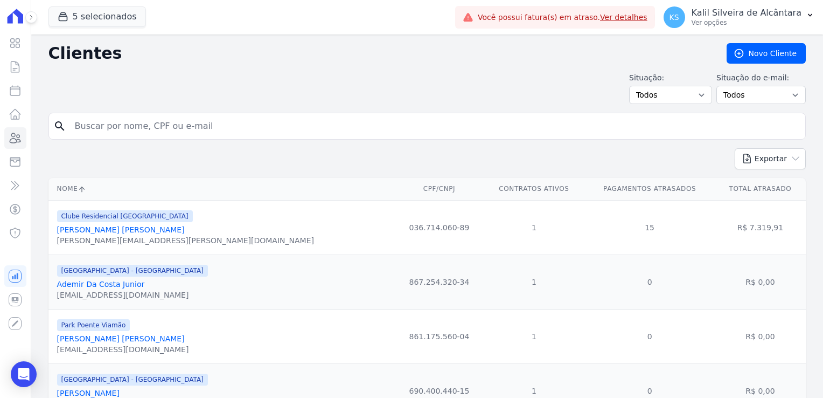
click at [167, 121] on input "search" at bounding box center [434, 126] width 733 height 22
type input "paloma"
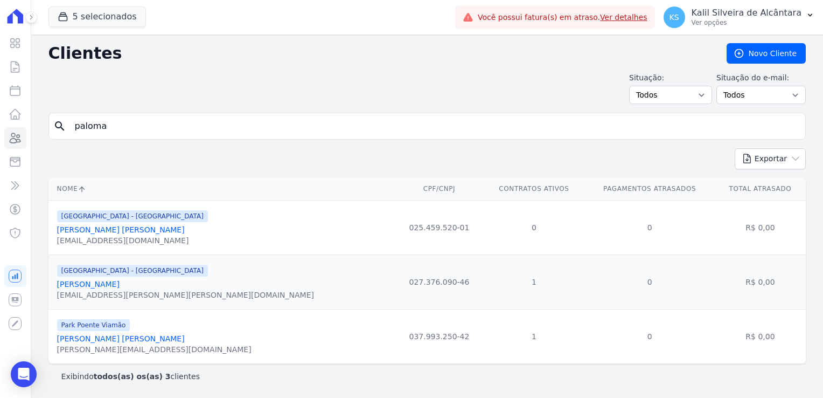
click at [126, 129] on input "paloma" at bounding box center [434, 126] width 733 height 22
type input "paloma sok"
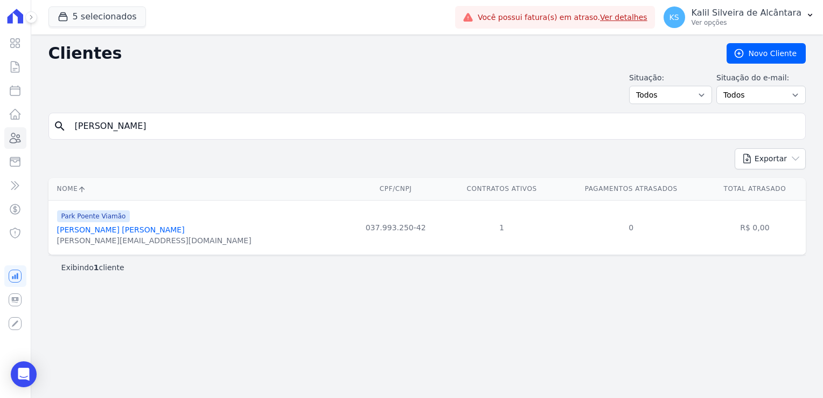
click at [123, 233] on link "Paloma Sokolov Flores" at bounding box center [121, 229] width 128 height 9
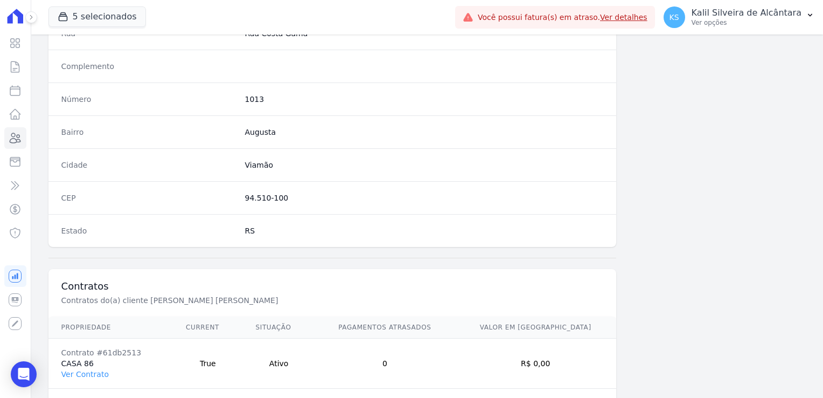
scroll to position [607, 0]
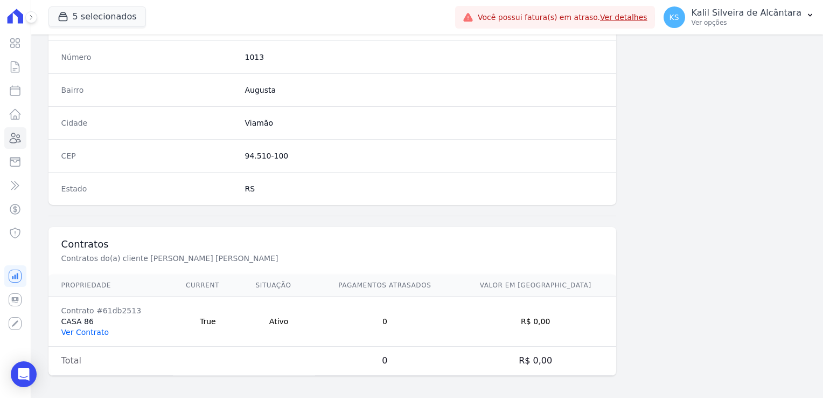
click at [98, 331] on link "Ver Contrato" at bounding box center [84, 332] width 47 height 9
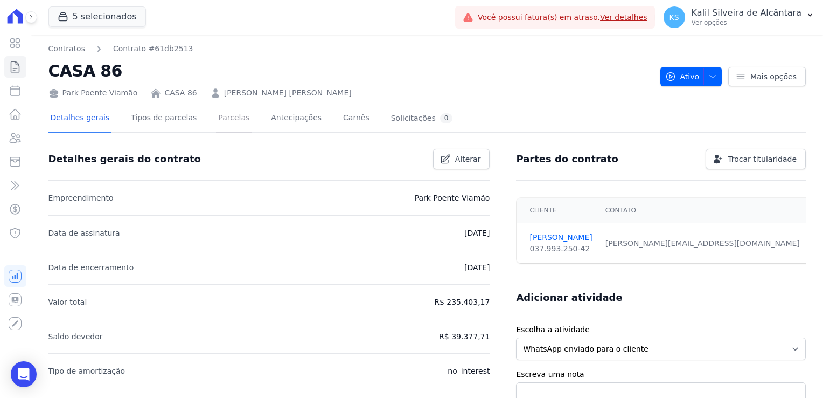
click at [224, 122] on link "Parcelas" at bounding box center [234, 119] width 36 height 29
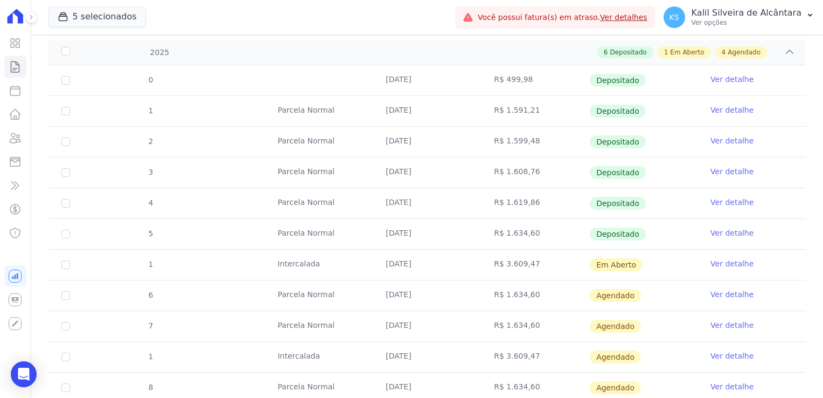
scroll to position [216, 0]
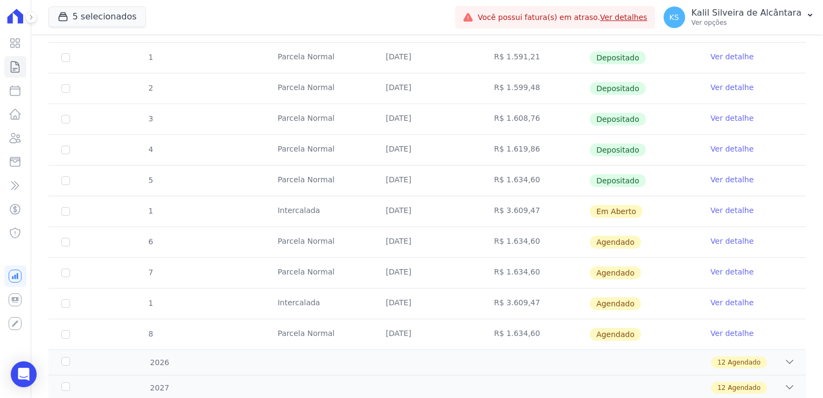
click at [64, 214] on td "1" at bounding box center [65, 211] width 34 height 30
click at [68, 211] on input "checkbox" at bounding box center [65, 211] width 9 height 9
checkbox input "true"
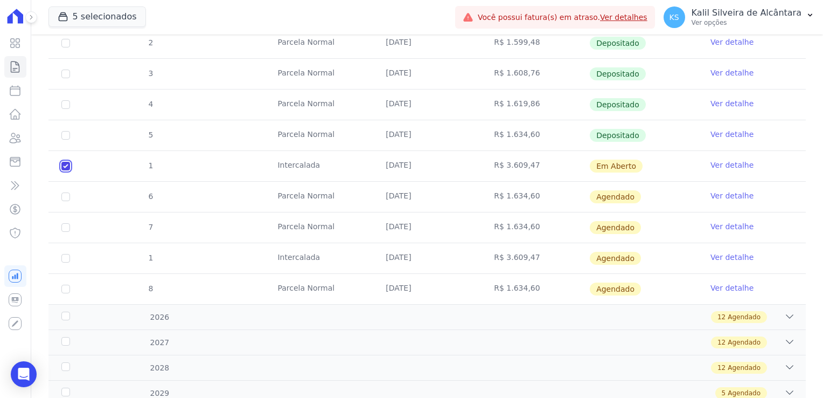
scroll to position [269, 0]
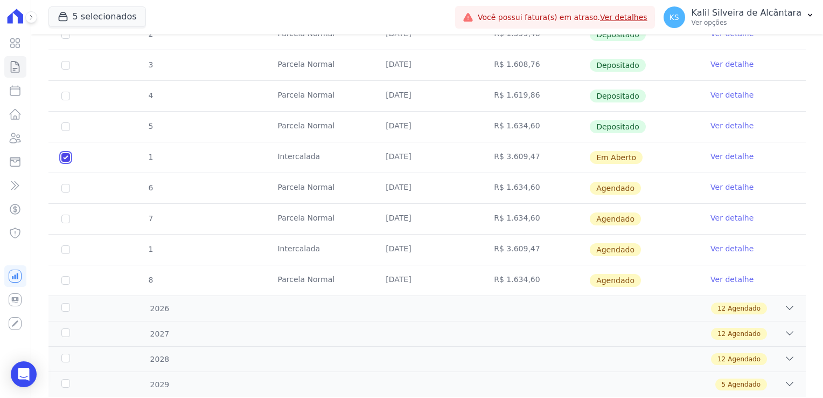
click at [68, 154] on input "checkbox" at bounding box center [65, 157] width 9 height 9
checkbox input "false"
click at [714, 155] on link "Ver detalhe" at bounding box center [732, 156] width 43 height 11
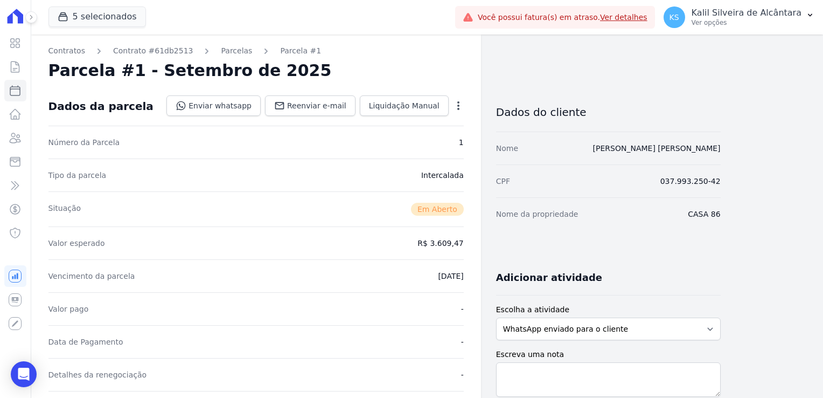
click at [458, 112] on div "Open options" at bounding box center [458, 106] width 11 height 13
click at [457, 111] on div "Open options" at bounding box center [458, 106] width 11 height 13
click at [457, 109] on icon "button" at bounding box center [458, 105] width 2 height 9
click at [406, 120] on link "Alterar" at bounding box center [412, 119] width 95 height 19
click at [379, 121] on link "Alterar" at bounding box center [412, 119] width 95 height 19
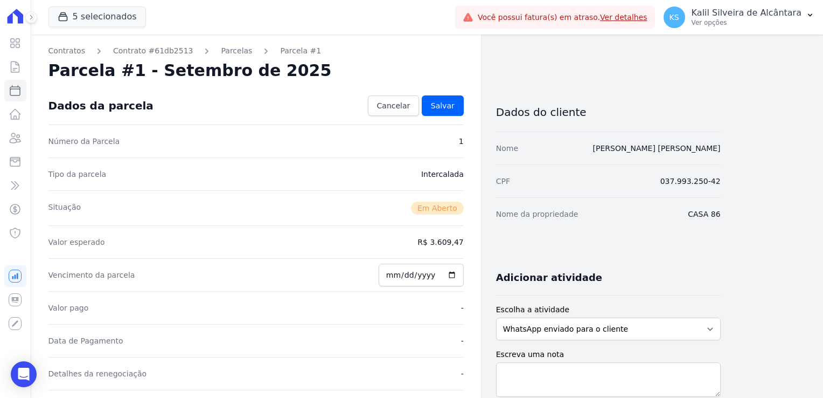
click at [290, 155] on div "Número da Parcela 1" at bounding box center [255, 140] width 415 height 33
click at [399, 278] on input "2025-09-10" at bounding box center [421, 274] width 85 height 23
type input "2025-09-30"
click at [356, 242] on div "Valor esperado R$ 3.609,47" at bounding box center [255, 241] width 415 height 33
click at [440, 112] on link "Salvar" at bounding box center [443, 105] width 42 height 20
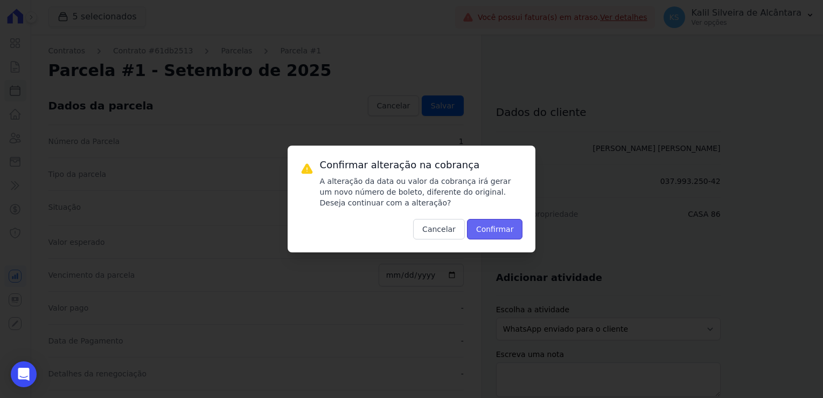
click at [513, 234] on button "Confirmar" at bounding box center [495, 229] width 56 height 20
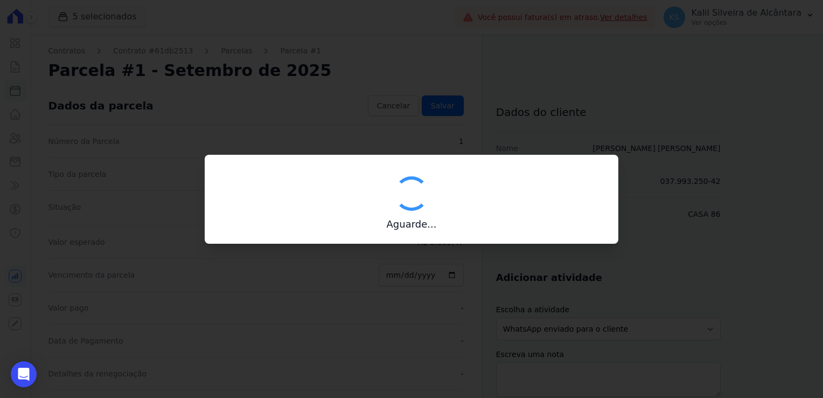
type input "00190000090335103300000658888177812000000360947"
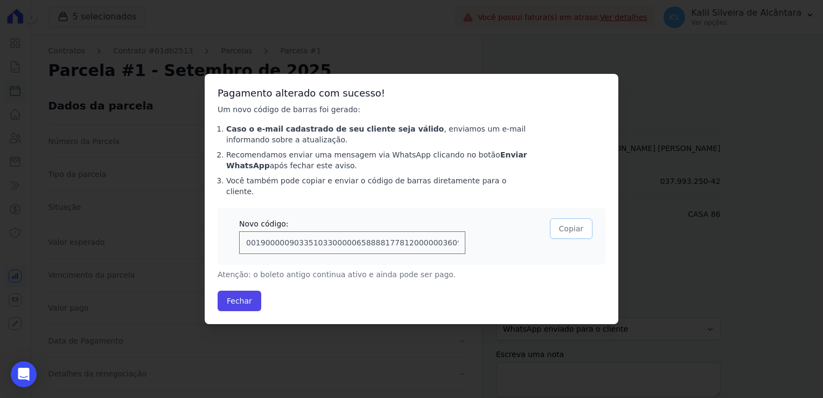
click at [558, 229] on button "Copiar" at bounding box center [571, 228] width 43 height 20
click at [245, 291] on button "Fechar" at bounding box center [240, 300] width 44 height 20
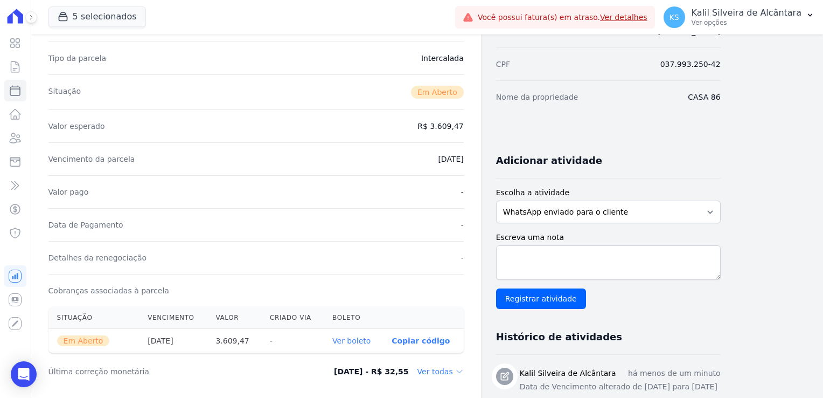
scroll to position [162, 0]
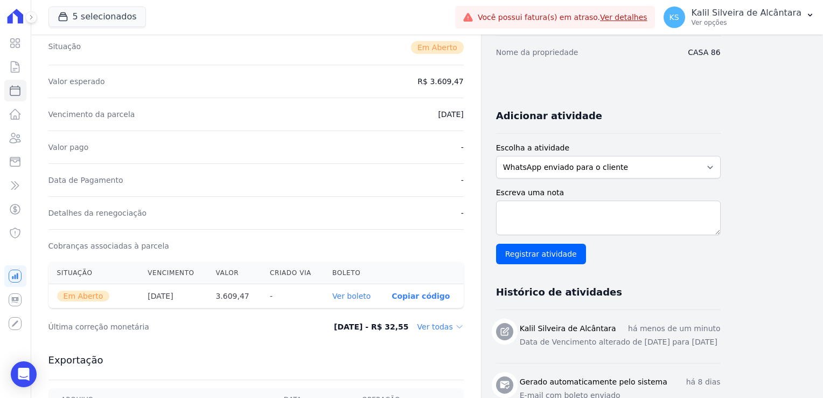
click at [355, 299] on link "Ver boleto" at bounding box center [351, 296] width 38 height 9
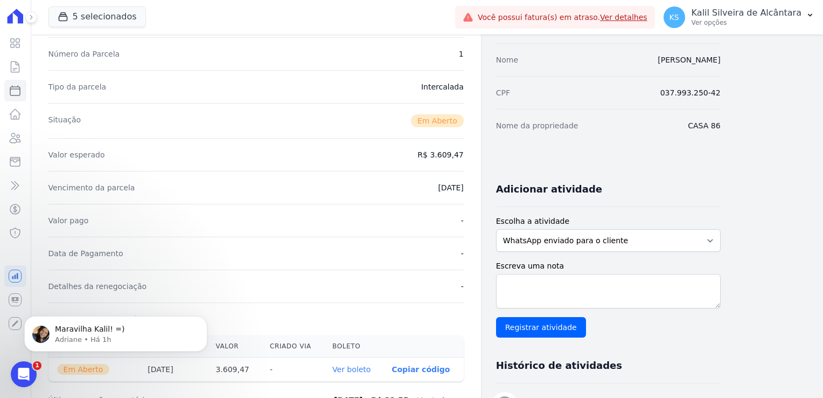
scroll to position [0, 0]
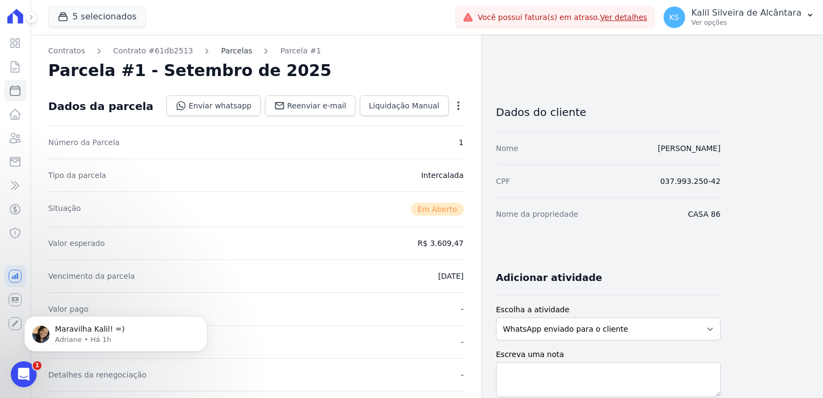
click at [221, 48] on link "Parcelas" at bounding box center [236, 50] width 31 height 11
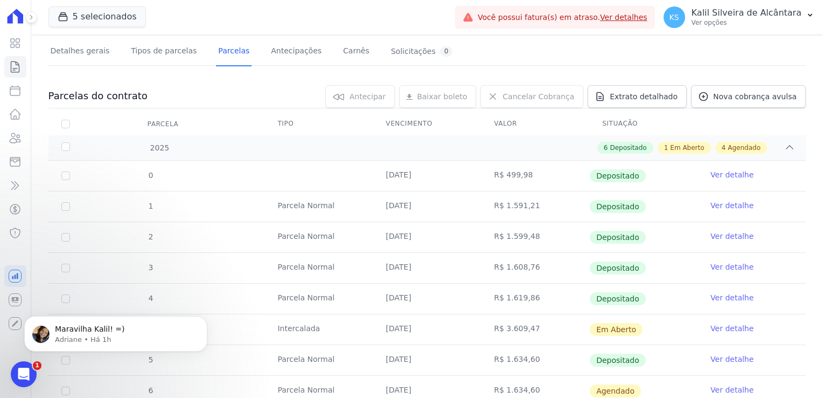
scroll to position [216, 0]
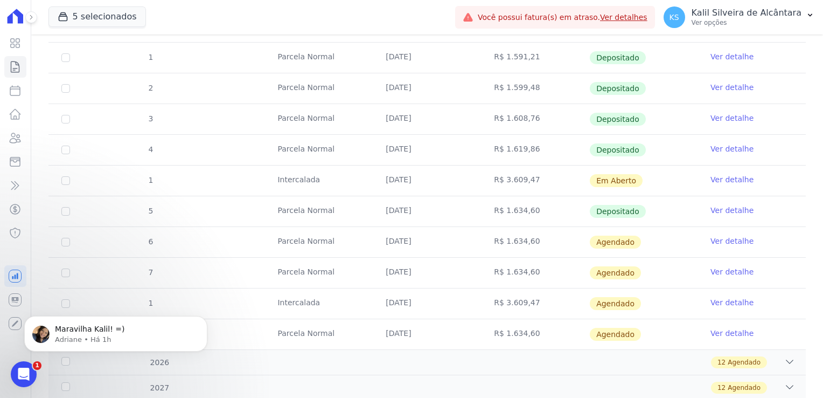
click at [729, 178] on link "Ver detalhe" at bounding box center [732, 179] width 43 height 11
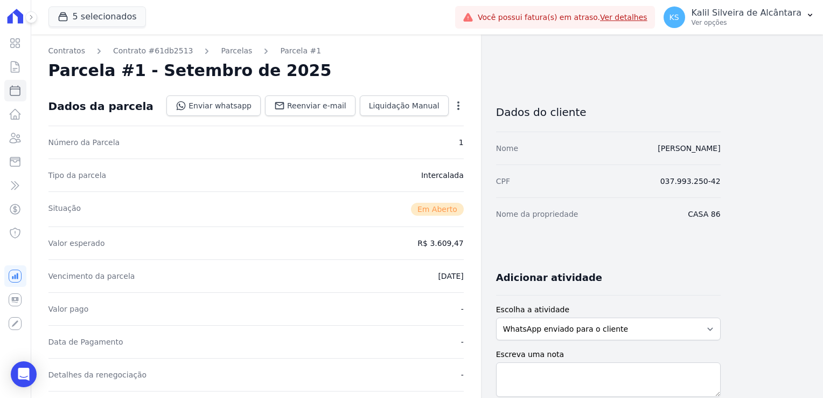
click at [455, 109] on icon "button" at bounding box center [458, 105] width 11 height 11
click at [451, 121] on link "Alterar" at bounding box center [412, 119] width 95 height 19
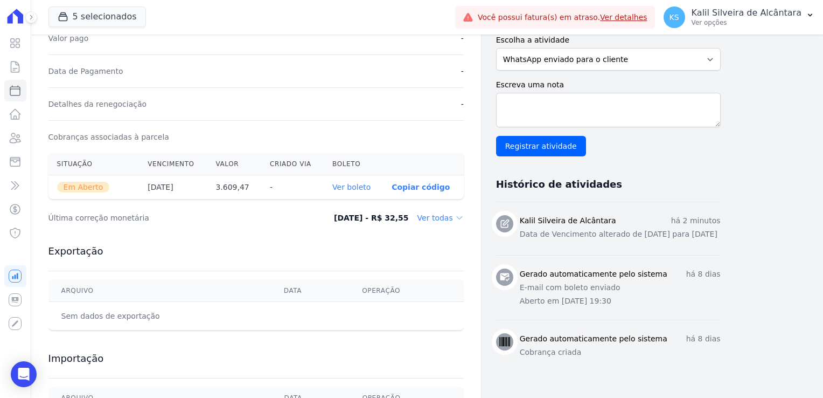
scroll to position [323, 0]
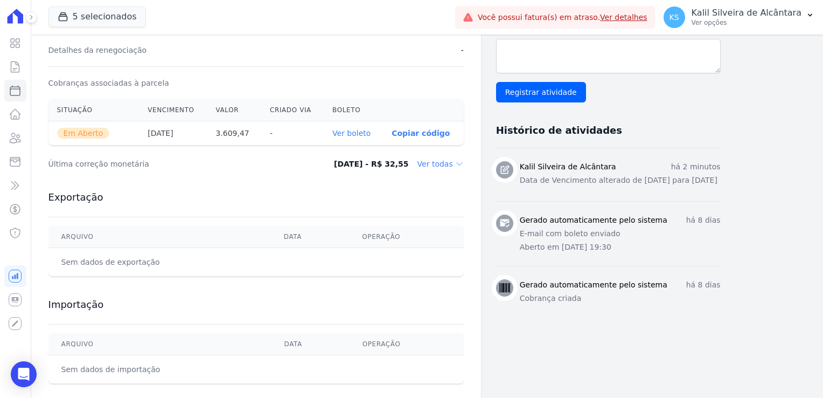
click at [441, 161] on dd "Ver todas" at bounding box center [441, 163] width 46 height 11
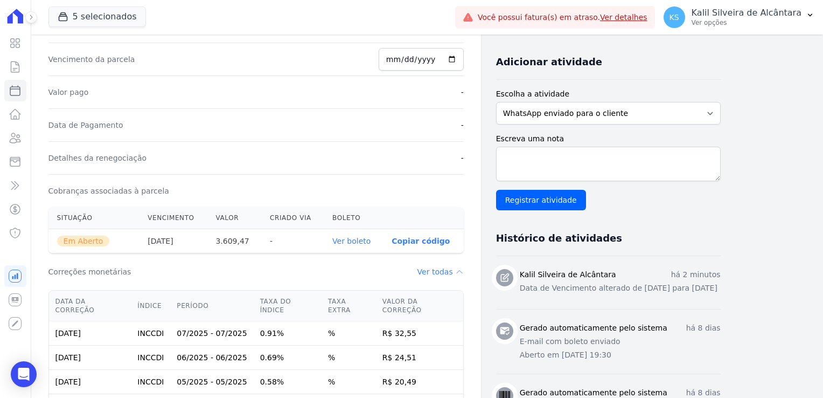
scroll to position [0, 0]
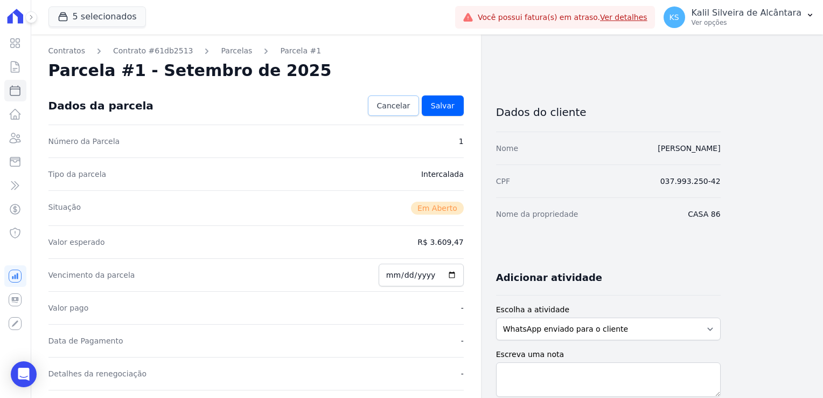
click at [414, 108] on link "Cancelar" at bounding box center [394, 105] width 52 height 20
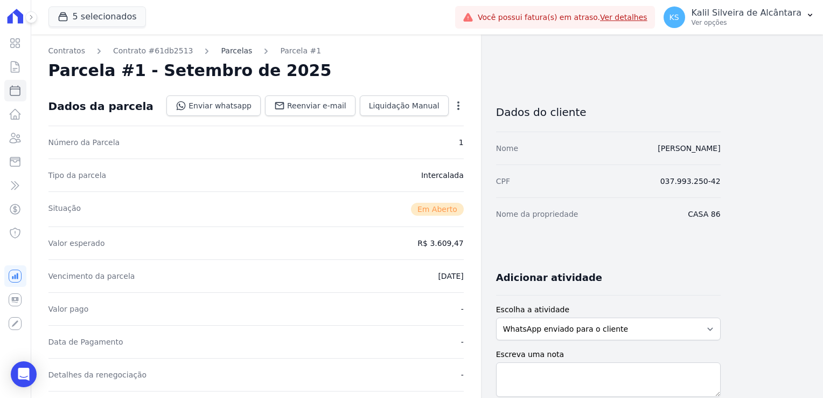
click at [221, 53] on link "Parcelas" at bounding box center [236, 50] width 31 height 11
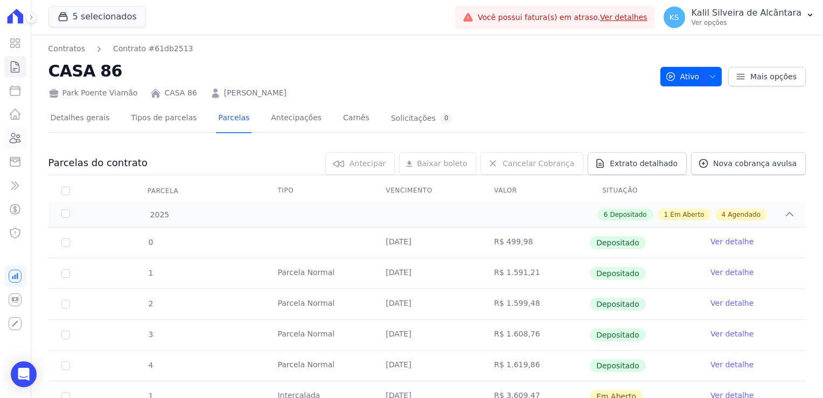
click at [22, 141] on icon at bounding box center [15, 137] width 13 height 13
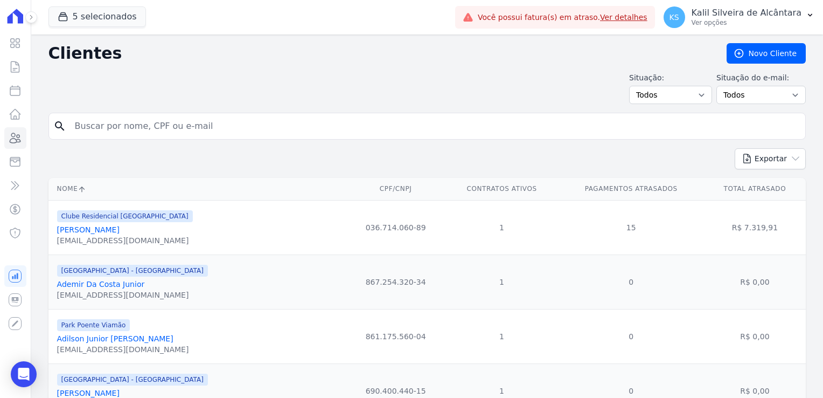
click at [149, 137] on div "search" at bounding box center [427, 126] width 758 height 27
click at [153, 128] on input "search" at bounding box center [434, 126] width 733 height 22
type input "evanize"
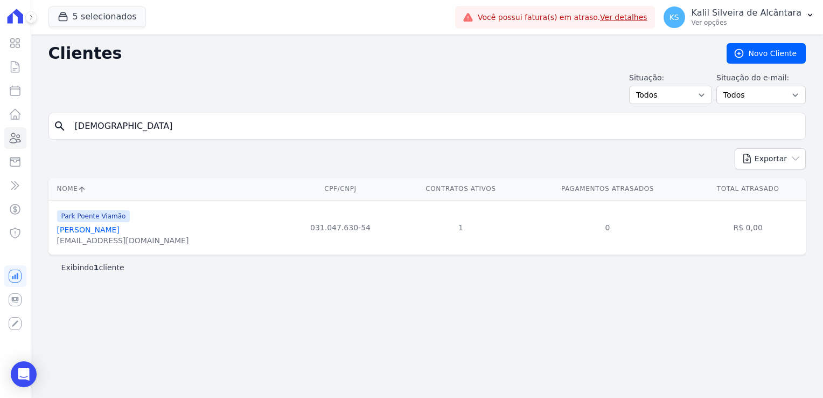
click at [120, 230] on link "Evanize Da Silva Moraes" at bounding box center [88, 229] width 63 height 9
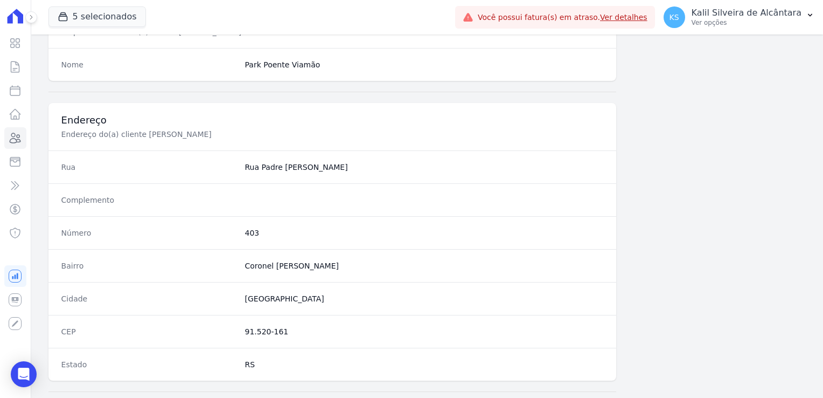
scroll to position [656, 0]
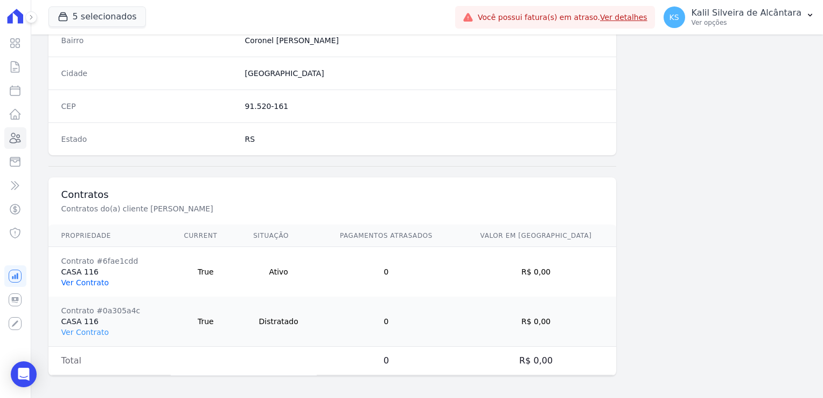
click at [91, 279] on link "Ver Contrato" at bounding box center [84, 282] width 47 height 9
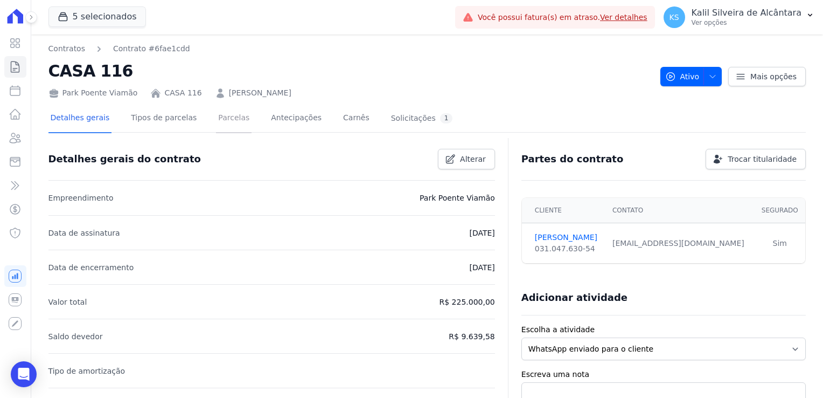
click at [216, 126] on link "Parcelas" at bounding box center [234, 119] width 36 height 29
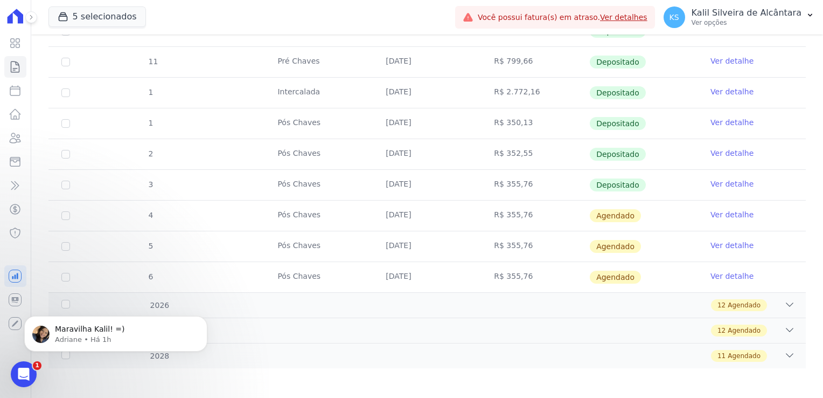
click at [554, 210] on tr "4 Pós Chaves 10/10/2025 R$ 355,76 Agendado Ver detalhe" at bounding box center [427, 215] width 758 height 31
click at [723, 215] on link "Ver detalhe" at bounding box center [732, 214] width 43 height 11
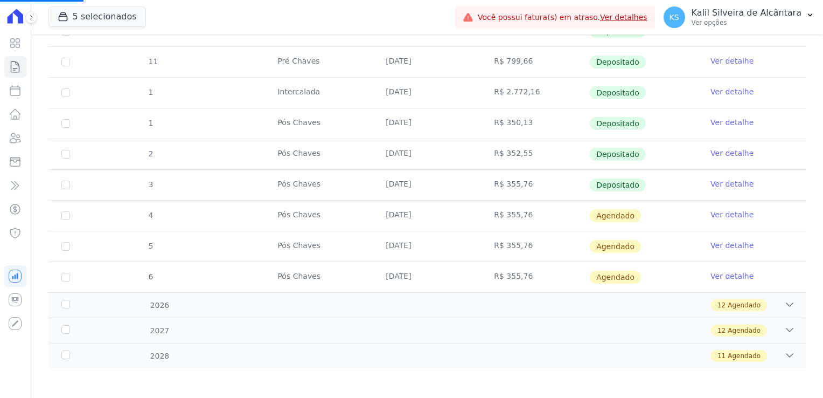
click at [730, 212] on link "Ver detalhe" at bounding box center [732, 214] width 43 height 11
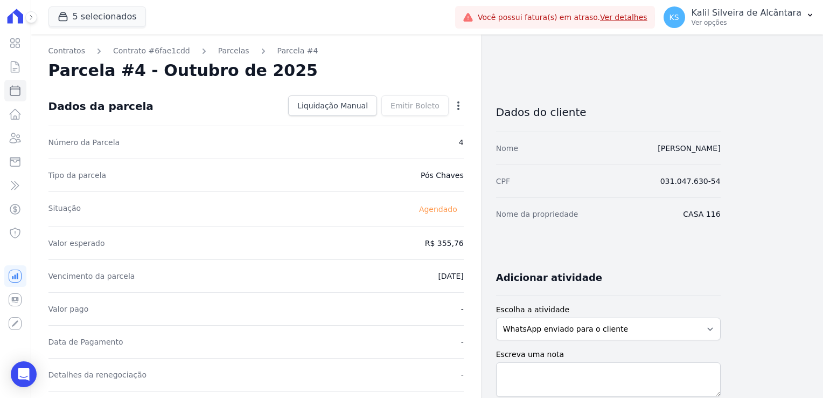
drag, startPoint x: 450, startPoint y: 98, endPoint x: 457, endPoint y: 102, distance: 7.8
click at [450, 98] on div "Open options Alterar Antecipar" at bounding box center [456, 107] width 15 height 18
click at [458, 102] on icon "button" at bounding box center [458, 105] width 2 height 9
click at [401, 142] on link "Antecipar" at bounding box center [412, 139] width 95 height 19
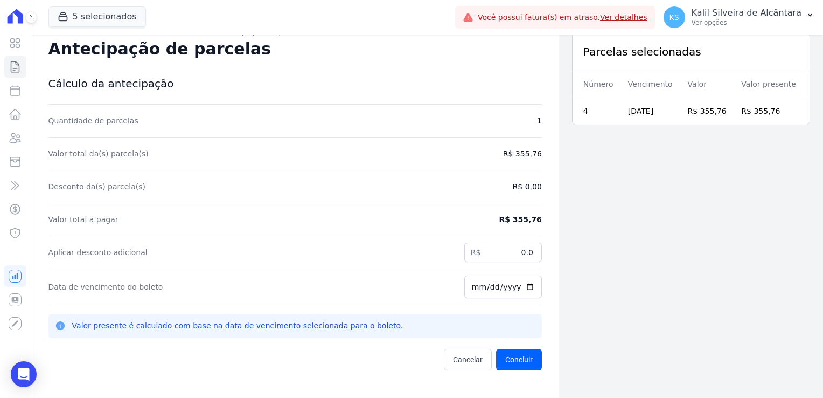
scroll to position [34, 0]
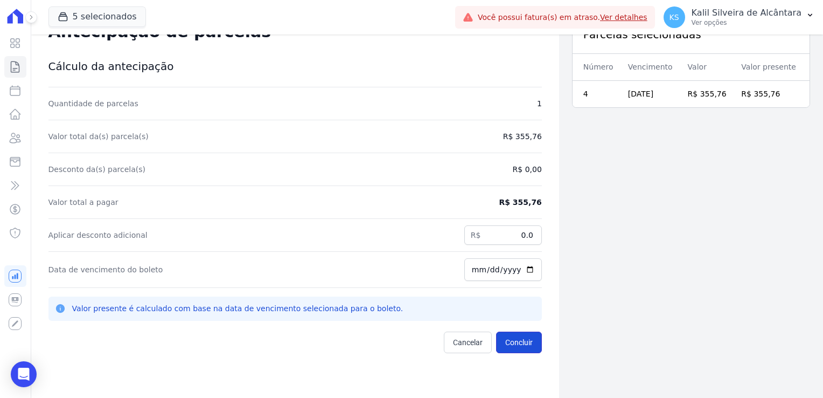
click at [513, 342] on button "Concluir" at bounding box center [519, 342] width 46 height 22
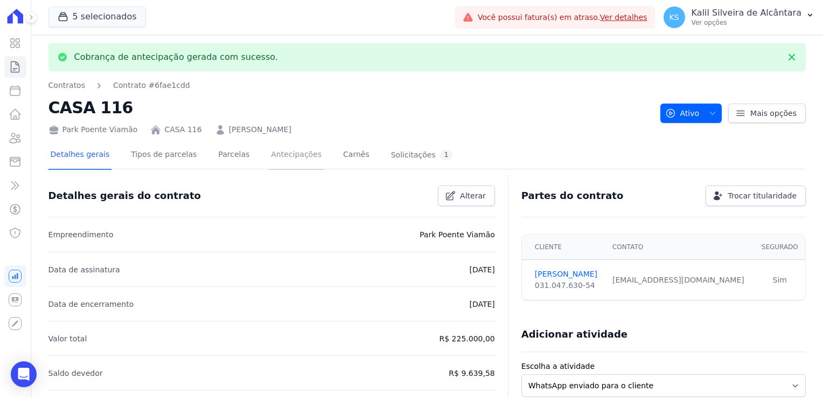
click at [293, 158] on link "Antecipações" at bounding box center [296, 155] width 55 height 29
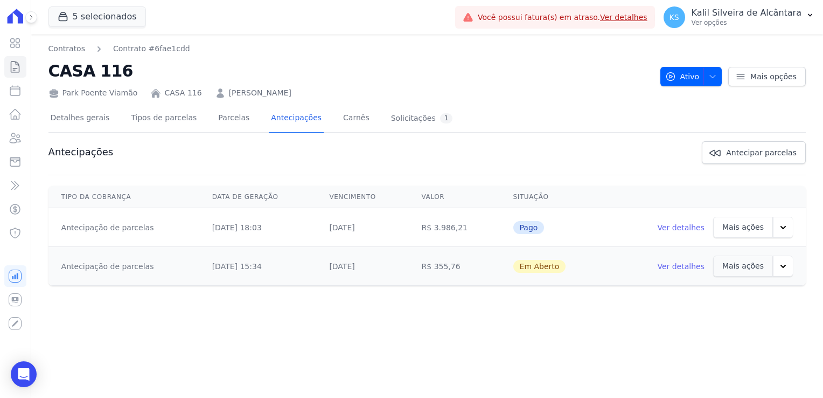
click at [784, 269] on icon "button" at bounding box center [783, 266] width 11 height 11
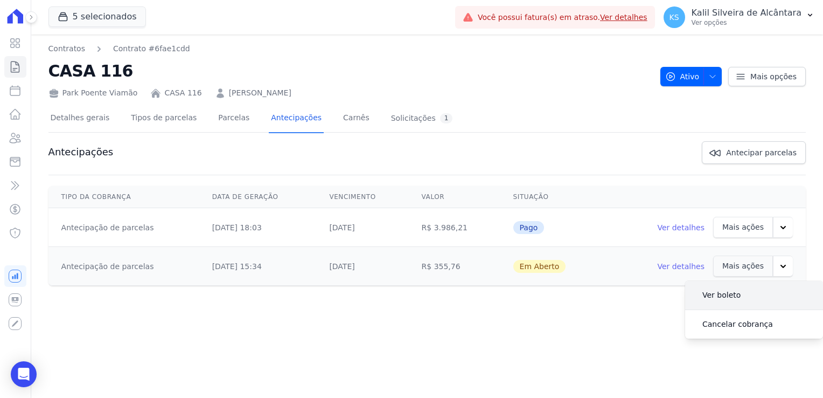
click at [731, 297] on link "Ver boleto" at bounding box center [722, 295] width 56 height 26
click at [224, 124] on link "Parcelas" at bounding box center [234, 119] width 36 height 29
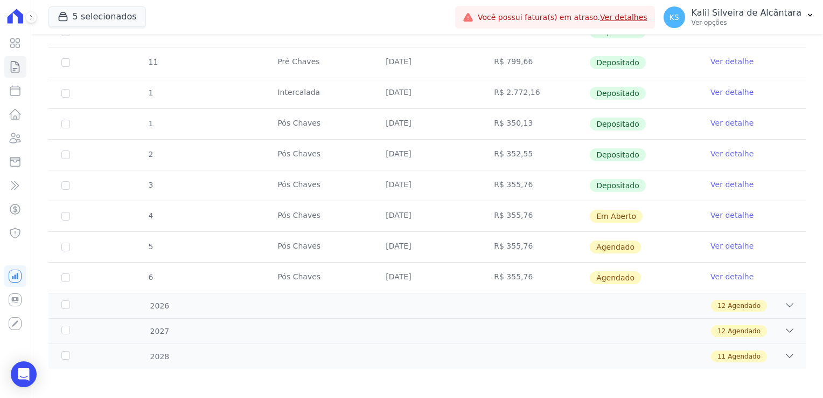
scroll to position [359, 0]
click at [722, 214] on link "Ver detalhe" at bounding box center [732, 214] width 43 height 11
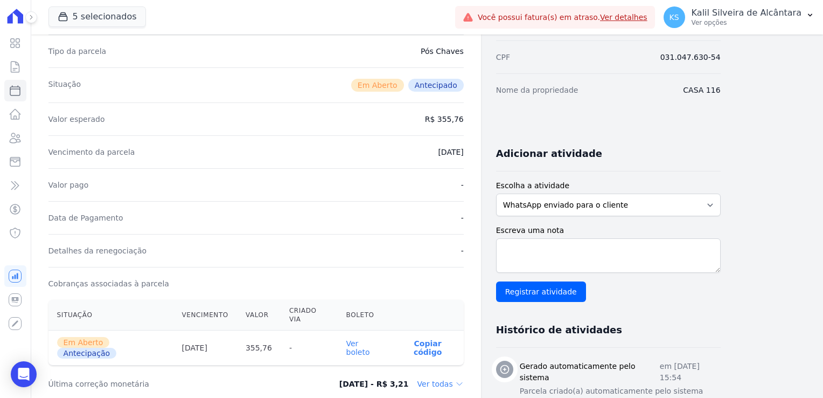
scroll to position [216, 0]
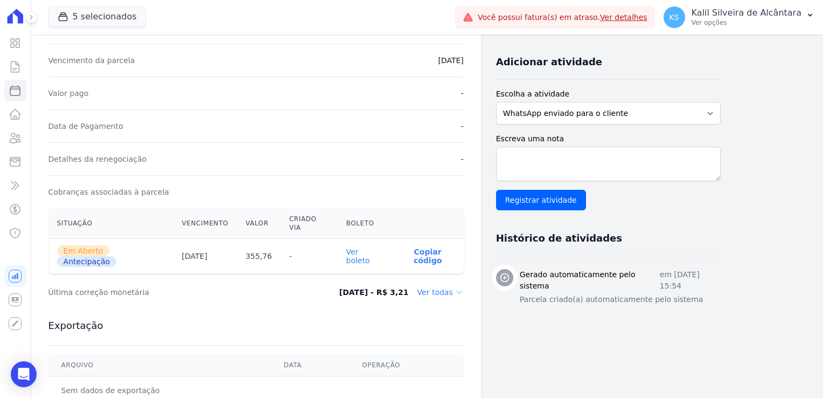
click at [357, 247] on link "Ver boleto" at bounding box center [358, 255] width 24 height 17
click at [21, 138] on icon at bounding box center [15, 137] width 13 height 13
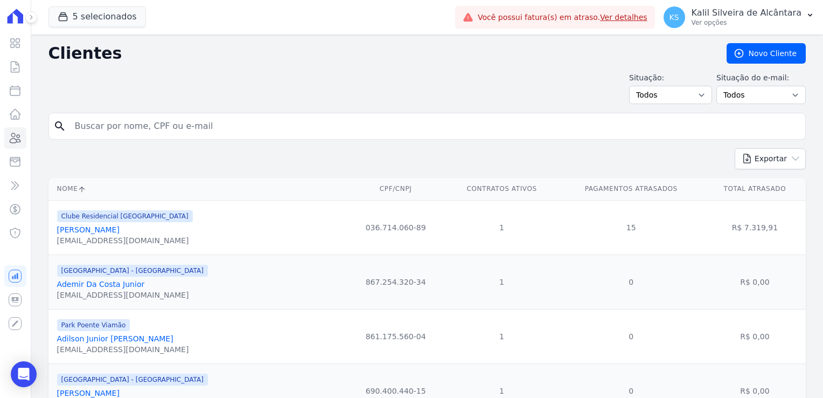
click at [112, 120] on input "search" at bounding box center [434, 126] width 733 height 22
click at [155, 136] on input "search" at bounding box center [434, 126] width 733 height 22
type input "louise"
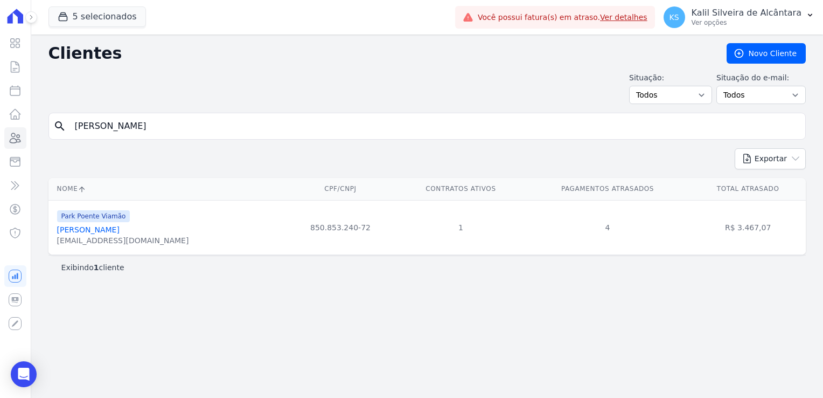
click at [120, 231] on link "Louise Martins Pereira Dos Santos" at bounding box center [88, 229] width 63 height 9
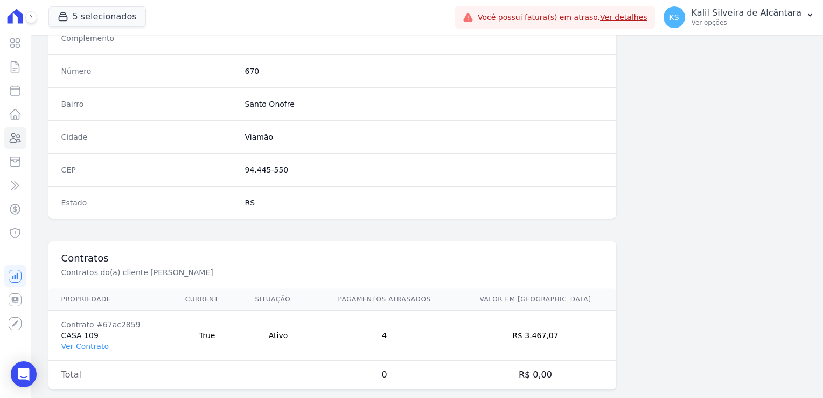
scroll to position [607, 0]
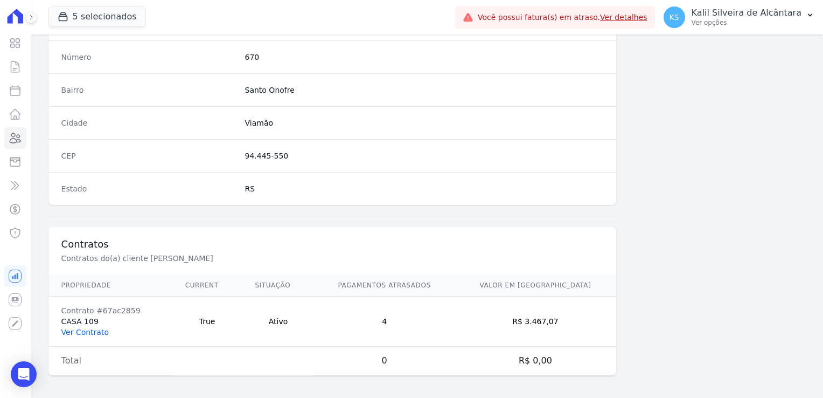
click at [79, 328] on link "Ver Contrato" at bounding box center [84, 332] width 47 height 9
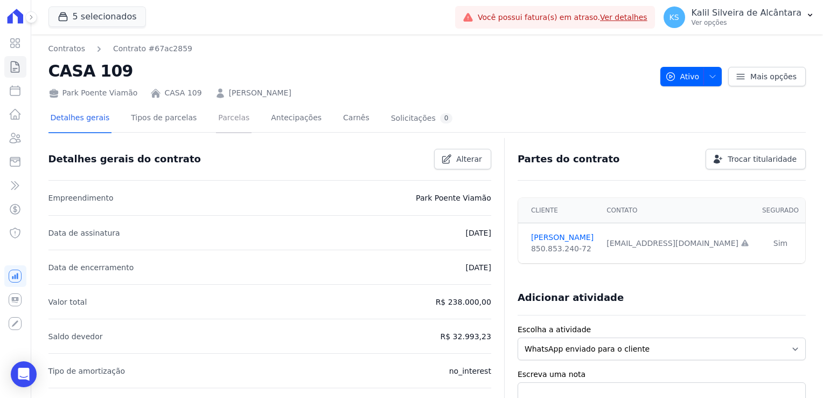
click at [218, 124] on link "Parcelas" at bounding box center [234, 119] width 36 height 29
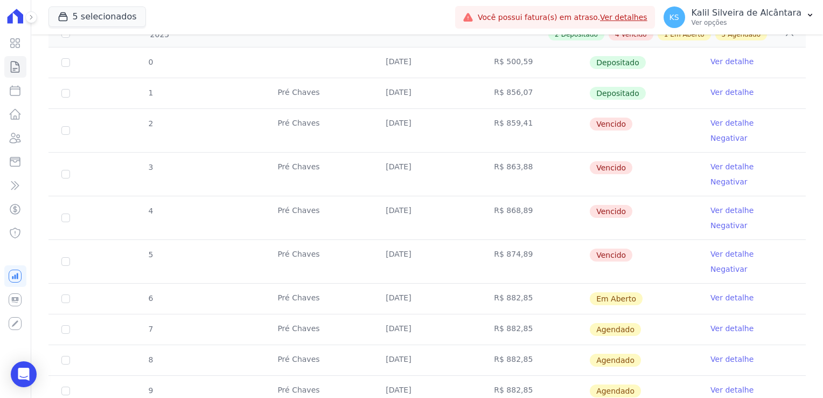
scroll to position [162, 0]
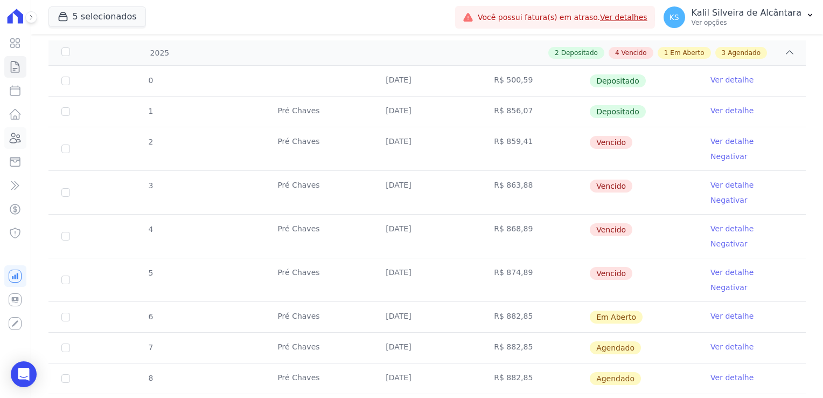
click at [20, 142] on icon at bounding box center [15, 138] width 11 height 10
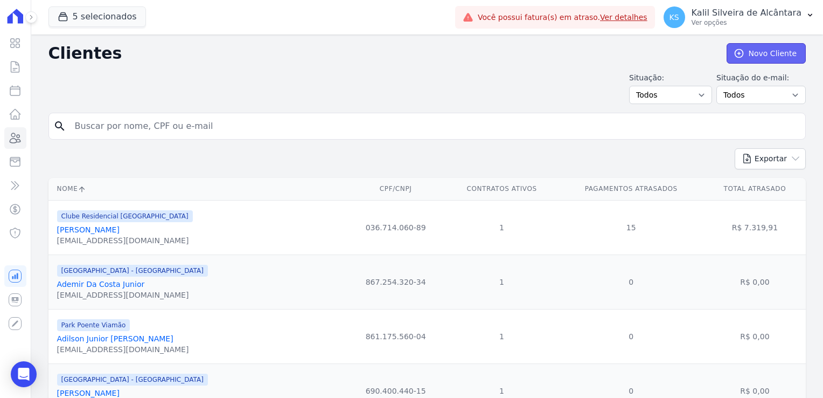
click at [762, 56] on link "Novo Cliente" at bounding box center [766, 53] width 79 height 20
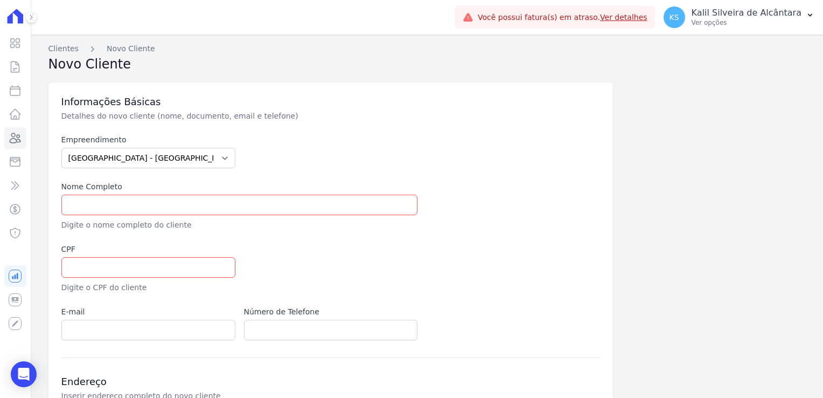
click at [142, 144] on label "Empreendimento" at bounding box center [148, 139] width 174 height 11
click at [138, 161] on select "Arty Park - Gravatai Arty Park - JPI Clube Residencial Saint Louis Park Poente …" at bounding box center [148, 158] width 174 height 20
select select "a809cdca-e68c-4b96-ac7a-7f2da9de2f46"
click at [61, 148] on select "Arty Park - Gravatai Arty Park - JPI Clube Residencial Saint Louis Park Poente …" at bounding box center [148, 158] width 174 height 20
click at [140, 196] on input "text" at bounding box center [239, 205] width 357 height 20
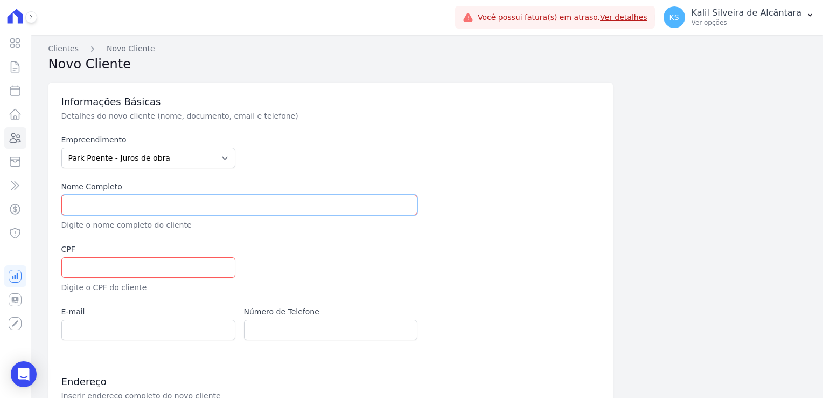
paste input "[PERSON_NAME]"
type input "[PERSON_NAME]"
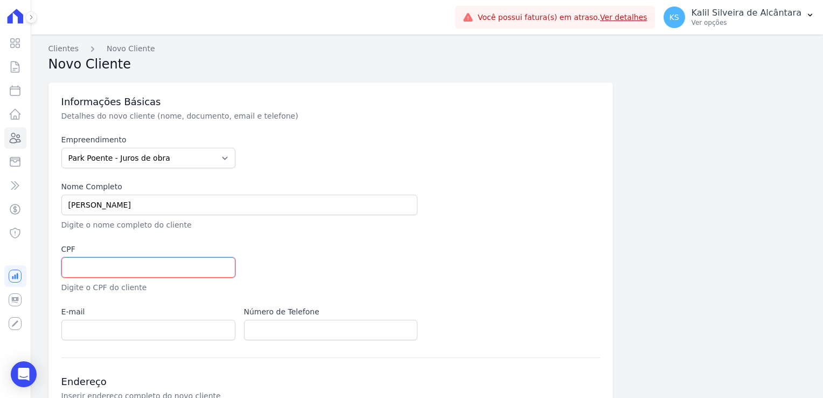
click at [144, 270] on input "text" at bounding box center [148, 267] width 174 height 20
paste input "856.646.770 15"
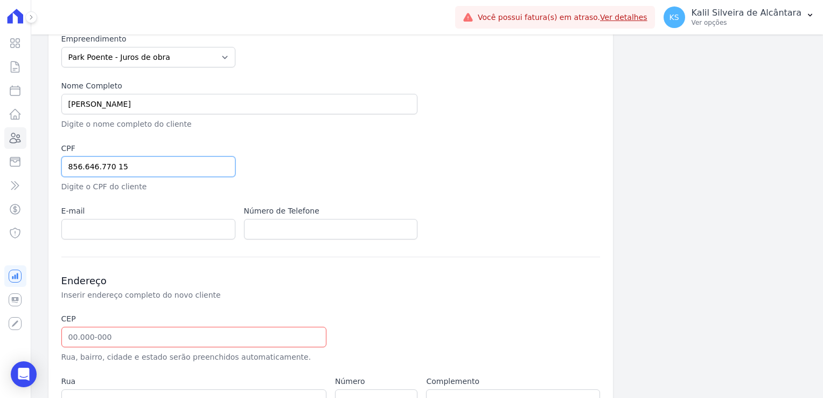
scroll to position [108, 0]
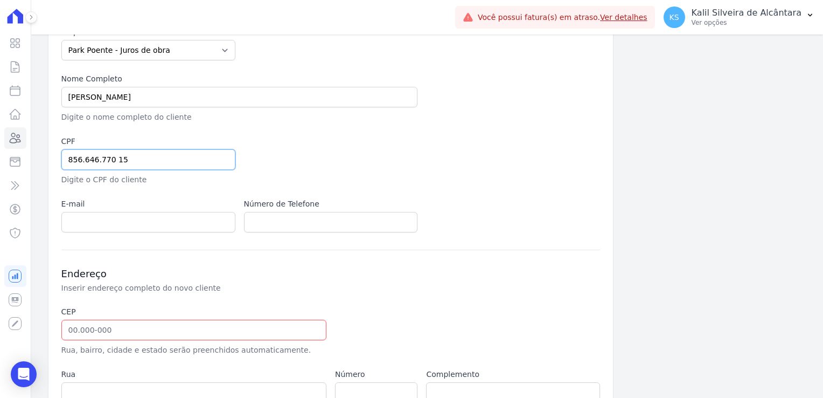
type input "856.646.770 15"
click at [306, 230] on div "Informações Básicas Detalhes do novo cliente (nome, documento, email e telefone…" at bounding box center [330, 234] width 565 height 519
click at [304, 223] on input "text" at bounding box center [331, 222] width 174 height 20
click at [303, 221] on input "text" at bounding box center [331, 222] width 174 height 20
drag, startPoint x: 271, startPoint y: 223, endPoint x: 251, endPoint y: 232, distance: 22.2
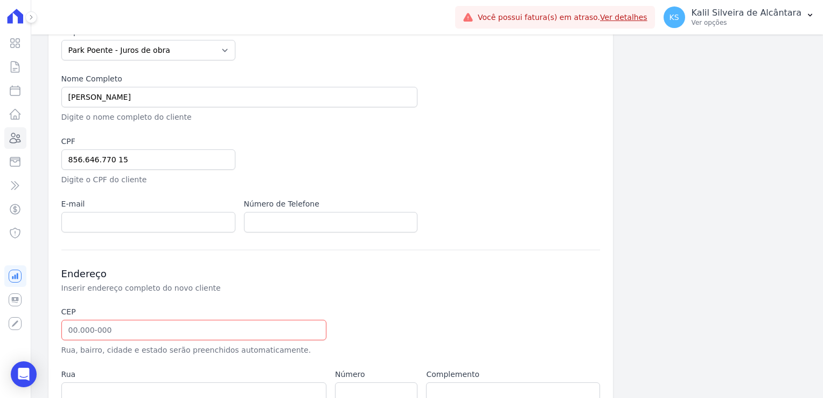
click at [272, 223] on input "text" at bounding box center [331, 222] width 174 height 20
drag, startPoint x: 68, startPoint y: 214, endPoint x: 74, endPoint y: 213, distance: 5.4
click at [68, 214] on input "email" at bounding box center [148, 222] width 174 height 20
drag, startPoint x: 259, startPoint y: 213, endPoint x: 271, endPoint y: 218, distance: 12.8
click at [262, 213] on input "text" at bounding box center [331, 222] width 174 height 20
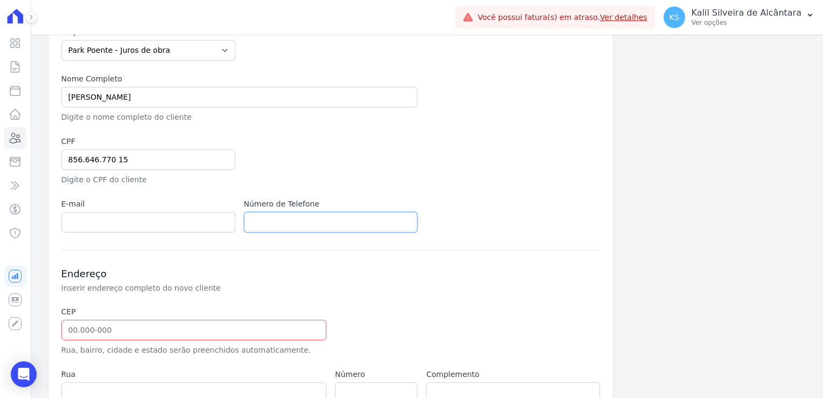
type input "v"
paste input "[PHONE_NUMBER]"
type input "[PHONE_NUMBER]"
click at [151, 223] on input "email" at bounding box center [148, 222] width 174 height 20
paste input "[EMAIL_ADDRESS][DOMAIN_NAME]"
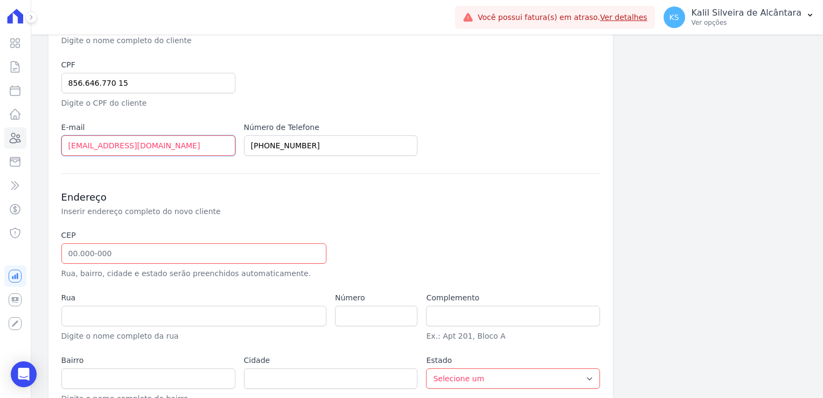
scroll to position [244, 0]
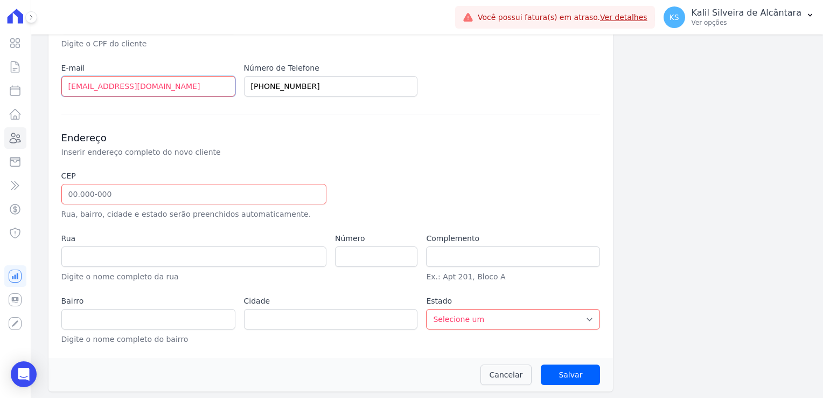
type input "[EMAIL_ADDRESS][DOMAIN_NAME]"
click at [176, 195] on input "text" at bounding box center [193, 194] width 265 height 20
paste input "91.750-06"
drag, startPoint x: 373, startPoint y: 224, endPoint x: 382, endPoint y: 224, distance: 8.6
click at [374, 224] on div "CEP 91.750-06 Rua, bairro, cidade e estado serão preenchidos automaticamente. R…" at bounding box center [330, 257] width 539 height 175
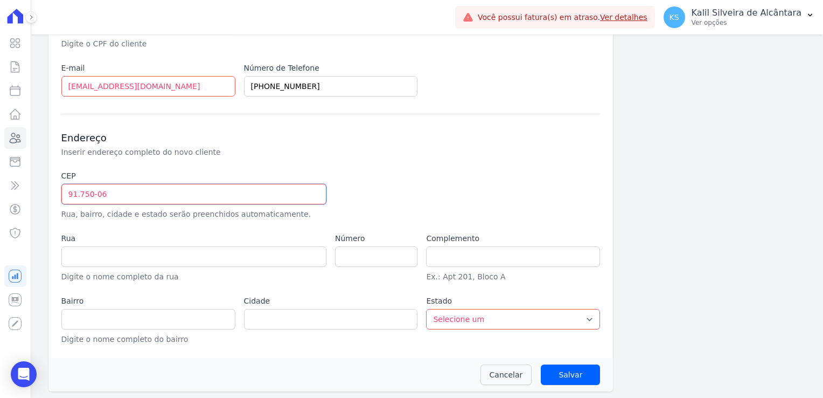
click at [196, 201] on input "91.750-06" at bounding box center [193, 194] width 265 height 20
type input "91.750-060"
click at [416, 208] on div at bounding box center [422, 195] width 174 height 50
type input "Estrada [PERSON_NAME]"
type input "[GEOGRAPHIC_DATA]"
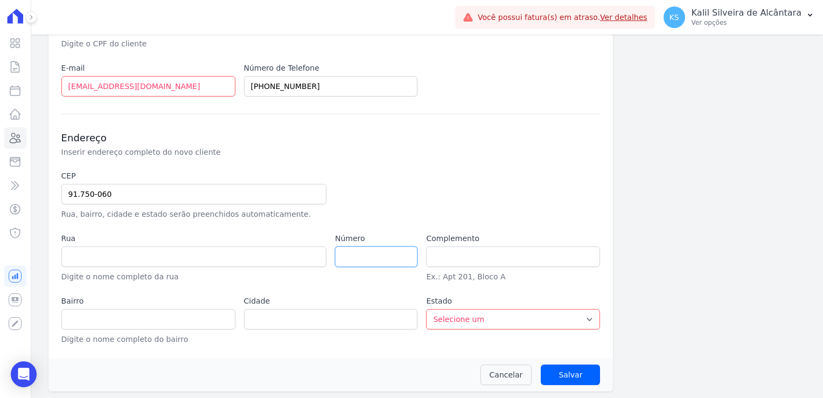
type input "[GEOGRAPHIC_DATA]"
select select "RS"
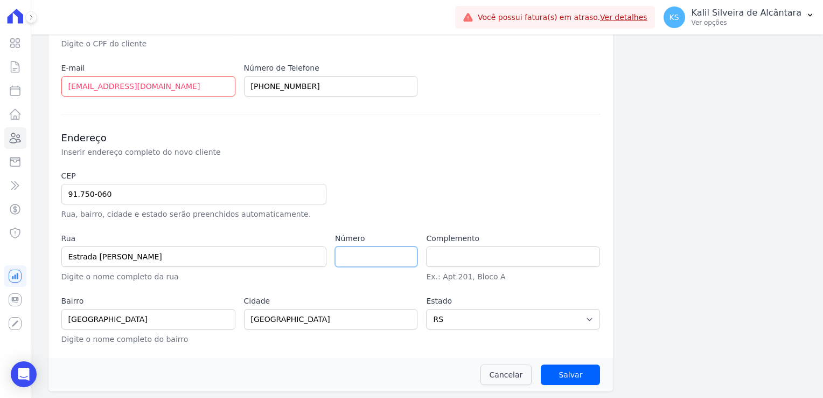
click at [367, 255] on input "number" at bounding box center [376, 256] width 82 height 20
paste input "3521"
type input "3521"
click at [352, 301] on label "Cidade" at bounding box center [331, 300] width 174 height 11
click at [567, 366] on input "Salvar" at bounding box center [570, 374] width 59 height 20
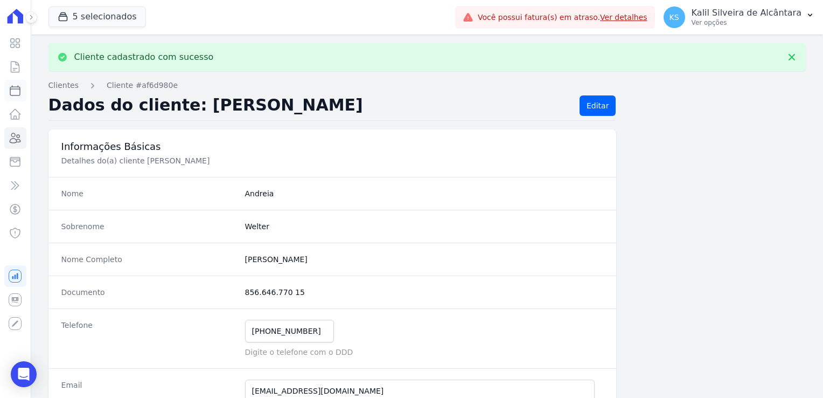
click at [14, 94] on icon at bounding box center [15, 90] width 13 height 13
click at [17, 66] on icon at bounding box center [15, 66] width 13 height 13
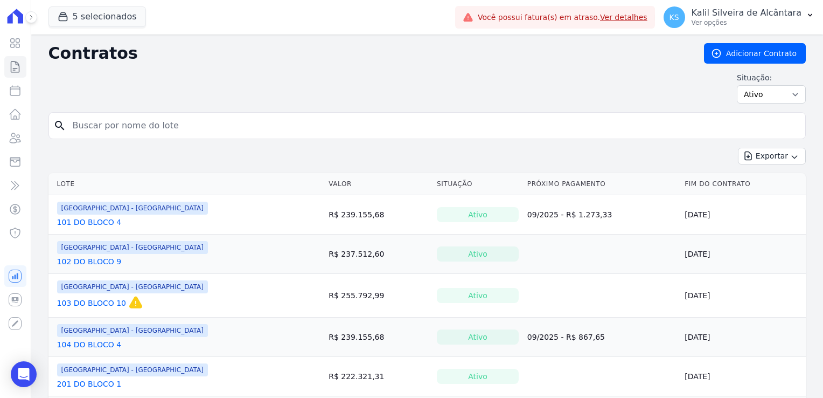
select select
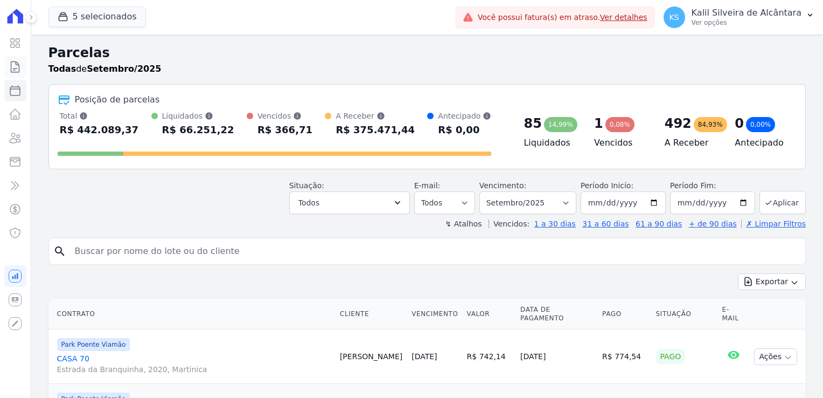
click at [11, 68] on icon at bounding box center [15, 66] width 8 height 11
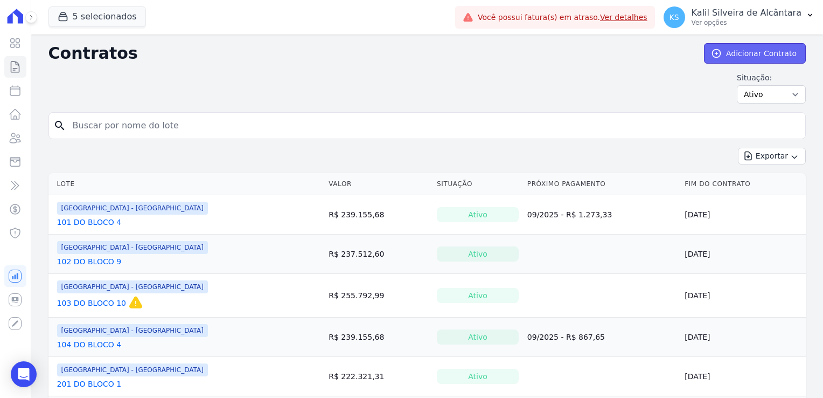
click at [730, 53] on link "Adicionar Contrato" at bounding box center [755, 53] width 102 height 20
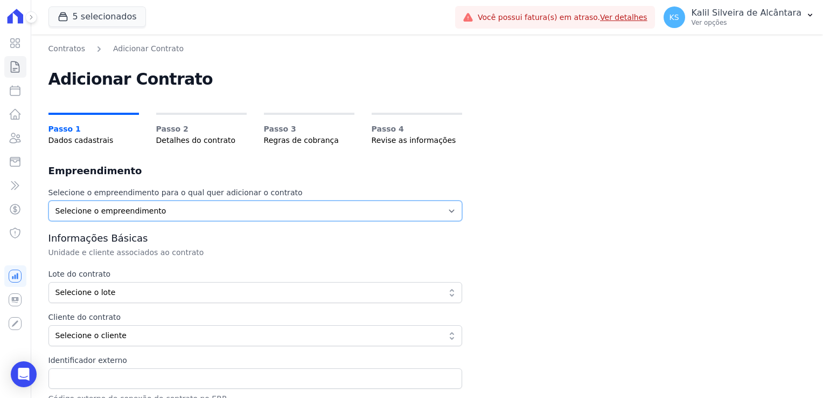
click at [128, 211] on select "Selecione o empreendimento Arty Park - Gravatai Clube Residencial Saint Louis P…" at bounding box center [255, 210] width 414 height 20
select select "a809cdca-e68c-4b96-ac7a-7f2da9de2f46"
click at [48, 200] on select "Selecione o empreendimento Arty Park - Gravatai Clube Residencial Saint Louis P…" at bounding box center [255, 210] width 414 height 20
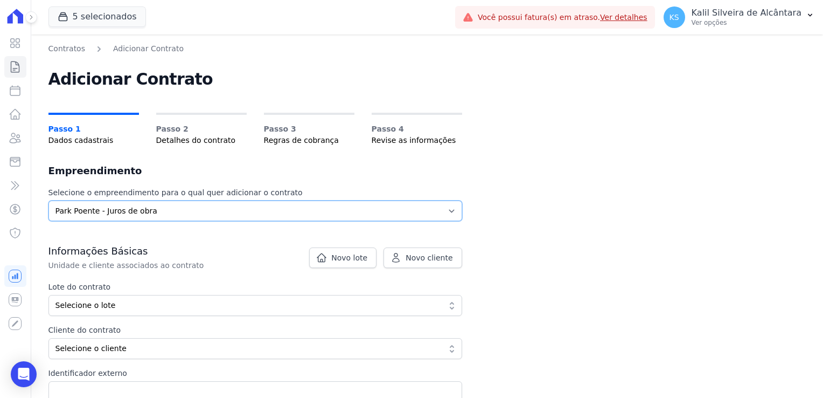
scroll to position [54, 0]
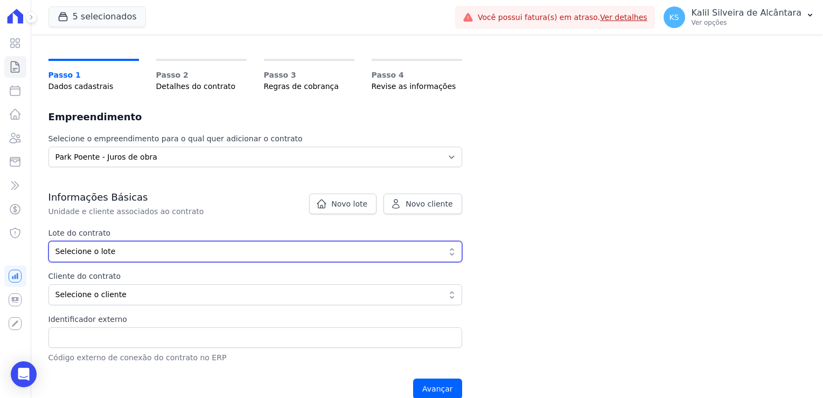
click at [131, 250] on span "Selecione o lote" at bounding box center [248, 251] width 385 height 11
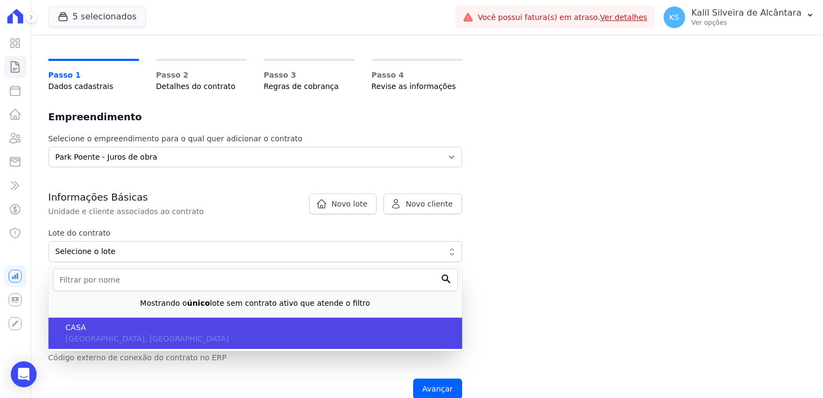
click at [89, 327] on span "CASA" at bounding box center [260, 327] width 388 height 11
type input "eb6da0c5-ab46-4132-bba1-38b61eedec67"
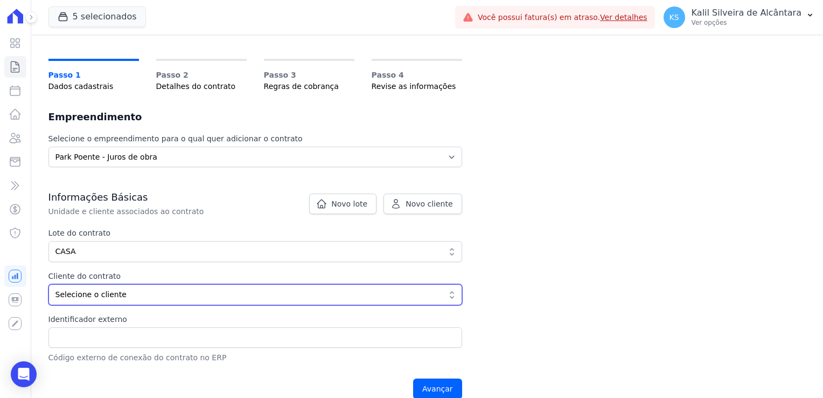
click at [112, 284] on button "Selecione o cliente" at bounding box center [255, 294] width 414 height 21
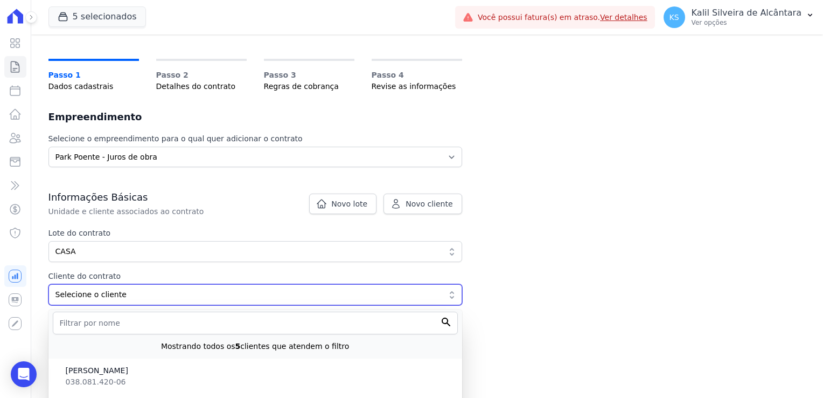
click at [112, 298] on span "Selecione o cliente" at bounding box center [248, 294] width 385 height 11
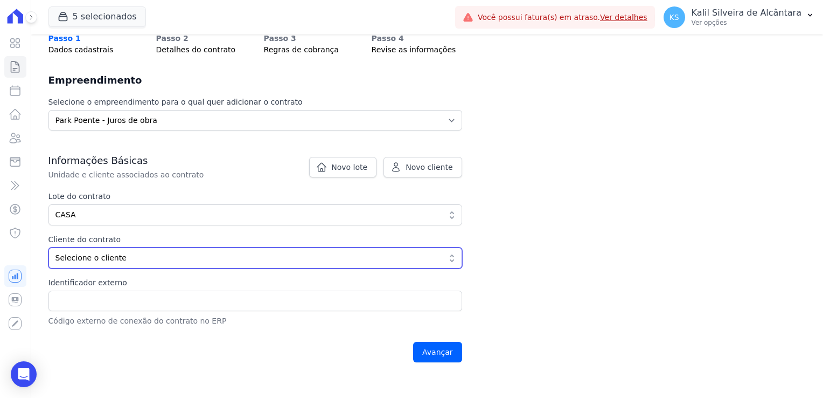
scroll to position [108, 0]
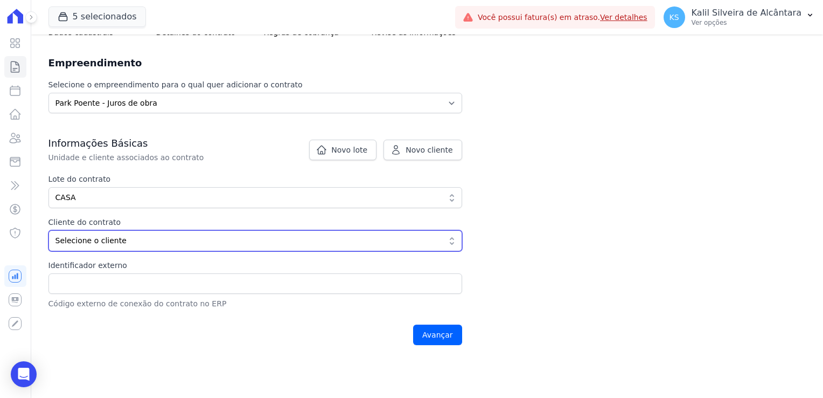
click at [107, 237] on span "Selecione o cliente" at bounding box center [248, 240] width 385 height 11
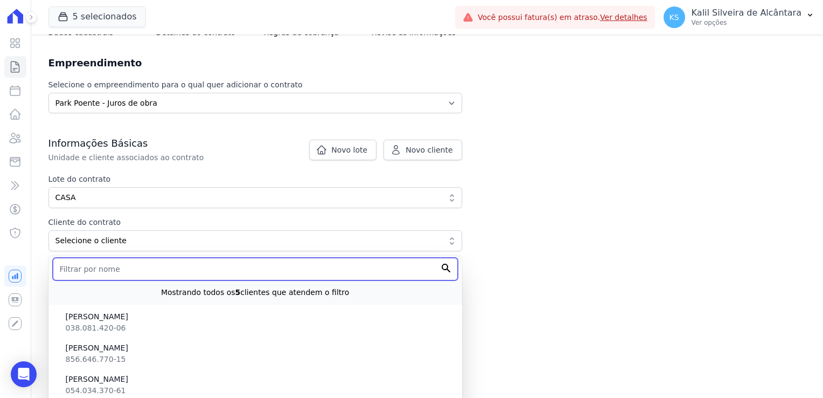
click at [100, 274] on input "text" at bounding box center [255, 269] width 405 height 23
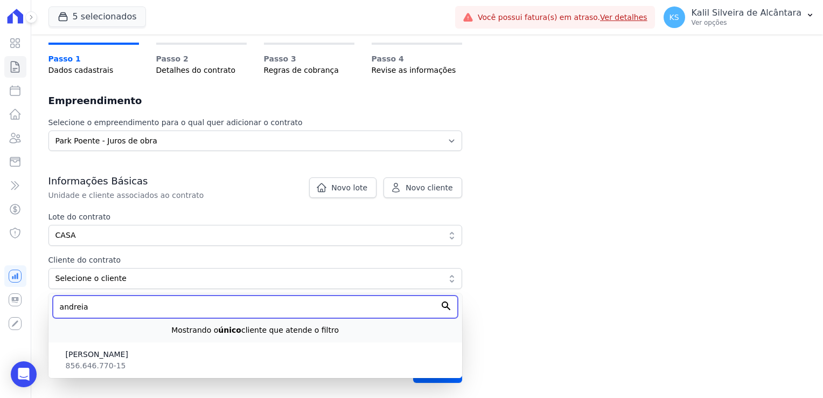
scroll to position [69, 0]
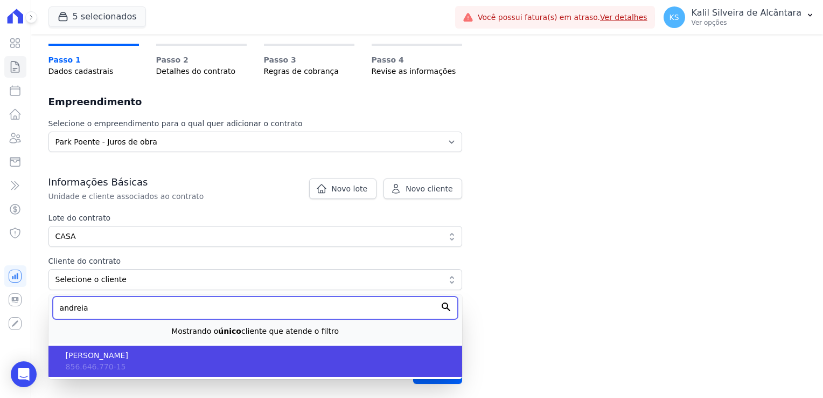
type input "andreia"
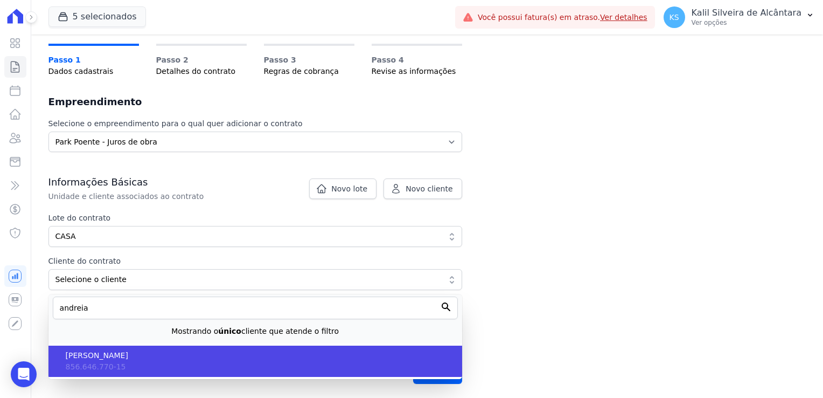
click at [122, 352] on span "[PERSON_NAME]" at bounding box center [260, 355] width 388 height 11
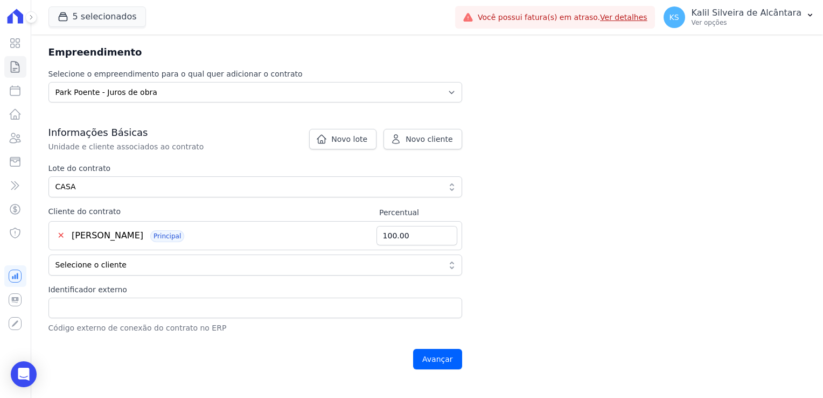
scroll to position [177, 0]
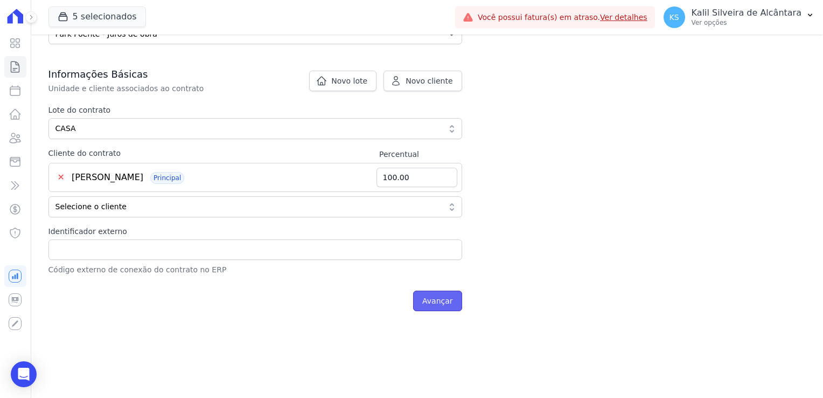
click at [431, 296] on input "Avançar" at bounding box center [437, 300] width 49 height 20
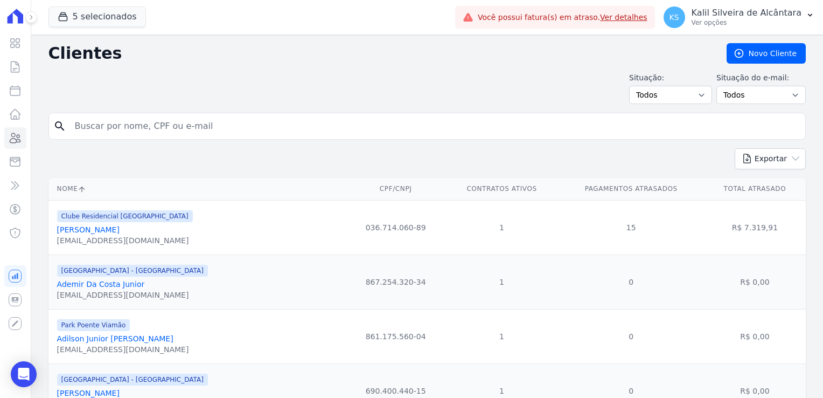
drag, startPoint x: 181, startPoint y: 136, endPoint x: 180, endPoint y: 130, distance: 5.5
click at [180, 130] on div "search" at bounding box center [427, 126] width 758 height 27
click at [180, 116] on input "search" at bounding box center [434, 126] width 733 height 22
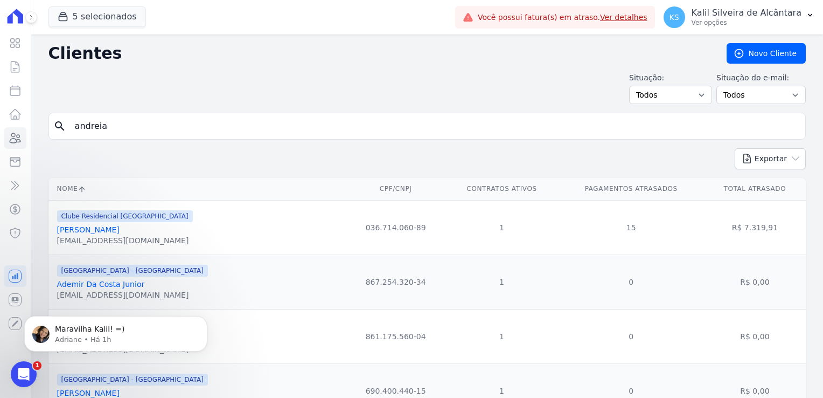
type input "andreia"
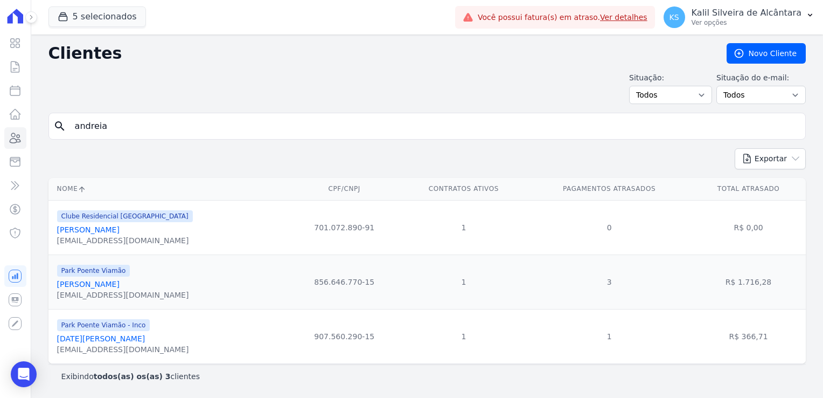
click at [158, 139] on form "search andreia" at bounding box center [427, 131] width 758 height 36
click at [158, 131] on input "andreia" at bounding box center [434, 126] width 733 height 22
type input "andreia var"
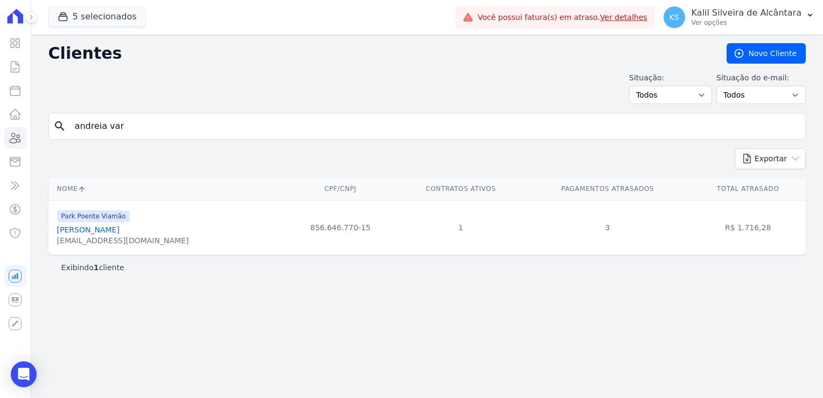
click at [95, 225] on link "[PERSON_NAME]" at bounding box center [88, 229] width 63 height 9
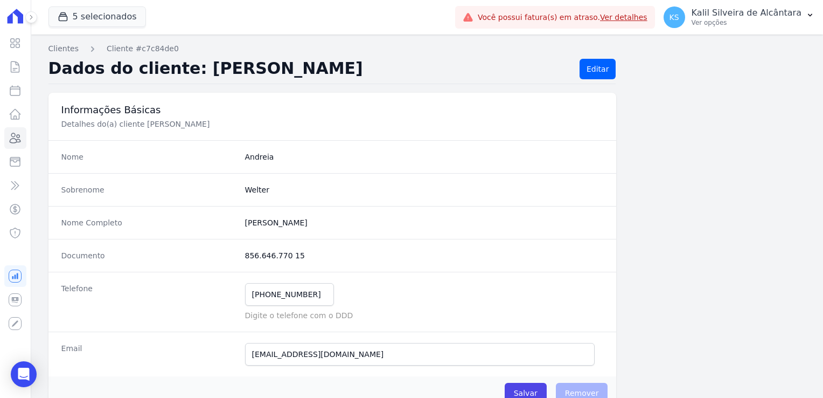
drag, startPoint x: 318, startPoint y: 220, endPoint x: 244, endPoint y: 223, distance: 74.4
click at [245, 223] on completo "[PERSON_NAME]" at bounding box center [424, 222] width 359 height 11
copy completo "[PERSON_NAME]"
drag, startPoint x: 297, startPoint y: 254, endPoint x: 220, endPoint y: 251, distance: 77.1
click at [220, 251] on div "Documento 856.646.770 15" at bounding box center [332, 255] width 568 height 33
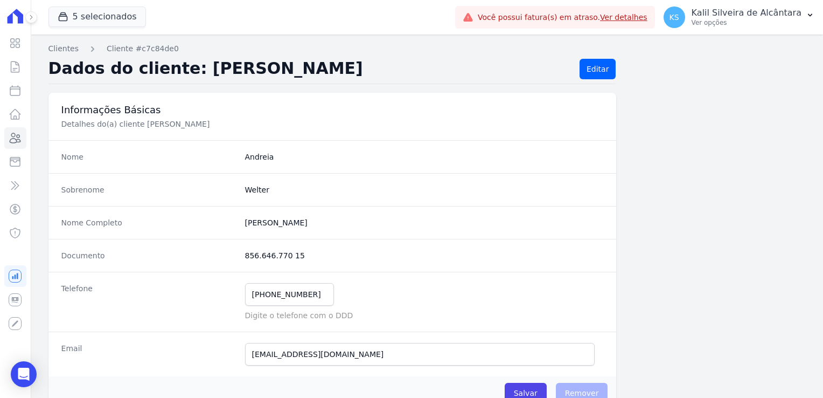
copy div "856.646.770 15"
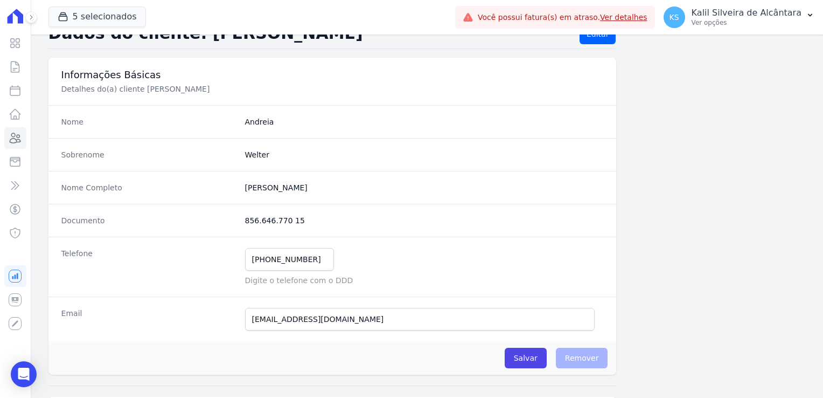
scroll to position [54, 0]
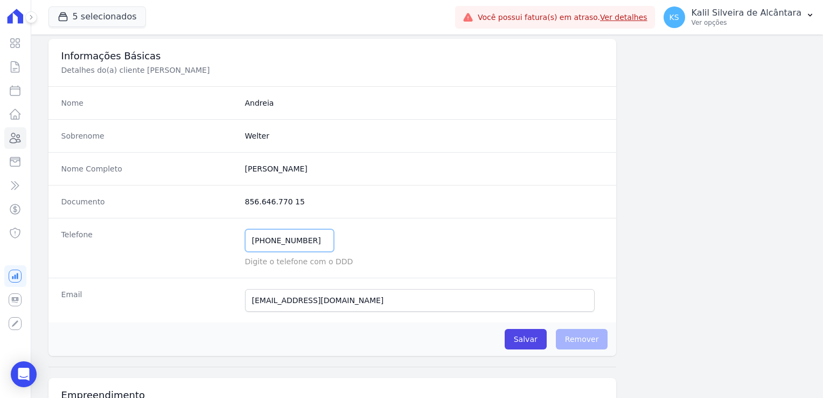
drag, startPoint x: 309, startPoint y: 245, endPoint x: 250, endPoint y: 241, distance: 59.4
click at [250, 241] on input "[PHONE_NUMBER]" at bounding box center [289, 240] width 89 height 23
click at [351, 253] on dd "[PHONE_NUMBER] Mensagem de SMS ainda não enviada.. Mensagem de [PERSON_NAME] ai…" at bounding box center [424, 248] width 359 height 38
drag, startPoint x: 370, startPoint y: 302, endPoint x: 216, endPoint y: 305, distance: 153.6
click at [216, 305] on div "Email [EMAIL_ADDRESS][DOMAIN_NAME] Email confirmado." at bounding box center [332, 300] width 568 height 45
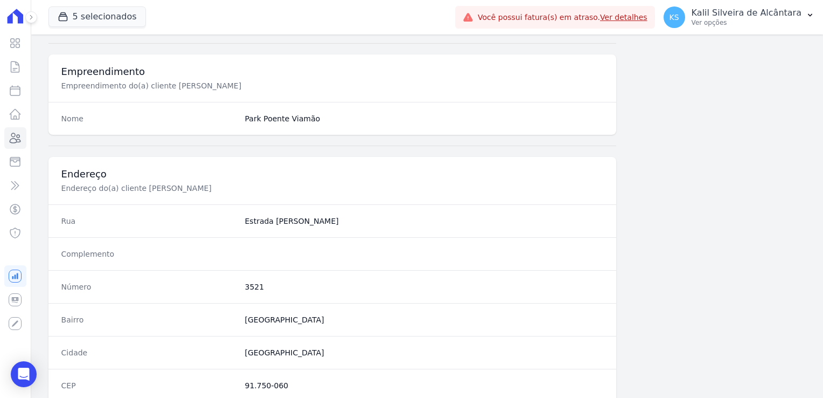
scroll to position [485, 0]
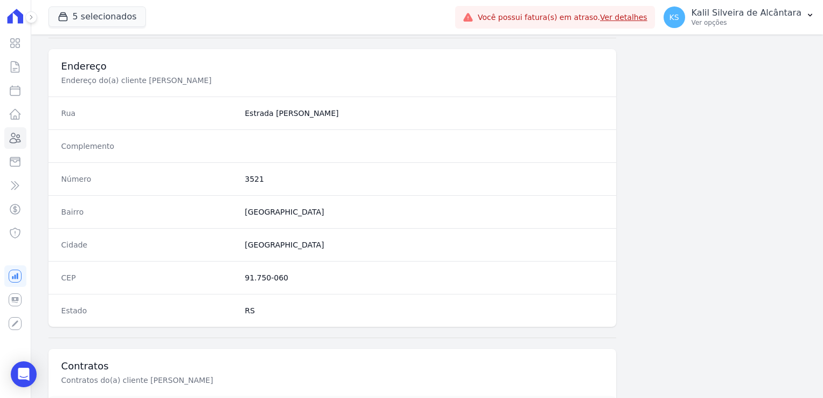
drag, startPoint x: 292, startPoint y: 282, endPoint x: 225, endPoint y: 277, distance: 66.5
click at [225, 277] on div "CEP 91.750-060" at bounding box center [332, 277] width 568 height 33
copy div "91.750-060"
click at [252, 170] on div "Número 3521" at bounding box center [332, 178] width 568 height 33
click at [249, 176] on dd "3521" at bounding box center [424, 179] width 359 height 11
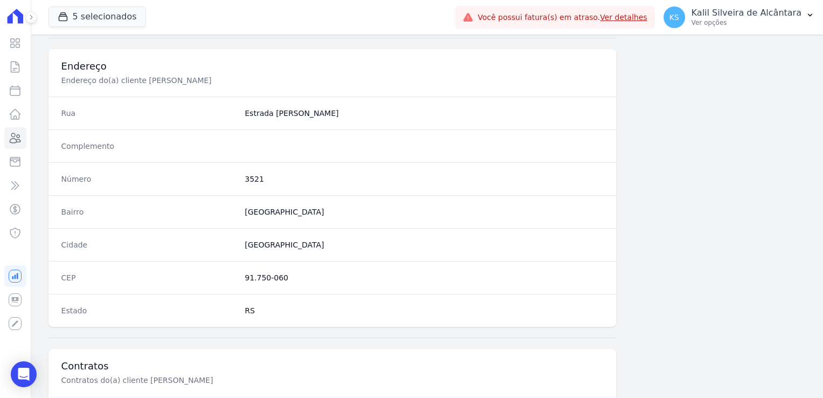
click at [248, 176] on dd "3521" at bounding box center [424, 179] width 359 height 11
click at [259, 174] on dd "3521" at bounding box center [424, 179] width 359 height 11
copy dl "3521"
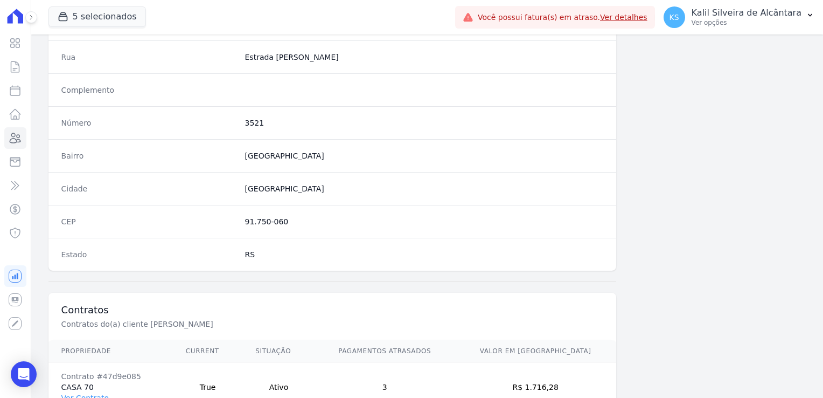
scroll to position [607, 0]
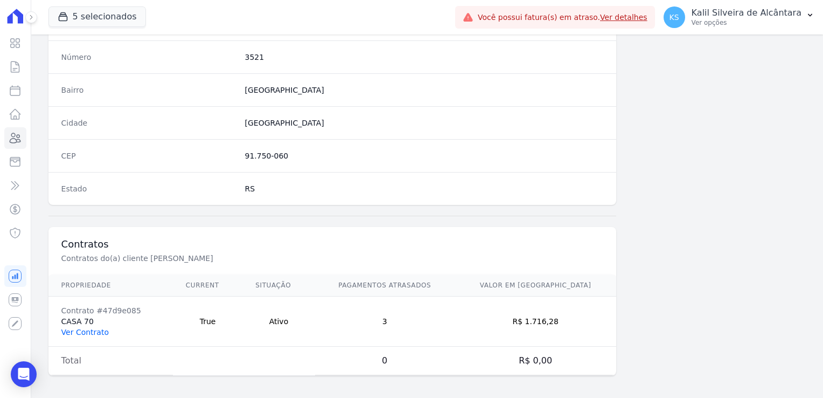
click at [96, 332] on link "Ver Contrato" at bounding box center [84, 332] width 47 height 9
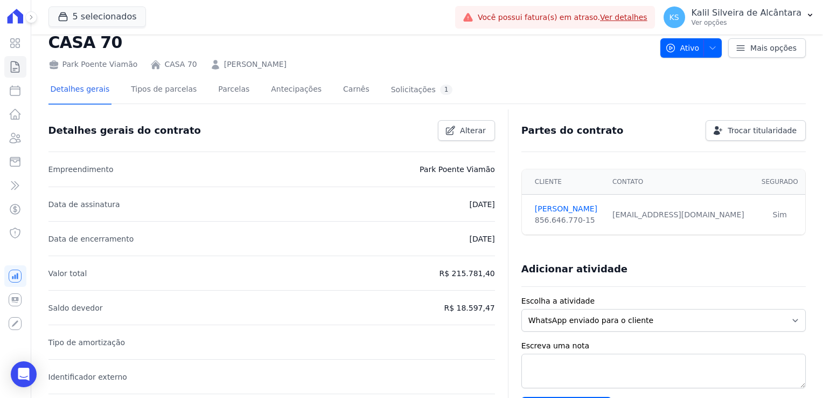
scroll to position [54, 0]
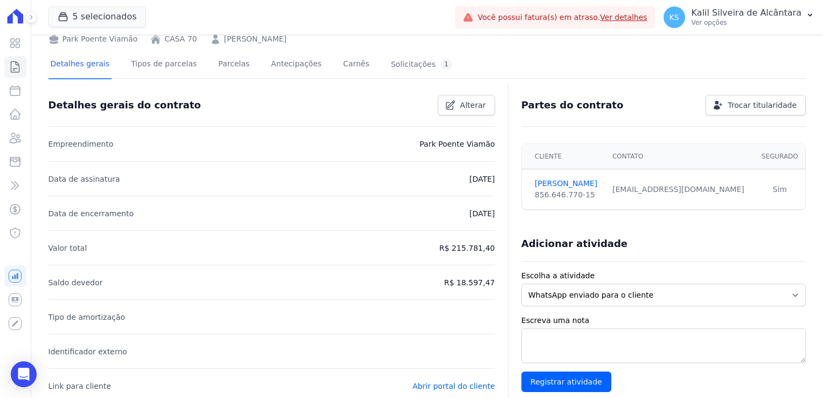
click at [175, 43] on link "CASA 70" at bounding box center [180, 38] width 32 height 11
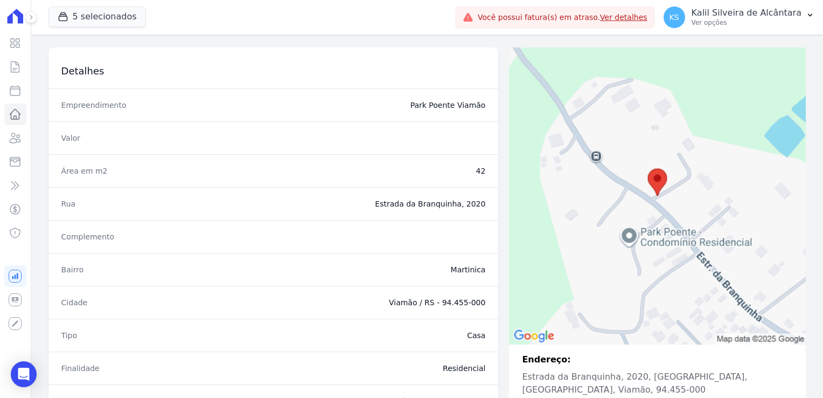
scroll to position [108, 0]
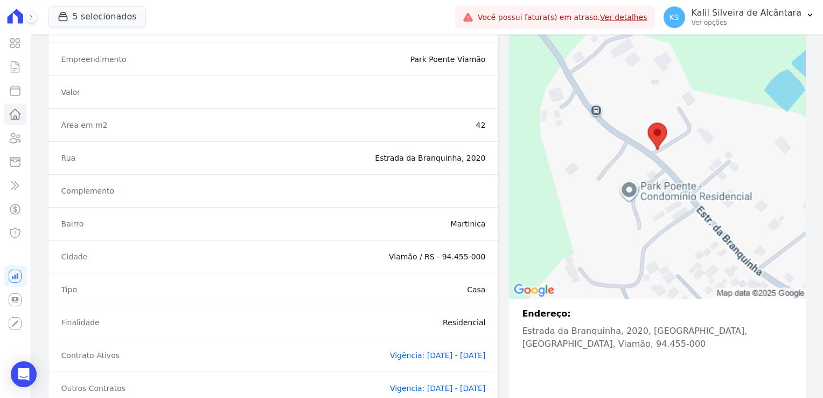
drag, startPoint x: 444, startPoint y: 256, endPoint x: 482, endPoint y: 255, distance: 38.3
click at [482, 255] on div "Cidade Viamão / RS - 94.455-000" at bounding box center [273, 256] width 450 height 33
copy dd "94.455-000"
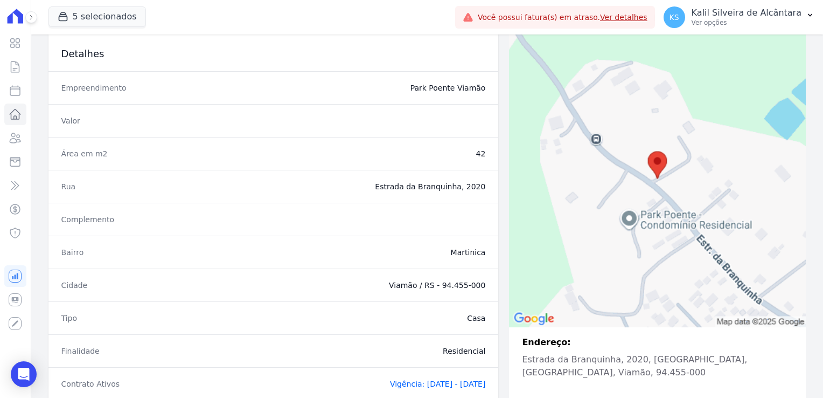
scroll to position [0, 0]
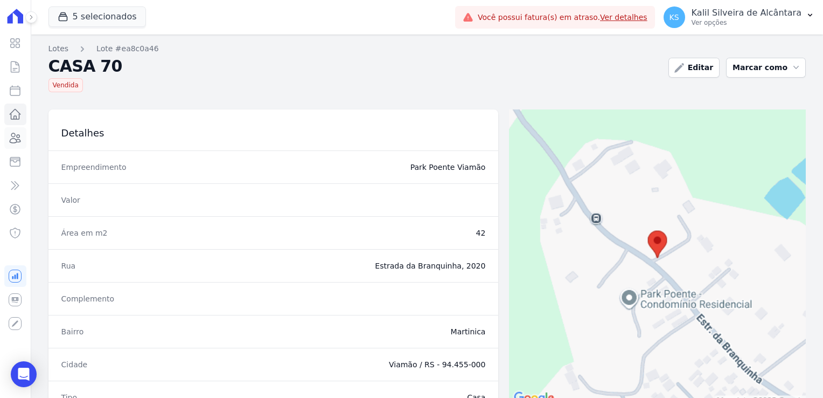
click at [17, 139] on icon at bounding box center [15, 138] width 11 height 10
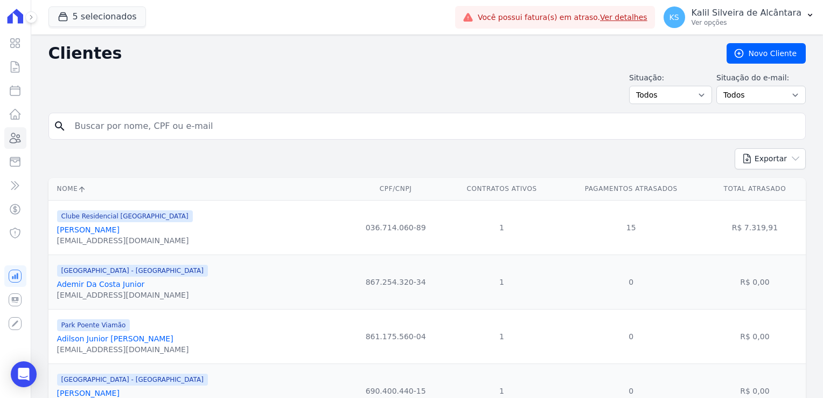
click at [110, 95] on div "Situação: Todos Adimplentes Inadimplentes Situação do e-mail: Todos Confirmado …" at bounding box center [427, 88] width 758 height 32
click at [120, 123] on input "search" at bounding box center [434, 126] width 733 height 22
type input "andreia var"
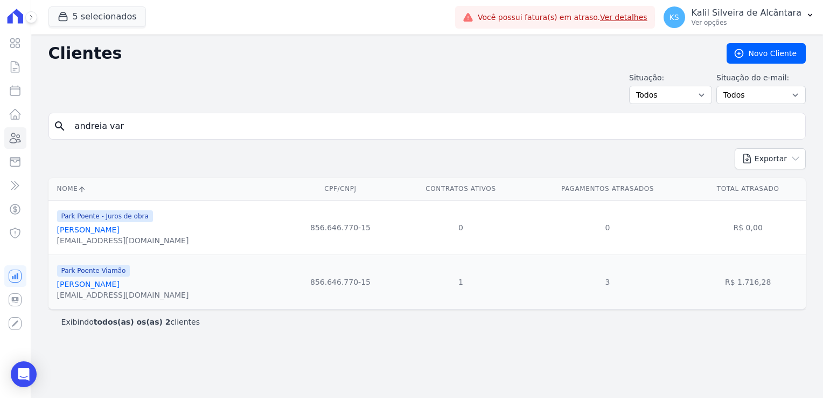
click at [108, 282] on link "[PERSON_NAME]" at bounding box center [88, 284] width 63 height 9
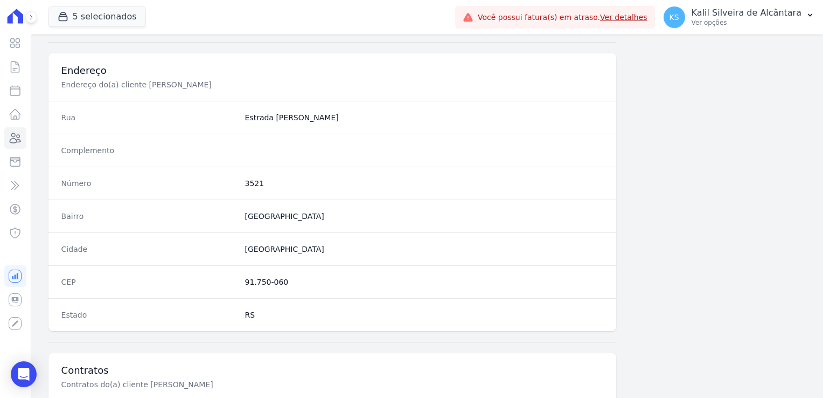
scroll to position [607, 0]
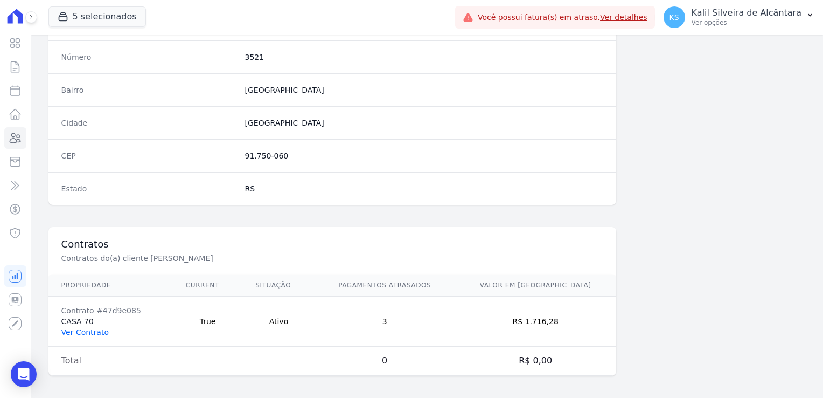
click at [95, 333] on link "Ver Contrato" at bounding box center [84, 332] width 47 height 9
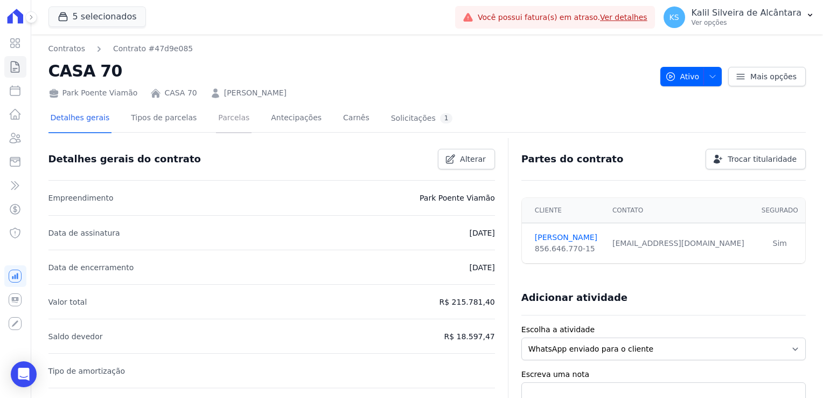
click at [216, 127] on link "Parcelas" at bounding box center [234, 119] width 36 height 29
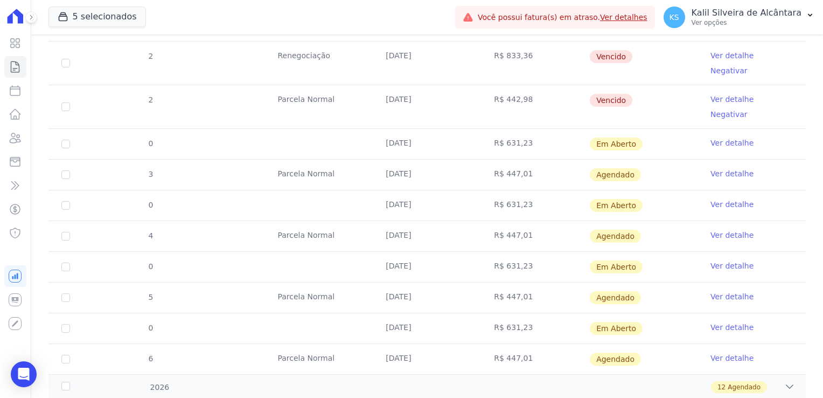
scroll to position [635, 0]
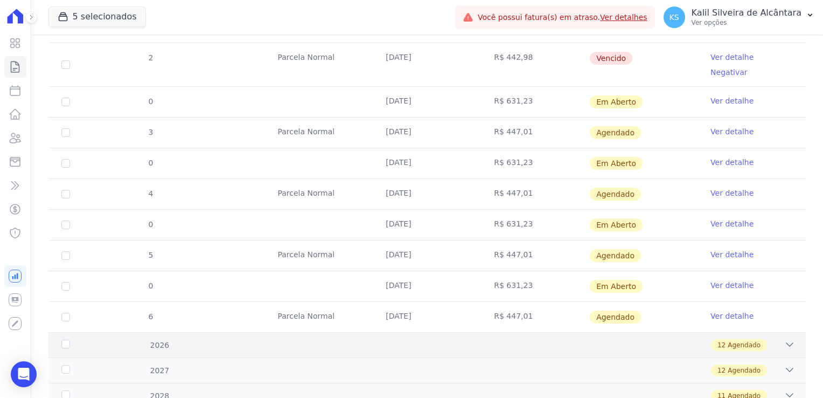
click at [204, 339] on div "12 Agendado" at bounding box center [464, 345] width 662 height 12
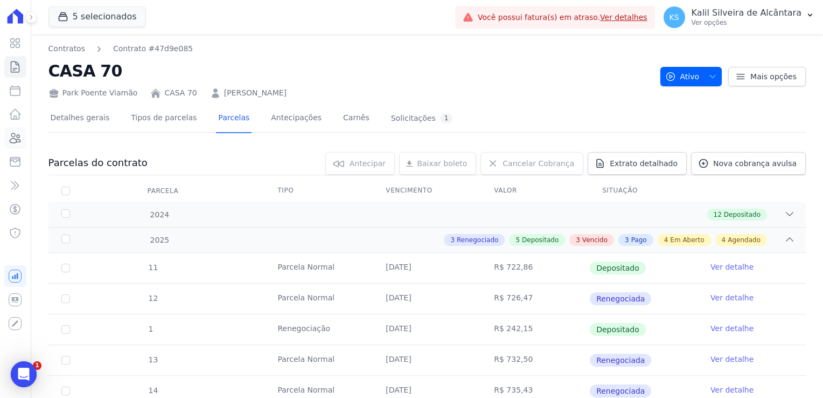
scroll to position [0, 0]
click at [10, 135] on icon at bounding box center [15, 137] width 13 height 13
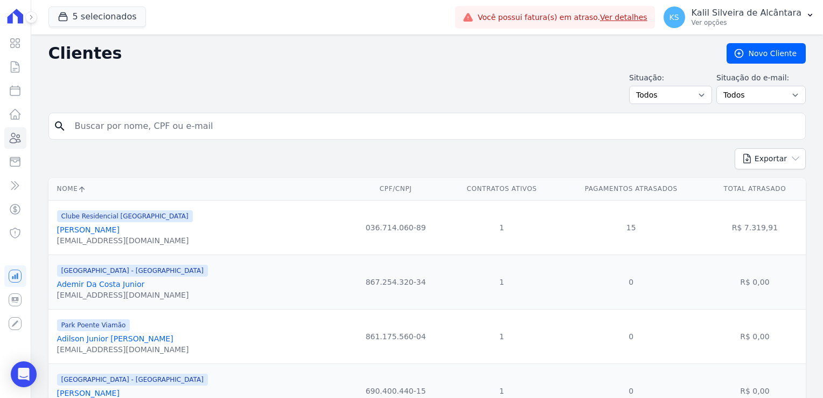
click at [267, 139] on form "search" at bounding box center [427, 131] width 758 height 36
click at [260, 128] on input "search" at bounding box center [434, 126] width 733 height 22
type input "[PERSON_NAME]"
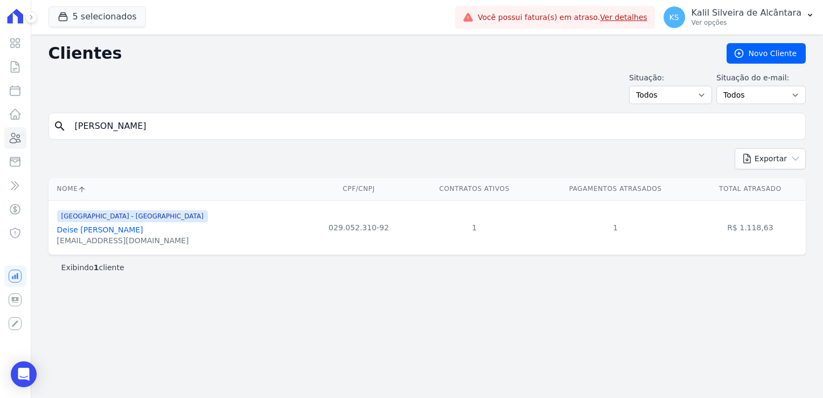
click at [133, 230] on link "Deise [PERSON_NAME]" at bounding box center [100, 229] width 86 height 9
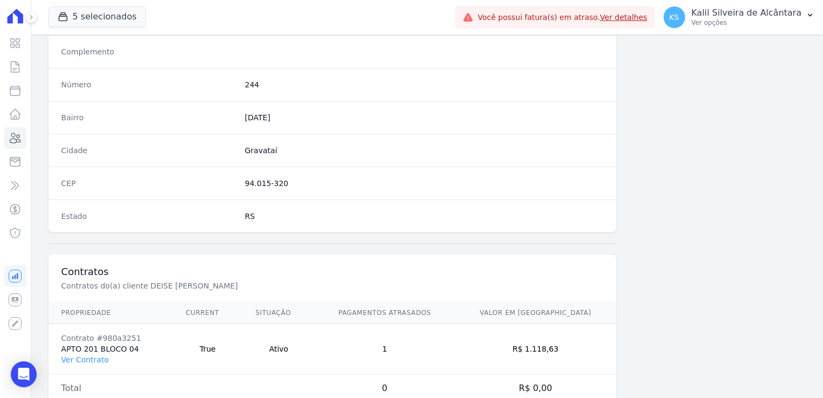
scroll to position [607, 0]
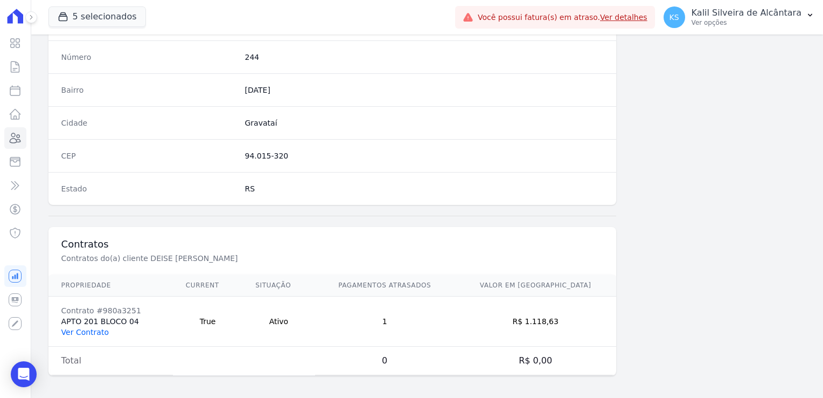
click at [101, 333] on td "Contrato #980a3251 APTO 201 BLOCO 04 Ver Contrato" at bounding box center [110, 321] width 124 height 50
click at [98, 332] on link "Ver Contrato" at bounding box center [84, 332] width 47 height 9
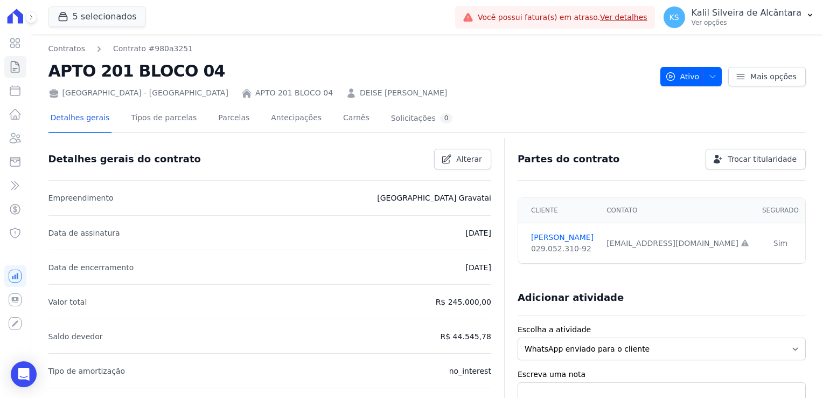
click at [222, 140] on div "Detalhes gerais do contrato Alterar" at bounding box center [266, 154] width 452 height 29
click at [220, 128] on link "Parcelas" at bounding box center [234, 119] width 36 height 29
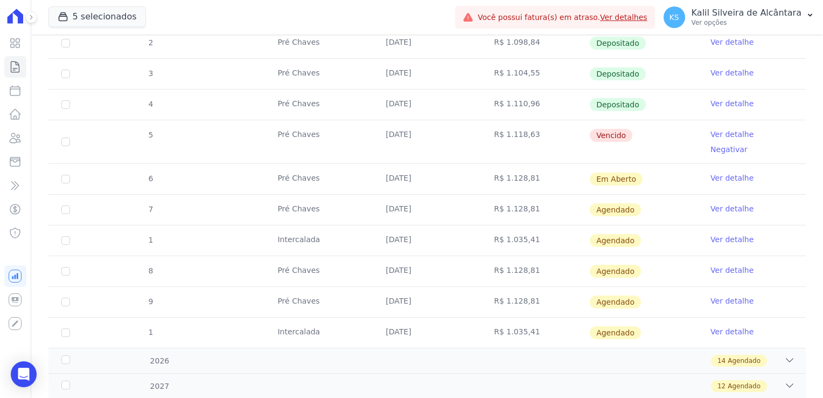
scroll to position [269, 0]
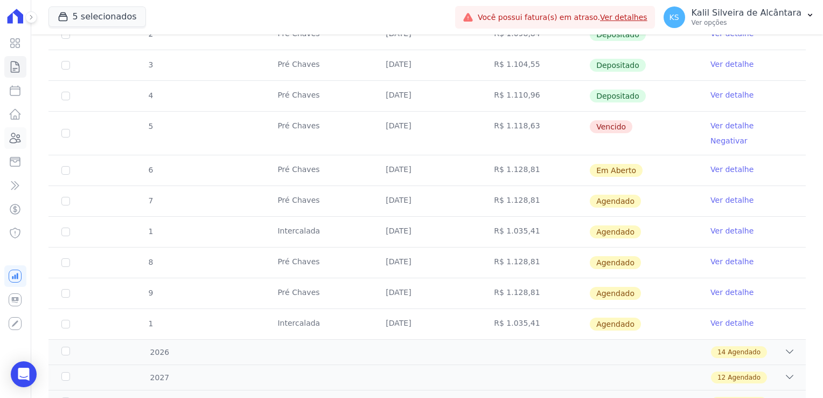
click at [22, 143] on icon at bounding box center [15, 137] width 13 height 13
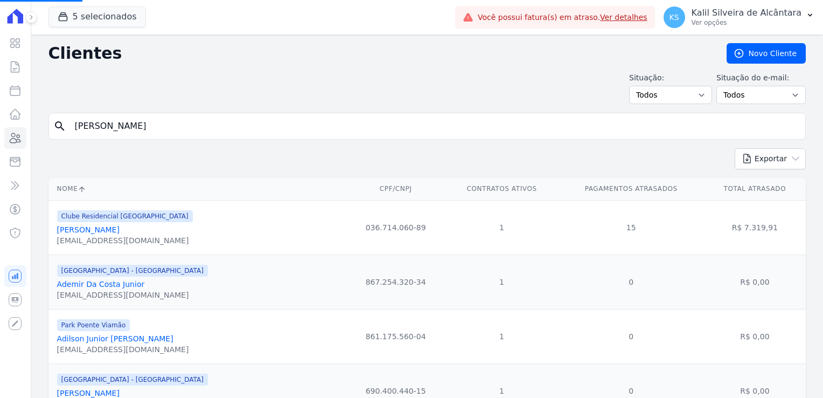
drag, startPoint x: 153, startPoint y: 126, endPoint x: -67, endPoint y: 133, distance: 220.0
click at [0, 133] on html "Visão Geral Contratos [GEOGRAPHIC_DATA] Lotes Clientes Minha Carteira Transferê…" at bounding box center [411, 199] width 823 height 398
click at [116, 124] on input "search" at bounding box center [434, 126] width 733 height 22
type input "mariele"
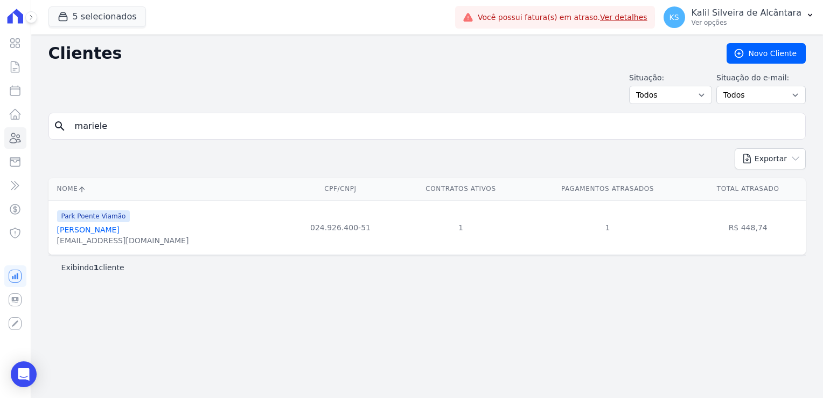
click at [120, 234] on link "[PERSON_NAME]" at bounding box center [88, 229] width 63 height 9
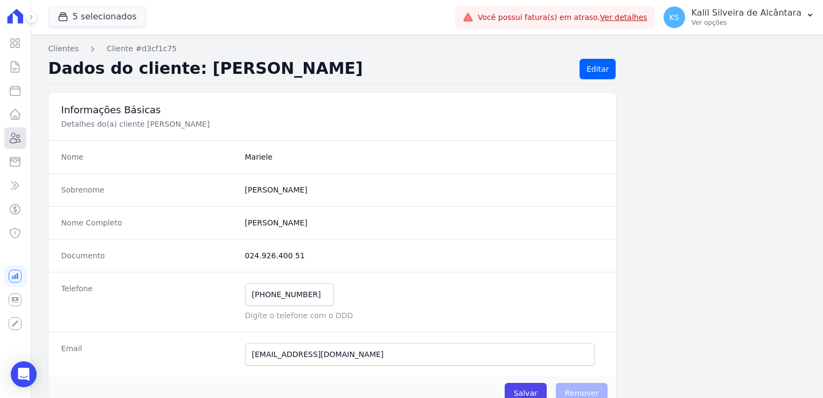
click at [18, 133] on icon at bounding box center [15, 137] width 13 height 13
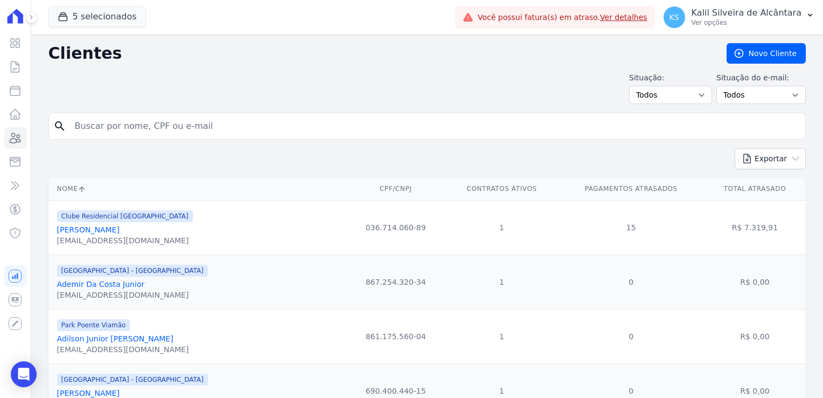
click at [97, 124] on input "search" at bounding box center [434, 126] width 733 height 22
type input "n"
type input "[PERSON_NAME]"
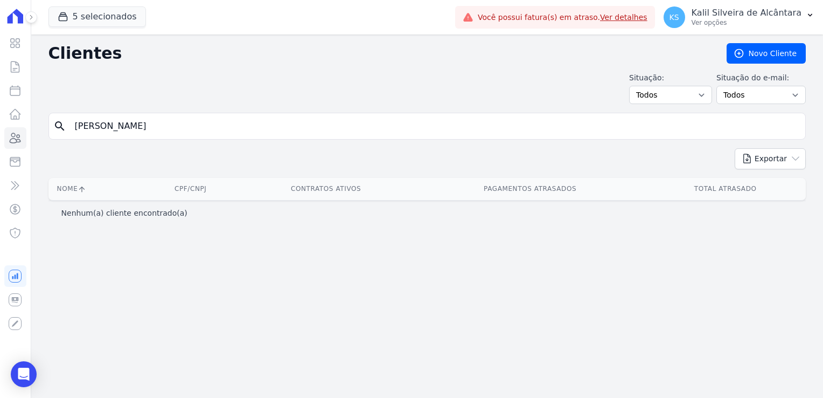
drag, startPoint x: 130, startPoint y: 123, endPoint x: 106, endPoint y: 135, distance: 27.7
click at [106, 135] on input "[PERSON_NAME]" at bounding box center [434, 126] width 733 height 22
type input "[PERSON_NAME]"
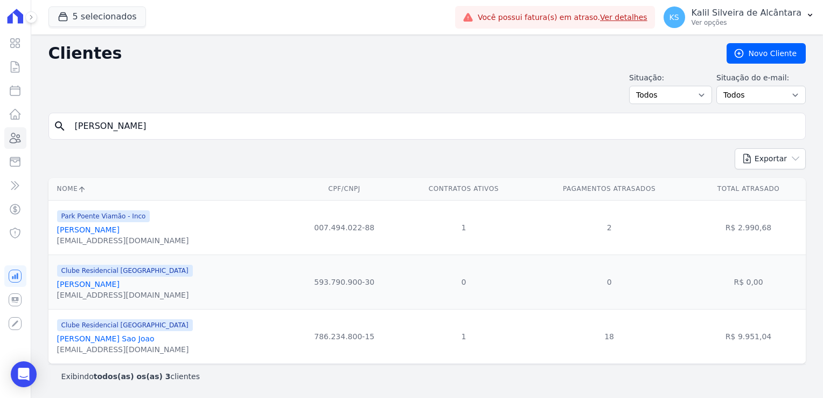
click at [120, 230] on link "[PERSON_NAME]" at bounding box center [88, 229] width 63 height 9
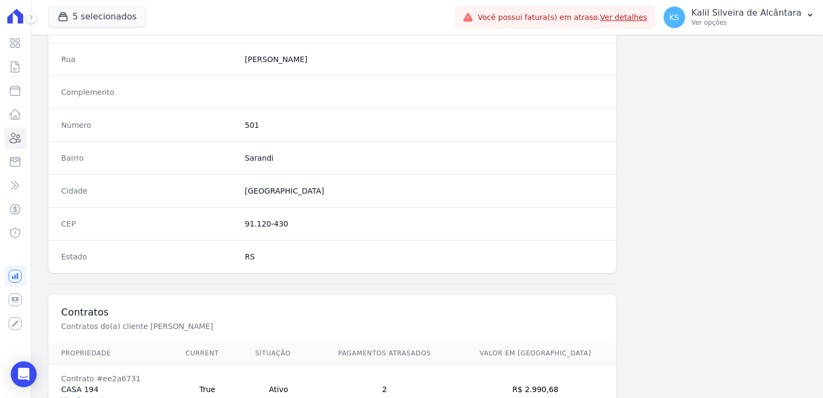
scroll to position [607, 0]
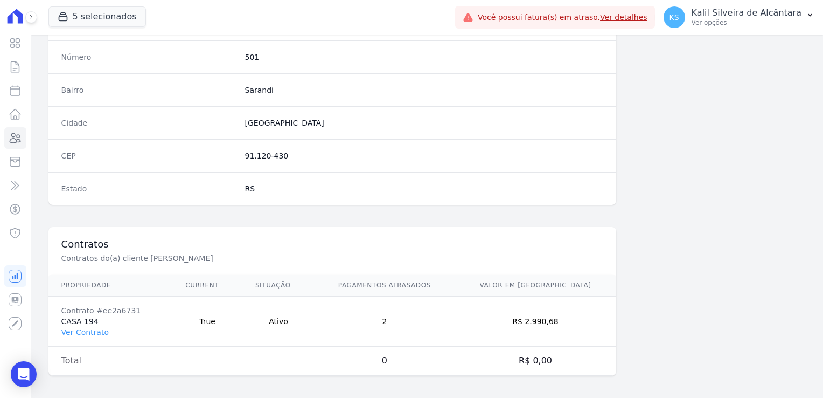
click at [95, 335] on td "Contrato #ee2a6731 CASA 194 Ver Contrato" at bounding box center [110, 321] width 124 height 50
click at [97, 334] on td "Contrato #ee2a6731 CASA 194 Ver Contrato" at bounding box center [110, 321] width 124 height 50
click at [101, 329] on link "Ver Contrato" at bounding box center [84, 332] width 47 height 9
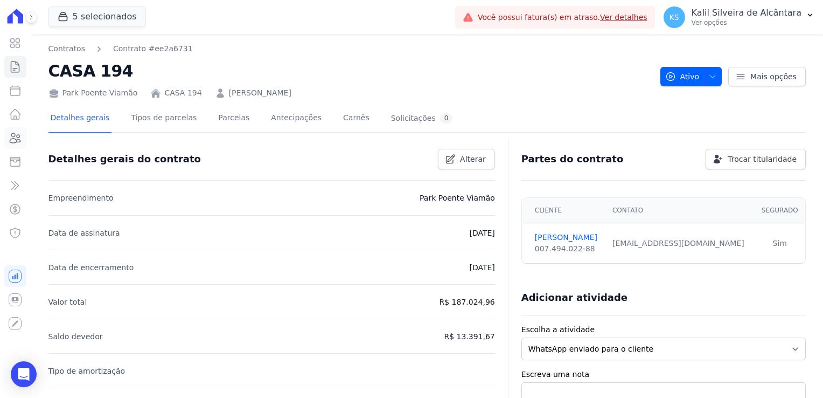
click at [19, 137] on icon at bounding box center [15, 137] width 13 height 13
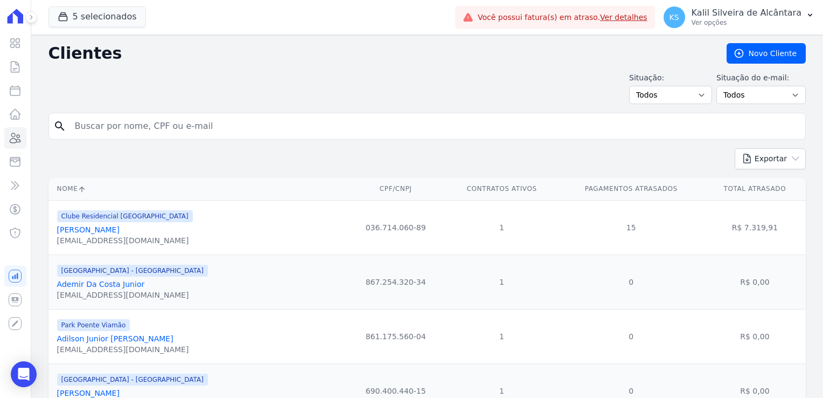
click at [113, 137] on div "search" at bounding box center [427, 126] width 758 height 27
click at [128, 124] on input "search" at bounding box center [434, 126] width 733 height 22
type input "[PERSON_NAME]"
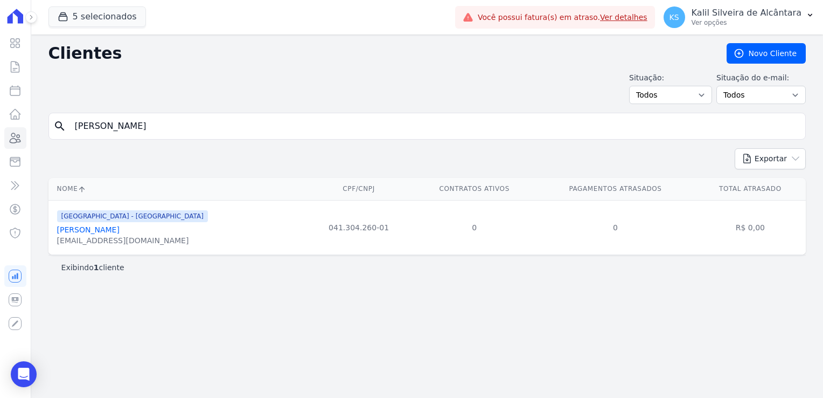
click at [137, 141] on form "search [PERSON_NAME]" at bounding box center [427, 131] width 758 height 36
drag, startPoint x: 137, startPoint y: 126, endPoint x: -57, endPoint y: 134, distance: 194.1
click at [0, 134] on html "Visão Geral Contratos [GEOGRAPHIC_DATA] Lotes Clientes Minha Carteira Transferê…" at bounding box center [411, 199] width 823 height 398
type input "vitor mat"
drag, startPoint x: 125, startPoint y: 131, endPoint x: 133, endPoint y: 128, distance: 8.0
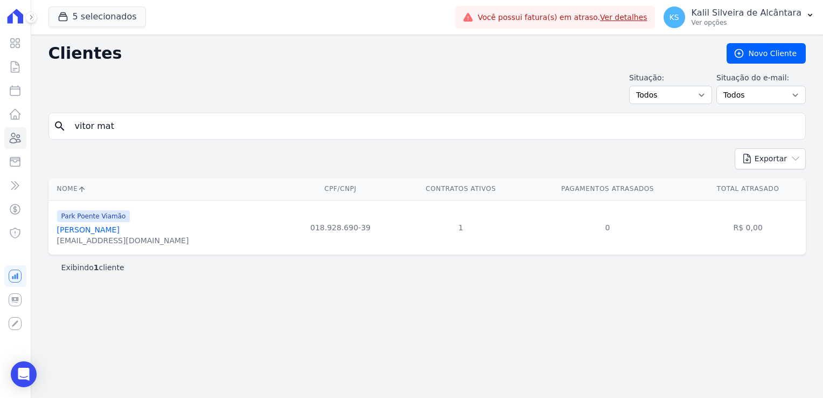
click at [125, 131] on input "vitor mat" at bounding box center [434, 126] width 733 height 22
drag, startPoint x: 140, startPoint y: 123, endPoint x: 16, endPoint y: 122, distance: 123.9
click at [46, 126] on div "Clientes [GEOGRAPHIC_DATA] Situação: Todos Adimplentes Inadimplentes Situação d…" at bounding box center [427, 215] width 792 height 363
type input "[PERSON_NAME]"
drag, startPoint x: 156, startPoint y: 123, endPoint x: 13, endPoint y: 136, distance: 142.8
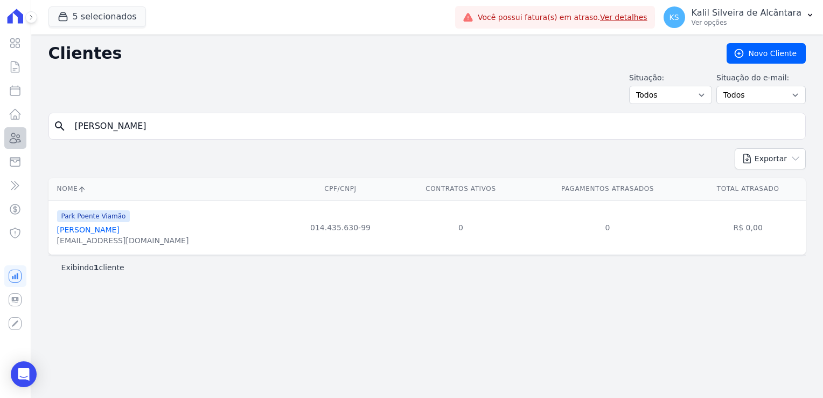
click at [52, 137] on div "search [PERSON_NAME]" at bounding box center [427, 126] width 758 height 27
click at [116, 128] on input "search" at bounding box center [434, 126] width 733 height 22
type input "hellen"
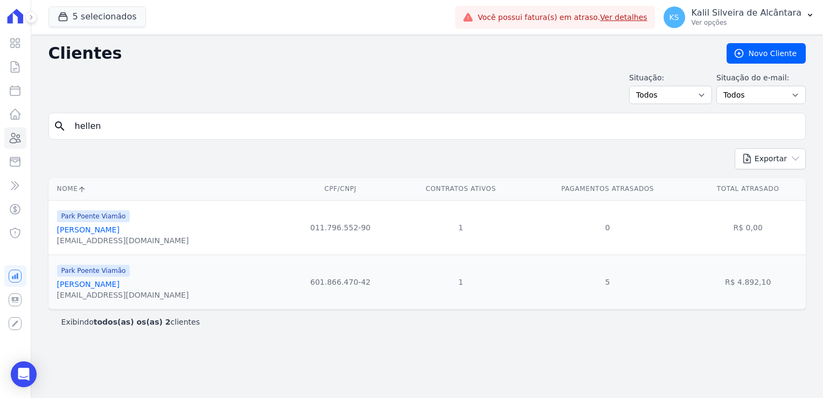
click at [120, 281] on link "[PERSON_NAME]" at bounding box center [88, 284] width 63 height 9
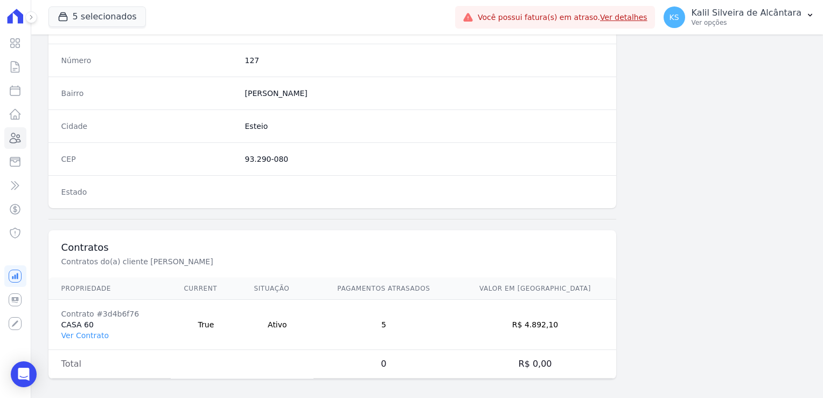
scroll to position [607, 0]
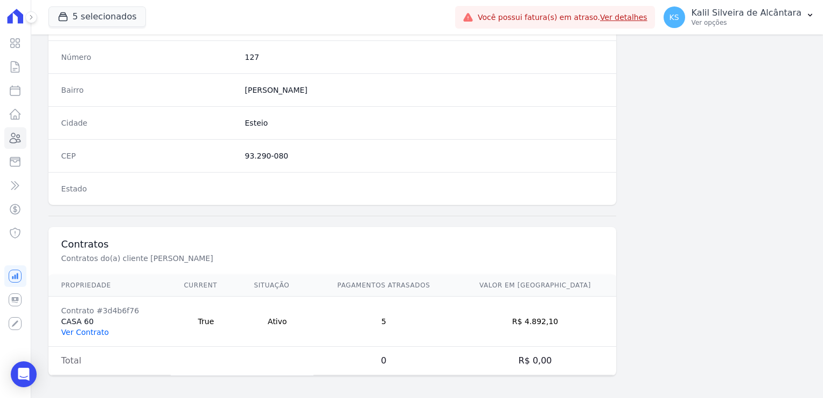
click at [86, 331] on link "Ver Contrato" at bounding box center [84, 332] width 47 height 9
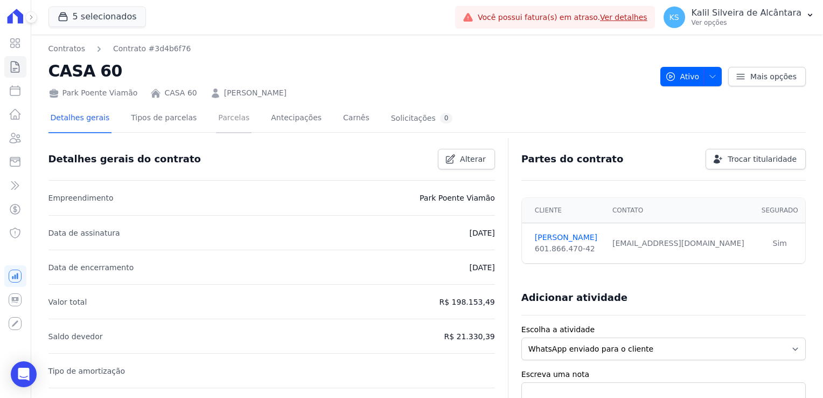
click at [218, 115] on link "Parcelas" at bounding box center [234, 119] width 36 height 29
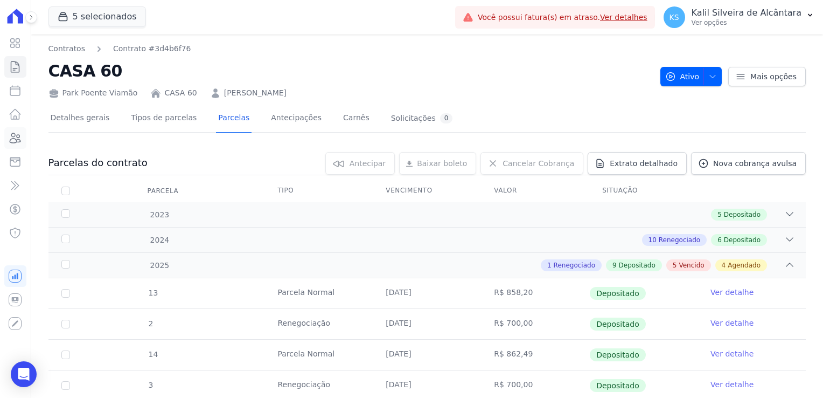
click at [22, 144] on link "Clientes" at bounding box center [15, 138] width 22 height 22
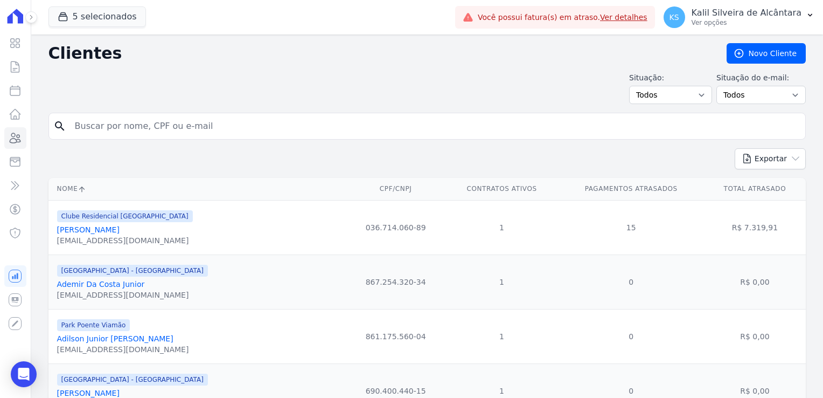
click at [154, 129] on input "search" at bounding box center [434, 126] width 733 height 22
type input "andrielly"
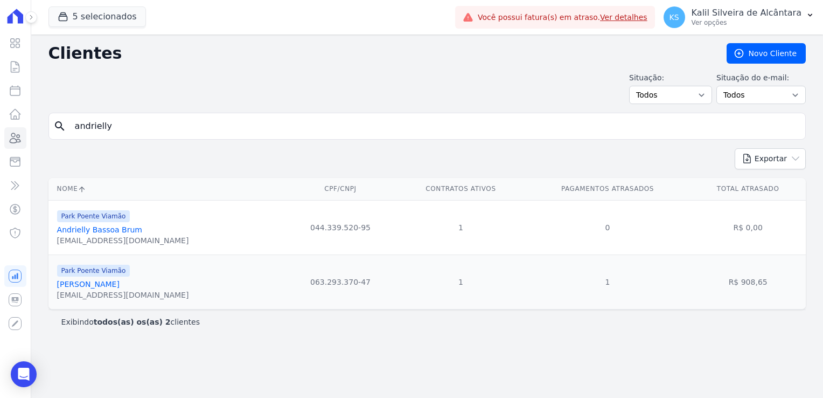
click at [117, 286] on link "[PERSON_NAME]" at bounding box center [88, 284] width 63 height 9
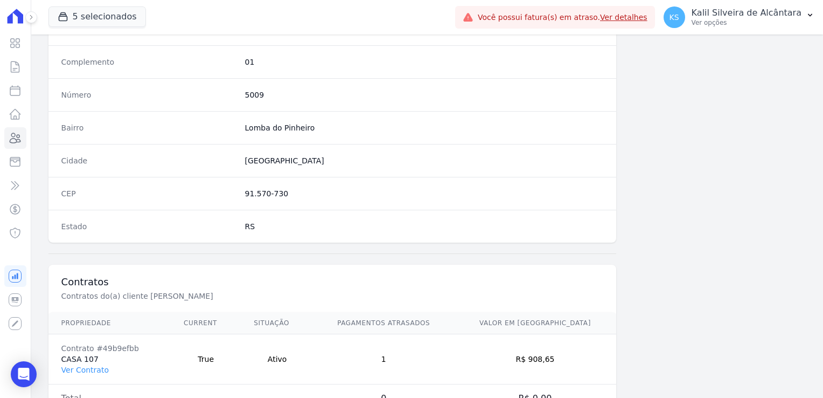
scroll to position [607, 0]
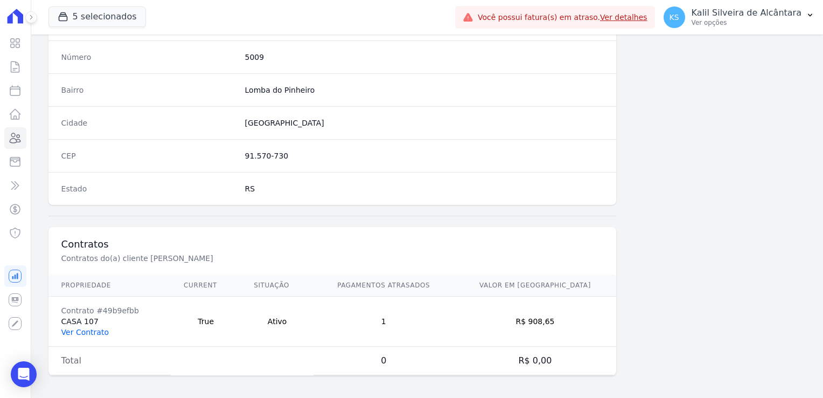
click at [82, 331] on link "Ver Contrato" at bounding box center [84, 332] width 47 height 9
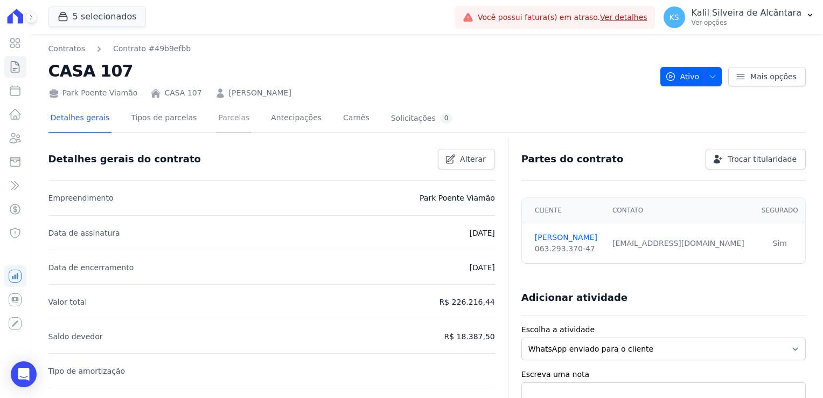
click at [216, 122] on link "Parcelas" at bounding box center [234, 119] width 36 height 29
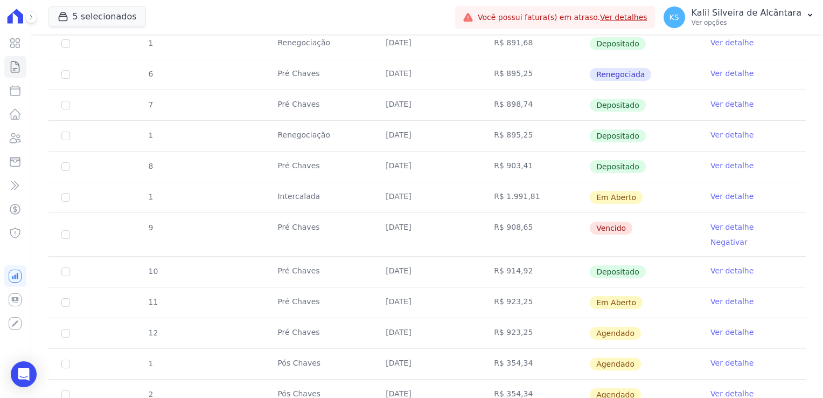
scroll to position [323, 0]
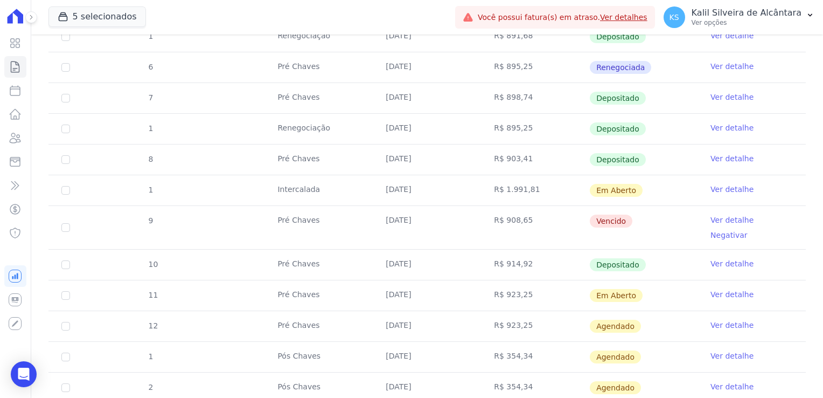
drag, startPoint x: 431, startPoint y: 223, endPoint x: 488, endPoint y: 221, distance: 57.2
click at [488, 221] on tr "9 Pré Chaves [DATE] R$ 908,65 [GEOGRAPHIC_DATA] Ver detalhe Negativar" at bounding box center [427, 227] width 758 height 44
drag, startPoint x: 488, startPoint y: 221, endPoint x: 510, endPoint y: 255, distance: 41.0
click at [510, 255] on td "R$ 914,92" at bounding box center [535, 264] width 108 height 30
click at [373, 249] on td "[DATE]" at bounding box center [427, 264] width 108 height 30
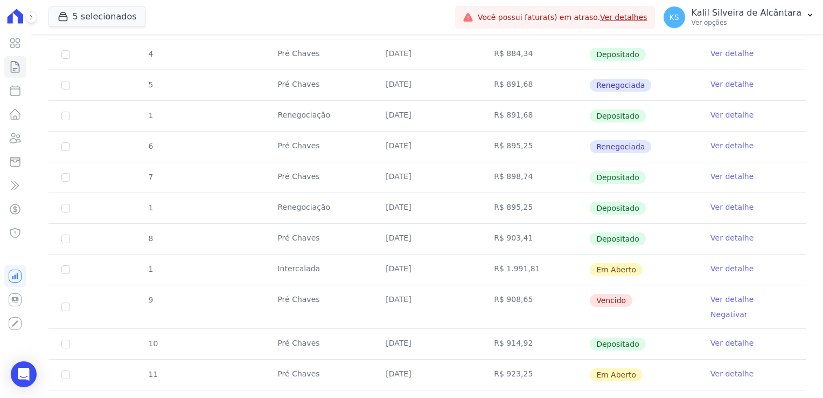
scroll to position [269, 0]
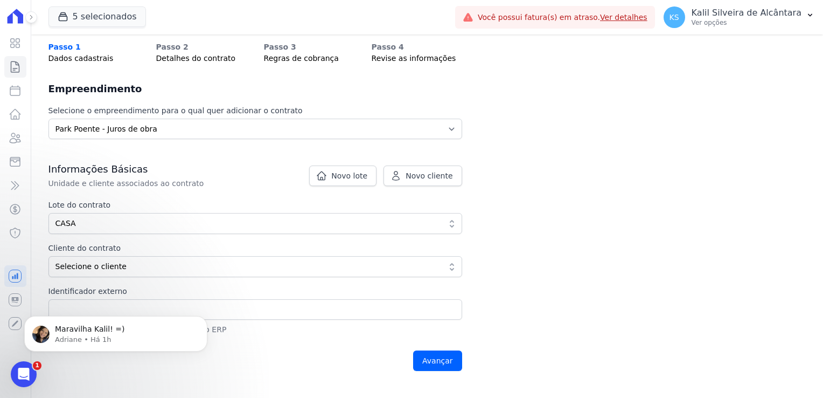
scroll to position [54, 0]
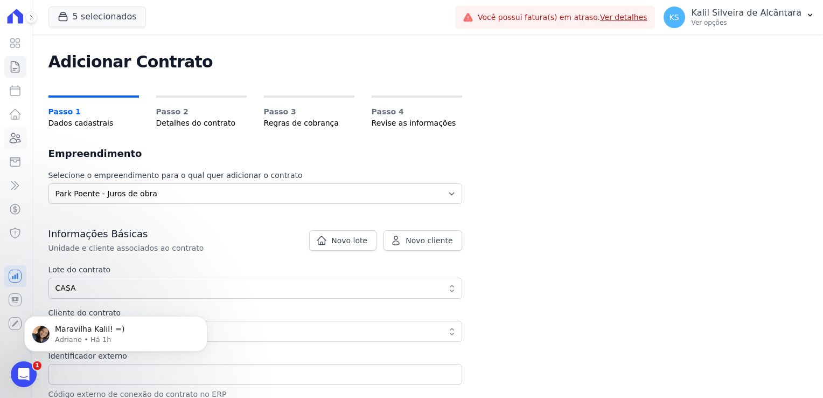
click at [17, 140] on icon at bounding box center [15, 138] width 11 height 10
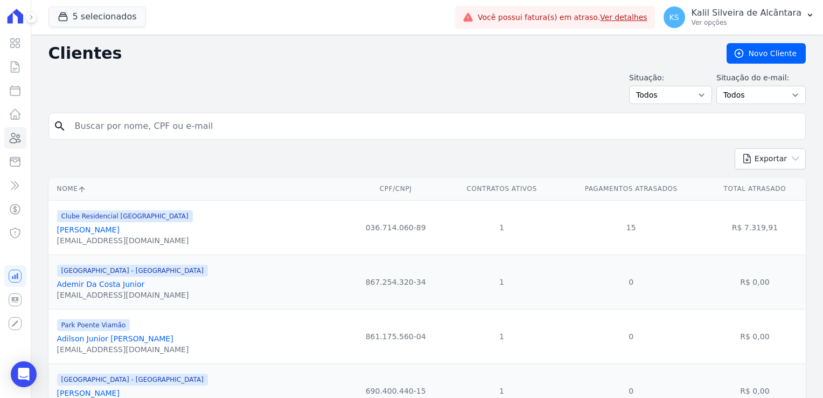
click at [133, 129] on input "search" at bounding box center [434, 126] width 733 height 22
type input "[PERSON_NAME]´"
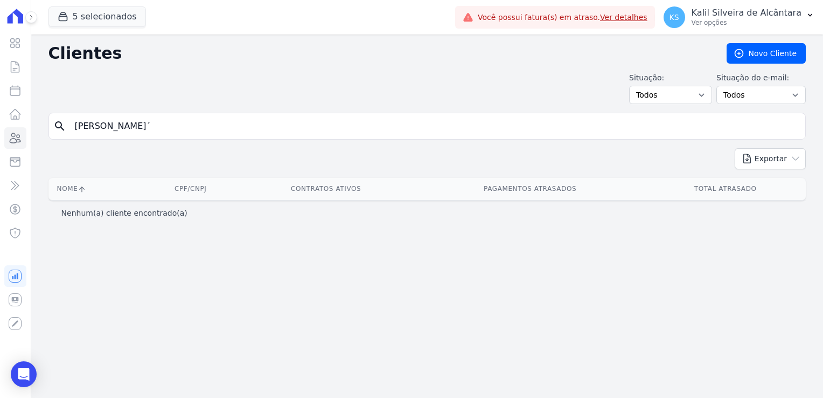
click at [133, 129] on input "[PERSON_NAME]´" at bounding box center [434, 126] width 733 height 22
type input "andreia"
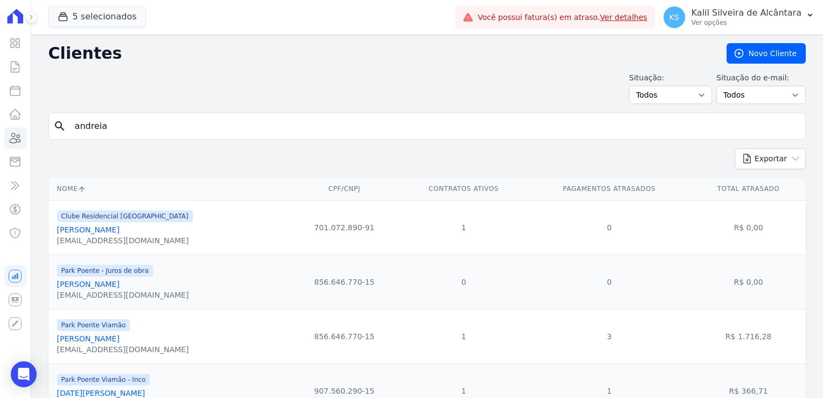
click at [145, 124] on input "andreia" at bounding box center [434, 126] width 733 height 22
type input "andreia var"
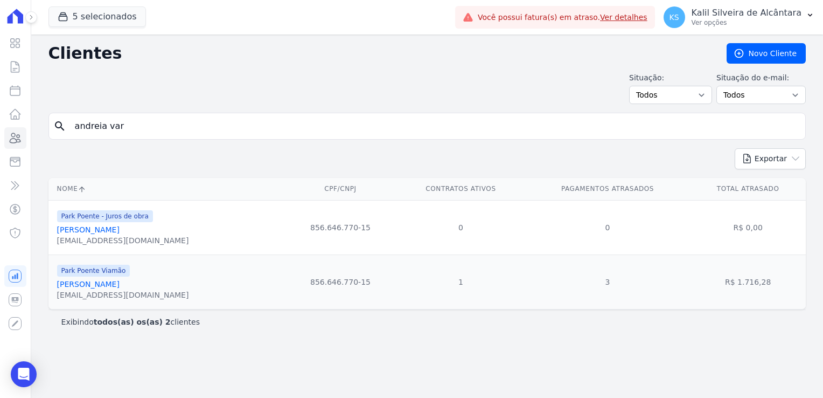
click at [109, 233] on link "[PERSON_NAME]" at bounding box center [88, 229] width 63 height 9
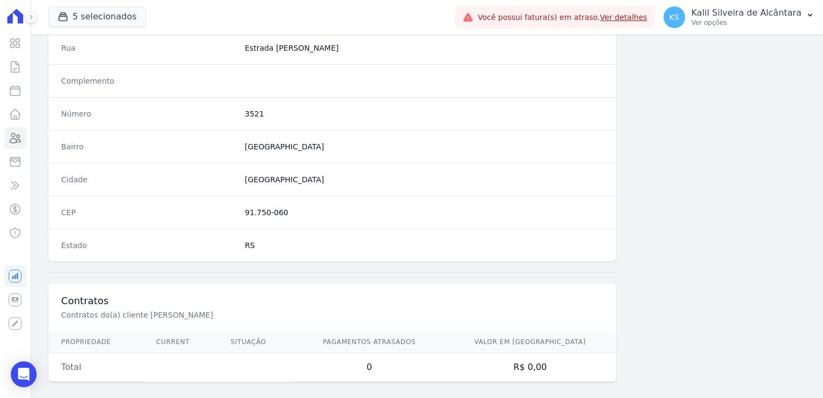
scroll to position [557, 0]
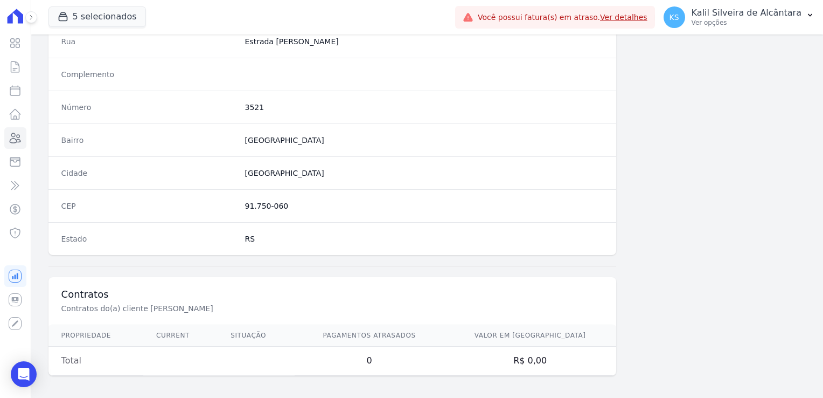
drag, startPoint x: 95, startPoint y: 362, endPoint x: 294, endPoint y: 362, distance: 198.8
click at [268, 362] on tr "Total 0 R$ 0,00" at bounding box center [332, 360] width 568 height 29
click at [13, 65] on icon at bounding box center [15, 66] width 13 height 13
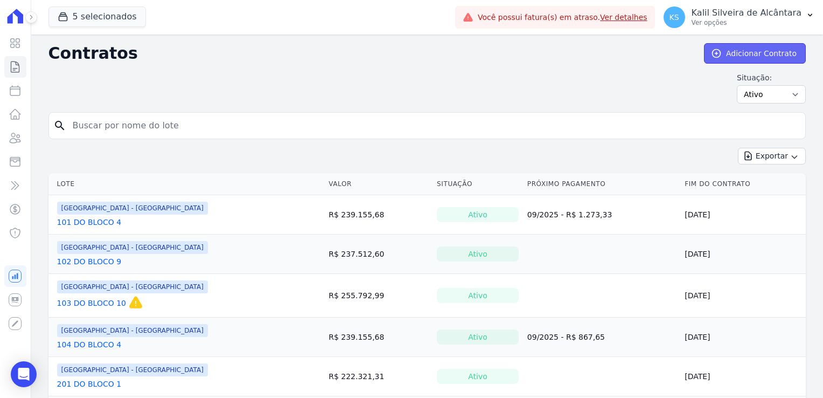
click at [741, 56] on link "Adicionar Contrato" at bounding box center [755, 53] width 102 height 20
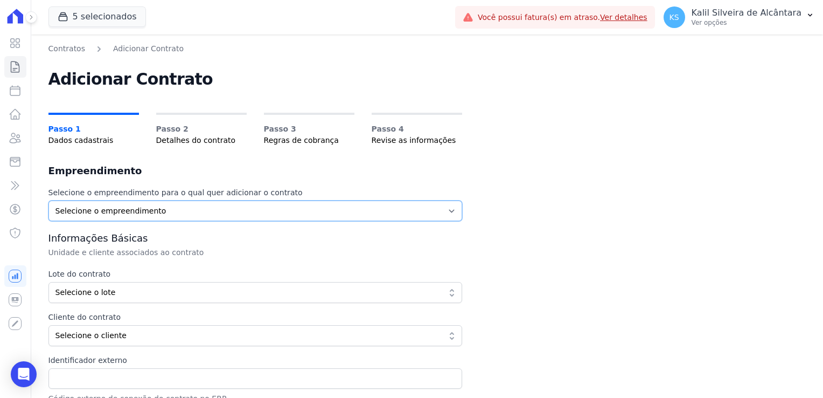
drag, startPoint x: 174, startPoint y: 208, endPoint x: 165, endPoint y: 213, distance: 10.2
click at [174, 208] on select "Selecione o empreendimento [GEOGRAPHIC_DATA] - Gravatai Clube Residencial [GEOG…" at bounding box center [255, 210] width 414 height 20
select select "a809cdca-e68c-4b96-ac7a-7f2da9de2f46"
click at [48, 200] on select "Selecione o empreendimento [GEOGRAPHIC_DATA] - Gravatai Clube Residencial [GEOG…" at bounding box center [255, 210] width 414 height 20
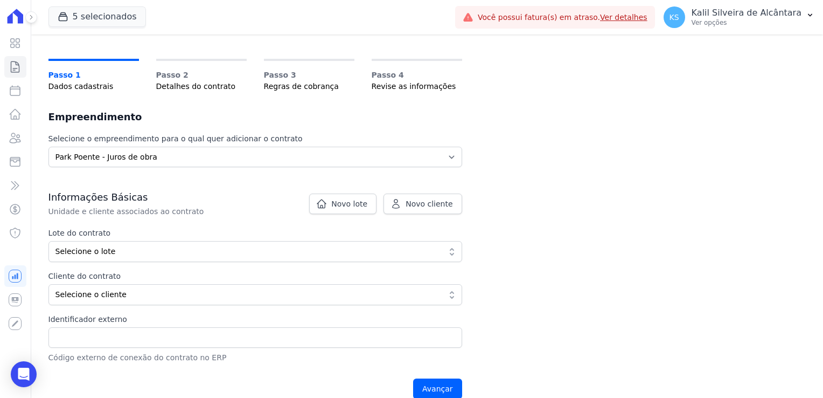
click at [114, 255] on span "Selecione o lote" at bounding box center [248, 251] width 385 height 11
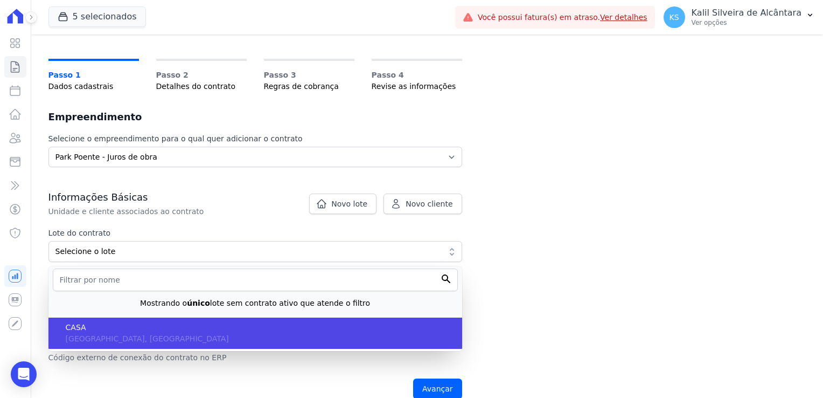
click at [82, 328] on span "CASA" at bounding box center [260, 327] width 388 height 11
type input "eb6da0c5-ab46-4132-bba1-38b61eedec67"
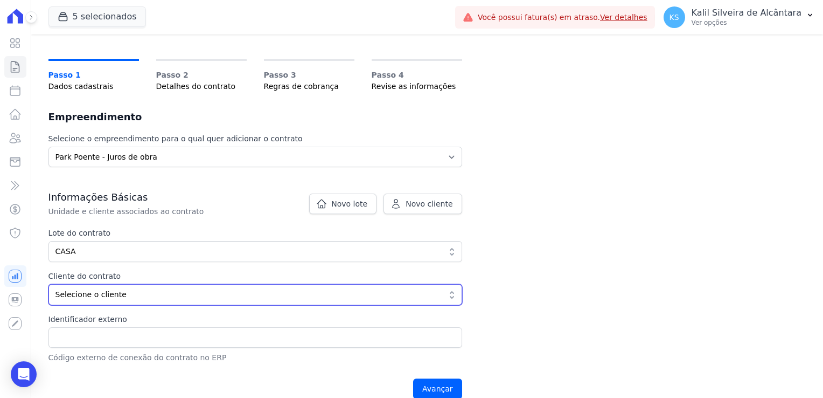
click at [101, 290] on span "Selecione o cliente" at bounding box center [248, 294] width 385 height 11
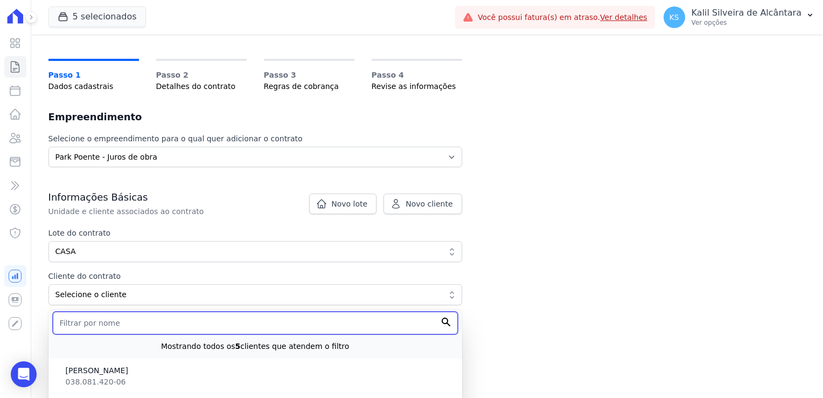
click at [140, 320] on input "text" at bounding box center [255, 322] width 405 height 23
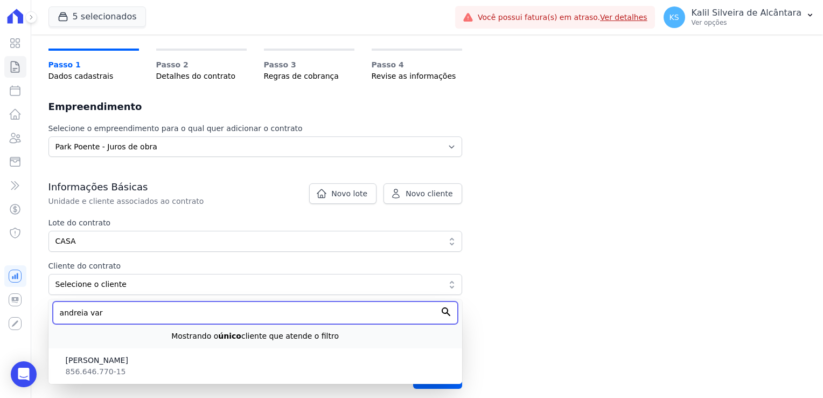
scroll to position [69, 0]
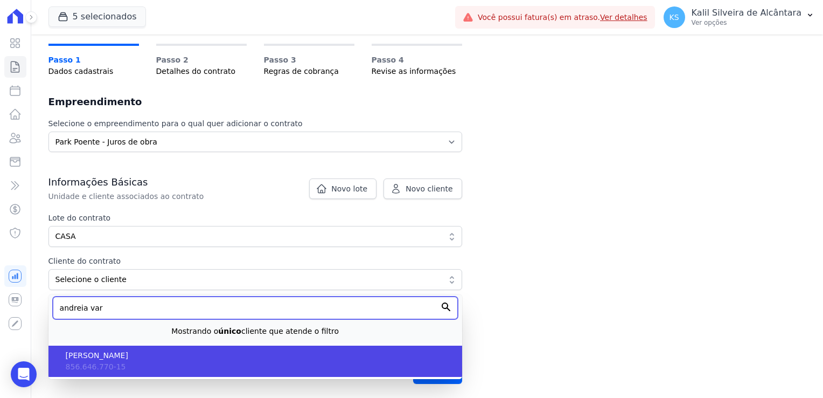
type input "andreia var"
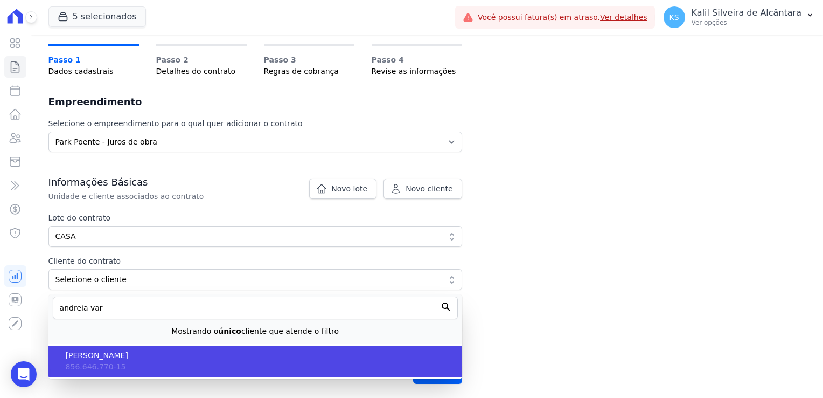
click at [154, 359] on span "[PERSON_NAME]" at bounding box center [260, 355] width 388 height 11
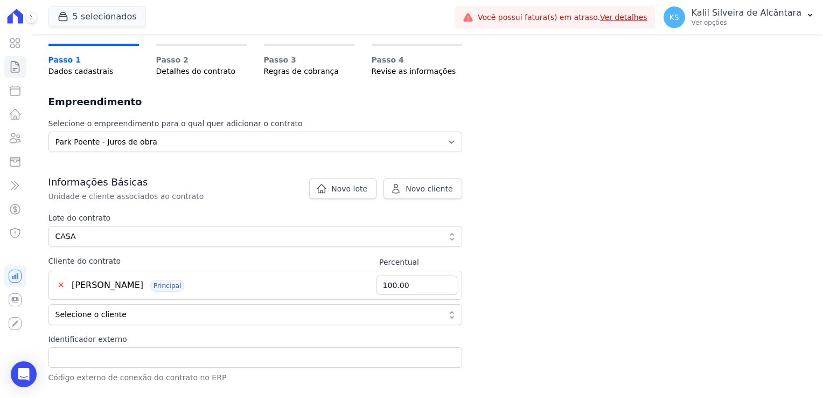
scroll to position [177, 0]
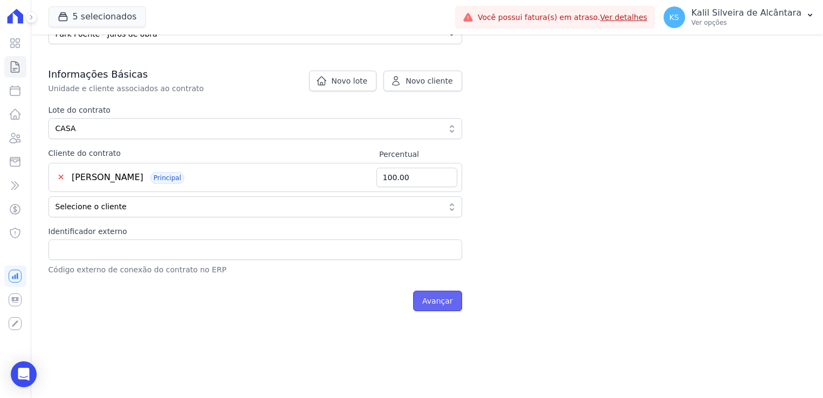
click at [438, 300] on input "Avançar" at bounding box center [437, 300] width 49 height 20
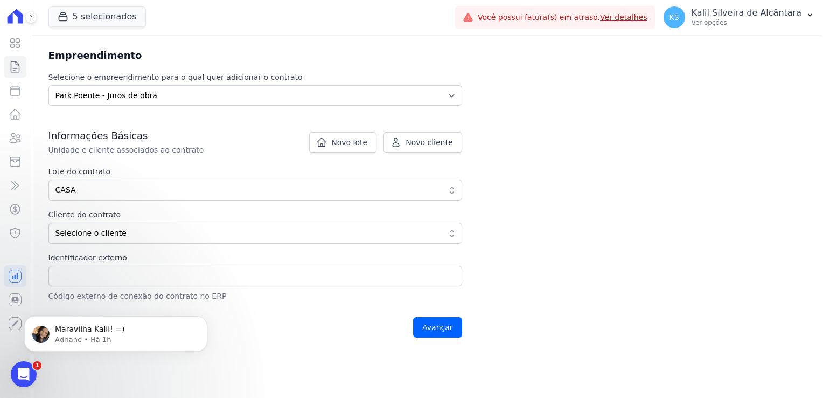
scroll to position [211, 0]
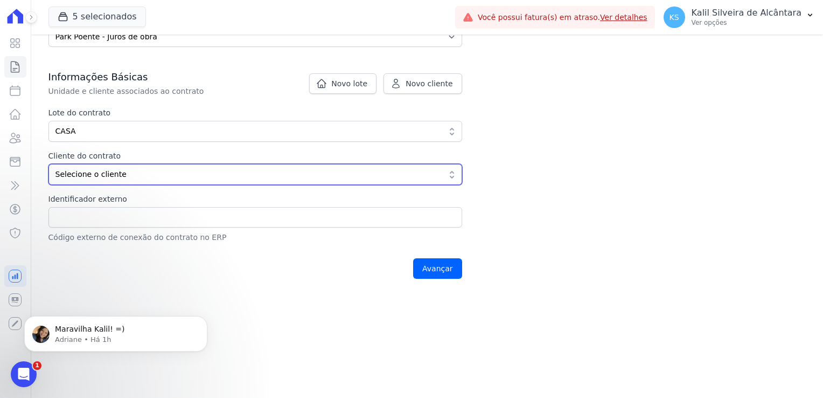
click at [131, 178] on span "Selecione o cliente" at bounding box center [248, 174] width 385 height 11
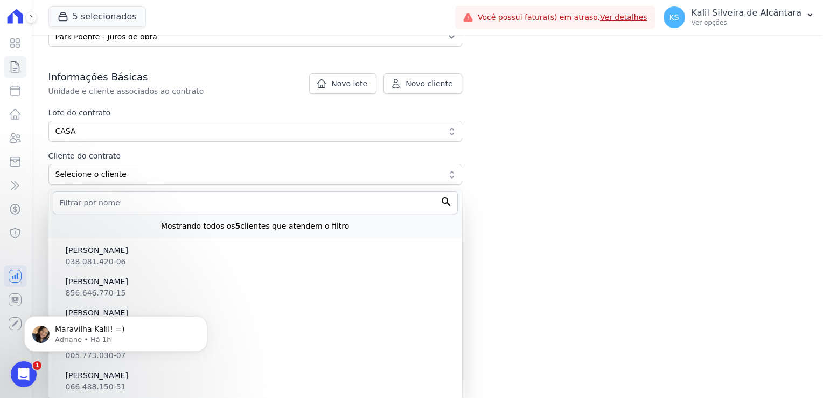
click at [161, 214] on div "Mostrando todos os 5 clientes que atendem o filtro" at bounding box center [255, 223] width 405 height 18
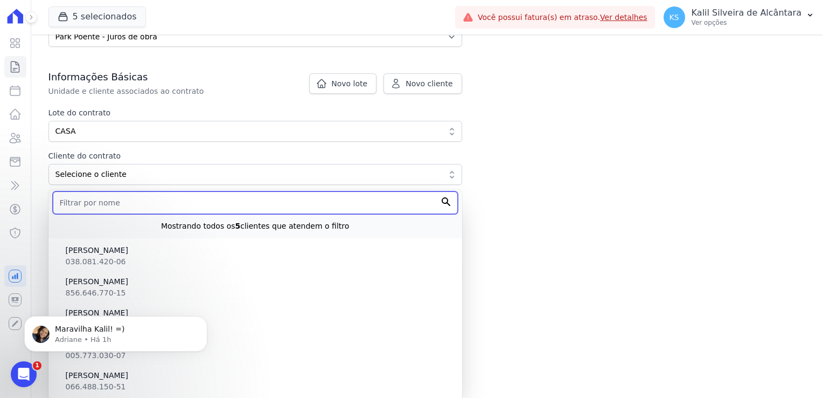
click at [161, 212] on input "text" at bounding box center [255, 202] width 405 height 23
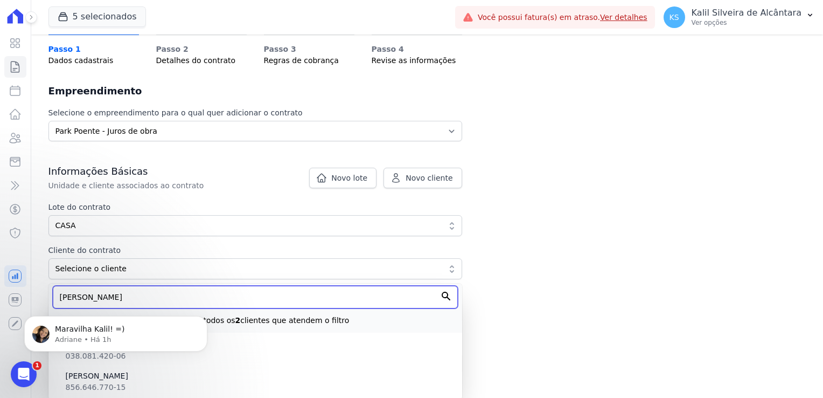
scroll to position [69, 0]
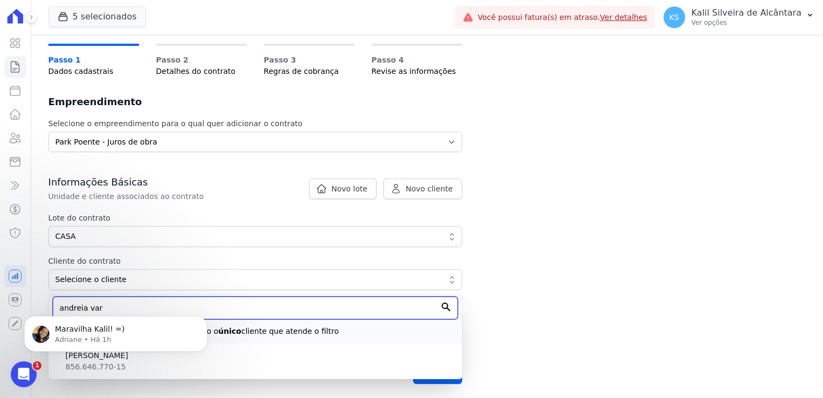
type input "andreia var"
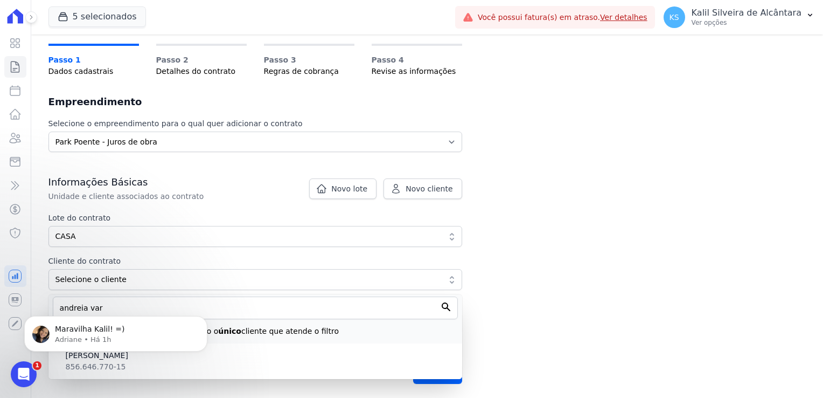
click at [104, 364] on html "Maravilha Kalil! =) Adriane • Há 1h" at bounding box center [116, 330] width 216 height 75
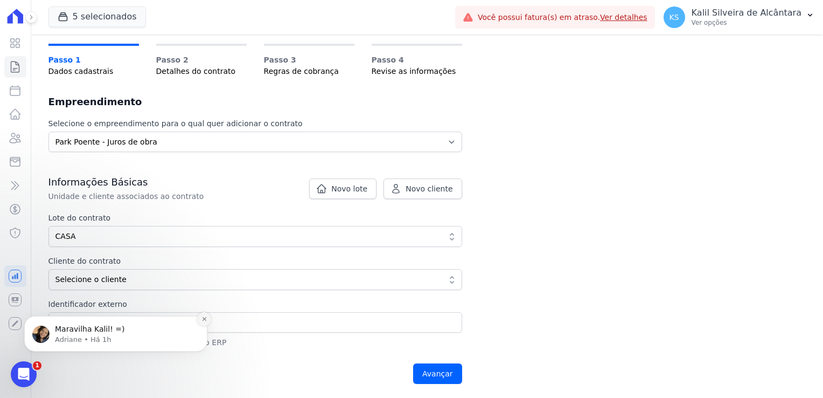
click at [203, 319] on icon "Dismiss notification" at bounding box center [205, 319] width 6 height 6
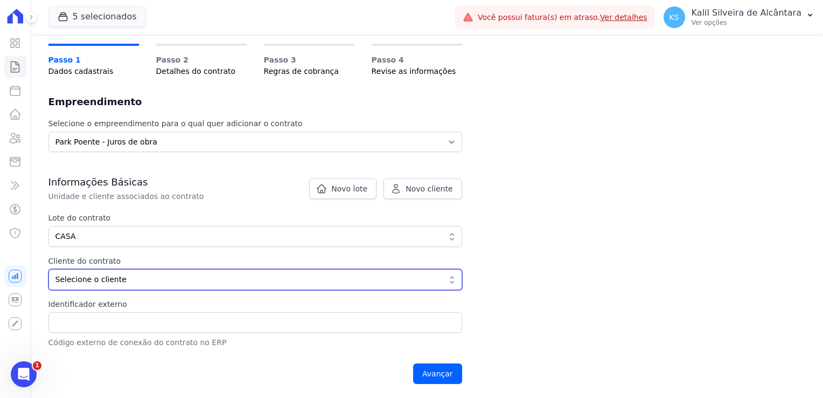
click at [167, 279] on span "Selecione o cliente" at bounding box center [248, 279] width 385 height 11
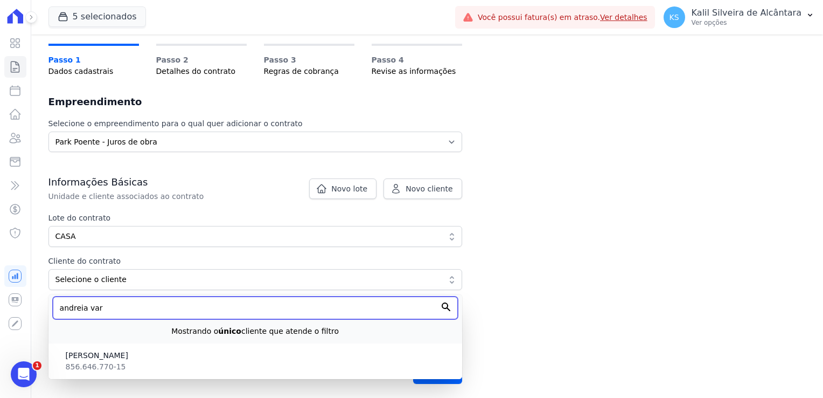
click at [122, 308] on input "andreia var" at bounding box center [255, 307] width 405 height 23
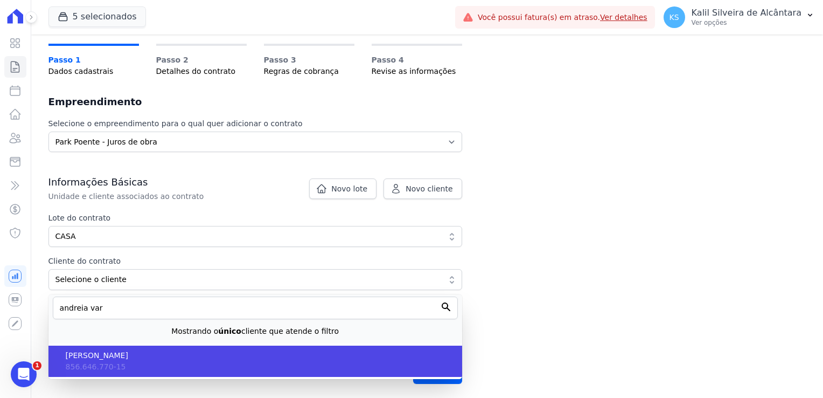
click at [168, 352] on span "[PERSON_NAME]" at bounding box center [260, 355] width 388 height 11
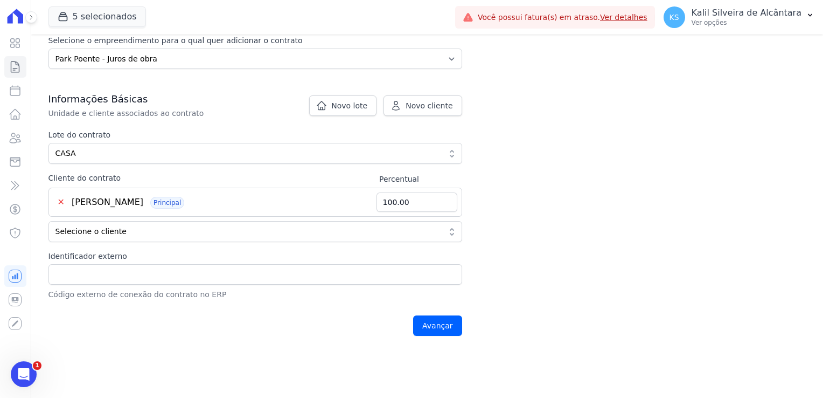
scroll to position [177, 0]
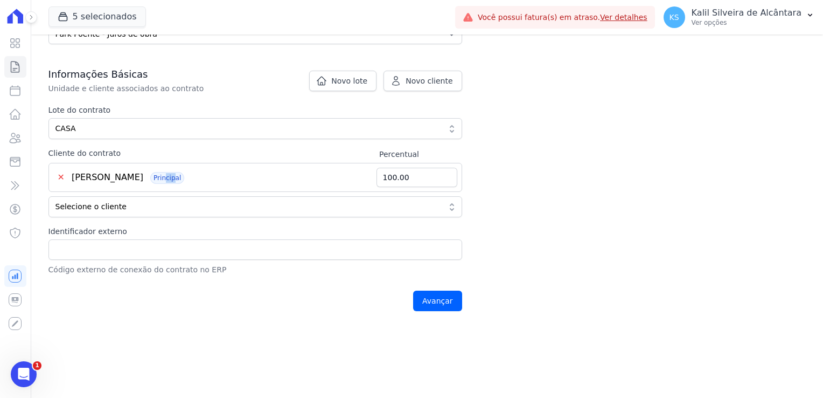
click at [226, 179] on div "✕ [PERSON_NAME] Principal" at bounding box center [214, 177] width 323 height 13
drag, startPoint x: 407, startPoint y: 181, endPoint x: 270, endPoint y: 192, distance: 136.8
click at [270, 192] on div "✕ [PERSON_NAME] Principal 100.00 Selecione o cliente Mostrando todos os 4 clien…" at bounding box center [255, 190] width 414 height 54
click at [15, 140] on icon at bounding box center [15, 137] width 13 height 13
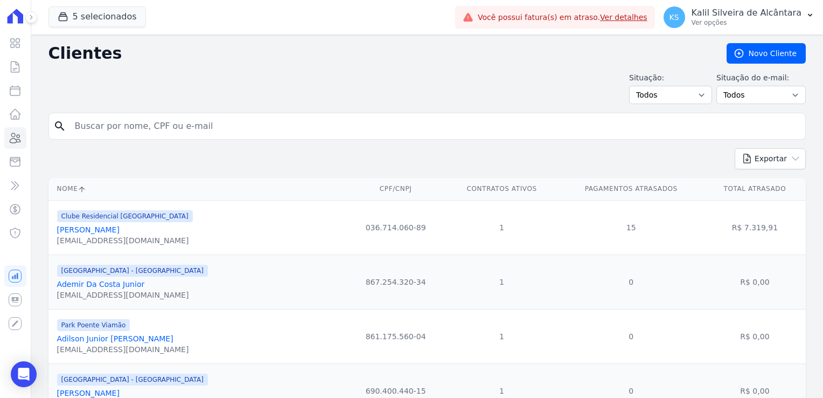
click at [126, 131] on input "search" at bounding box center [434, 126] width 733 height 22
type input "n"
type input "andreia"
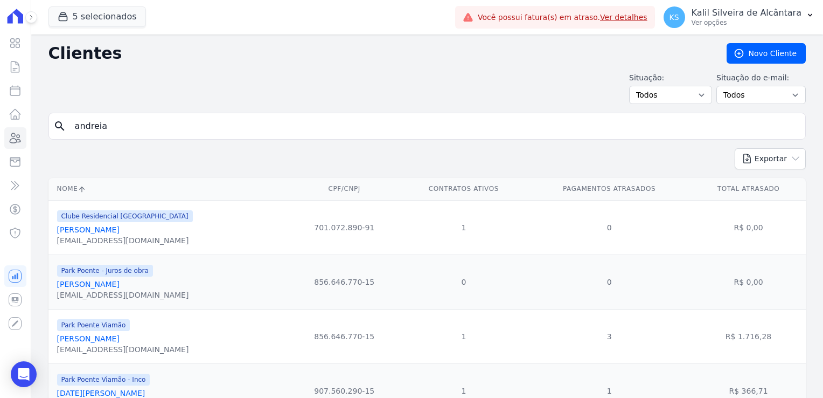
click at [131, 127] on input "andreia" at bounding box center [434, 126] width 733 height 22
type input "andreia var"
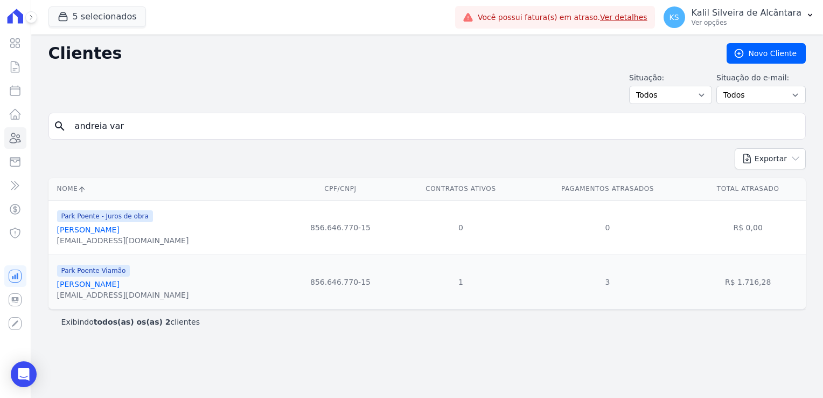
drag, startPoint x: 679, startPoint y: 223, endPoint x: 623, endPoint y: 225, distance: 56.1
click at [625, 225] on td "0" at bounding box center [607, 227] width 165 height 54
drag, startPoint x: 339, startPoint y: 236, endPoint x: 265, endPoint y: 228, distance: 74.7
click at [285, 230] on td "856.646.770-15" at bounding box center [341, 227] width 113 height 54
click at [99, 231] on link "[PERSON_NAME]" at bounding box center [88, 229] width 63 height 9
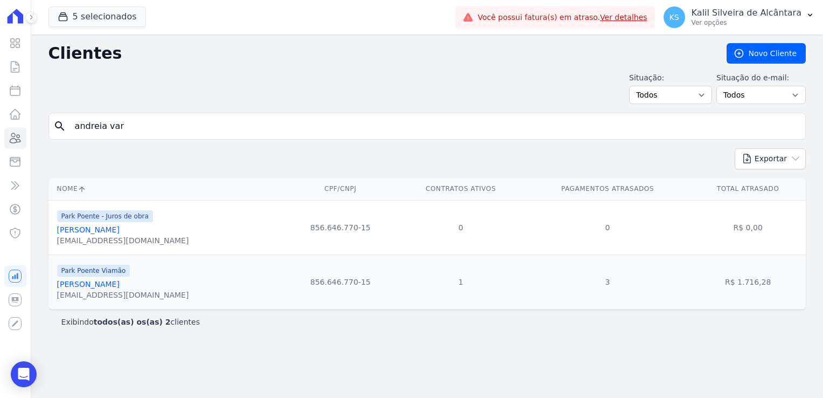
click at [113, 228] on link "[PERSON_NAME]" at bounding box center [88, 229] width 63 height 9
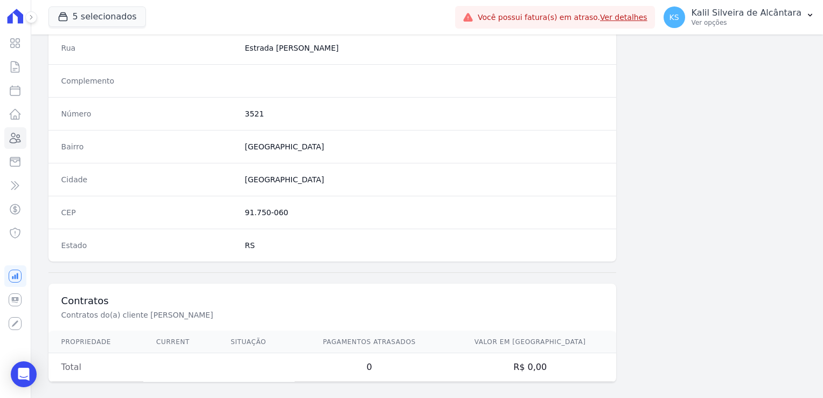
scroll to position [557, 0]
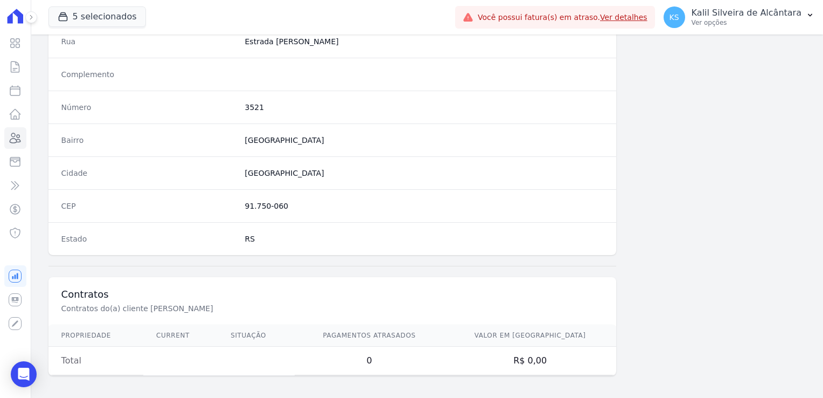
click at [422, 361] on td "0" at bounding box center [369, 360] width 149 height 29
click at [86, 359] on td "Total" at bounding box center [95, 360] width 95 height 29
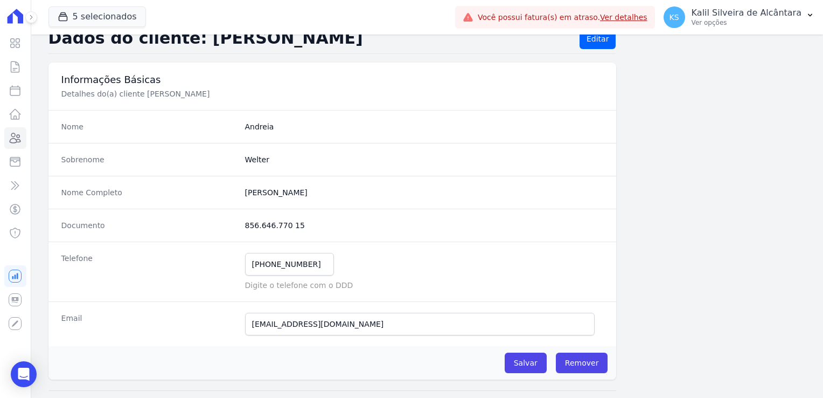
scroll to position [0, 0]
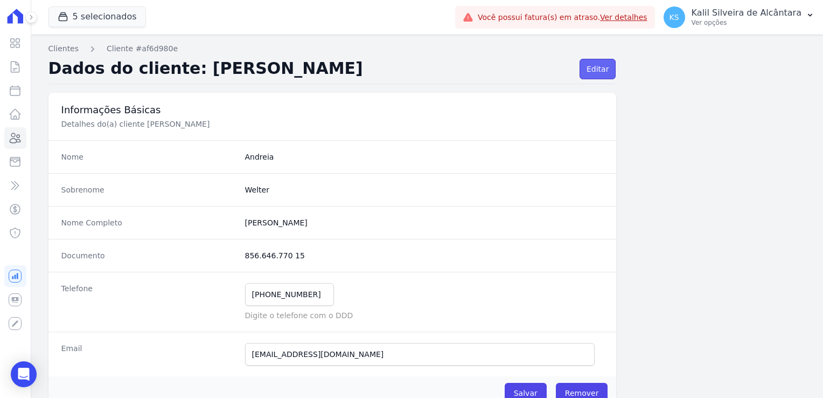
click at [588, 68] on link "Editar" at bounding box center [598, 69] width 36 height 20
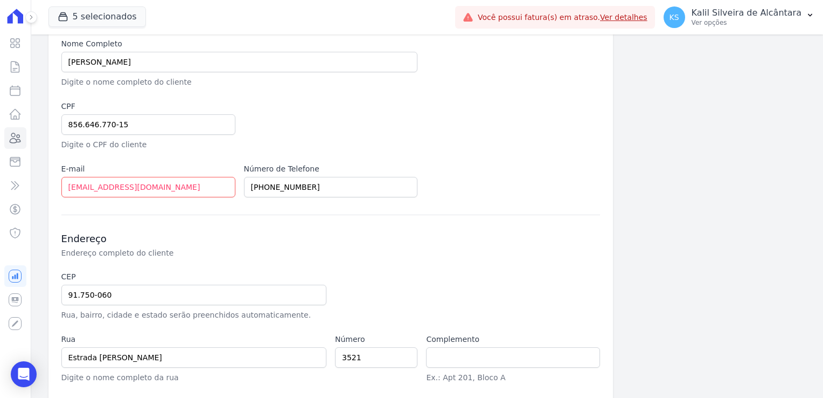
scroll to position [28, 0]
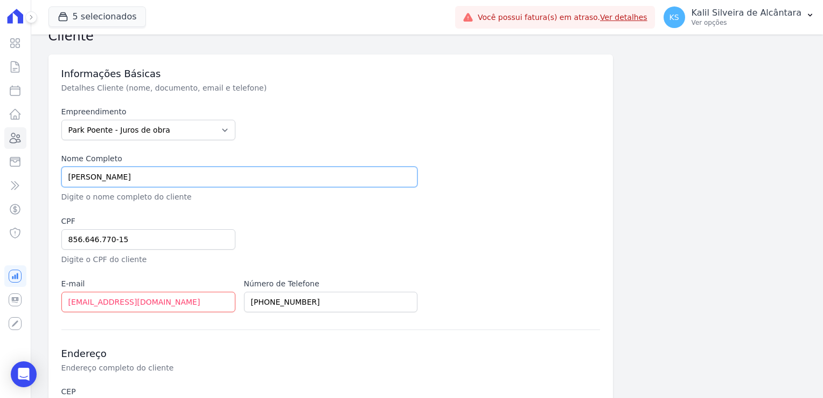
drag, startPoint x: 165, startPoint y: 176, endPoint x: 51, endPoint y: 184, distance: 114.0
click at [52, 184] on div "Informações Básicas Detalhes Cliente (nome, documento, email e telefone) Empree…" at bounding box center [330, 313] width 565 height 519
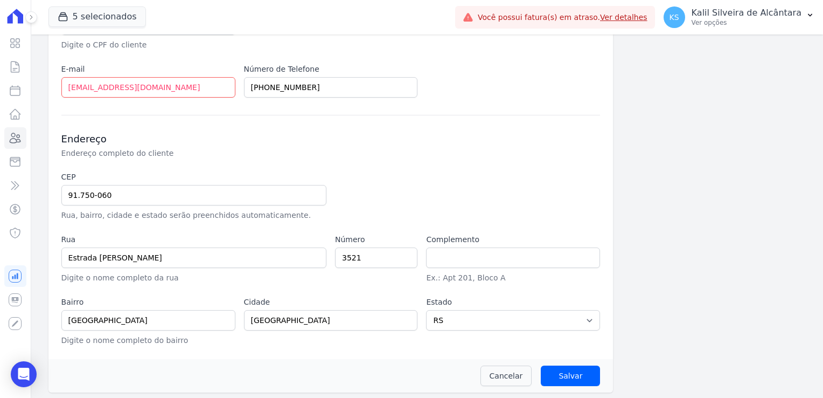
scroll to position [244, 0]
click at [566, 377] on input "Salvar" at bounding box center [570, 374] width 59 height 20
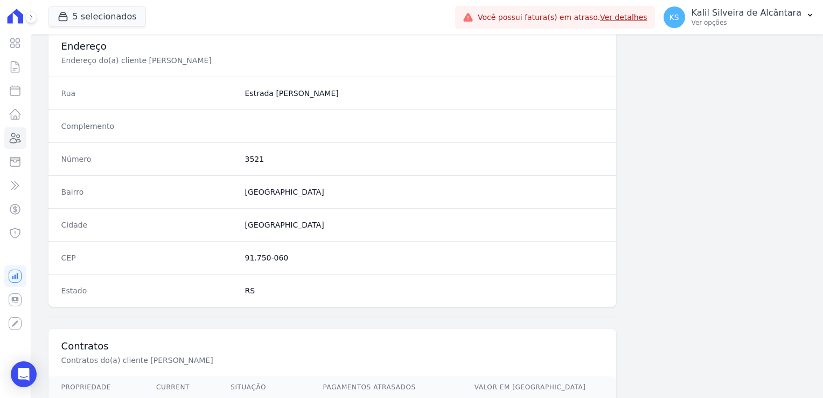
scroll to position [593, 0]
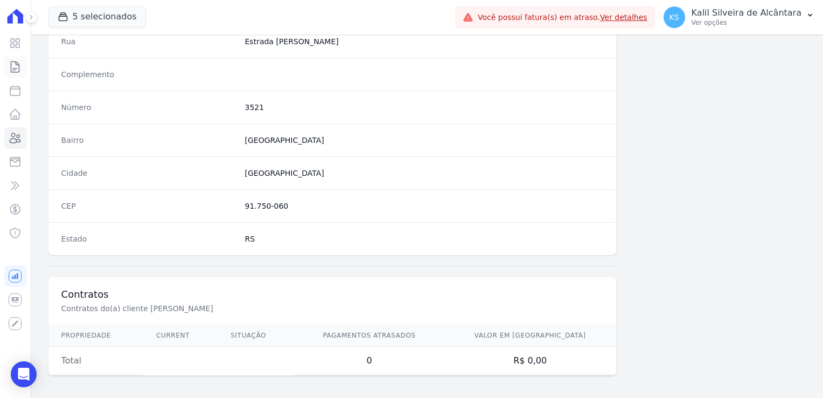
click at [13, 76] on link "Contratos" at bounding box center [15, 67] width 22 height 22
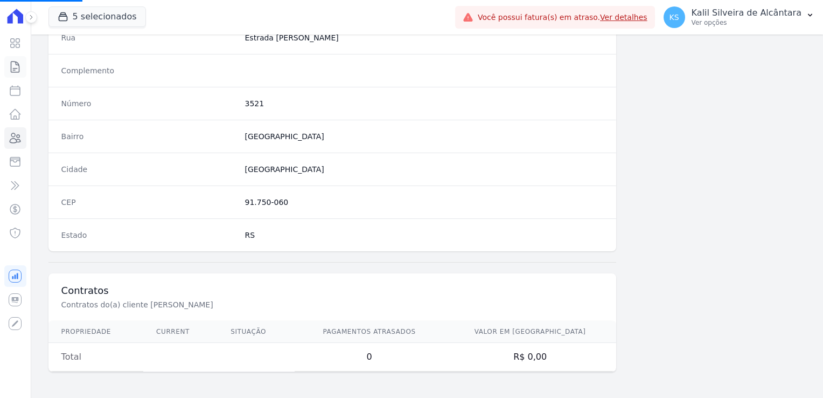
scroll to position [557, 0]
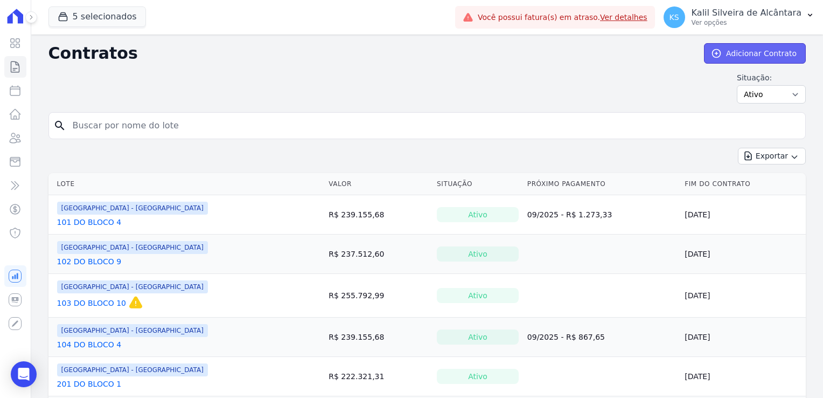
click at [707, 51] on link "Adicionar Contrato" at bounding box center [755, 53] width 102 height 20
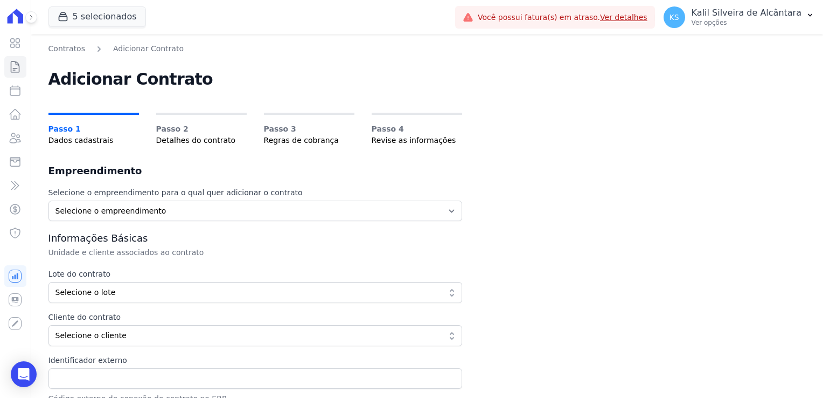
scroll to position [54, 0]
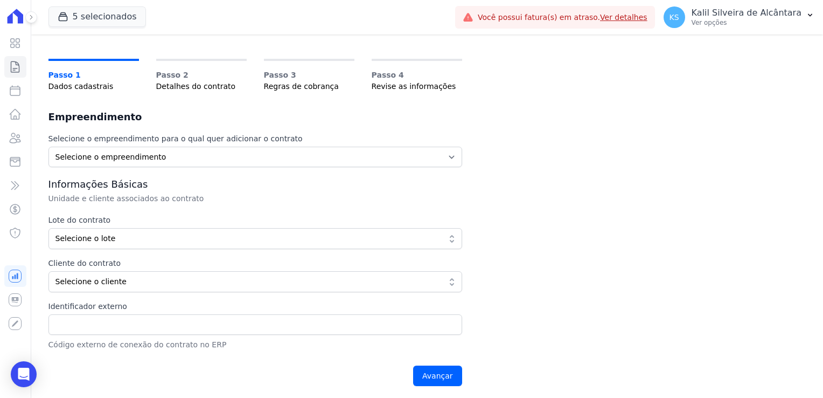
click at [126, 170] on div "Selecione o empreendimento para o qual quer adicionar o contrato Selecione o em…" at bounding box center [255, 262] width 414 height 259
click at [129, 165] on select "Selecione o empreendimento [GEOGRAPHIC_DATA] - Gravatai Clube Residencial [GEOG…" at bounding box center [255, 157] width 414 height 20
select select "a809cdca-e68c-4b96-ac7a-7f2da9de2f46"
click at [48, 147] on select "Selecione o empreendimento [GEOGRAPHIC_DATA] - Gravatai Clube Residencial [GEOG…" at bounding box center [255, 157] width 414 height 20
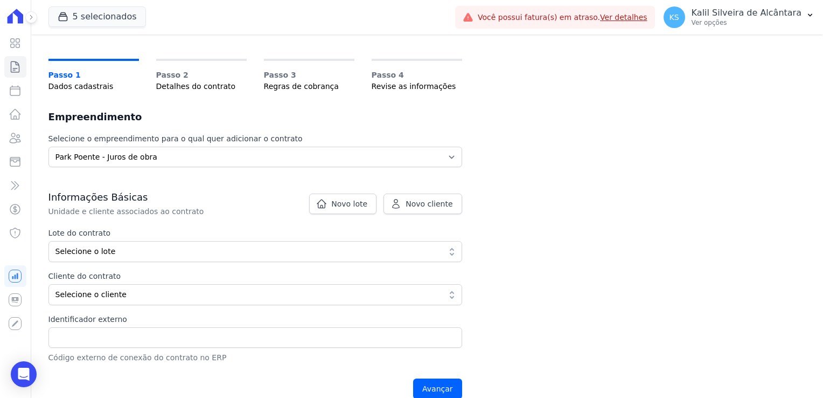
click at [152, 212] on p "Unidade e cliente associados ao contrato" at bounding box center [229, 211] width 362 height 11
click at [411, 203] on span "Novo cliente" at bounding box center [429, 203] width 47 height 11
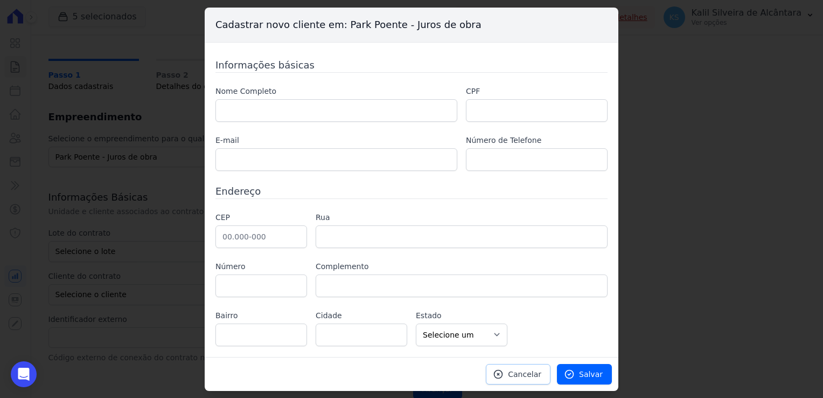
drag, startPoint x: 511, startPoint y: 373, endPoint x: 439, endPoint y: 349, distance: 76.9
click at [510, 373] on link "Cancelar" at bounding box center [518, 374] width 65 height 20
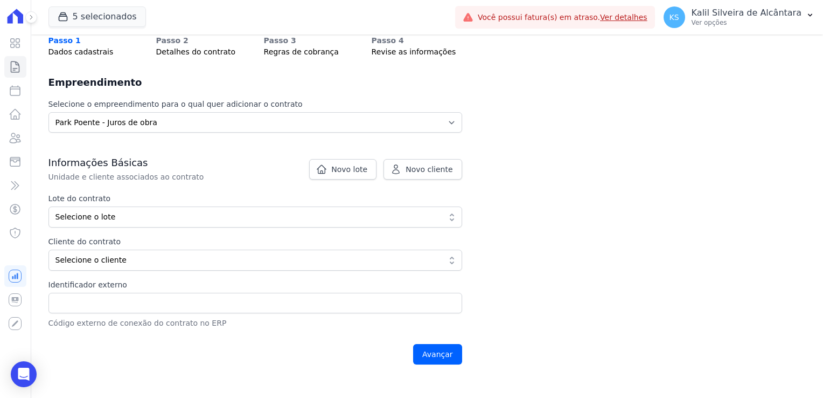
scroll to position [108, 0]
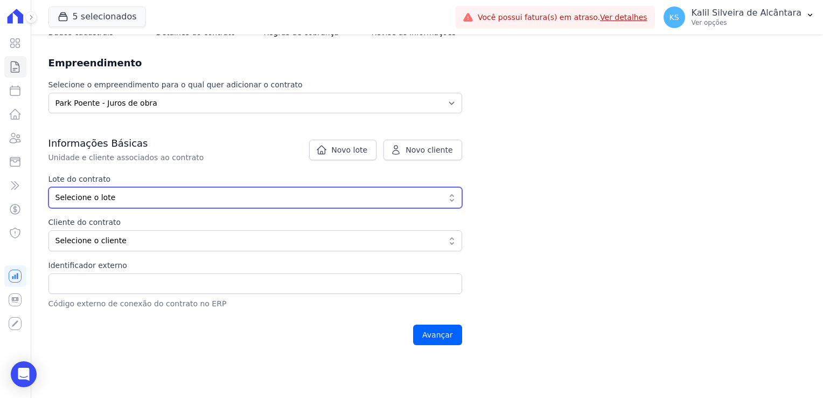
click at [112, 207] on button "Selecione o lote" at bounding box center [255, 197] width 414 height 21
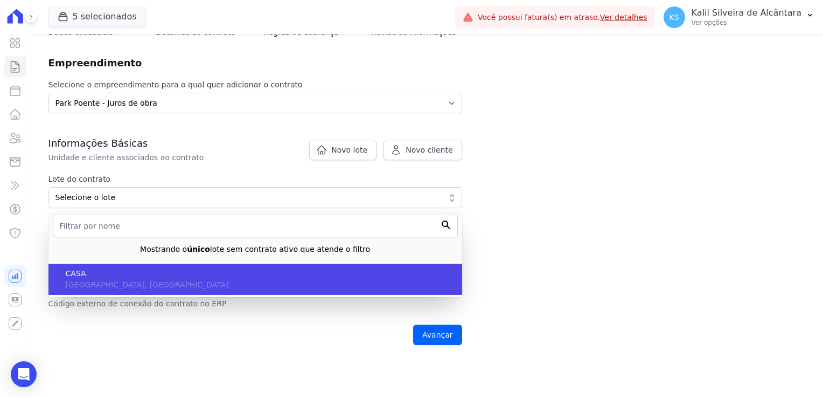
click at [112, 273] on span "CASA" at bounding box center [260, 273] width 388 height 11
type input "eb6da0c5-ab46-4132-bba1-38b61eedec67"
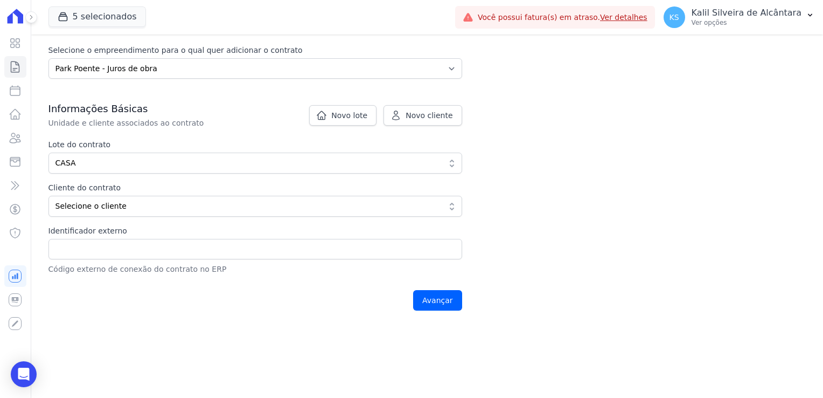
scroll to position [162, 0]
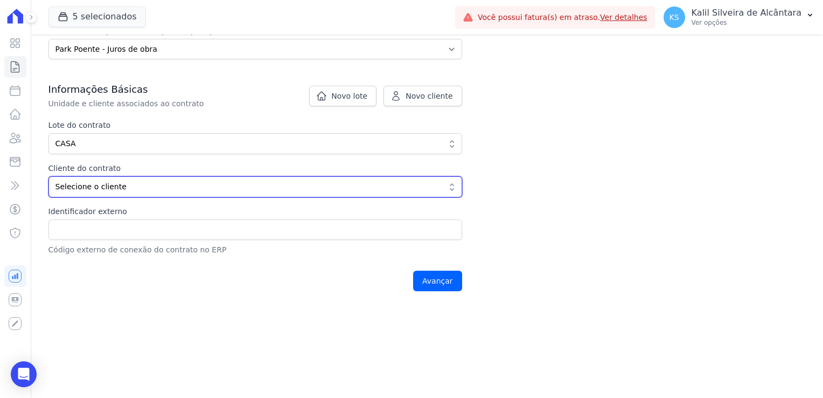
click at [138, 191] on span "Selecione o cliente" at bounding box center [248, 186] width 385 height 11
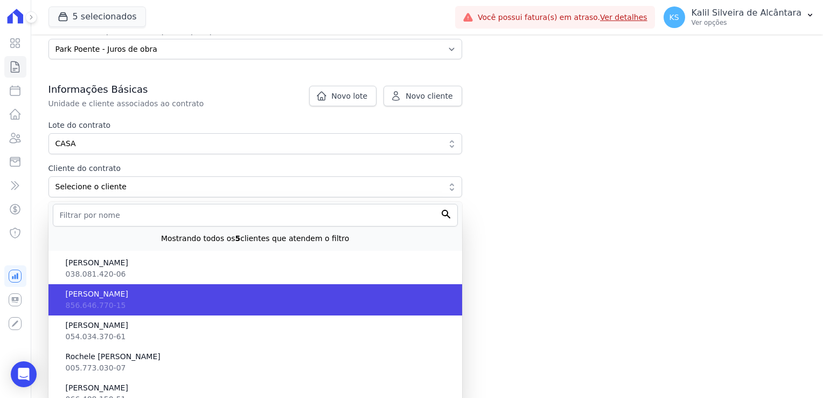
click at [131, 298] on span "[PERSON_NAME]" at bounding box center [260, 293] width 388 height 11
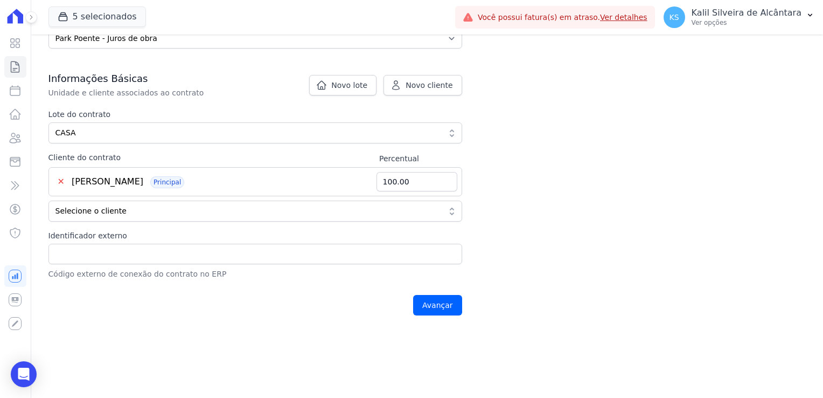
scroll to position [177, 0]
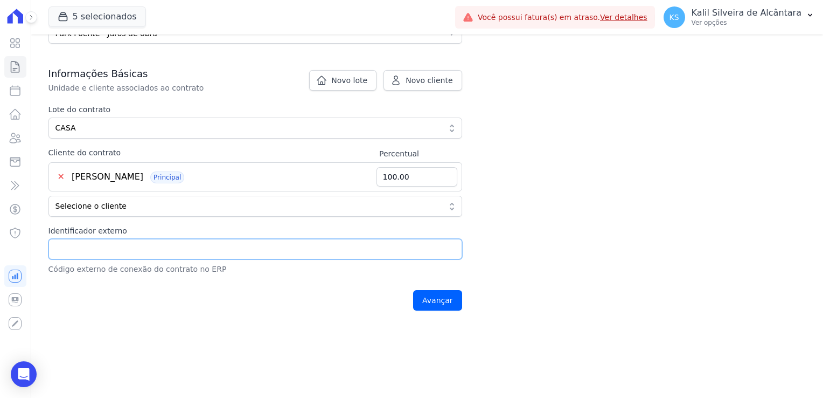
click at [118, 241] on input "Identificador externo" at bounding box center [255, 249] width 414 height 20
click at [420, 299] on input "Avançar" at bounding box center [437, 300] width 49 height 20
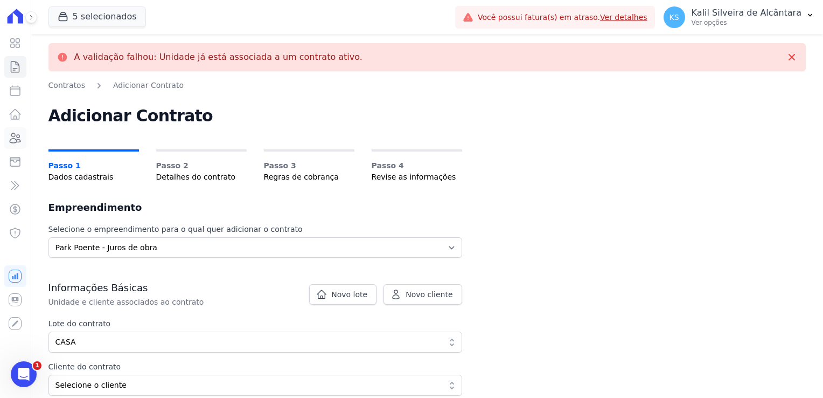
click at [17, 139] on icon at bounding box center [15, 138] width 11 height 10
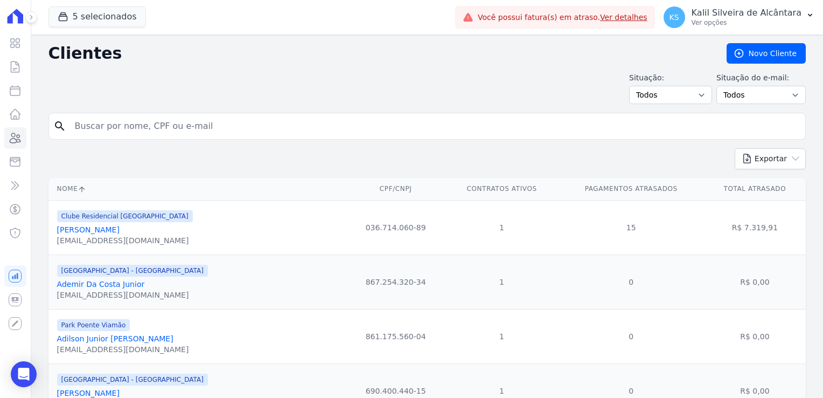
click at [139, 133] on input "search" at bounding box center [434, 126] width 733 height 22
type input "andreia var"
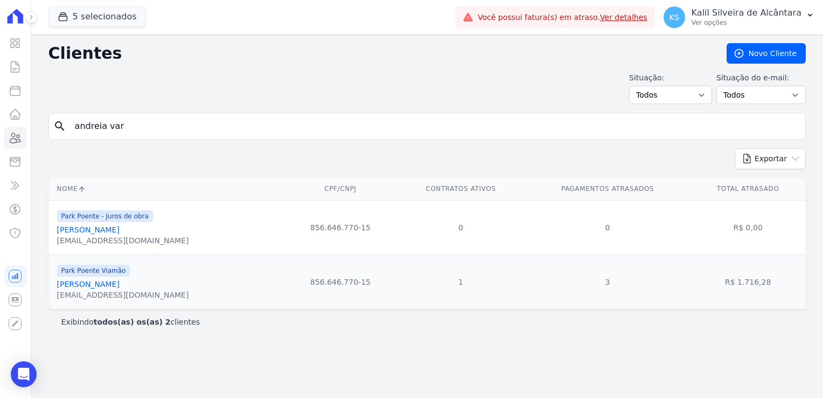
drag, startPoint x: 144, startPoint y: 211, endPoint x: 67, endPoint y: 220, distance: 77.6
click at [67, 220] on span "Park Poente - Juros de obra" at bounding box center [105, 216] width 96 height 12
drag, startPoint x: 259, startPoint y: 235, endPoint x: 58, endPoint y: 220, distance: 201.6
click at [58, 220] on td "Park Poente - Juros de obra Andreia Vargas Welter andreiavargas1904@gmail.com" at bounding box center [166, 227] width 236 height 54
drag, startPoint x: 58, startPoint y: 220, endPoint x: 16, endPoint y: 66, distance: 159.7
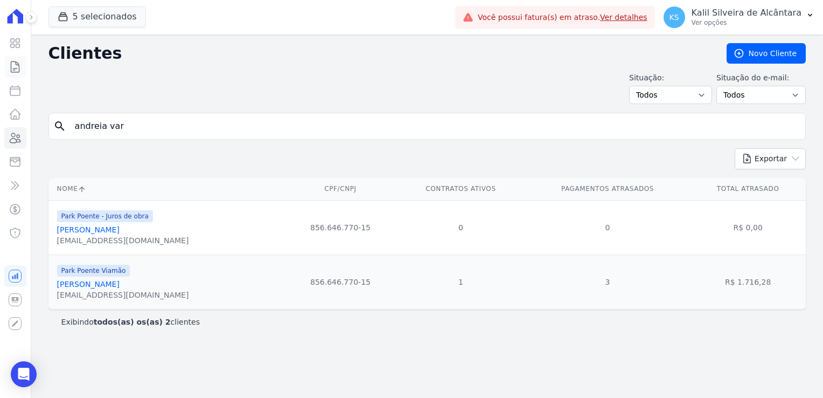
click at [16, 66] on icon at bounding box center [15, 66] width 13 height 13
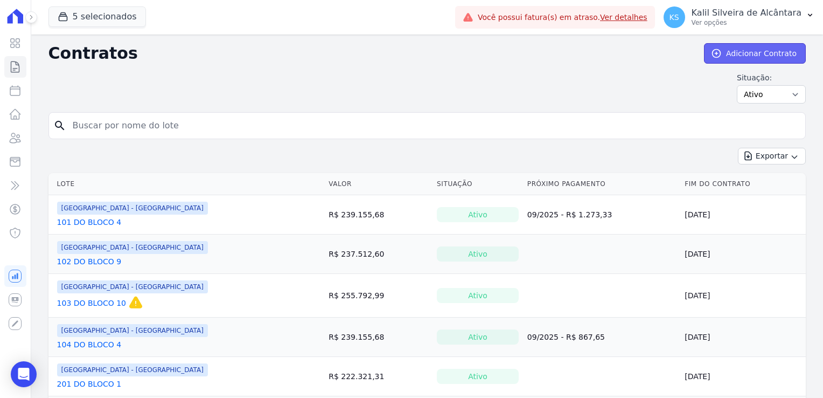
click at [751, 53] on link "Adicionar Contrato" at bounding box center [755, 53] width 102 height 20
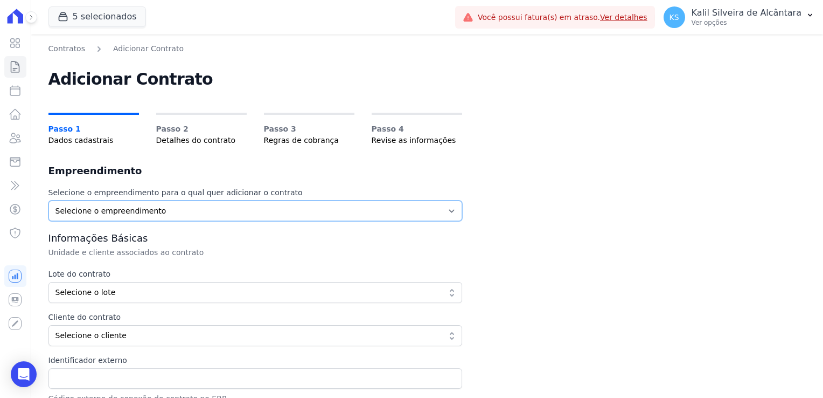
click at [105, 201] on select "Selecione o empreendimento Arty Park - Gravatai Clube Residencial Saint Louis P…" at bounding box center [255, 210] width 414 height 20
select select "a809cdca-e68c-4b96-ac7a-7f2da9de2f46"
click at [48, 200] on select "Selecione o empreendimento Arty Park - Gravatai Clube Residencial Saint Louis P…" at bounding box center [255, 210] width 414 height 20
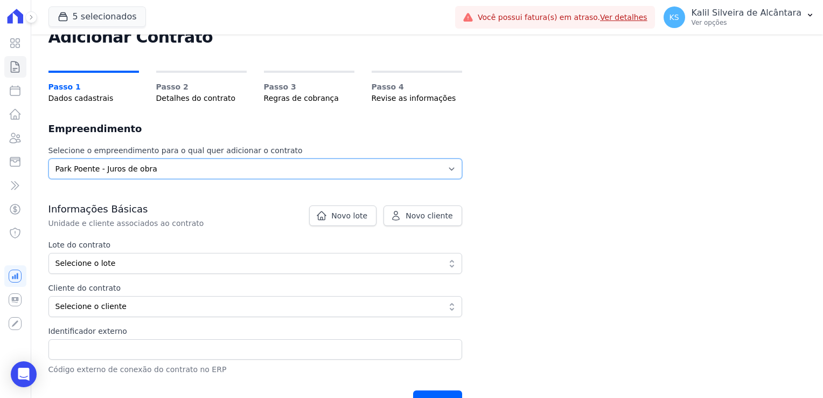
scroll to position [54, 0]
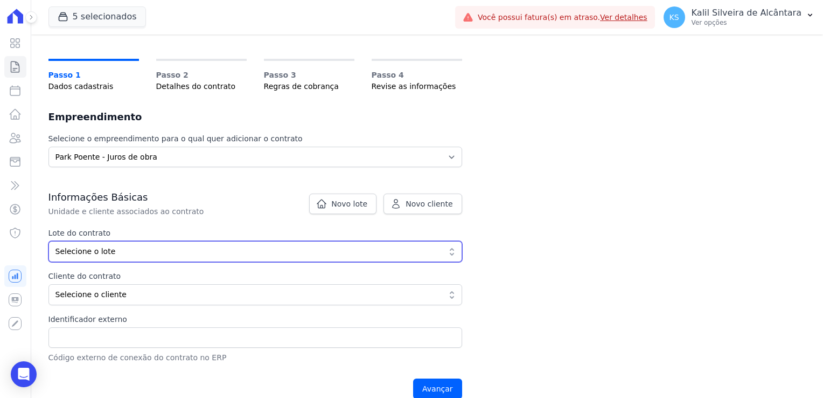
click at [114, 247] on span "Selecione o lote" at bounding box center [248, 251] width 385 height 11
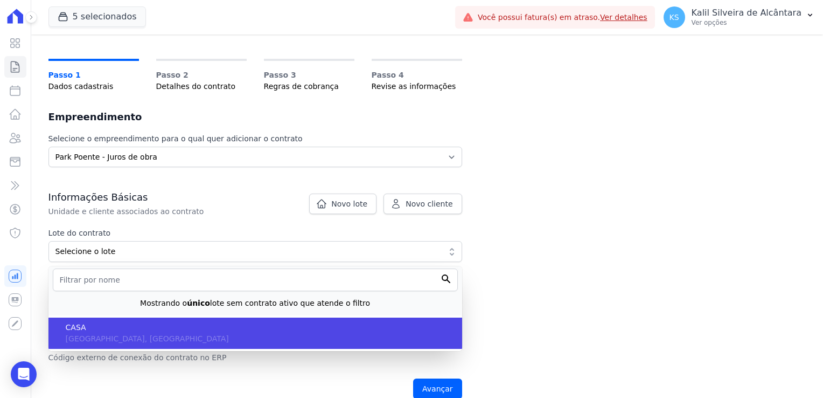
click at [93, 323] on span "CASA" at bounding box center [260, 327] width 388 height 11
type input "eb6da0c5-ab46-4132-bba1-38b61eedec67"
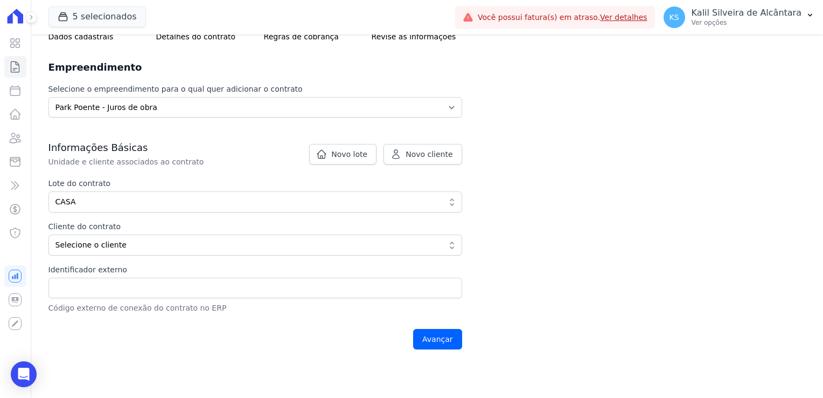
scroll to position [162, 0]
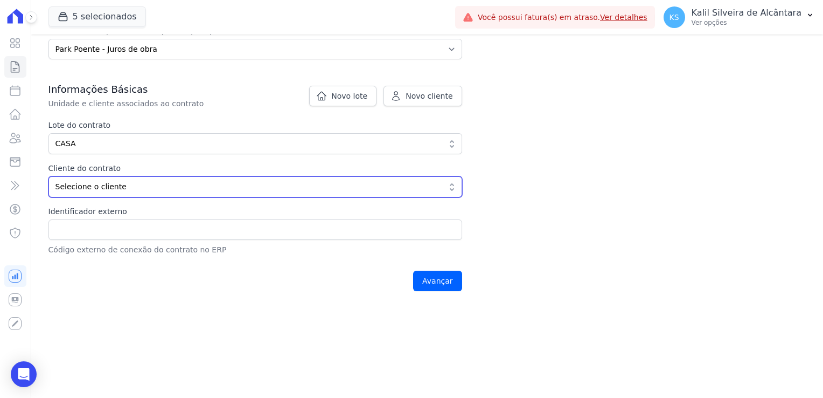
click at [95, 185] on span "Selecione o cliente" at bounding box center [248, 186] width 385 height 11
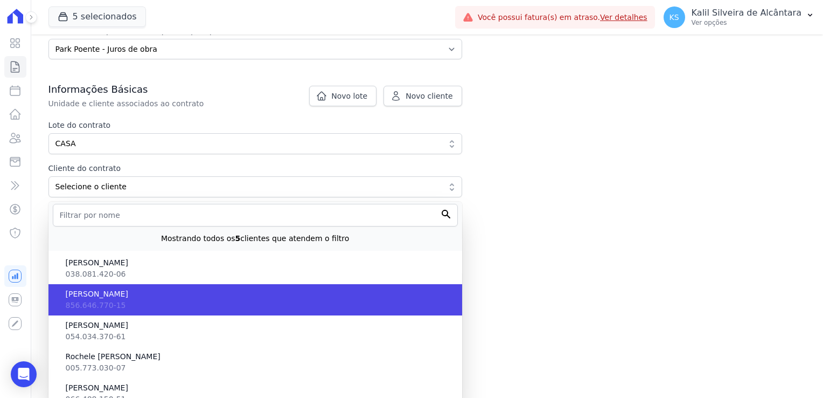
click at [121, 304] on li "Andreia Vargas Welter 856.646.770-15" at bounding box center [255, 299] width 414 height 31
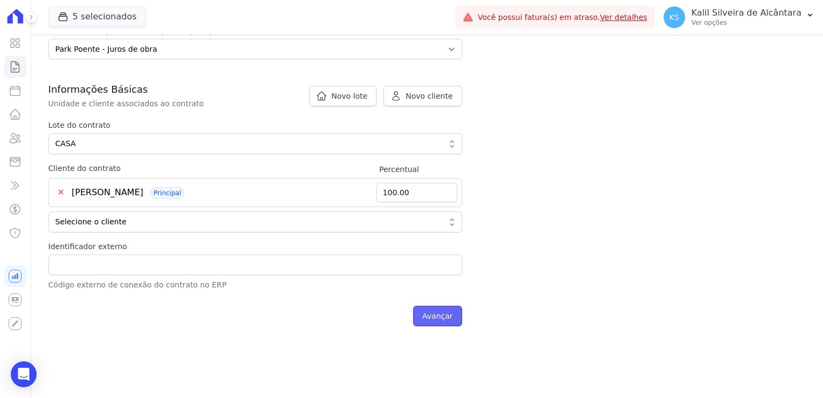
click at [449, 315] on input "Avançar" at bounding box center [437, 316] width 49 height 20
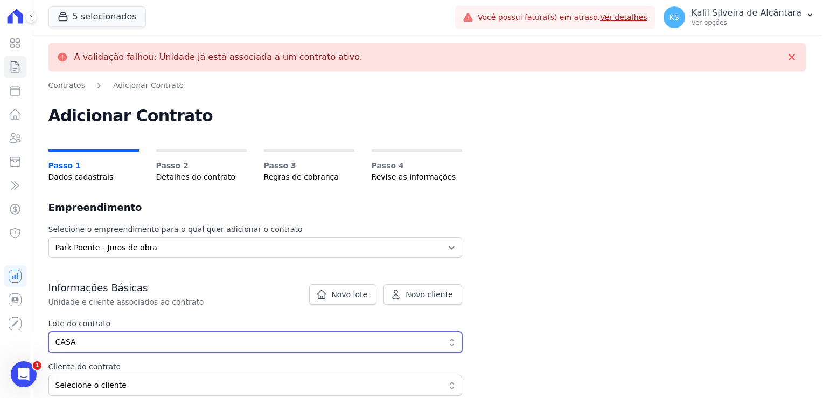
click at [211, 337] on span "CASA" at bounding box center [248, 341] width 385 height 11
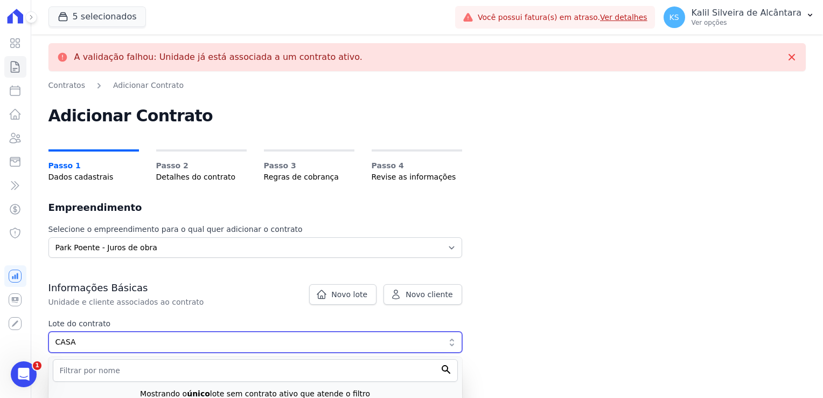
click at [190, 346] on span "CASA" at bounding box center [248, 341] width 385 height 11
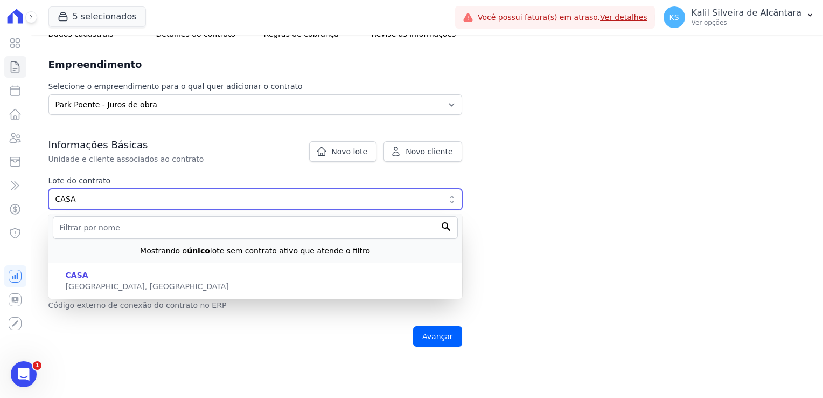
scroll to position [162, 0]
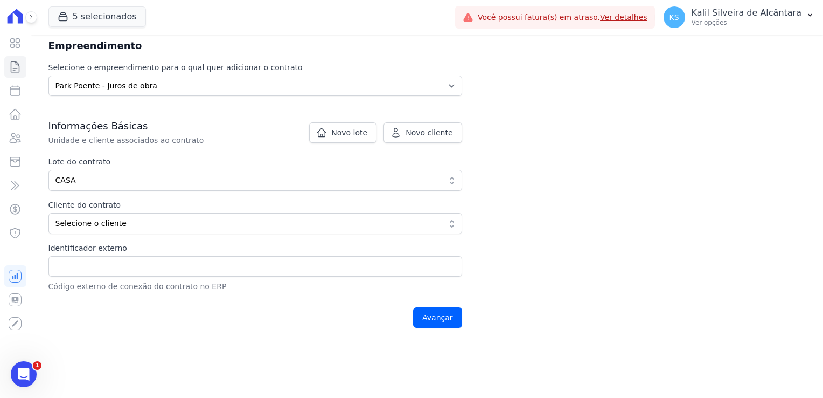
drag, startPoint x: 223, startPoint y: 346, endPoint x: 237, endPoint y: 309, distance: 40.2
click at [221, 347] on main "A validação falhou: Unidade já está associada a um contrato ativo. Contratos Ad…" at bounding box center [427, 215] width 792 height 363
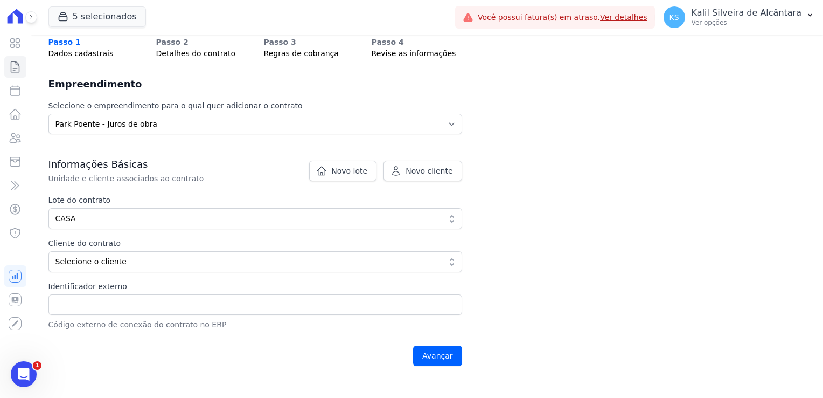
scroll to position [108, 0]
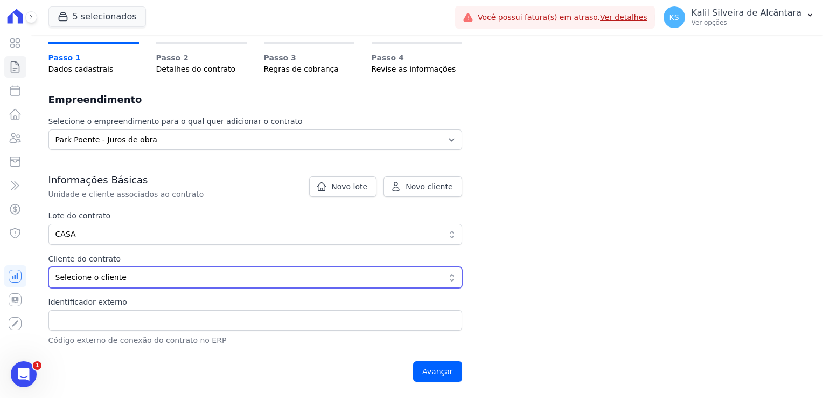
click at [244, 270] on button "Selecione o cliente" at bounding box center [255, 277] width 414 height 21
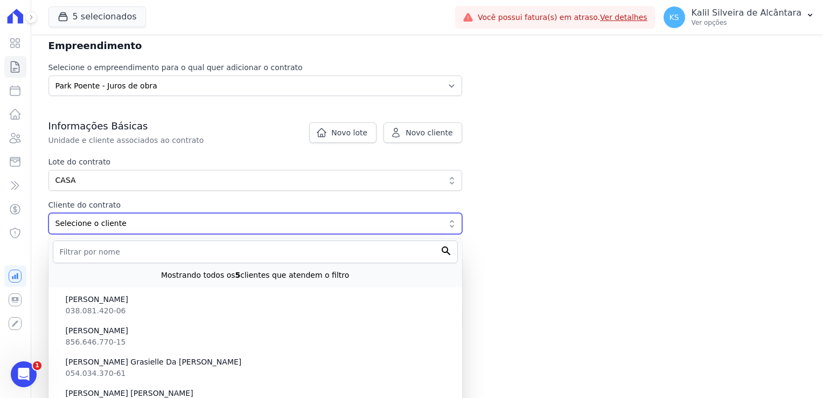
scroll to position [125, 0]
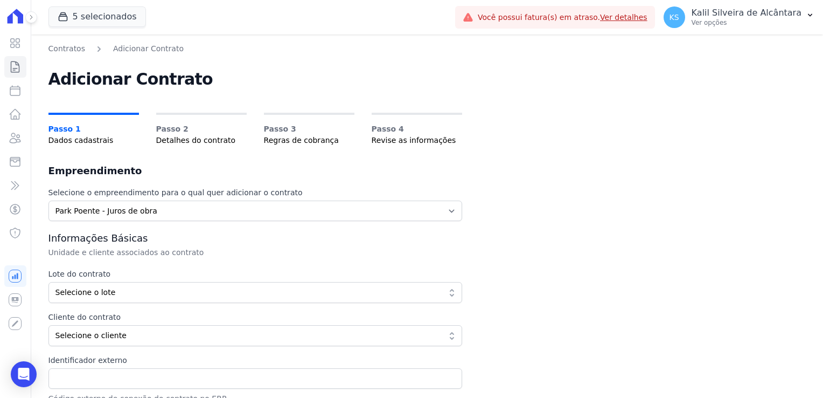
select select "a809cdca-e68c-4b96-ac7a-7f2da9de2f46"
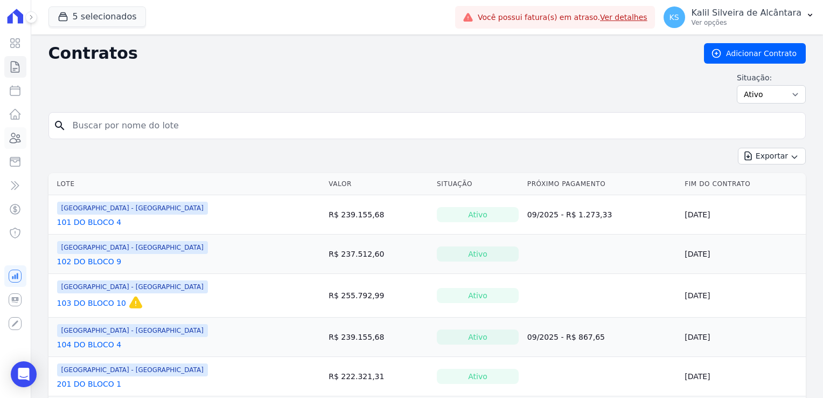
click at [14, 137] on icon at bounding box center [15, 137] width 13 height 13
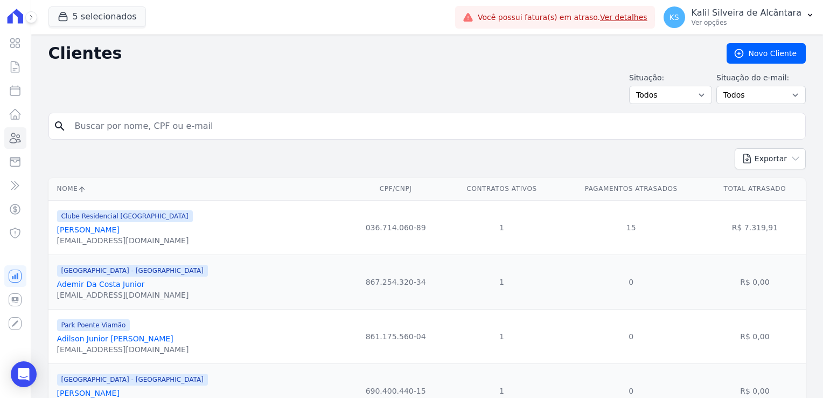
click at [167, 120] on input "search" at bounding box center [434, 126] width 733 height 22
type input "andreia var"
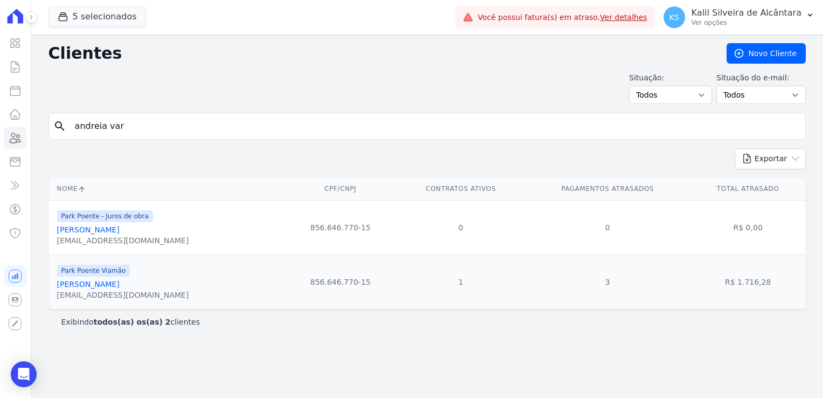
click at [116, 226] on link "[PERSON_NAME]" at bounding box center [88, 229] width 63 height 9
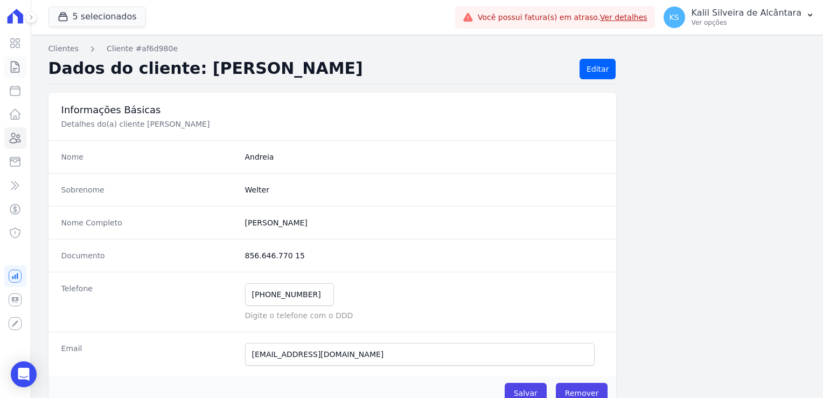
click at [21, 64] on icon at bounding box center [15, 66] width 13 height 13
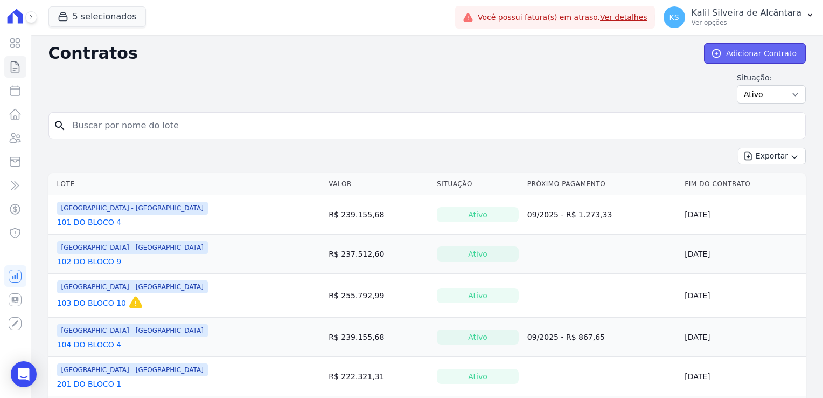
click at [774, 60] on link "Adicionar Contrato" at bounding box center [755, 53] width 102 height 20
select select "a809cdca-e68c-4b96-ac7a-7f2da9de2f46"
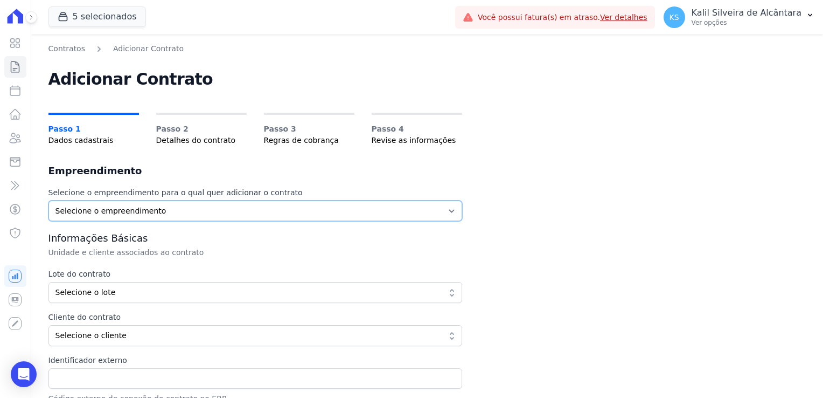
drag, startPoint x: 194, startPoint y: 220, endPoint x: 198, endPoint y: 216, distance: 6.1
click at [194, 220] on select "Selecione o empreendimento Arty Park - Gravatai Clube Residencial Saint Louis P…" at bounding box center [255, 210] width 414 height 20
select select "a809cdca-e68c-4b96-ac7a-7f2da9de2f46"
click at [48, 200] on select "Selecione o empreendimento Arty Park - Gravatai Clube Residencial Saint Louis P…" at bounding box center [255, 210] width 414 height 20
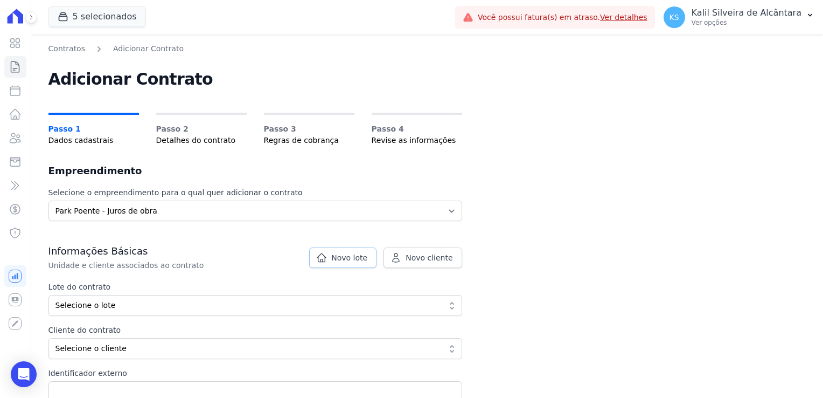
click at [341, 255] on span "Novo lote" at bounding box center [349, 257] width 36 height 11
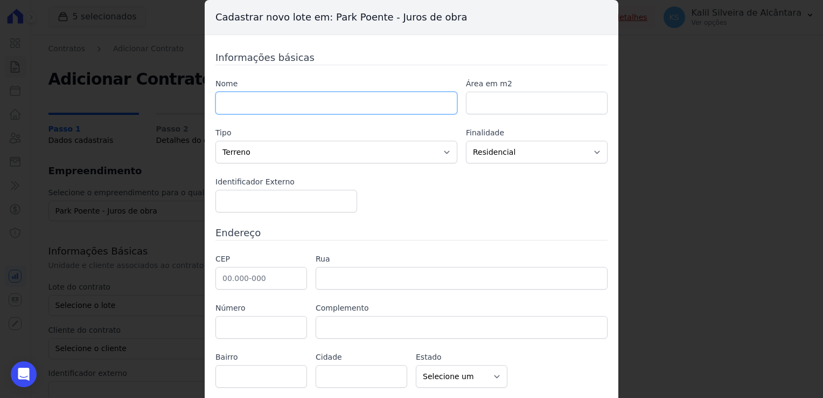
click at [276, 106] on input "text" at bounding box center [337, 103] width 242 height 23
type input "c"
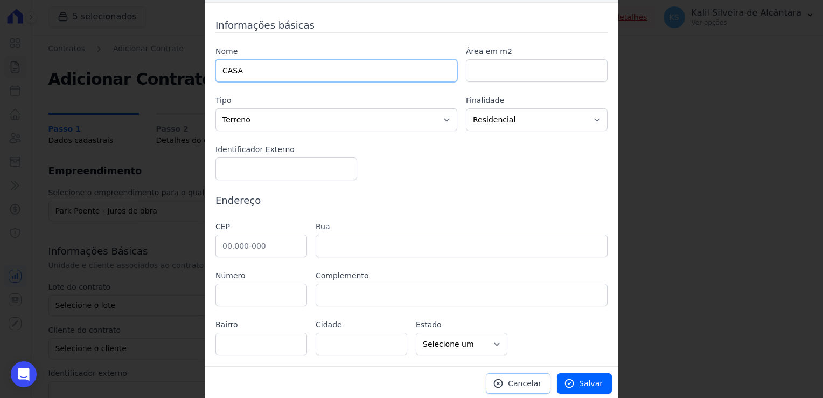
type input "CASA"
click at [504, 378] on icon at bounding box center [498, 383] width 11 height 11
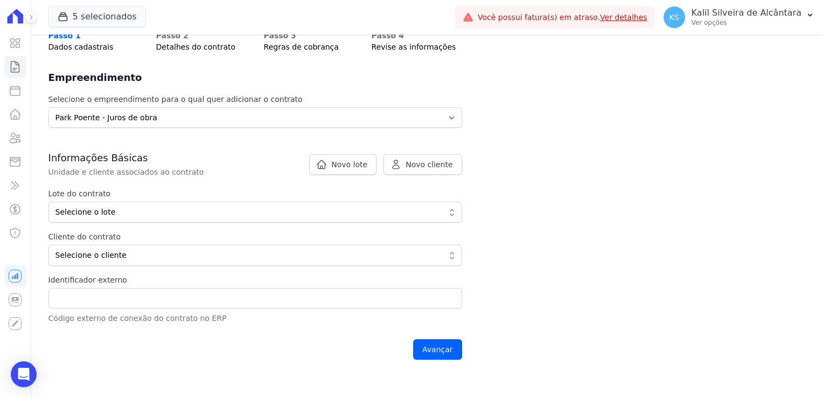
scroll to position [108, 0]
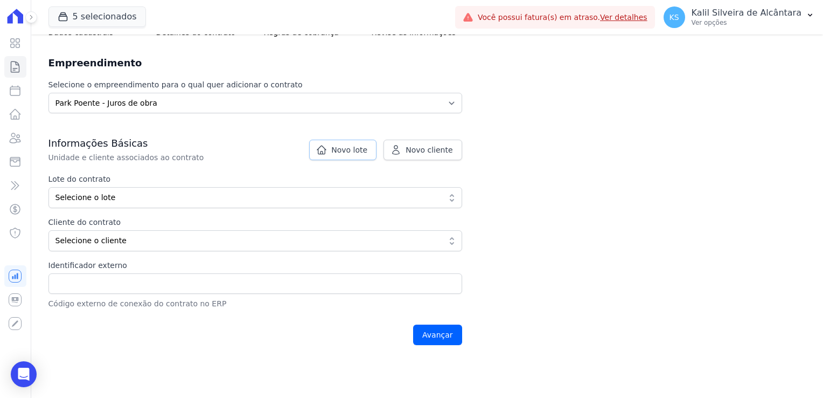
click at [359, 155] on link "Novo lote" at bounding box center [342, 150] width 67 height 20
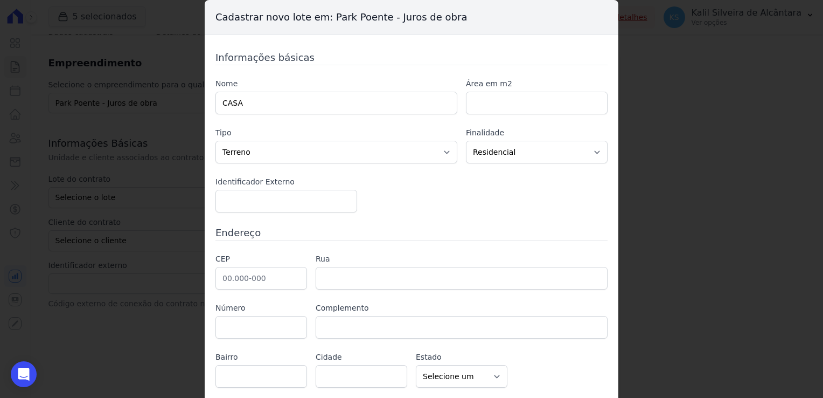
scroll to position [32, 0]
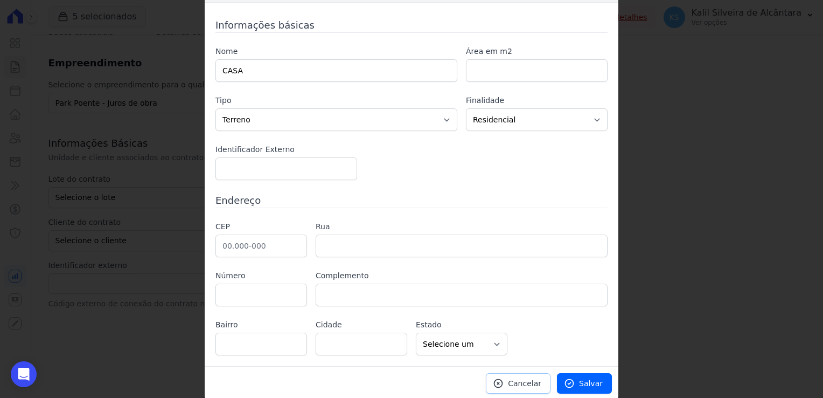
click at [513, 383] on span "Cancelar" at bounding box center [524, 383] width 33 height 11
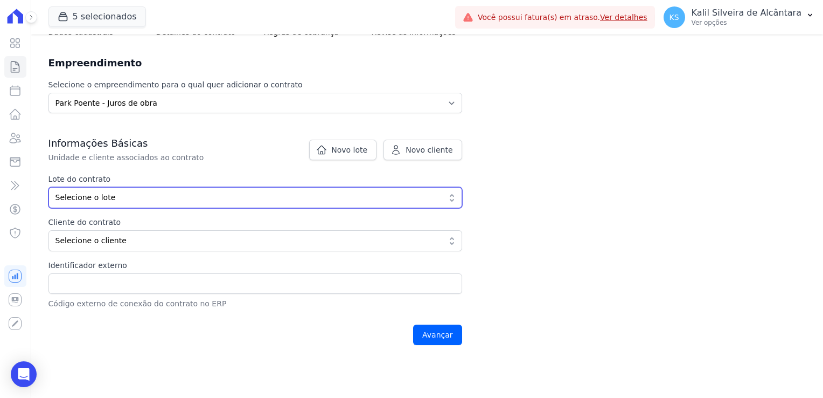
click at [159, 204] on button "Selecione o lote" at bounding box center [255, 197] width 414 height 21
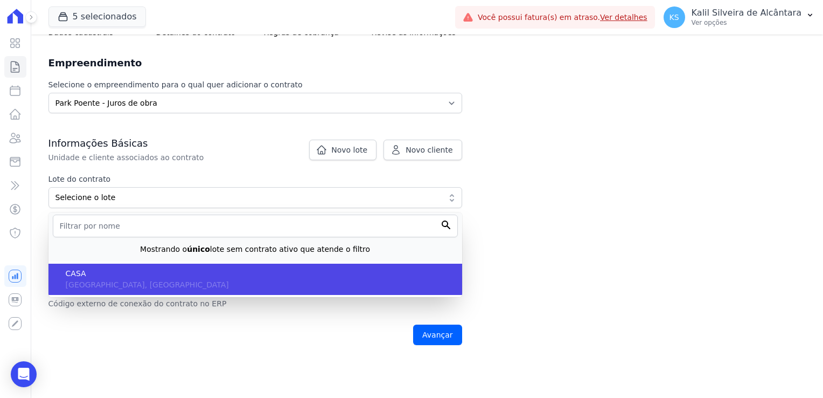
click at [152, 281] on li "CASA RS, Porto Alegre" at bounding box center [255, 278] width 414 height 31
type input "eb6da0c5-ab46-4132-bba1-38b61eedec67"
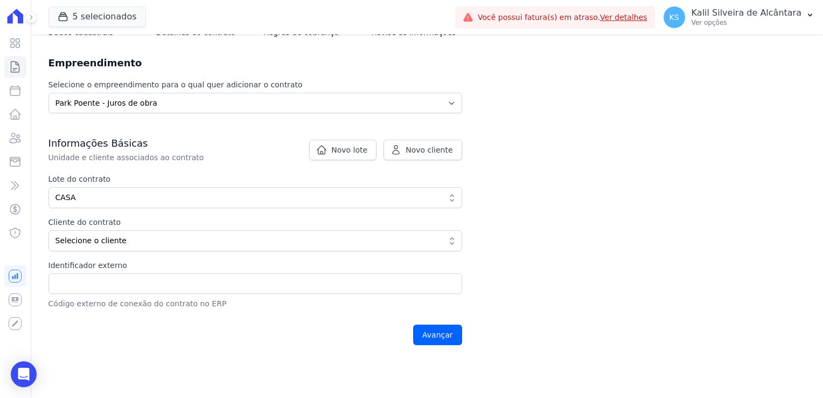
drag, startPoint x: 127, startPoint y: 228, endPoint x: 133, endPoint y: 232, distance: 6.6
click at [133, 232] on div "Cliente do contrato Percentual Selecione o cliente Mostrando todos os 5 cliente…" at bounding box center [255, 234] width 414 height 34
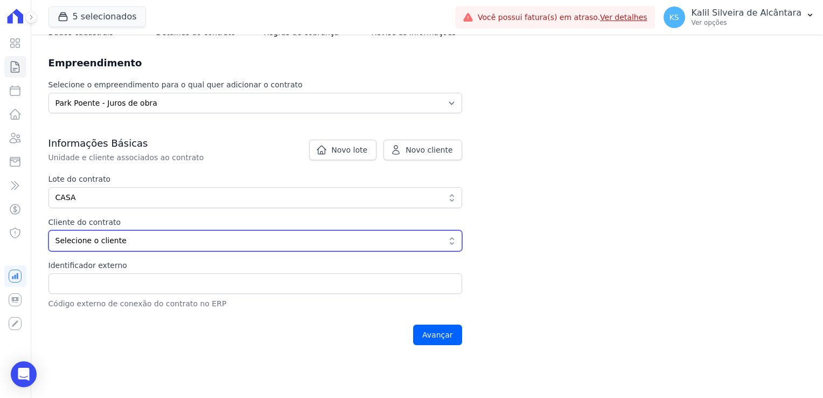
drag, startPoint x: 133, startPoint y: 232, endPoint x: 138, endPoint y: 237, distance: 7.6
click at [137, 237] on span "Selecione o cliente" at bounding box center [248, 240] width 385 height 11
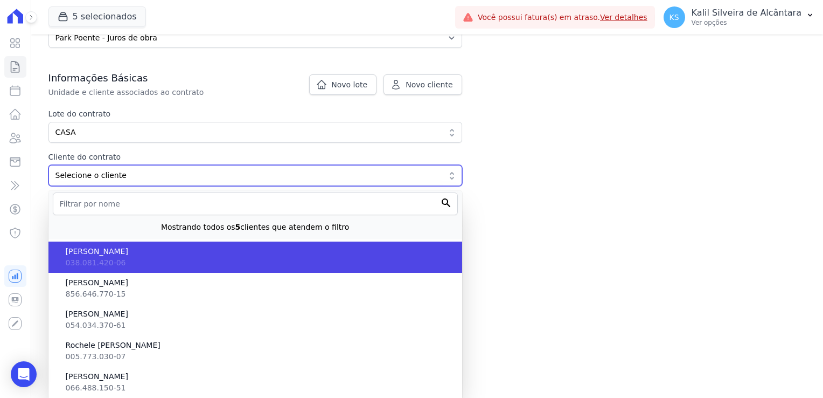
scroll to position [174, 0]
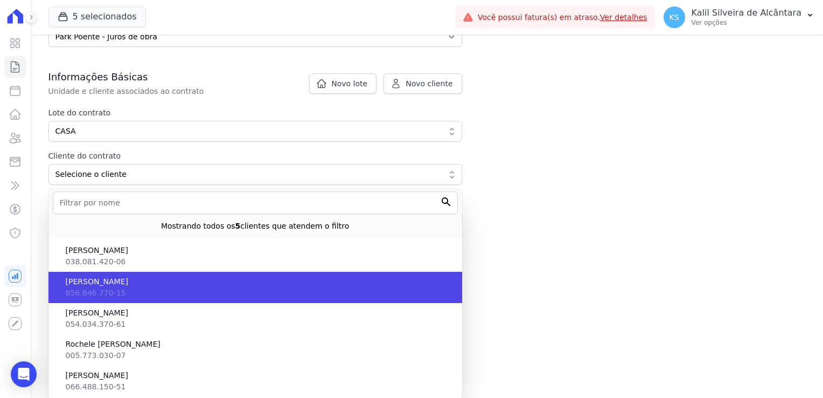
click at [172, 292] on li "Andreia Vargas Welter 856.646.770-15" at bounding box center [255, 287] width 414 height 31
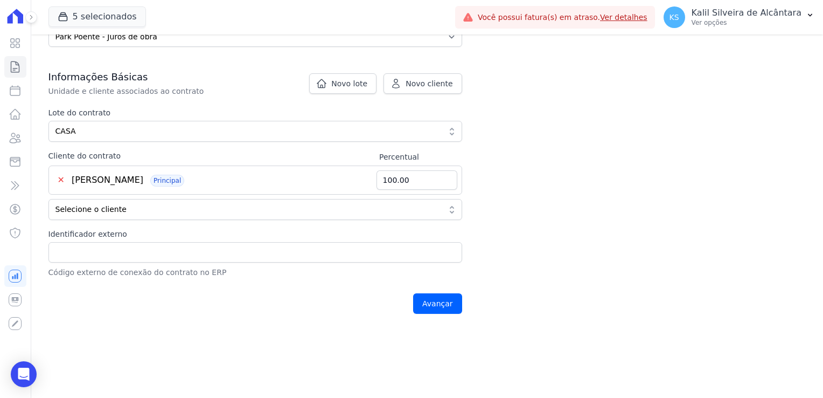
click at [536, 217] on div "Contratos Adicionar Contrato Adicionar Contrato Passo 1 Dados cadastrais Passo …" at bounding box center [427, 94] width 792 height 468
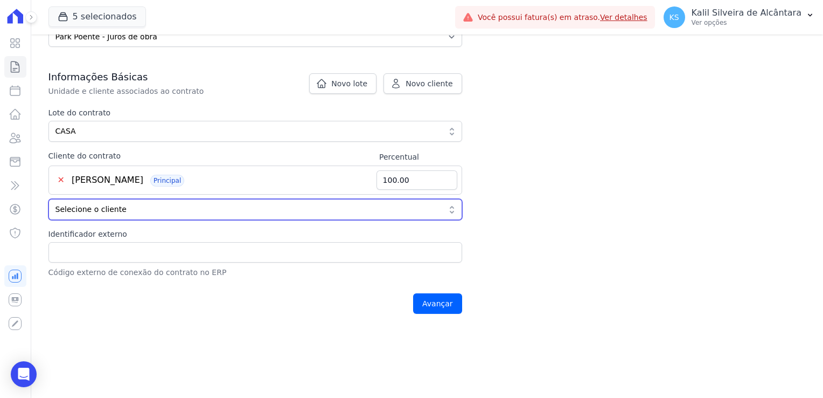
click at [166, 209] on span "Selecione o cliente" at bounding box center [248, 209] width 385 height 11
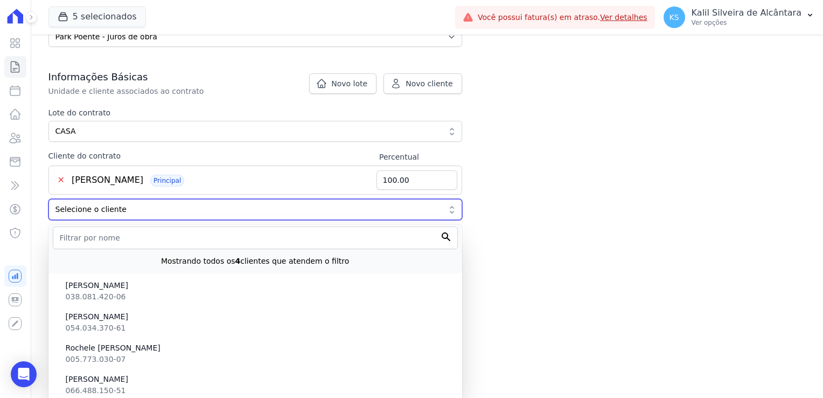
click at [166, 209] on span "Selecione o cliente" at bounding box center [248, 209] width 385 height 11
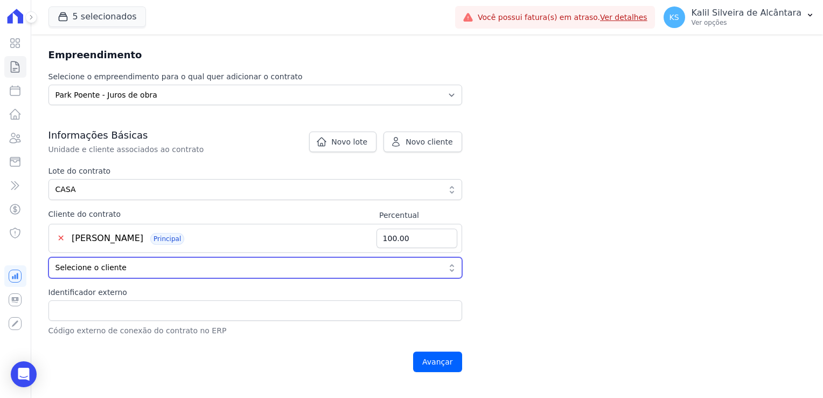
scroll to position [177, 0]
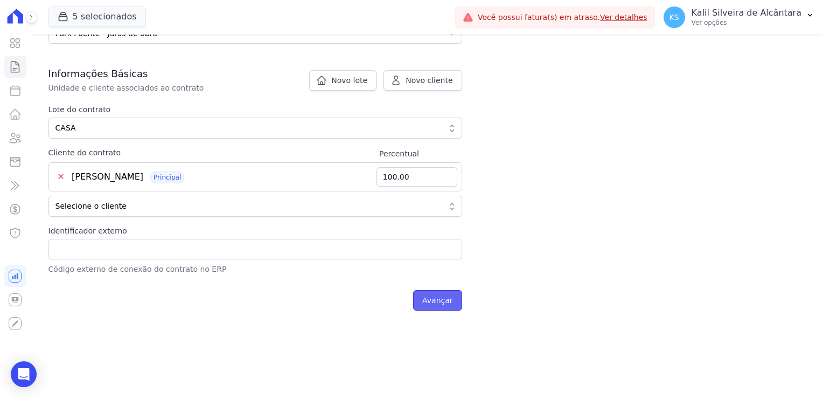
click at [446, 307] on input "Avançar" at bounding box center [437, 300] width 49 height 20
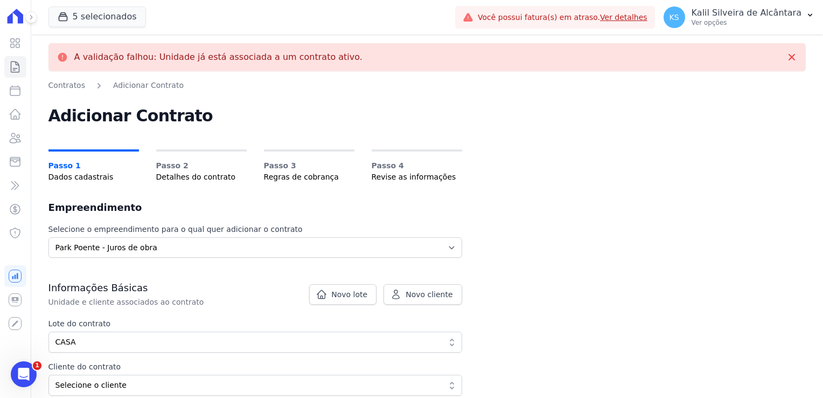
drag, startPoint x: 192, startPoint y: 62, endPoint x: 346, endPoint y: 63, distance: 154.1
click at [346, 63] on div "A validação falhou: Unidade já está associada a um contrato ativo." at bounding box center [427, 57] width 758 height 28
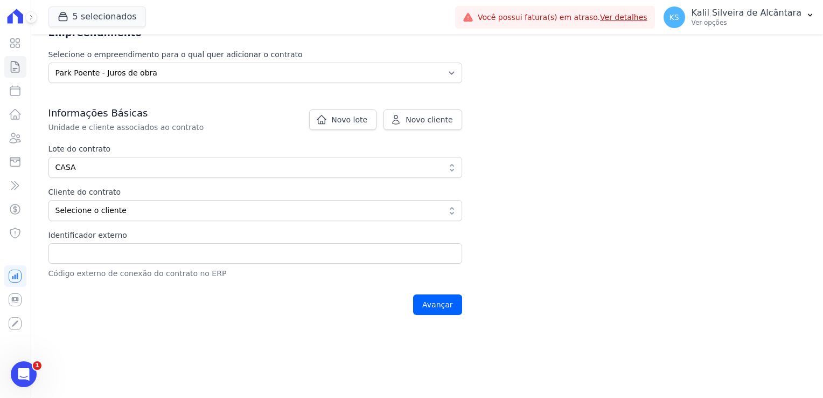
scroll to position [211, 0]
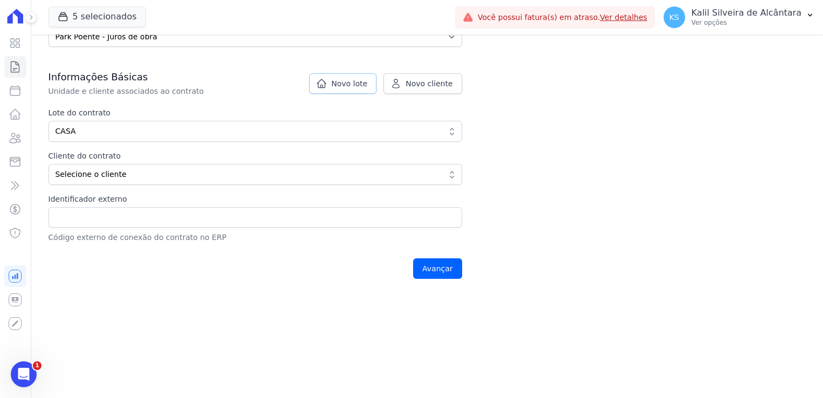
click at [366, 84] on span "Novo lote" at bounding box center [349, 83] width 36 height 11
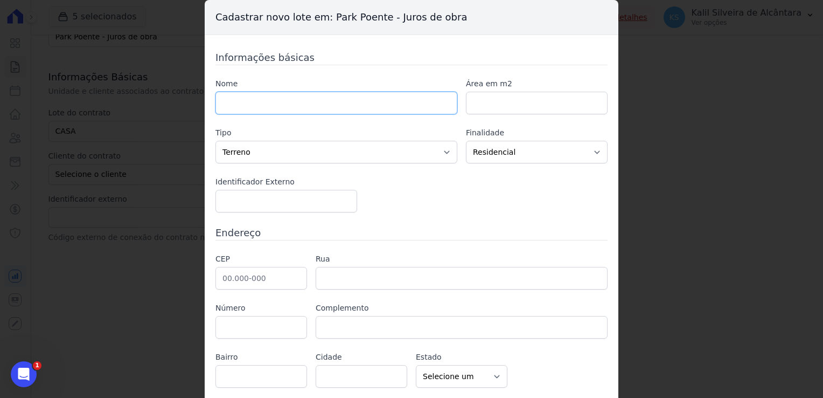
click at [334, 100] on input "text" at bounding box center [337, 103] width 242 height 23
drag, startPoint x: 317, startPoint y: 88, endPoint x: 321, endPoint y: 84, distance: 5.7
click at [317, 88] on label "Nome" at bounding box center [337, 83] width 242 height 11
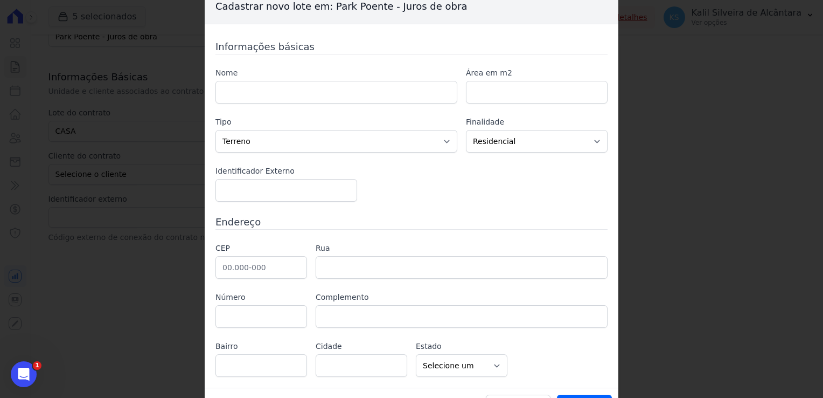
scroll to position [0, 0]
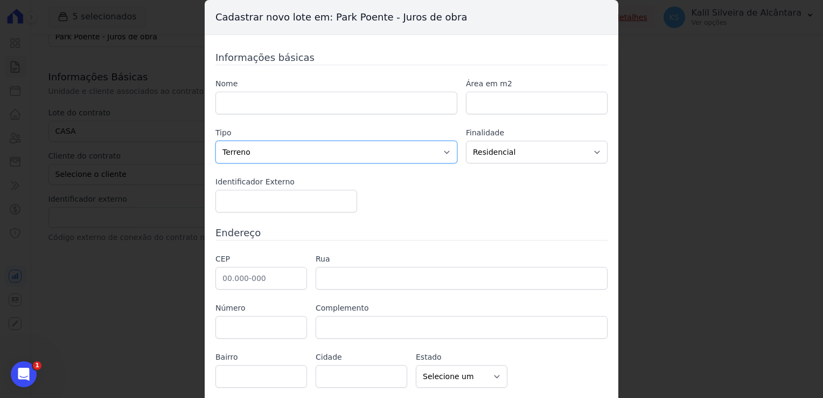
drag, startPoint x: 297, startPoint y: 144, endPoint x: 302, endPoint y: 147, distance: 5.5
click at [299, 147] on select "Casa Apartamento Escritório Flat Loja Espaço Comercial Terreno Outros" at bounding box center [337, 152] width 242 height 23
select select "house"
click at [216, 141] on select "Casa Apartamento Escritório Flat Loja Espaço Comercial Terreno Outros" at bounding box center [337, 152] width 242 height 23
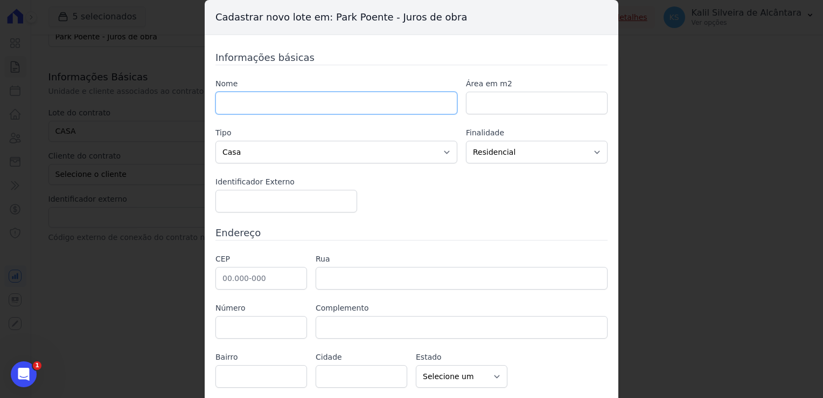
click at [311, 107] on input "text" at bounding box center [337, 103] width 242 height 23
type input "CASA 70"
click at [479, 122] on div "Nome CASA 70 Área em m2 Tipo Casa Apartamento [GEOGRAPHIC_DATA] Comercial [GEOG…" at bounding box center [412, 145] width 392 height 134
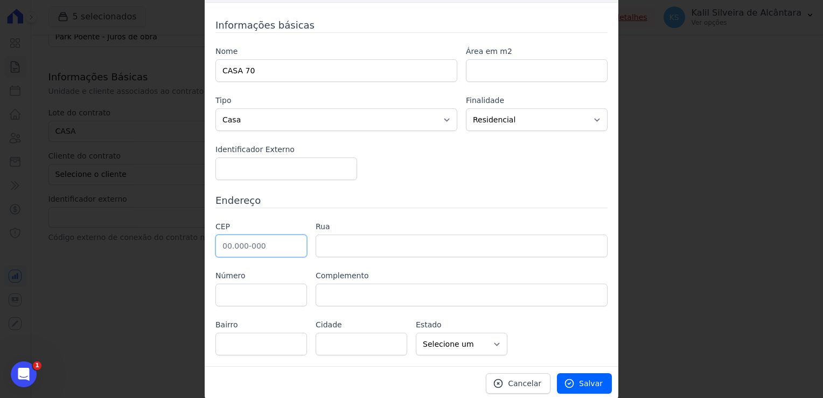
click at [289, 238] on input "text" at bounding box center [262, 245] width 92 height 23
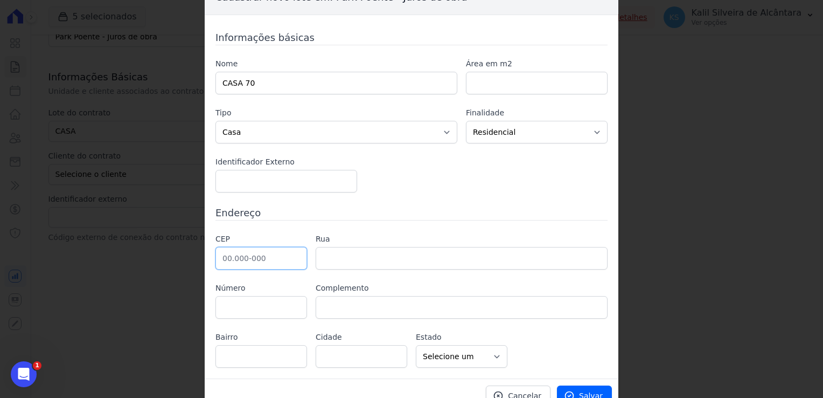
scroll to position [0, 0]
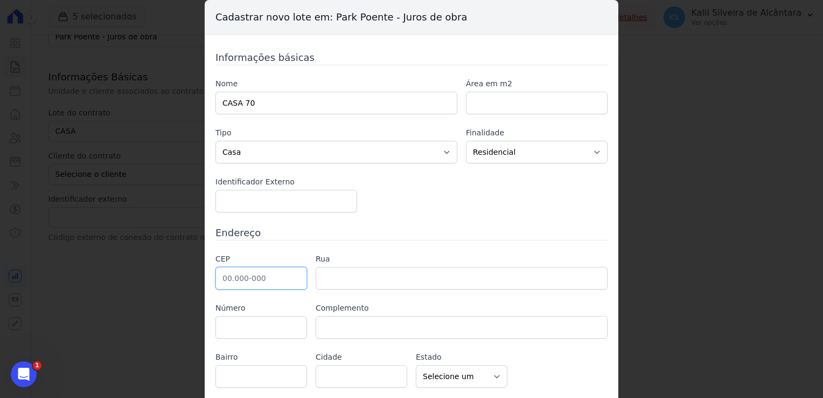
click at [250, 274] on input "text" at bounding box center [262, 278] width 92 height 23
paste input "94.455-000"
type input "94.455-000"
click at [359, 253] on label "Rua" at bounding box center [462, 258] width 292 height 11
type input "[PERSON_NAME] da Branquinha"
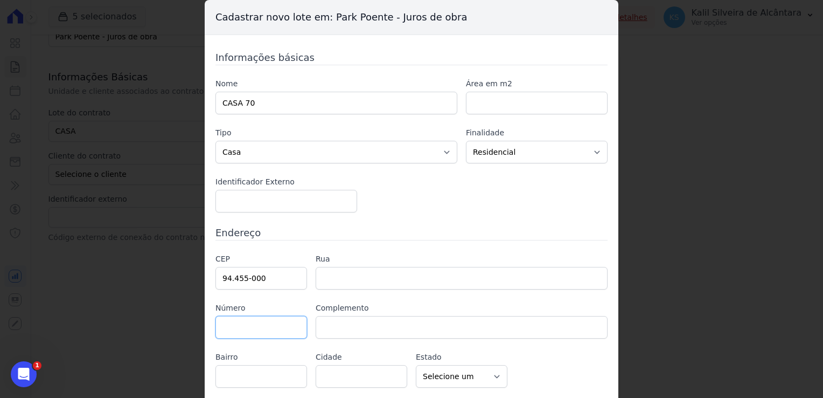
type input "Martinica"
type input "Viamão"
select select "RS"
click at [265, 327] on input "text" at bounding box center [262, 327] width 92 height 23
type input "70"
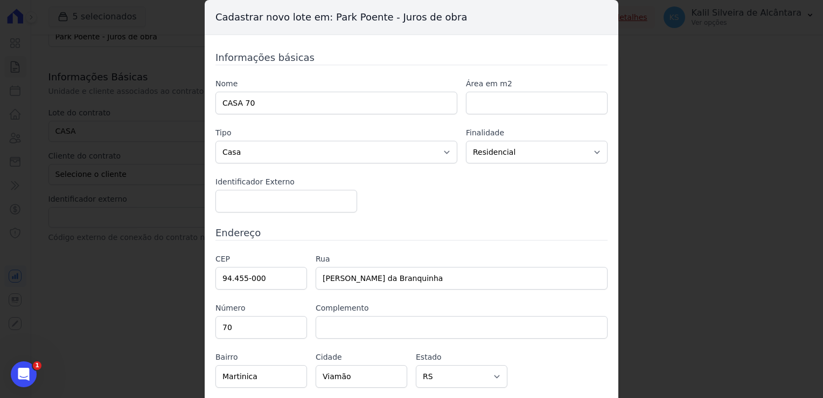
click at [339, 309] on label "Complemento" at bounding box center [462, 307] width 292 height 11
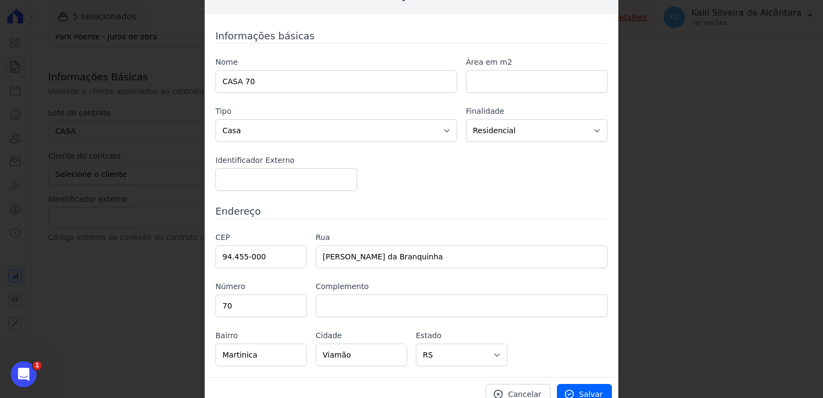
scroll to position [32, 0]
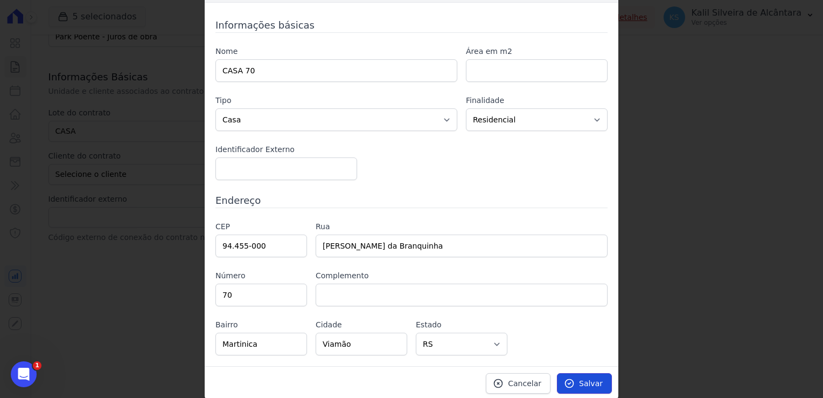
click at [601, 382] on link "Salvar" at bounding box center [584, 383] width 55 height 20
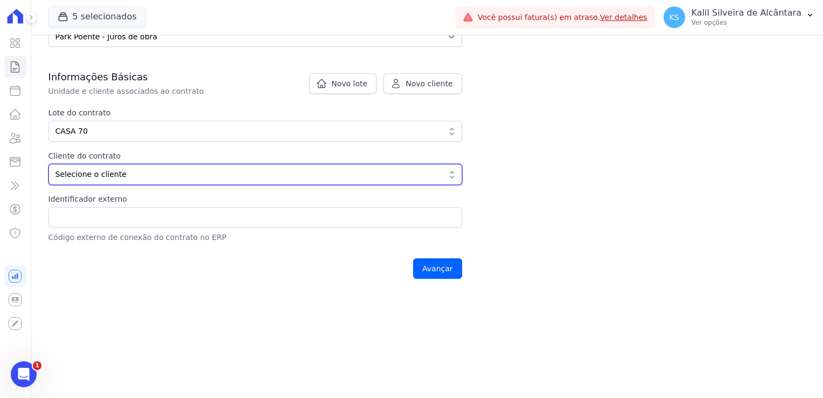
click at [218, 170] on span "Selecione o cliente" at bounding box center [248, 174] width 385 height 11
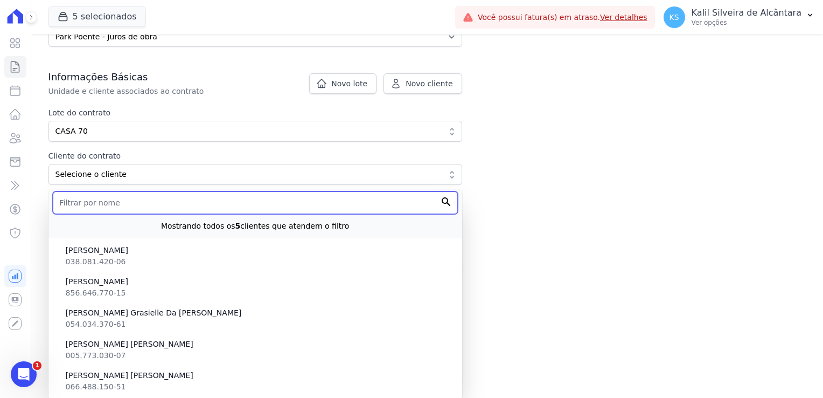
click at [102, 207] on input "text" at bounding box center [255, 202] width 405 height 23
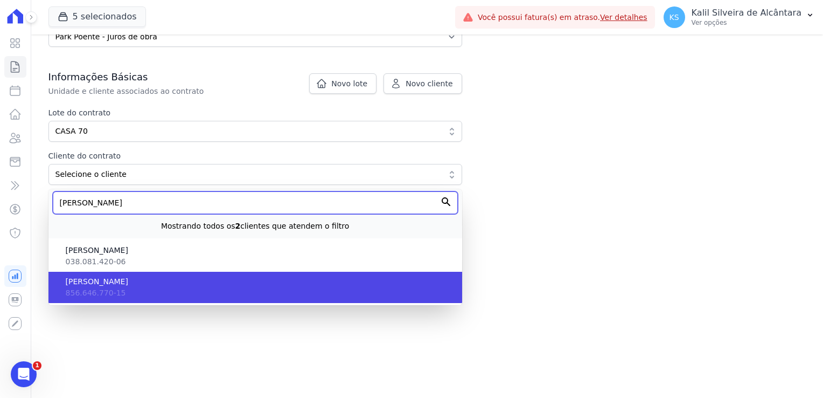
type input "[PERSON_NAME]"
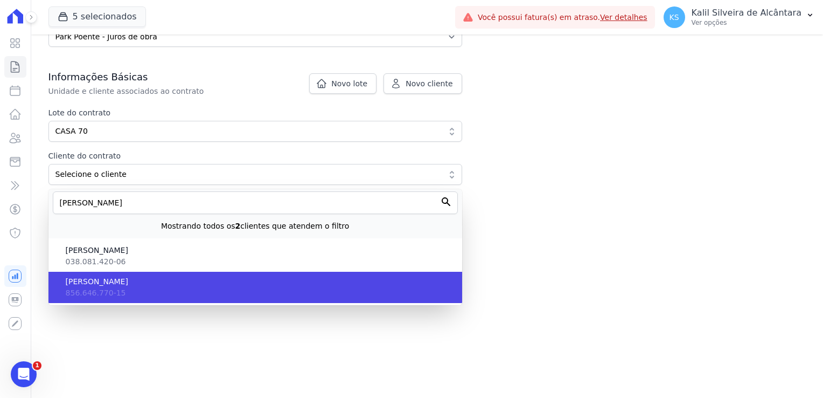
click at [123, 284] on span "[PERSON_NAME]" at bounding box center [260, 281] width 388 height 11
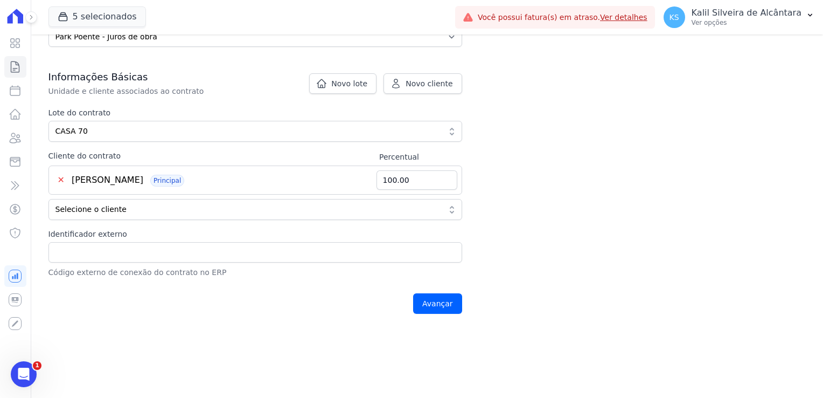
click at [467, 297] on div "A validação falhou: Unidade já está associada a um contrato ativo. Contratos Ad…" at bounding box center [427, 94] width 792 height 468
click at [446, 304] on input "Avançar" at bounding box center [437, 303] width 49 height 20
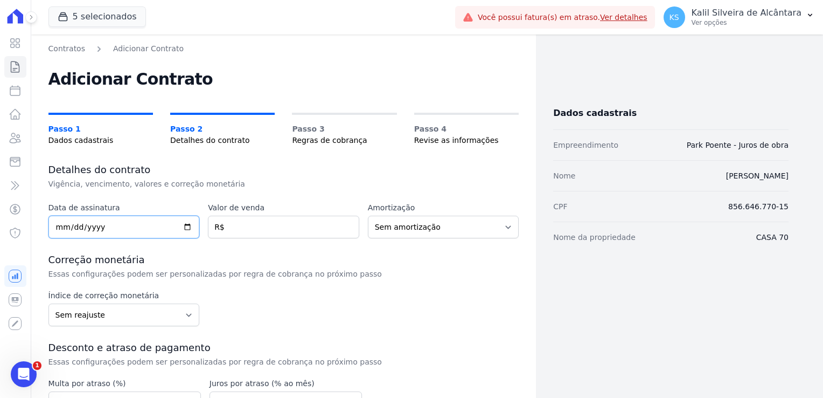
click at [57, 227] on input "date" at bounding box center [123, 227] width 151 height 23
type input "[DATE]"
click at [260, 224] on input "number" at bounding box center [283, 227] width 151 height 23
click at [408, 230] on select "Sem amortização Price Sac" at bounding box center [443, 227] width 151 height 23
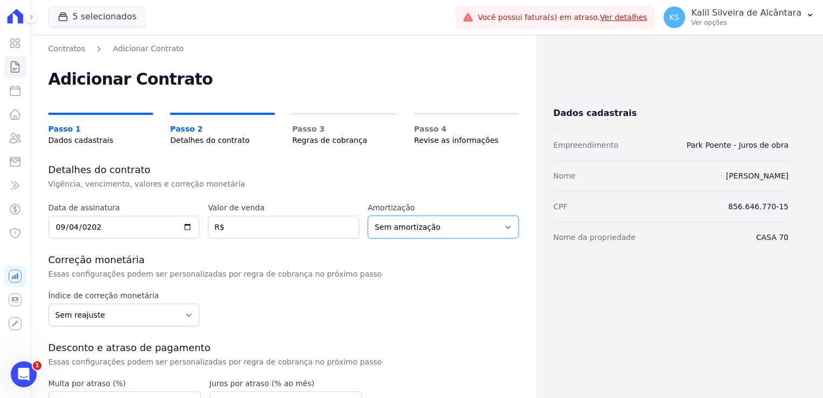
click at [408, 230] on select "Sem amortização Price Sac" at bounding box center [443, 227] width 151 height 23
select select "price"
click at [368, 216] on select "Sem amortização Price Sac" at bounding box center [443, 227] width 151 height 23
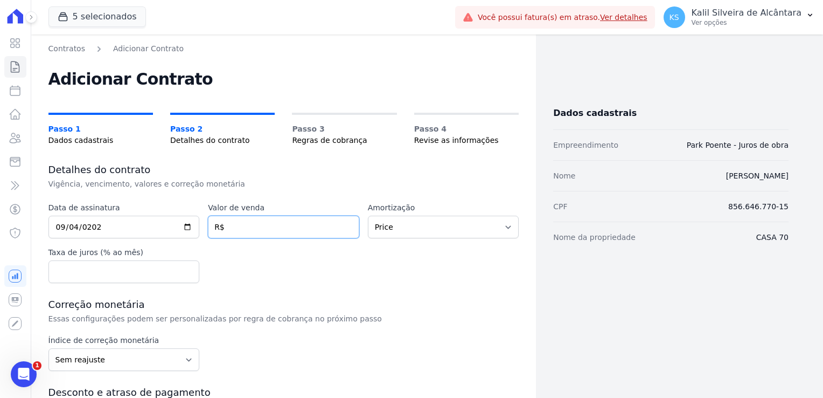
click at [254, 230] on input "number" at bounding box center [283, 227] width 151 height 23
click at [258, 224] on input "number" at bounding box center [283, 227] width 151 height 23
click at [244, 238] on input "number" at bounding box center [283, 227] width 151 height 23
drag, startPoint x: 240, startPoint y: 228, endPoint x: 232, endPoint y: 233, distance: 9.0
click at [232, 233] on input "number" at bounding box center [283, 227] width 151 height 23
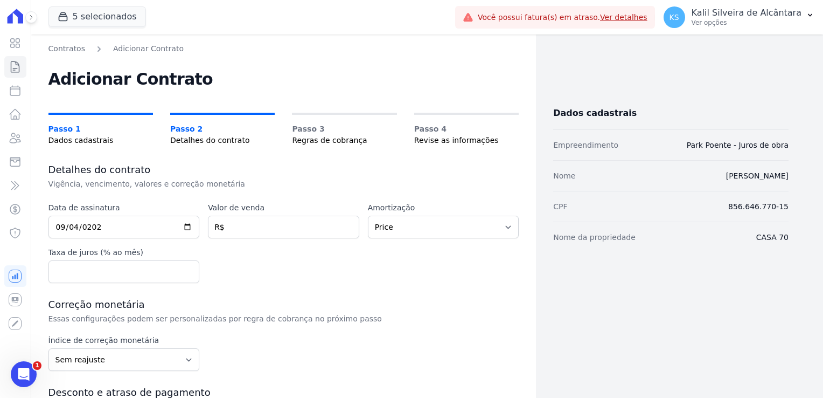
click at [131, 253] on label "Taxa de juros (% ao mês)" at bounding box center [123, 252] width 151 height 11
click at [259, 221] on input "number" at bounding box center [283, 227] width 151 height 23
paste input "1.05360"
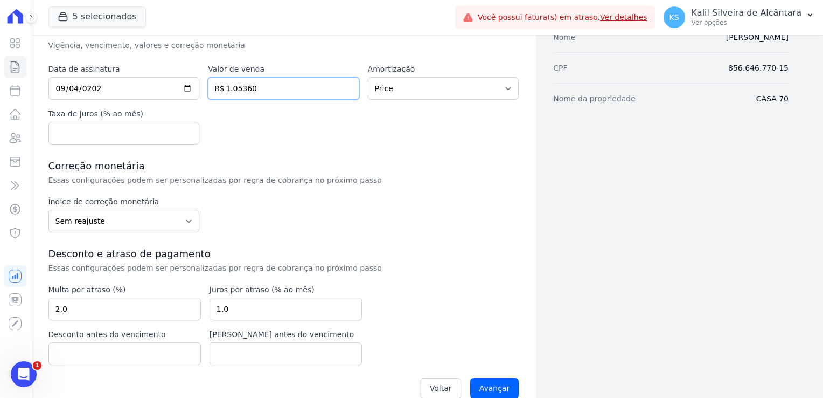
scroll to position [155, 0]
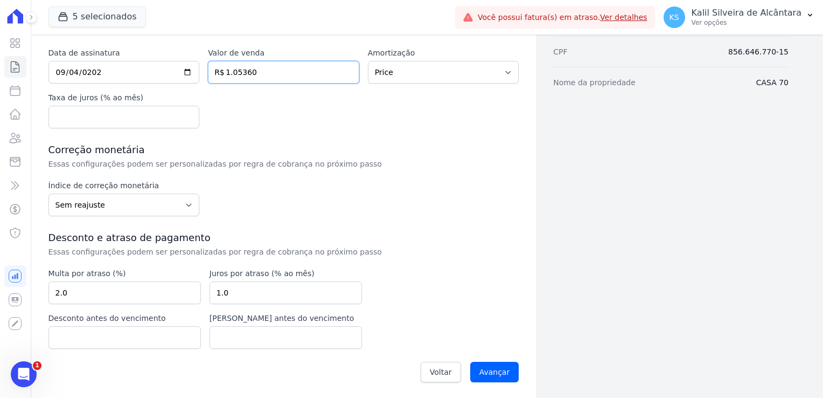
type input "1.05360"
click at [125, 205] on select "Sem reajuste Média dos últimos 12 meses acumulado de INCCM Média dos últimos 12…" at bounding box center [123, 204] width 151 height 23
select select "inccdi"
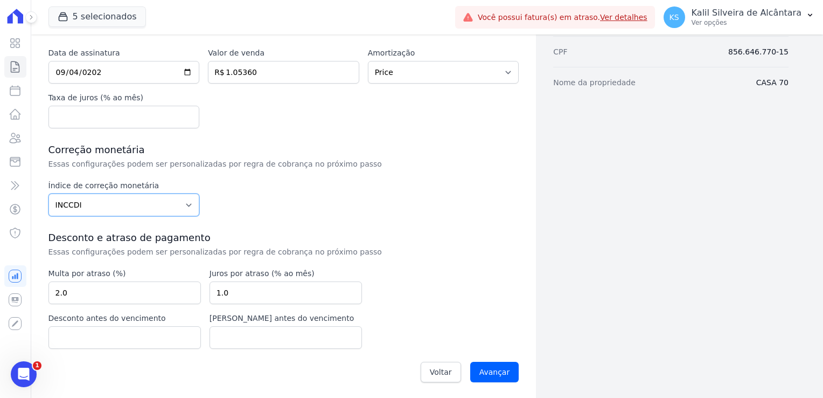
click at [48, 193] on select "Sem reajuste Média dos últimos 12 meses acumulado de INCCM Média dos últimos 12…" at bounding box center [123, 204] width 151 height 23
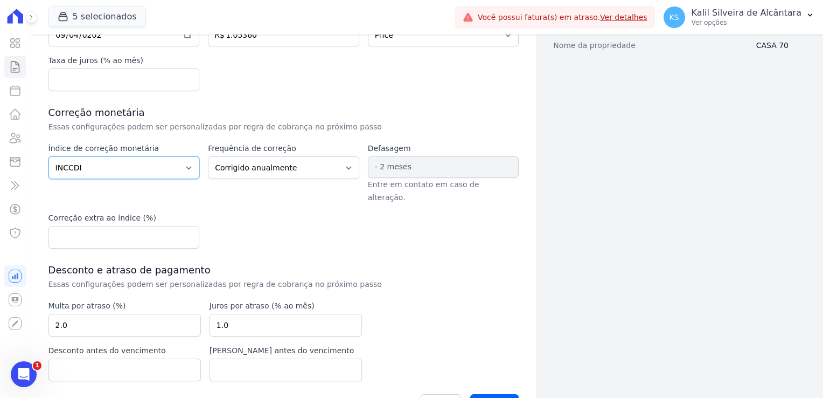
scroll to position [211, 0]
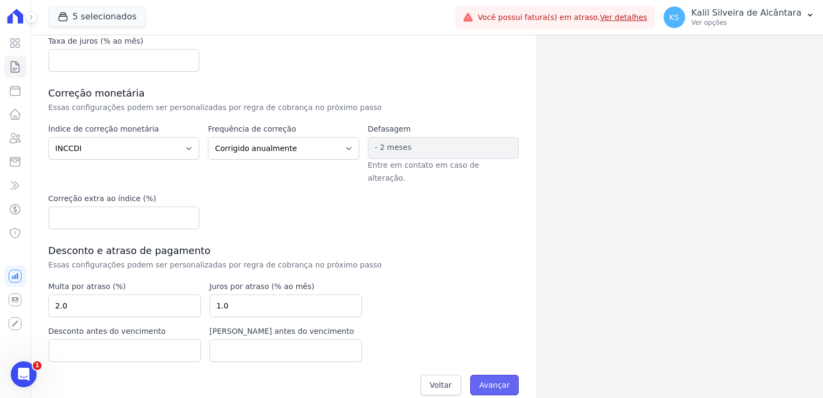
click at [476, 374] on input "Avançar" at bounding box center [494, 384] width 49 height 20
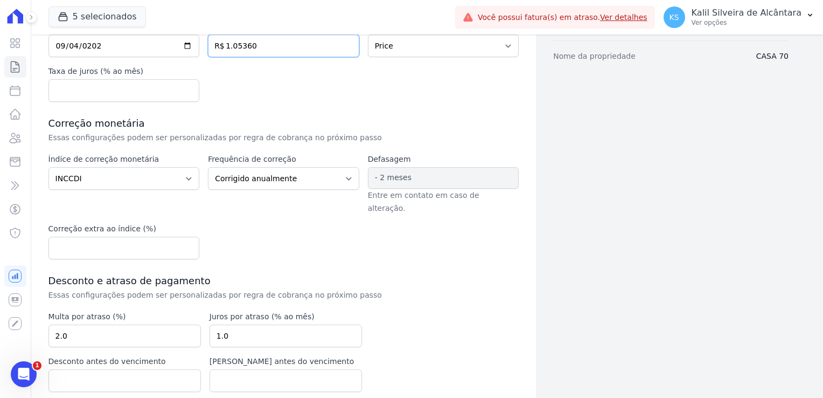
click at [232, 45] on input "1.05360" at bounding box center [283, 45] width 151 height 23
click at [230, 51] on input "1.05360" at bounding box center [283, 45] width 151 height 23
click at [239, 46] on input "105360" at bounding box center [283, 45] width 151 height 23
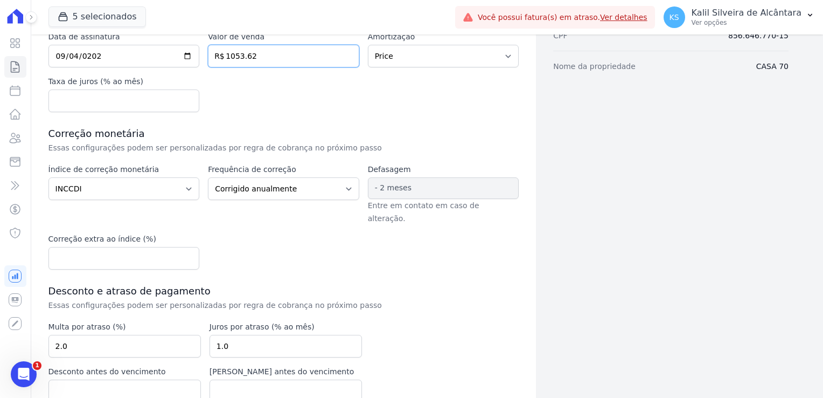
scroll to position [211, 0]
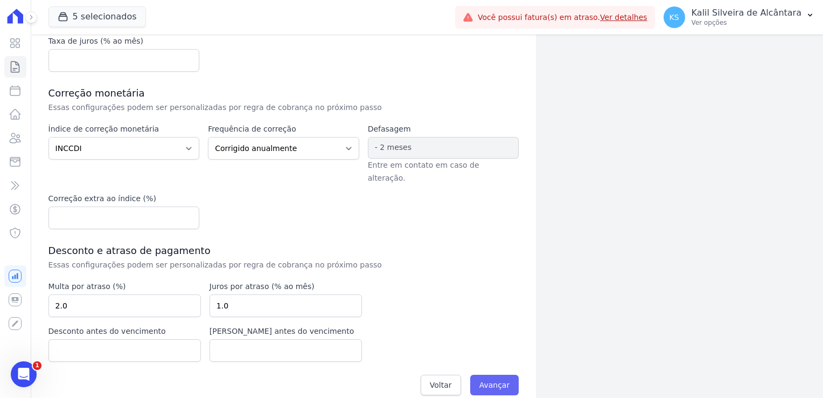
type input "1053.62"
click at [487, 374] on input "Avançar" at bounding box center [494, 384] width 49 height 20
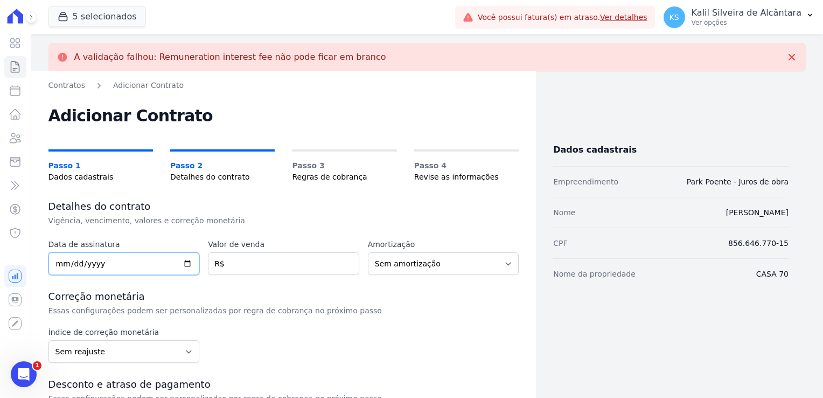
click at [56, 264] on input "date" at bounding box center [123, 263] width 151 height 23
type input "[DATE]"
click at [267, 266] on input "number" at bounding box center [283, 263] width 151 height 23
type input "1053.60"
click at [421, 260] on select "Sem amortização Price Sac" at bounding box center [443, 263] width 151 height 23
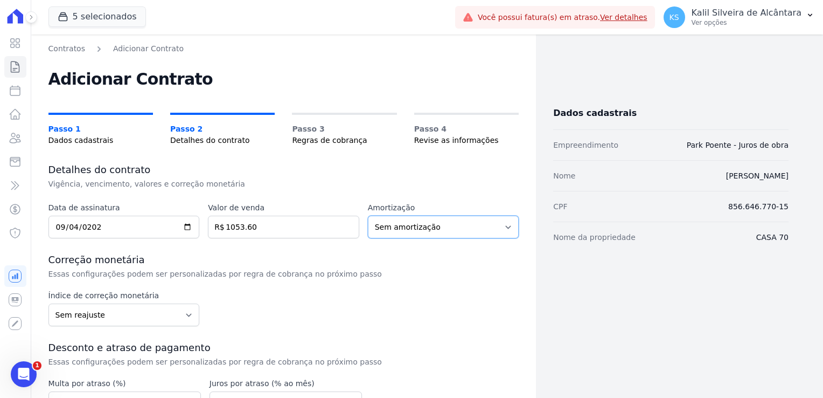
select select "price"
click at [368, 216] on select "Sem amortização Price Sac" at bounding box center [443, 227] width 151 height 23
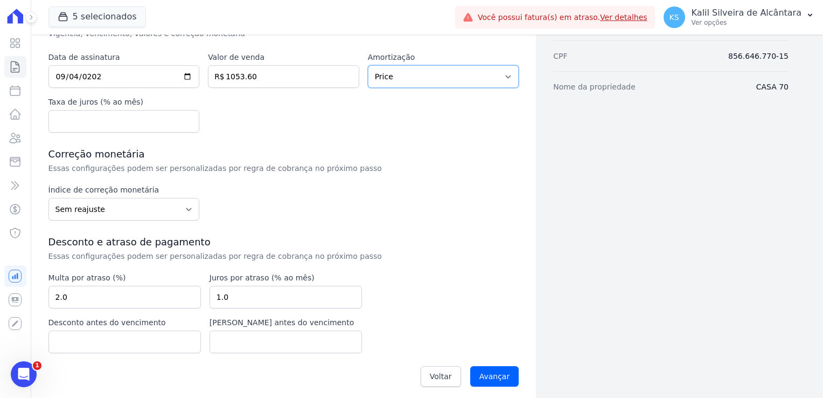
scroll to position [155, 0]
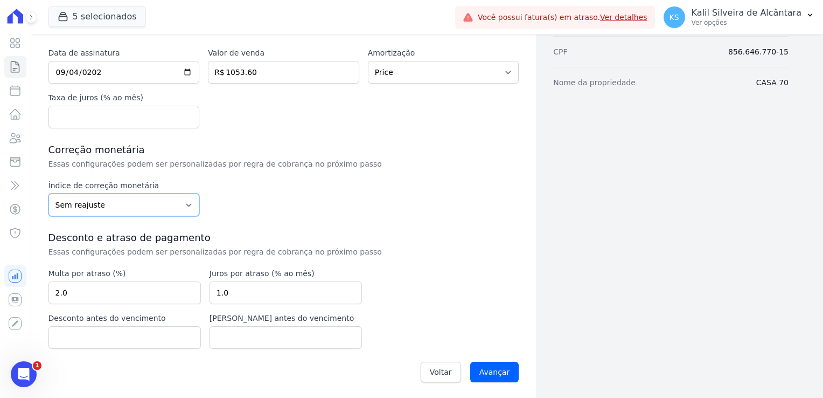
click at [140, 212] on select "Sem reajuste Média dos últimos 12 meses acumulado de INCCM Média dos últimos 12…" at bounding box center [123, 204] width 151 height 23
select select "inccdi"
click at [48, 193] on select "Sem reajuste Média dos últimos 12 meses acumulado de INCCM Média dos últimos 12…" at bounding box center [123, 204] width 151 height 23
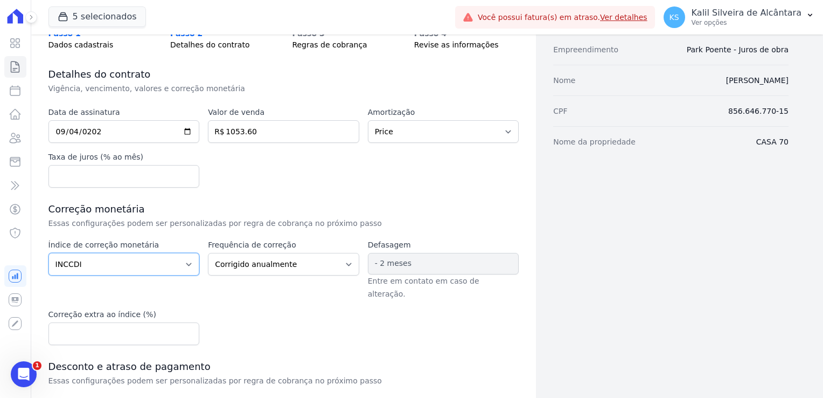
scroll to position [211, 0]
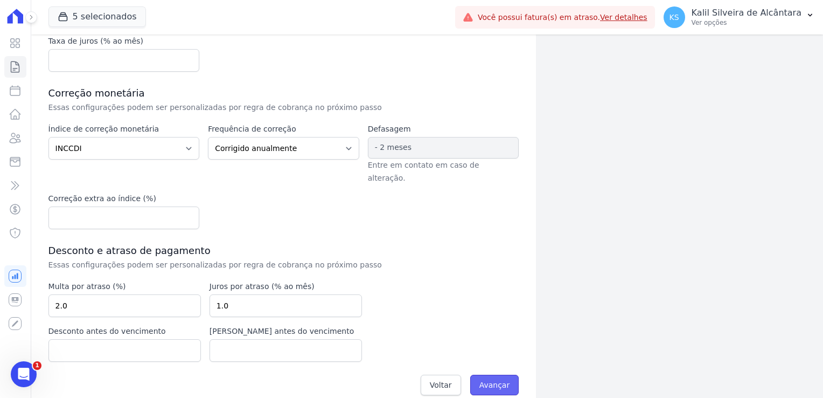
click at [479, 374] on input "Avançar" at bounding box center [494, 384] width 49 height 20
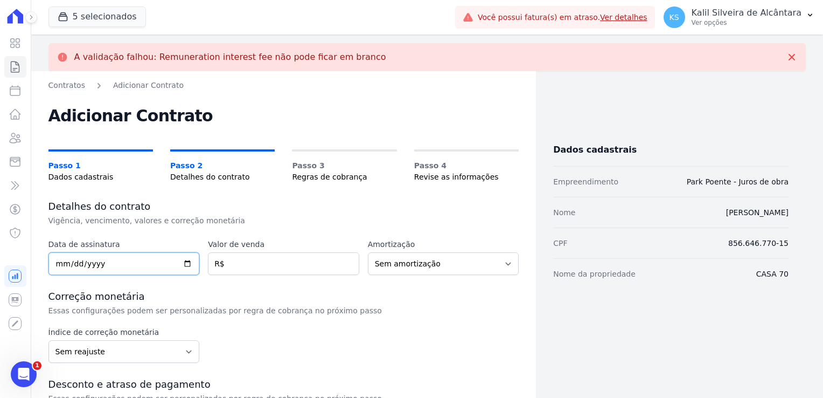
click at [56, 270] on input "date" at bounding box center [123, 263] width 151 height 23
type input "2025-09-04"
click at [289, 269] on input "number" at bounding box center [283, 263] width 151 height 23
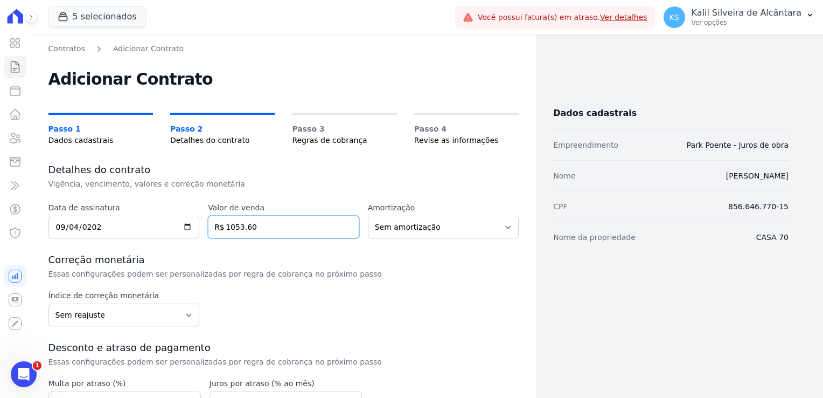
type input "1053.60"
click at [417, 227] on select "Sem amortização Price Sac" at bounding box center [443, 227] width 151 height 23
select select "price"
click at [368, 216] on select "Sem amortização Price Sac" at bounding box center [443, 227] width 151 height 23
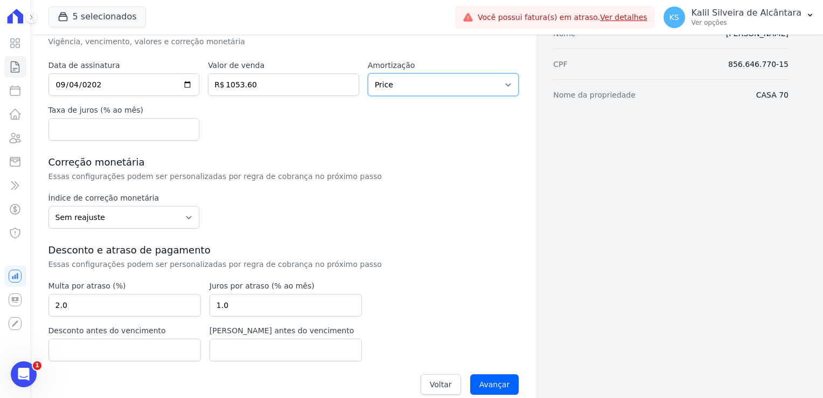
scroll to position [155, 0]
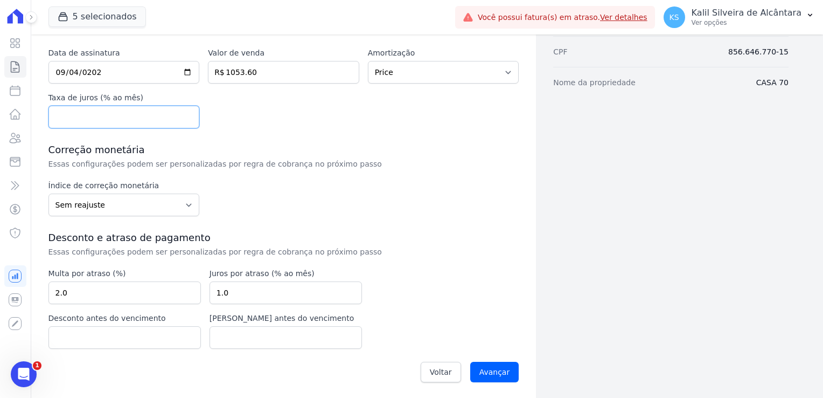
click at [109, 126] on input "number" at bounding box center [123, 117] width 151 height 23
type input "0.00"
click at [169, 197] on select "Sem reajuste Média dos últimos 12 meses acumulado de INCCM Média dos últimos 12…" at bounding box center [123, 204] width 151 height 23
select select "inccdi"
click at [48, 193] on select "Sem reajuste Média dos últimos 12 meses acumulado de INCCM Média dos últimos 12…" at bounding box center [123, 204] width 151 height 23
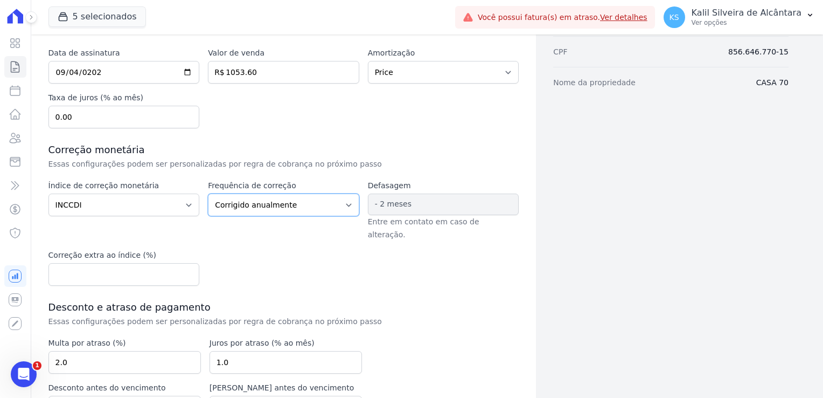
click at [282, 206] on select "Corrigido semestralmente Corrigido mensalmente Corrigido anualmente" at bounding box center [283, 204] width 151 height 23
select select "monthly"
click at [208, 193] on select "Corrigido semestralmente Corrigido mensalmente Corrigido anualmente" at bounding box center [283, 204] width 151 height 23
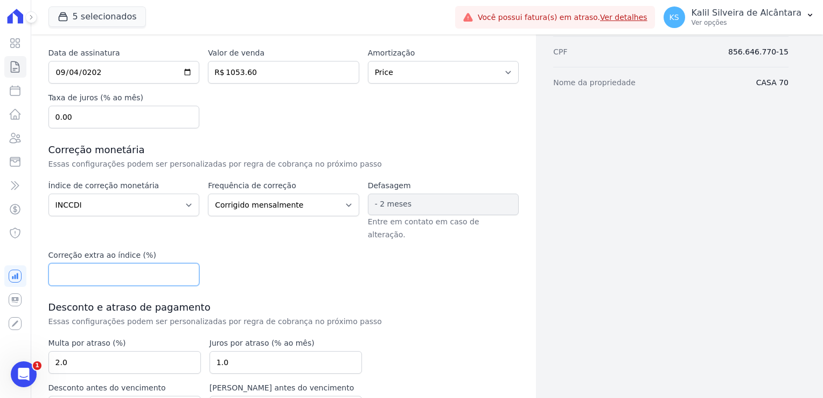
click at [132, 268] on input "number" at bounding box center [123, 274] width 151 height 23
click at [246, 251] on div "Índice de correção monetária Sem reajuste Média dos últimos 12 meses acumulado …" at bounding box center [283, 233] width 471 height 106
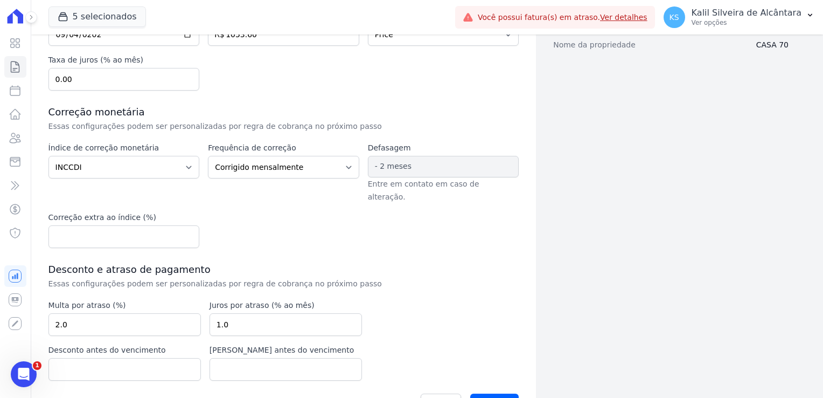
scroll to position [209, 0]
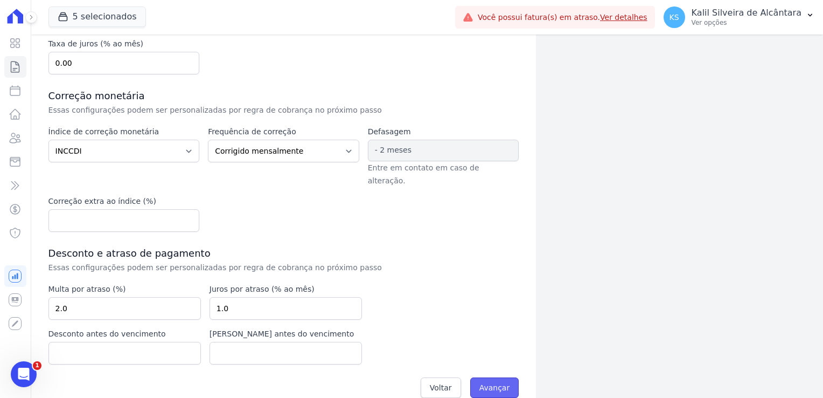
click at [480, 377] on input "Avançar" at bounding box center [494, 387] width 49 height 20
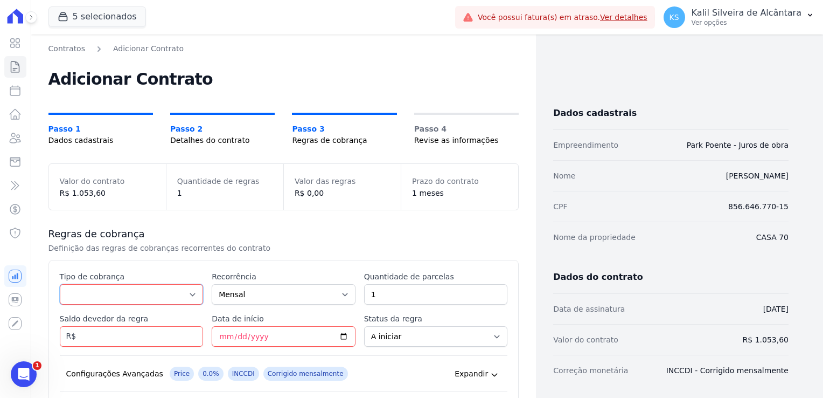
click at [82, 297] on select "Parcela Normal Entrada Sinal Intercalada Chaves Pré-chaves Pós-chaves Impostos …" at bounding box center [132, 294] width 144 height 20
click at [60, 304] on select "Parcela Normal Entrada Sinal Intercalada Chaves Pré-chaves Pós-chaves Impostos …" at bounding box center [132, 294] width 144 height 20
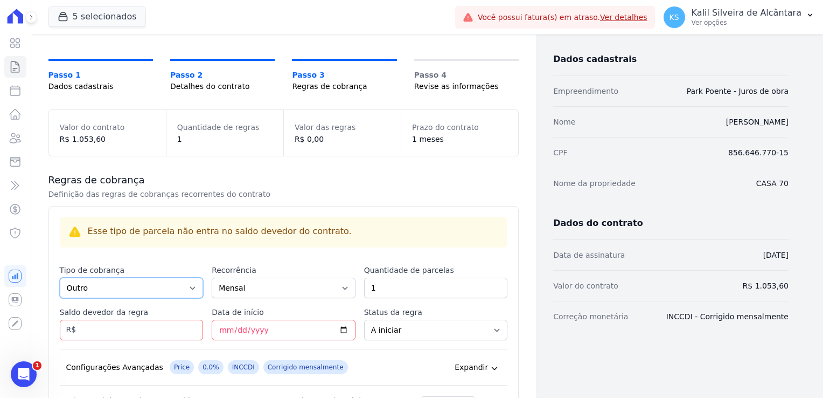
scroll to position [108, 0]
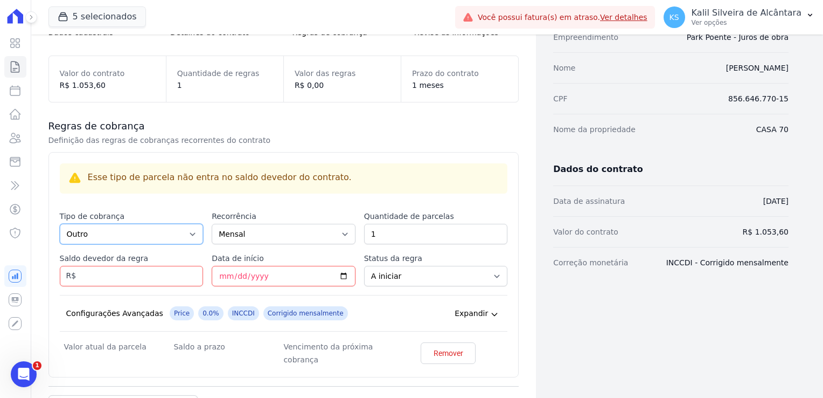
click at [147, 231] on select "Parcela Normal Entrada Sinal Intercalada Chaves Pré-chaves Pós-chaves Impostos …" at bounding box center [132, 234] width 144 height 20
select select "standard"
click at [60, 224] on select "Parcela Normal Entrada Sinal Intercalada Chaves Pré-chaves Pós-chaves Impostos …" at bounding box center [132, 234] width 144 height 20
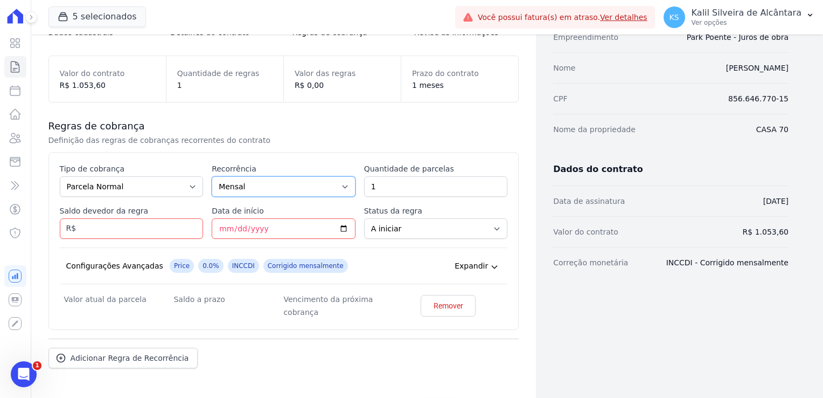
click at [244, 191] on select "Mensal Bimestral Trimestral Semestral Anual" at bounding box center [284, 186] width 144 height 20
drag, startPoint x: 430, startPoint y: 193, endPoint x: 284, endPoint y: 206, distance: 146.6
click at [320, 199] on div "Esse tipo de parcela não entra no saldo devedor do contrato. Tipo de cobrança P…" at bounding box center [284, 240] width 448 height 155
type input "4"
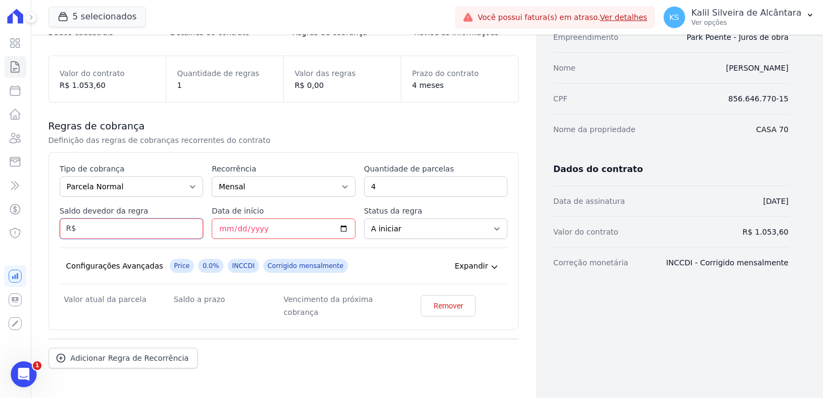
click at [146, 233] on input "Saldo devedor da regra" at bounding box center [132, 228] width 144 height 20
type input "1053.60"
click at [220, 230] on input "Data de início" at bounding box center [284, 228] width 144 height 20
drag, startPoint x: 379, startPoint y: 180, endPoint x: 323, endPoint y: 186, distance: 56.4
click at [358, 180] on div "Esse tipo de parcela não entra no saldo devedor do contrato. Tipo de cobrança P…" at bounding box center [284, 240] width 448 height 155
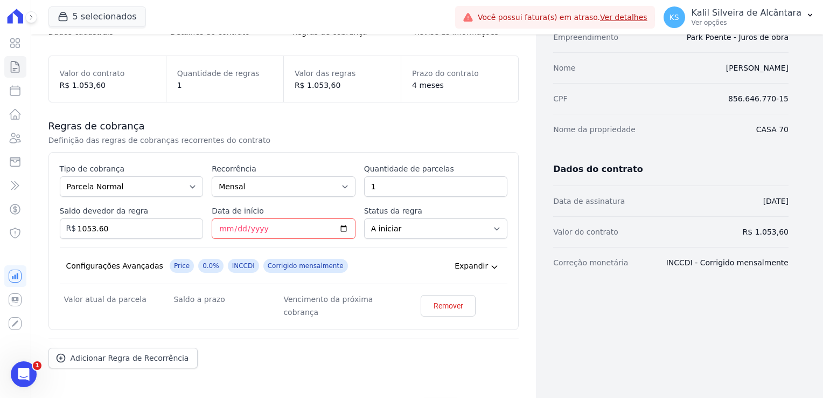
click at [380, 264] on div "Configurações Avançadas Price 0.0% INCCDI Corrigido mensalmente Expandir" at bounding box center [284, 265] width 448 height 37
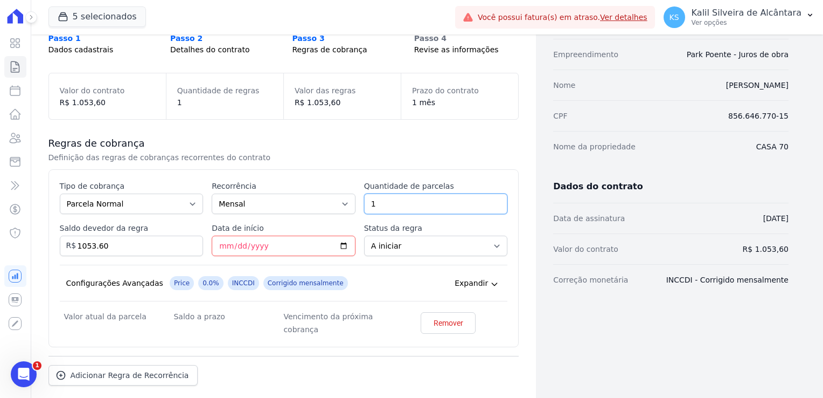
drag, startPoint x: 391, startPoint y: 197, endPoint x: 324, endPoint y: 211, distance: 68.2
click at [337, 208] on div "Esse tipo de parcela não entra no saldo devedor do contrato. Tipo de cobrança P…" at bounding box center [284, 258] width 448 height 155
type input "4"
drag, startPoint x: 125, startPoint y: 247, endPoint x: 59, endPoint y: 253, distance: 66.0
click at [70, 252] on input "1053.60" at bounding box center [132, 245] width 144 height 20
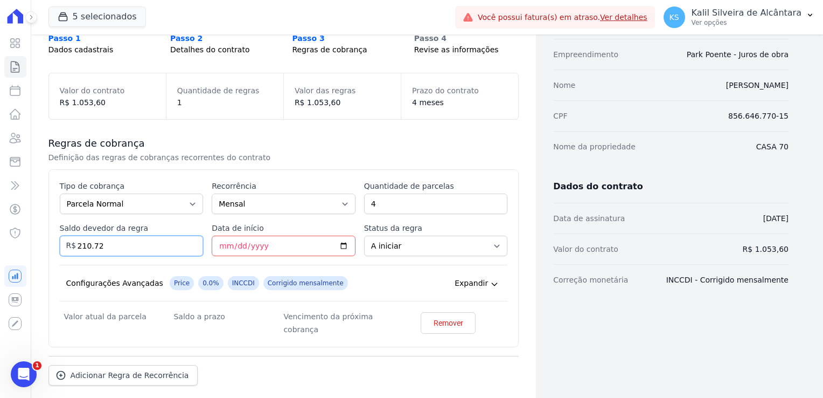
type input "210.72"
click at [251, 247] on input "Data de início" at bounding box center [284, 245] width 144 height 20
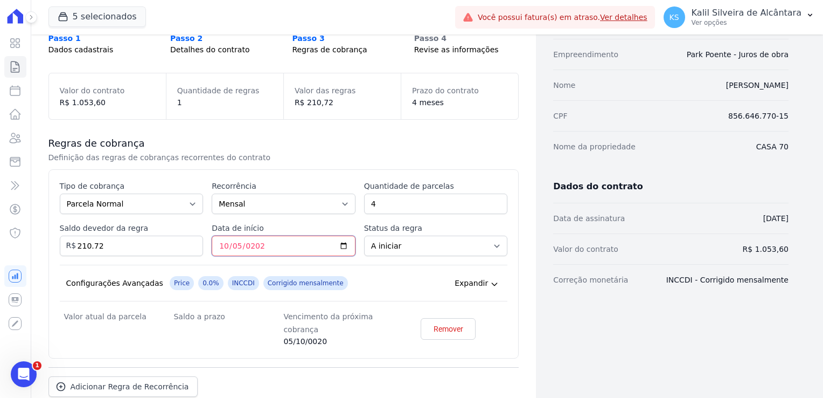
type input "2025-10-05"
click at [404, 249] on select "A iniciar Em aberto" at bounding box center [436, 245] width 144 height 20
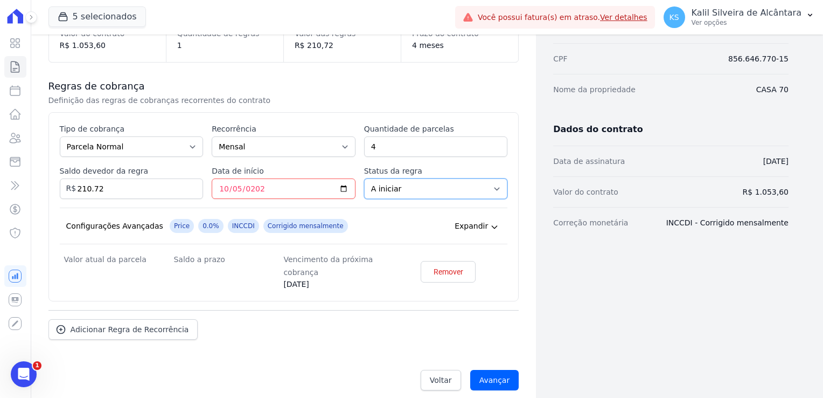
scroll to position [156, 0]
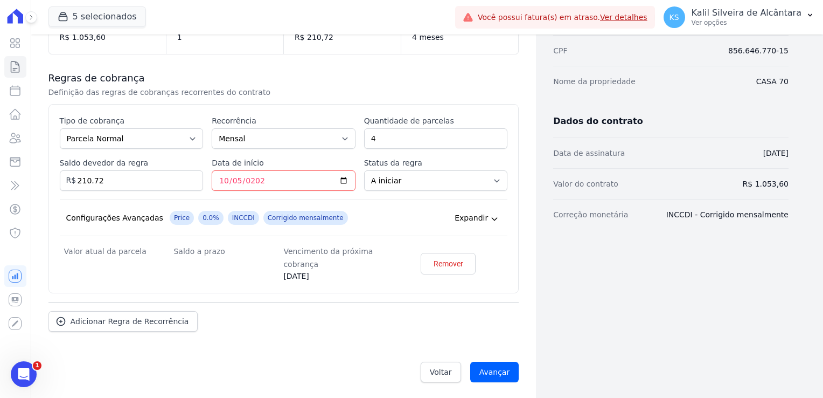
drag, startPoint x: 289, startPoint y: 275, endPoint x: 334, endPoint y: 279, distance: 44.9
click at [334, 279] on div "Valor atual da parcela Saldo a prazo Vencimento da próxima cobrança 05/10/2025 …" at bounding box center [284, 263] width 448 height 37
drag, startPoint x: 203, startPoint y: 290, endPoint x: 211, endPoint y: 288, distance: 8.4
click at [204, 290] on div "Esse tipo de parcela não entra no saldo devedor do contrato. Tipo de cobrança P…" at bounding box center [283, 198] width 471 height 189
click at [500, 374] on input "Avançar" at bounding box center [494, 372] width 49 height 20
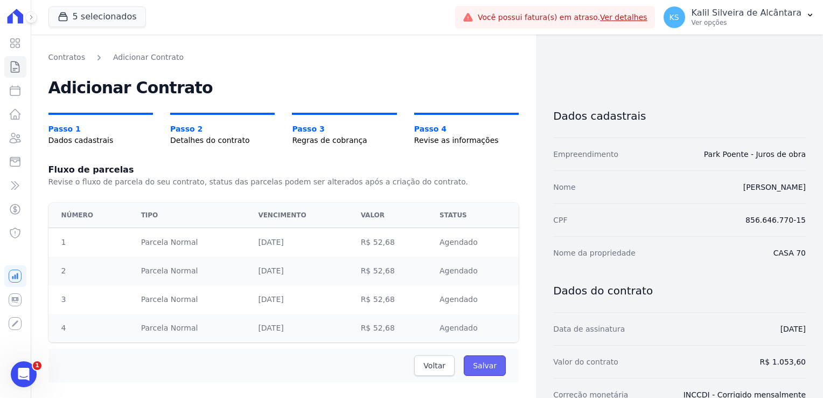
click at [491, 369] on input "Salvar" at bounding box center [485, 365] width 42 height 20
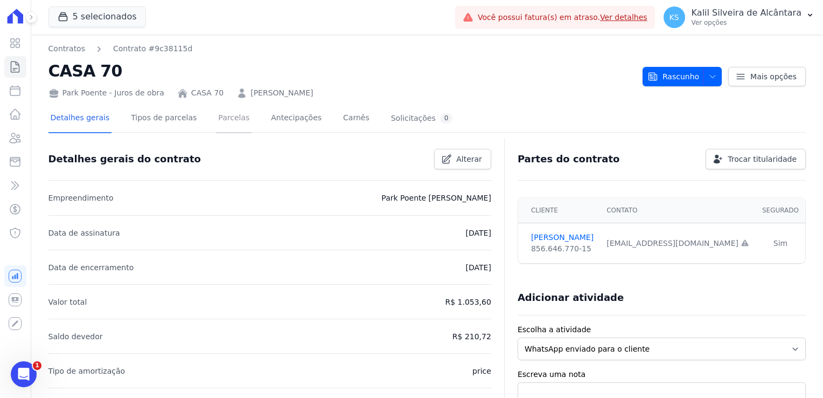
click at [220, 113] on link "Parcelas" at bounding box center [234, 119] width 36 height 29
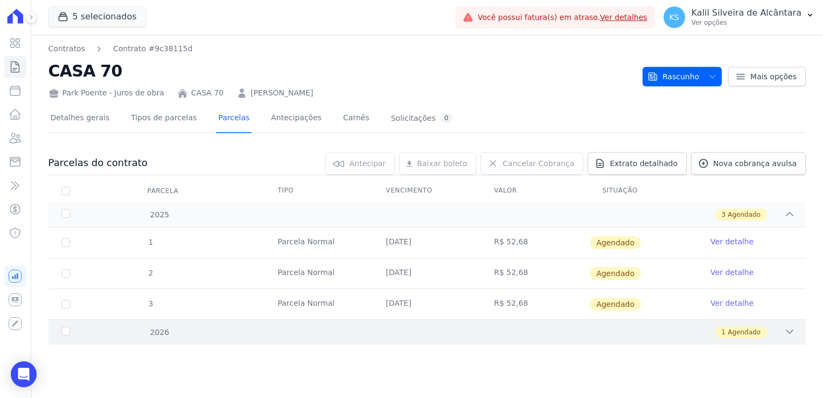
click at [208, 333] on div "1 Agendado" at bounding box center [464, 332] width 662 height 12
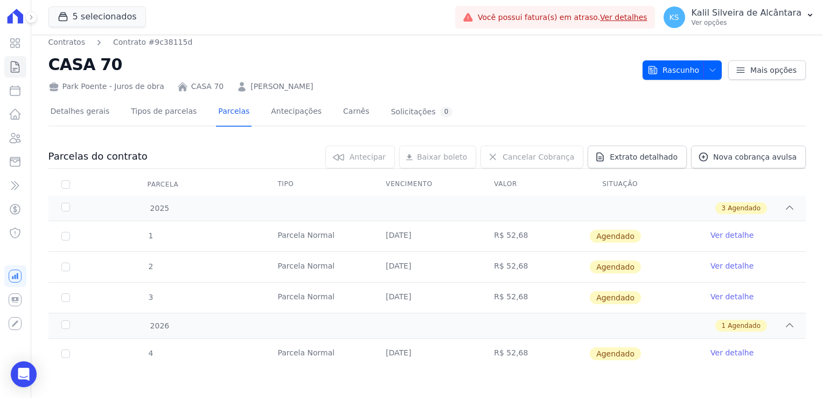
scroll to position [8, 0]
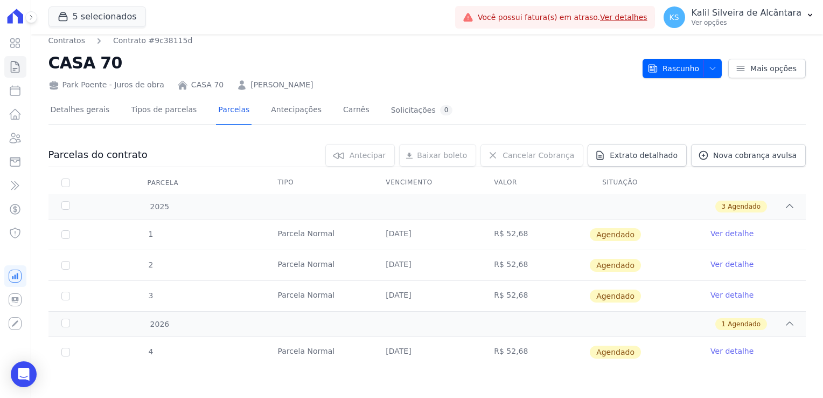
drag, startPoint x: 546, startPoint y: 359, endPoint x: 457, endPoint y: 226, distance: 159.6
click at [457, 226] on div "2025 3 Agendado 1 [GEOGRAPHIC_DATA] [DATE] R$ 52,68 [GEOGRAPHIC_DATA] Ver detal…" at bounding box center [427, 280] width 758 height 173
drag, startPoint x: 457, startPoint y: 226, endPoint x: 475, endPoint y: 311, distance: 87.0
click at [475, 311] on div "1 [GEOGRAPHIC_DATA] [DATE] R$ 52,68 [GEOGRAPHIC_DATA] Ver detalhe 2 [GEOGRAPHIC…" at bounding box center [427, 265] width 792 height 100
click at [469, 269] on td "[DATE]" at bounding box center [427, 265] width 108 height 30
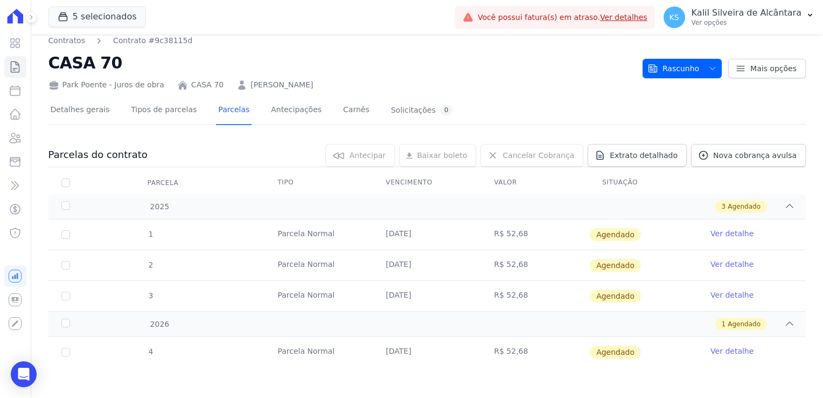
click at [405, 300] on td "[DATE]" at bounding box center [427, 296] width 108 height 30
drag, startPoint x: 549, startPoint y: 346, endPoint x: 468, endPoint y: 221, distance: 148.1
click at [468, 221] on div "2025 3 Agendado 1 [GEOGRAPHIC_DATA] [DATE] R$ 52,68 [GEOGRAPHIC_DATA] Ver detal…" at bounding box center [427, 280] width 758 height 173
drag, startPoint x: 468, startPoint y: 221, endPoint x: 564, endPoint y: 272, distance: 108.5
click at [562, 273] on td "R$ 52,68" at bounding box center [535, 265] width 108 height 30
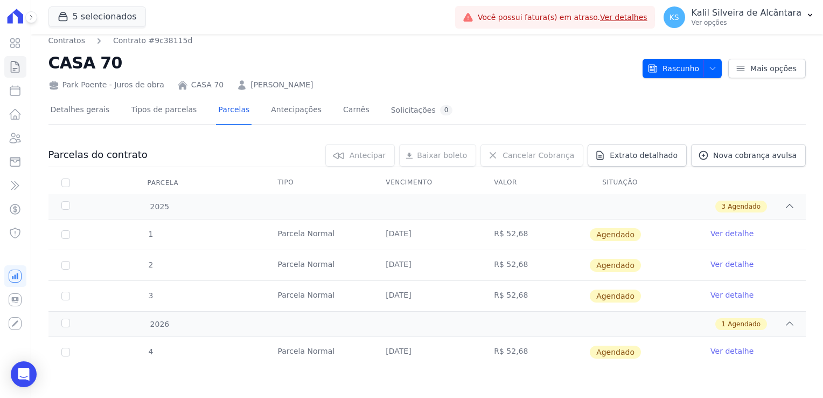
click at [632, 246] on td "Agendado" at bounding box center [643, 234] width 108 height 30
click at [720, 230] on link "Ver detalhe" at bounding box center [732, 233] width 43 height 11
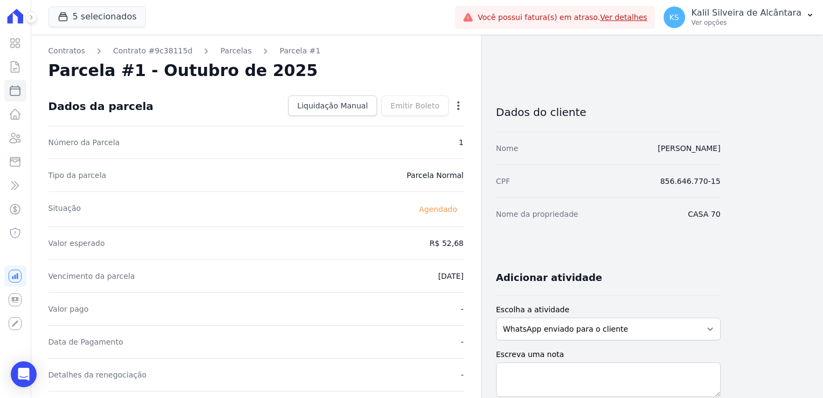
click at [462, 102] on icon "button" at bounding box center [458, 105] width 11 height 11
click at [410, 124] on link "Alterar" at bounding box center [412, 119] width 95 height 19
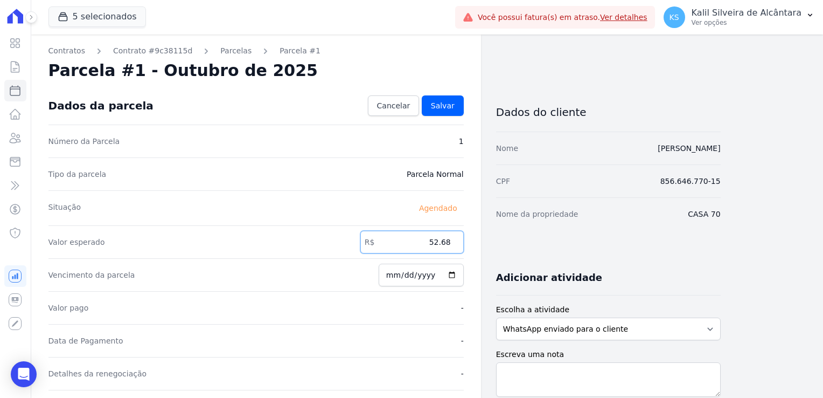
drag, startPoint x: 431, startPoint y: 238, endPoint x: 468, endPoint y: 239, distance: 36.7
click at [467, 239] on div "Contratos Contrato #9c38115d [GEOGRAPHIC_DATA] Parcela #1 [GEOGRAPHIC_DATA] #1 …" at bounding box center [256, 380] width 450 height 692
type input "210.72"
click at [453, 116] on div "Dados da parcela Cancelar [GEOGRAPHIC_DATA]" at bounding box center [255, 106] width 415 height 38
click at [449, 113] on link "Salvar" at bounding box center [443, 105] width 42 height 20
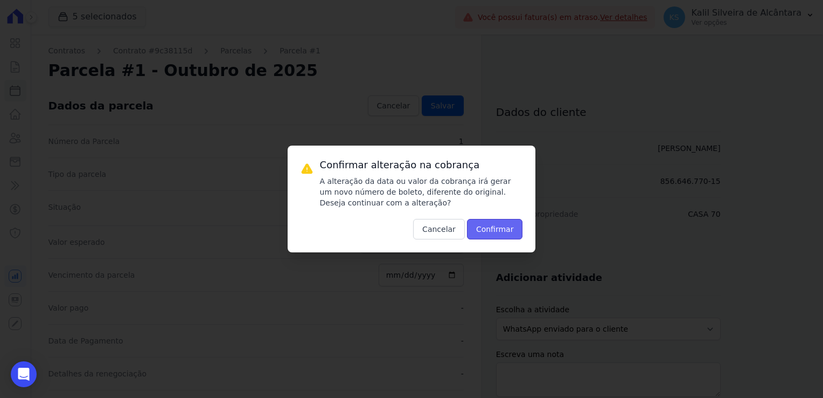
click at [517, 237] on button "Confirmar" at bounding box center [495, 229] width 56 height 20
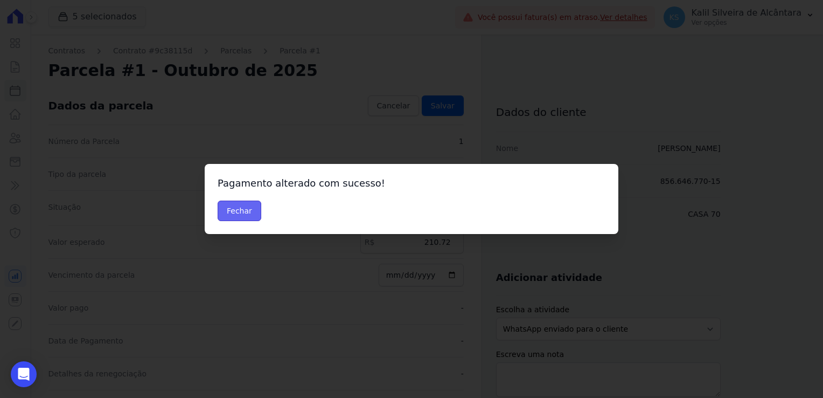
click at [242, 211] on button "Fechar" at bounding box center [240, 210] width 44 height 20
click at [242, 206] on button "Fechar" at bounding box center [240, 210] width 44 height 20
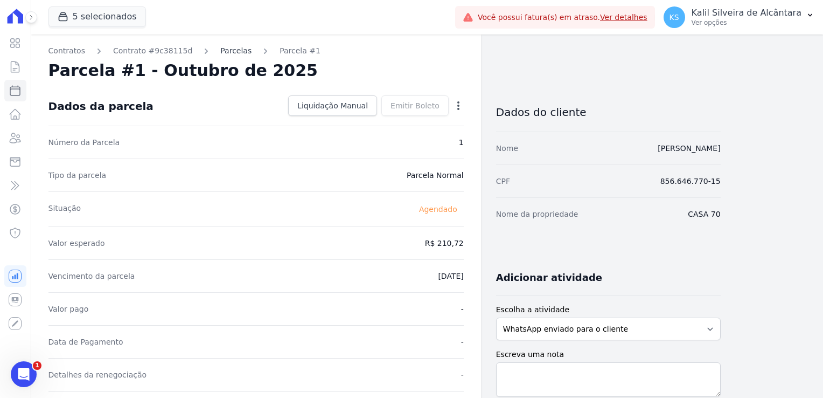
click at [220, 48] on link "Parcelas" at bounding box center [235, 50] width 31 height 11
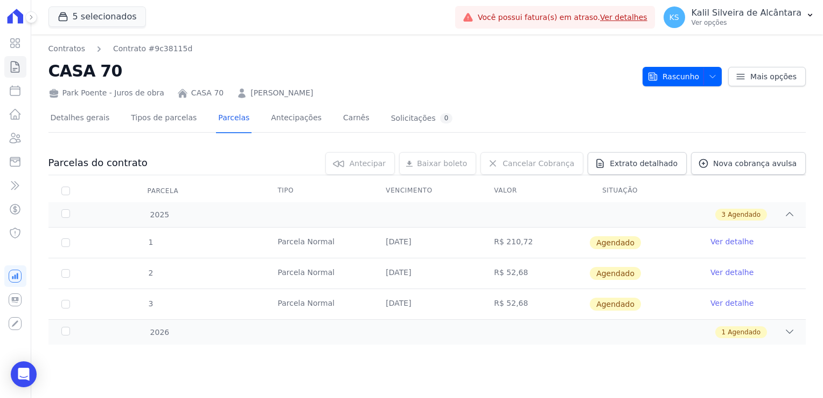
click at [725, 273] on link "Ver detalhe" at bounding box center [732, 272] width 43 height 11
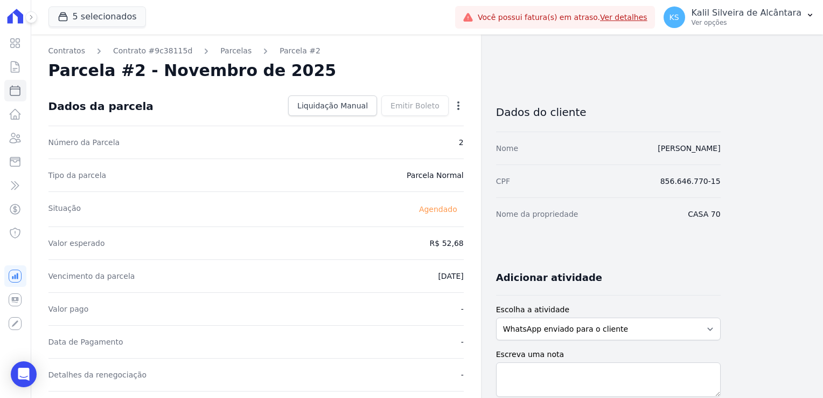
click at [455, 101] on icon "button" at bounding box center [458, 105] width 11 height 11
click at [444, 120] on link "Alterar" at bounding box center [412, 119] width 95 height 19
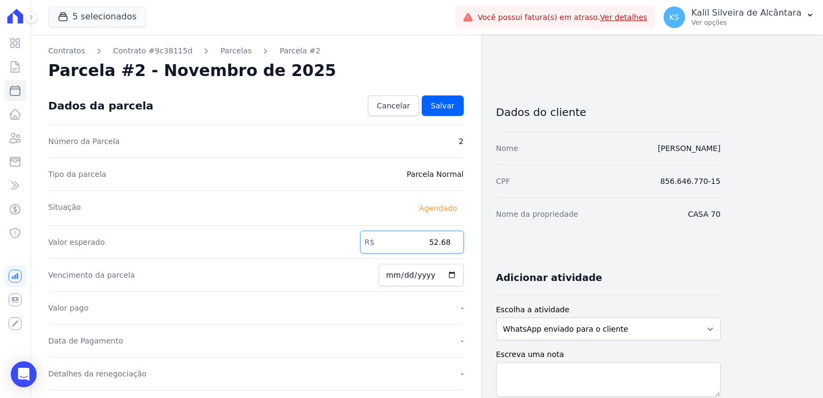
click at [435, 245] on input "52.68" at bounding box center [411, 242] width 103 height 23
drag, startPoint x: 449, startPoint y: 243, endPoint x: 404, endPoint y: 245, distance: 44.8
click at [407, 245] on input "52.68" at bounding box center [411, 242] width 103 height 23
type input "210.72"
click at [450, 113] on link "Salvar" at bounding box center [443, 105] width 42 height 20
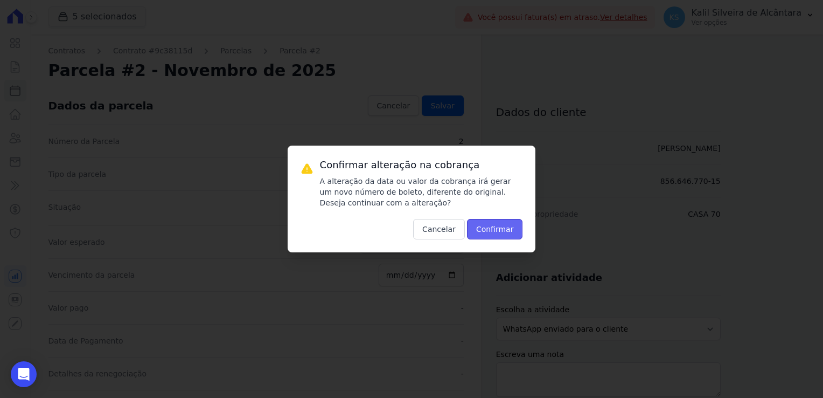
click at [515, 235] on button "Confirmar" at bounding box center [495, 229] width 56 height 20
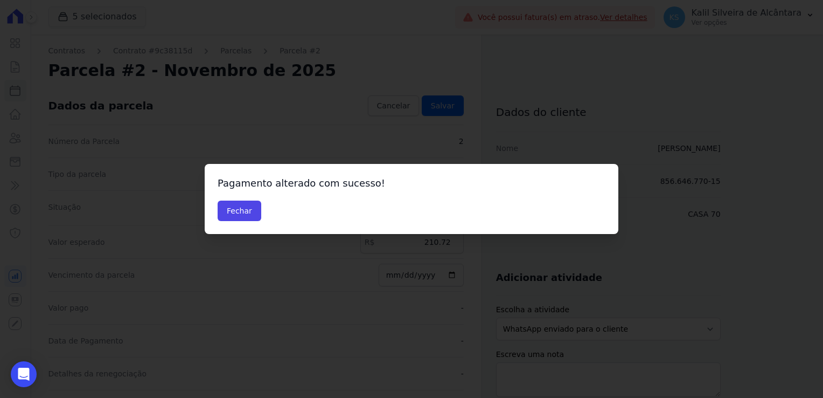
click at [240, 221] on div "Pagamento alterado com sucesso! [GEOGRAPHIC_DATA]" at bounding box center [412, 199] width 414 height 70
click at [241, 217] on button "Fechar" at bounding box center [240, 210] width 44 height 20
click at [249, 208] on button "Fechar" at bounding box center [240, 210] width 44 height 20
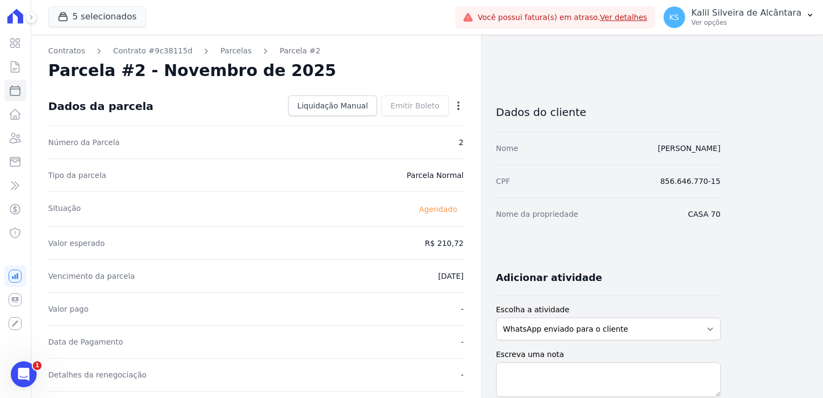
click at [202, 53] on div "Parcelas" at bounding box center [226, 50] width 51 height 11
click at [220, 52] on link "Parcelas" at bounding box center [235, 50] width 31 height 11
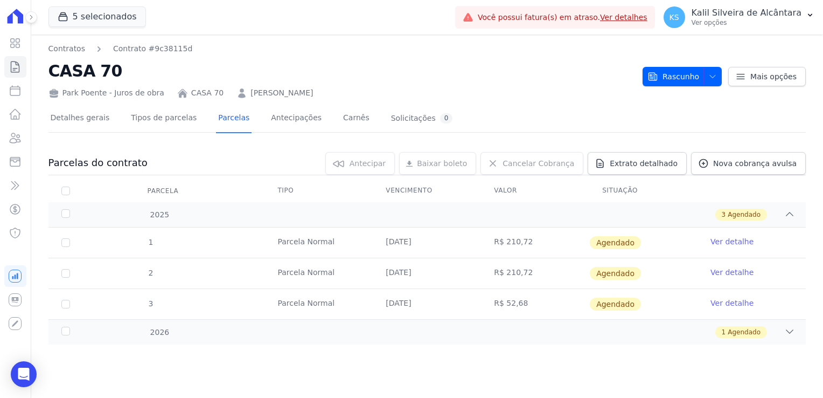
click at [729, 304] on link "Ver detalhe" at bounding box center [732, 302] width 43 height 11
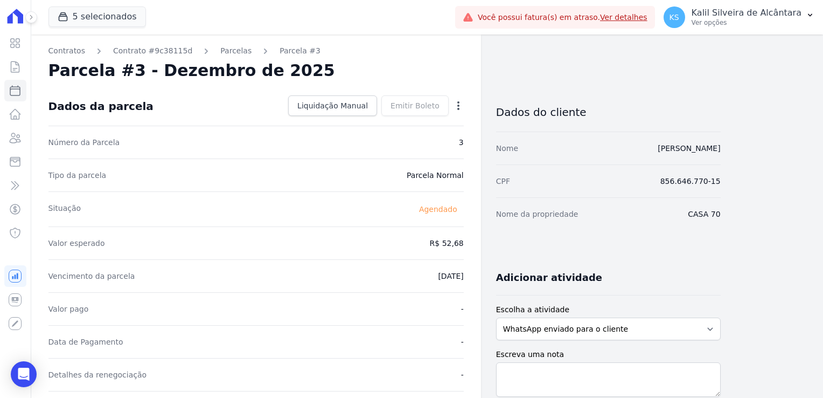
click at [460, 111] on div "Open options" at bounding box center [458, 106] width 11 height 13
click at [458, 106] on icon "button" at bounding box center [458, 105] width 2 height 9
click at [403, 124] on link "Alterar" at bounding box center [412, 119] width 95 height 19
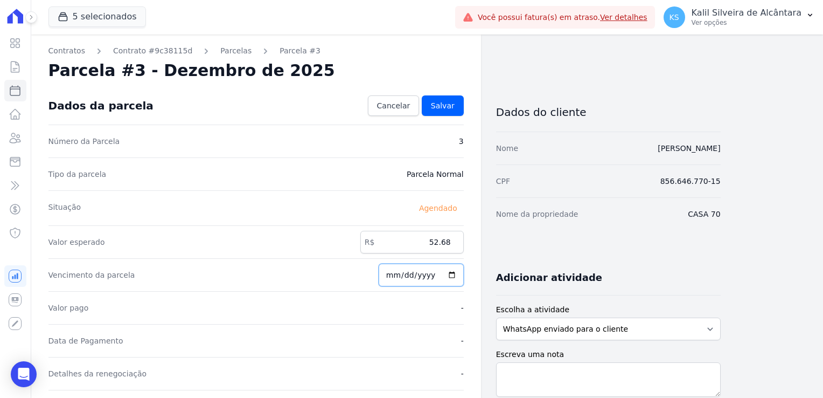
click at [392, 275] on input "[DATE]" at bounding box center [421, 274] width 85 height 23
click at [438, 244] on input "52.68" at bounding box center [411, 242] width 103 height 23
click at [435, 246] on input "52.68" at bounding box center [411, 242] width 103 height 23
drag, startPoint x: 435, startPoint y: 246, endPoint x: 472, endPoint y: 246, distance: 37.2
click at [471, 246] on div "Contratos Contrato #9c38115d [GEOGRAPHIC_DATA] Parcela #3 Parcela #3 - Dezembro…" at bounding box center [256, 380] width 450 height 692
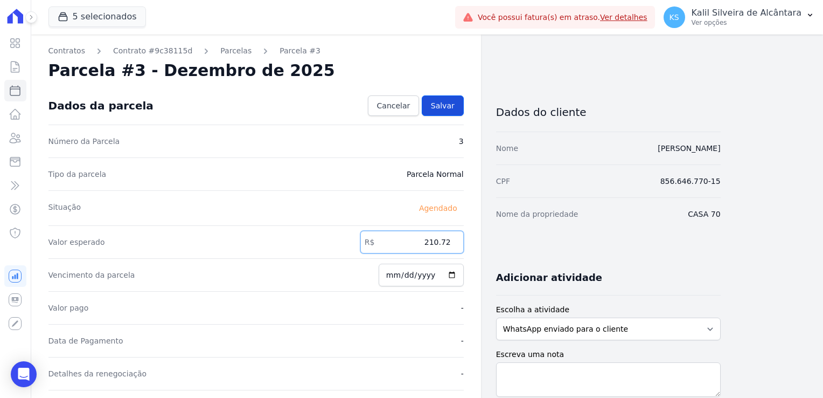
type input "210.72"
click at [449, 109] on span "Salvar" at bounding box center [443, 105] width 24 height 11
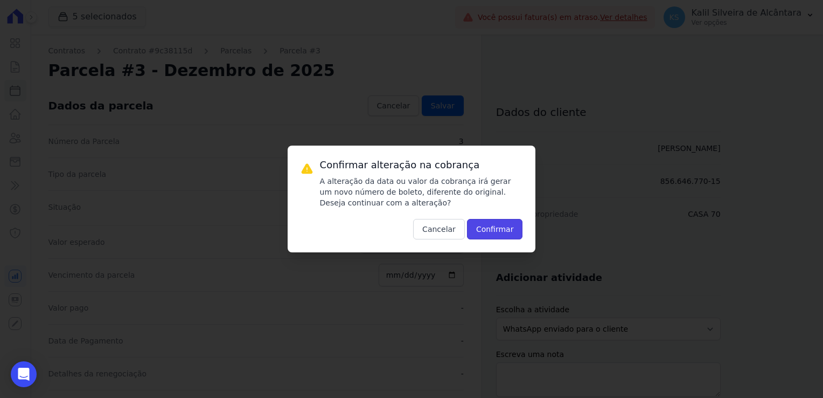
click at [487, 226] on button "Confirmar" at bounding box center [495, 229] width 56 height 20
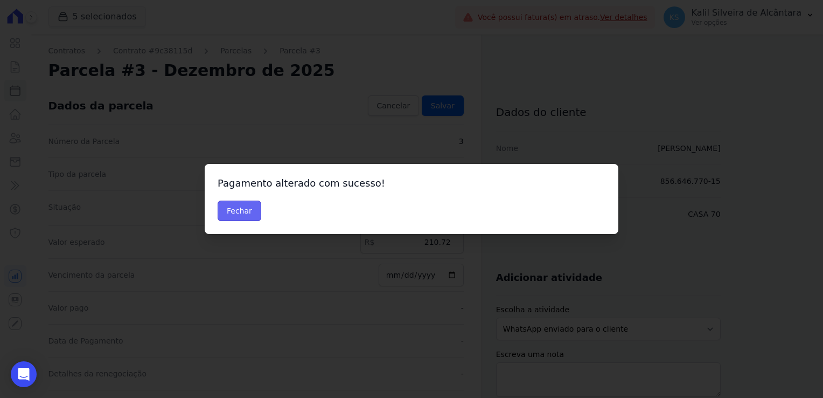
click at [233, 212] on button "Fechar" at bounding box center [240, 210] width 44 height 20
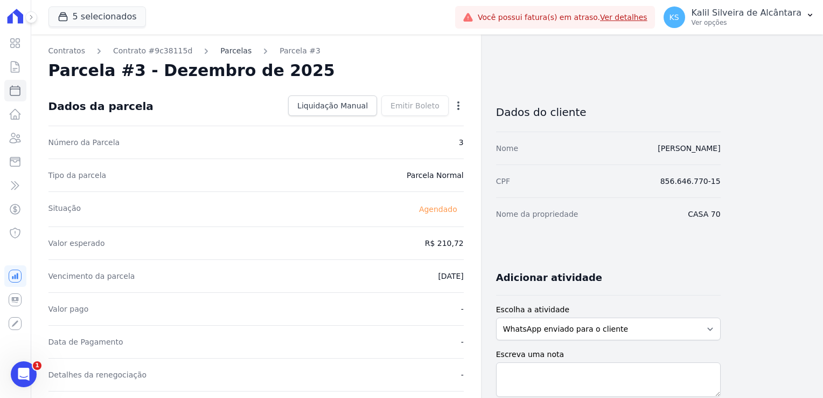
click at [220, 54] on link "Parcelas" at bounding box center [235, 50] width 31 height 11
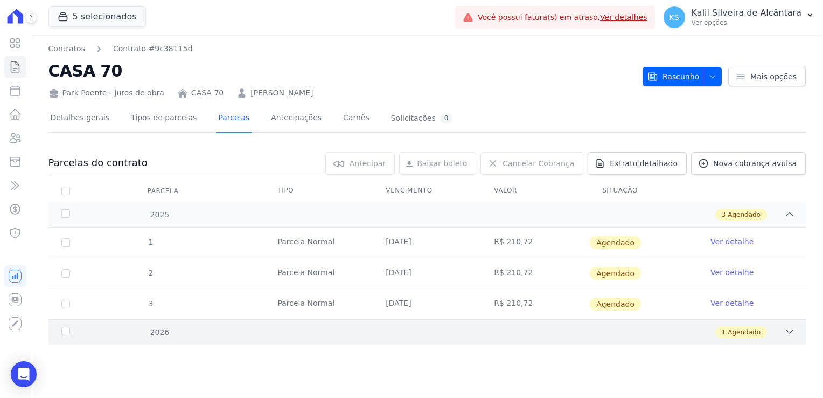
click at [190, 335] on div "1 Agendado" at bounding box center [464, 332] width 662 height 12
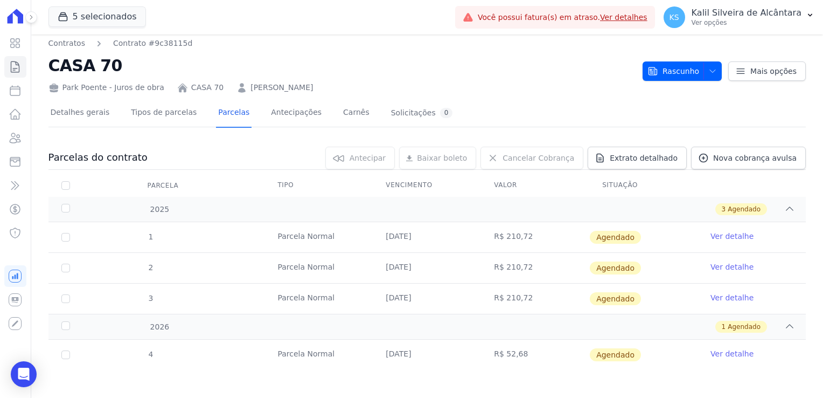
scroll to position [8, 0]
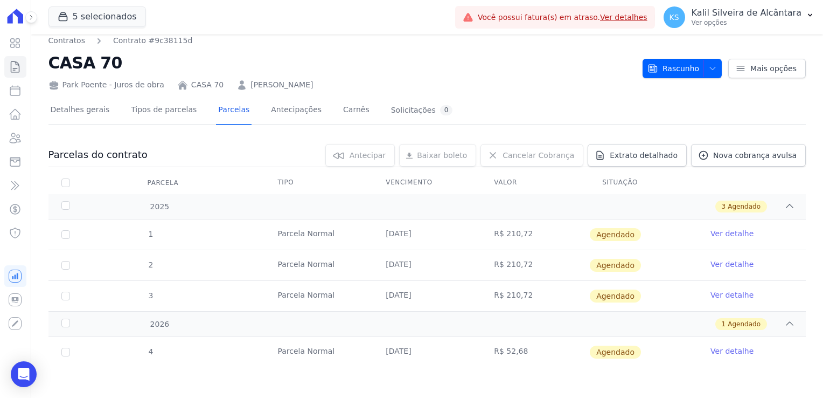
click at [724, 348] on link "Ver detalhe" at bounding box center [732, 350] width 43 height 11
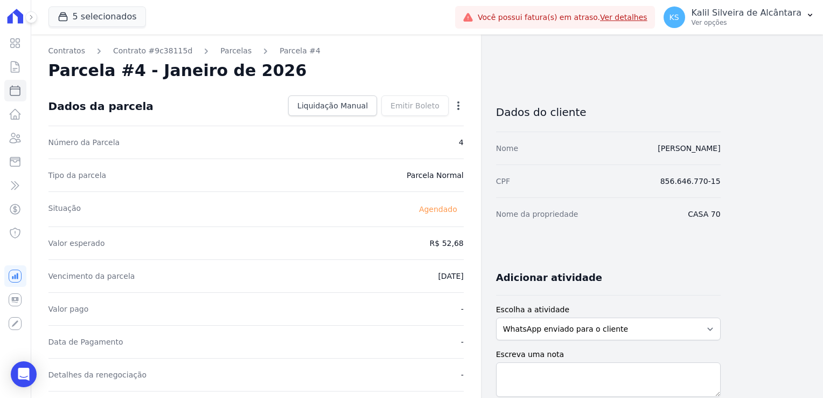
click at [455, 111] on div "Open options" at bounding box center [458, 106] width 11 height 13
click at [456, 111] on div "Open options" at bounding box center [458, 106] width 11 height 13
click at [459, 109] on icon "button" at bounding box center [458, 105] width 11 height 11
click at [414, 133] on link "Antecipar" at bounding box center [412, 139] width 95 height 19
click at [433, 117] on link "Alterar" at bounding box center [412, 119] width 95 height 19
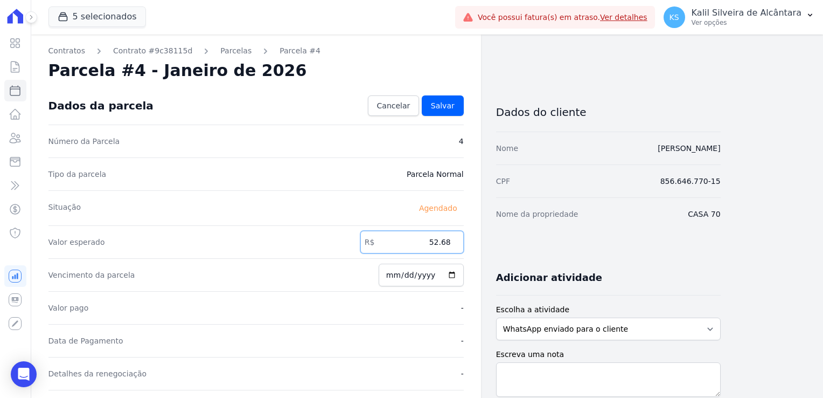
click at [435, 242] on input "52.68" at bounding box center [411, 242] width 103 height 23
click at [436, 243] on input "52.68" at bounding box center [411, 242] width 103 height 23
drag, startPoint x: 435, startPoint y: 242, endPoint x: 484, endPoint y: 242, distance: 48.5
click at [484, 242] on div "Contratos Contrato #9c38115d [GEOGRAPHIC_DATA] Parcela #4 Parcela #4 - Janeiro …" at bounding box center [376, 380] width 690 height 692
type input "5"
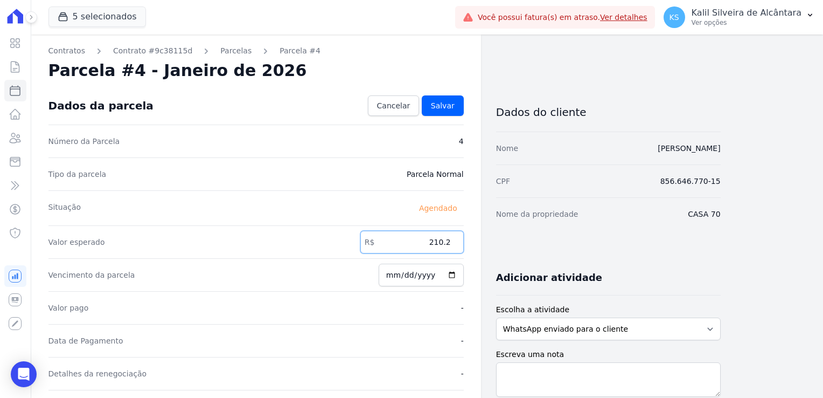
type input "210.27"
type input "210.72"
click at [446, 102] on span "Salvar" at bounding box center [443, 105] width 24 height 11
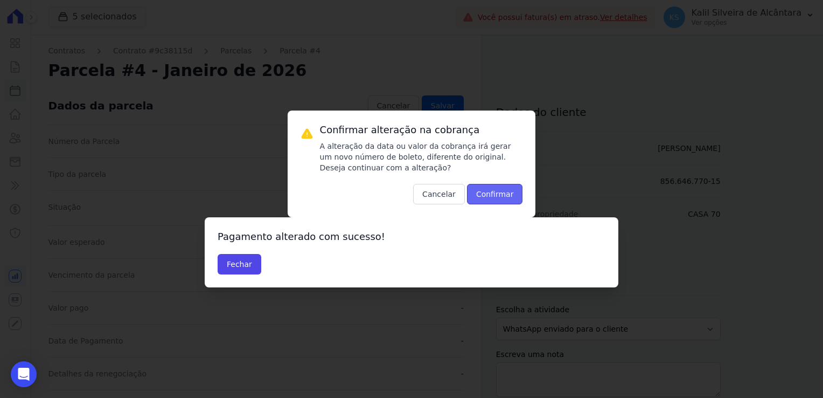
click at [503, 192] on button "Confirmar" at bounding box center [495, 194] width 56 height 20
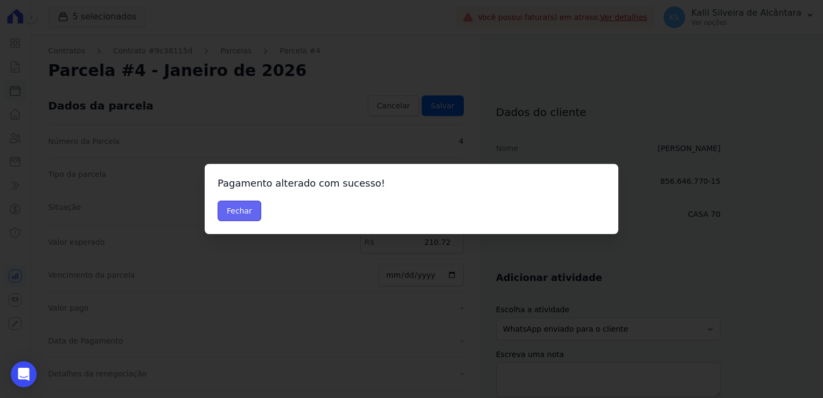
click at [237, 212] on button "Fechar" at bounding box center [240, 210] width 44 height 20
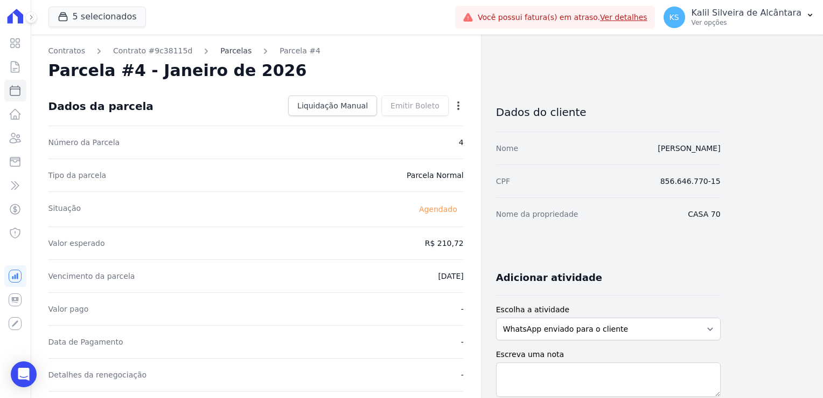
click at [230, 55] on link "Parcelas" at bounding box center [235, 50] width 31 height 11
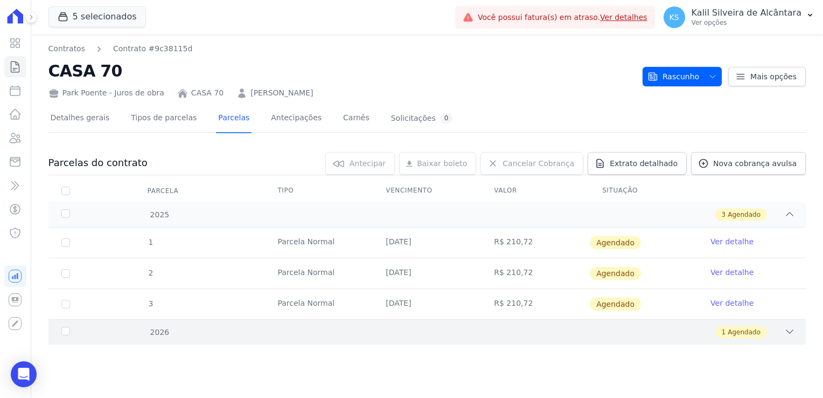
click at [764, 336] on div "1 Agendado" at bounding box center [742, 332] width 52 height 12
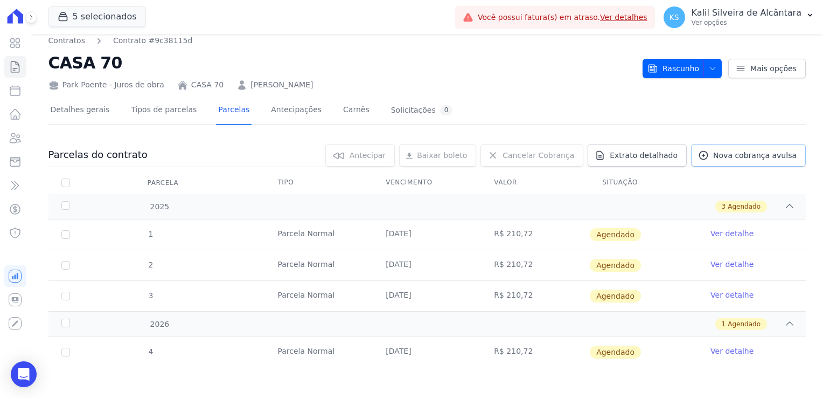
click at [742, 154] on span "Nova cobrança avulsa" at bounding box center [755, 155] width 84 height 11
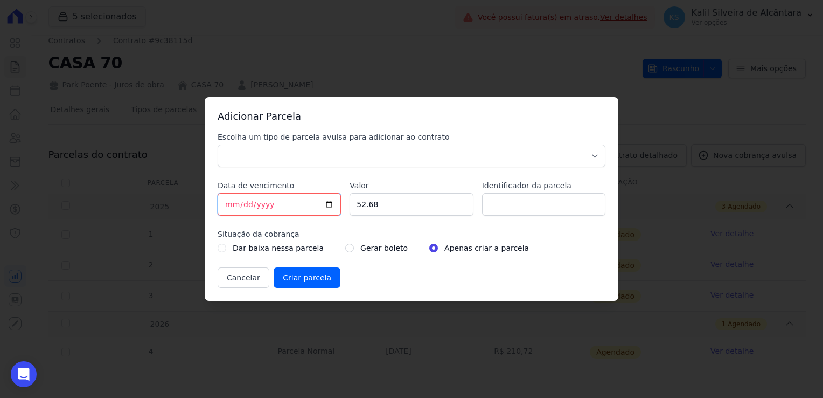
click at [228, 207] on input "[DATE]" at bounding box center [279, 204] width 123 height 23
type input "[DATE]"
drag, startPoint x: 387, startPoint y: 207, endPoint x: 256, endPoint y: 198, distance: 130.7
click at [301, 207] on div "Escolha um tipo de parcela avulsa para adicionar ao contrato Parcela Normal Sin…" at bounding box center [412, 209] width 388 height 156
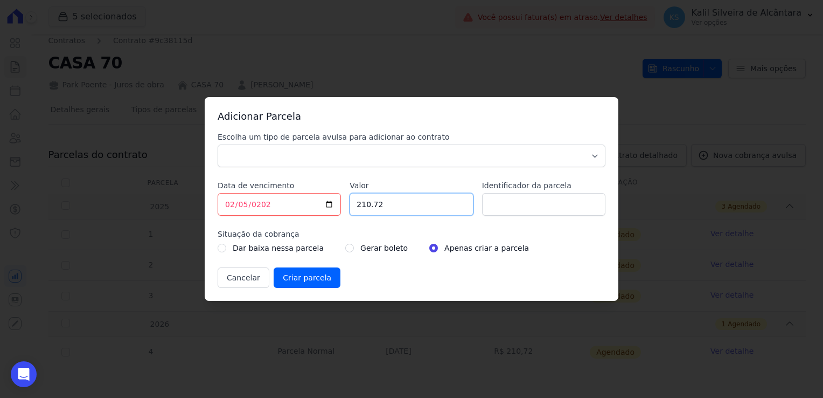
type input "210.72"
click at [522, 212] on input "Identificador da parcela" at bounding box center [543, 204] width 123 height 23
click at [490, 206] on input "Identificador da parcela" at bounding box center [543, 204] width 123 height 23
type input "5"
click at [295, 161] on select "Parcela Normal Sinal Caução Intercalada Chaves Pré Chaves Pós Chaves Taxas Quit…" at bounding box center [412, 155] width 388 height 23
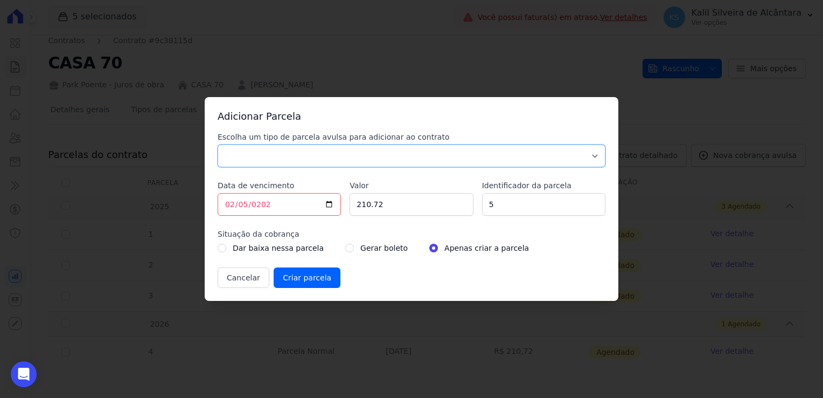
select select "others"
click at [218, 144] on select "Parcela Normal Sinal Caução Intercalada Chaves Pré Chaves Pós Chaves Taxas Quit…" at bounding box center [412, 155] width 388 height 23
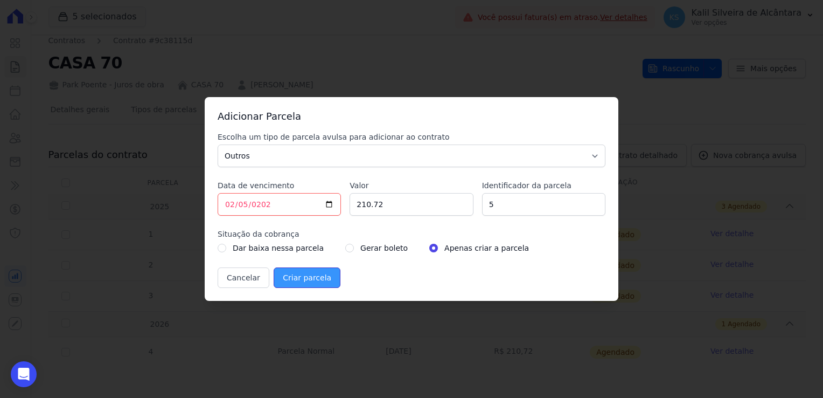
click at [300, 281] on input "Criar parcela" at bounding box center [307, 277] width 67 height 20
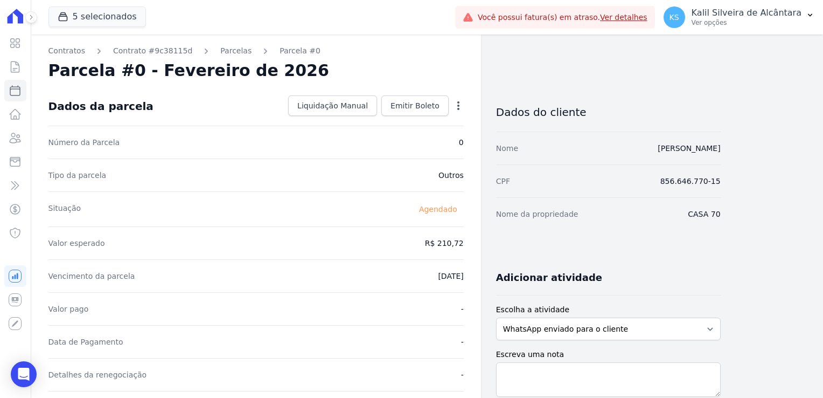
click at [229, 57] on div "Contratos Contrato #9c38115d [GEOGRAPHIC_DATA] Parcela #0 Parcela #0 - Fevereir…" at bounding box center [256, 380] width 450 height 693
click at [227, 55] on link "Parcelas" at bounding box center [235, 50] width 31 height 11
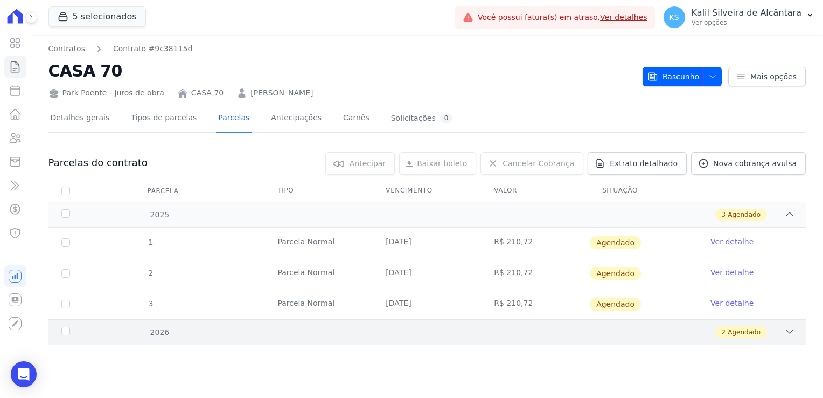
drag, startPoint x: 225, startPoint y: 333, endPoint x: 248, endPoint y: 287, distance: 51.8
click at [226, 333] on div "2 Agendado" at bounding box center [464, 332] width 662 height 12
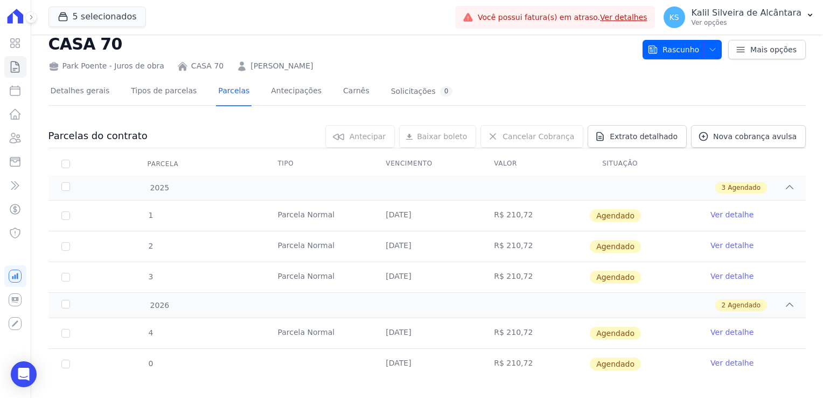
scroll to position [39, 0]
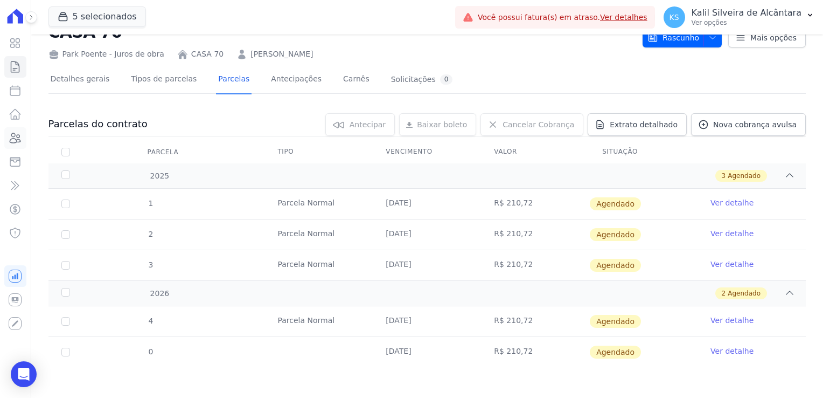
click at [16, 140] on icon at bounding box center [15, 138] width 11 height 10
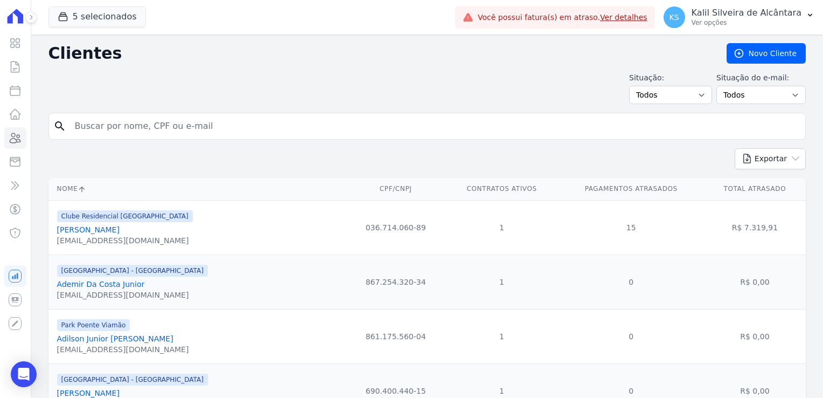
click at [175, 124] on input "search" at bounding box center [434, 126] width 733 height 22
type input "andreia var"
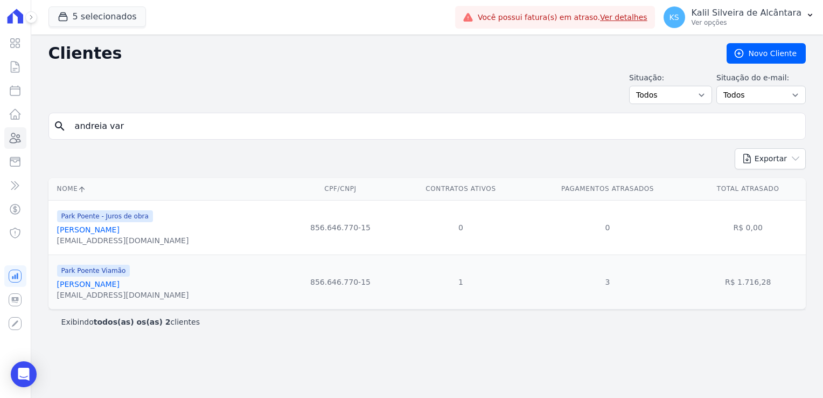
click at [117, 282] on link "[PERSON_NAME]" at bounding box center [88, 284] width 63 height 9
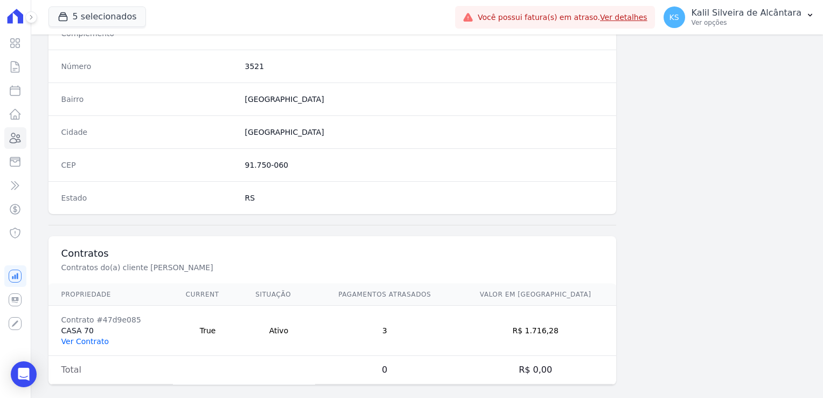
scroll to position [607, 0]
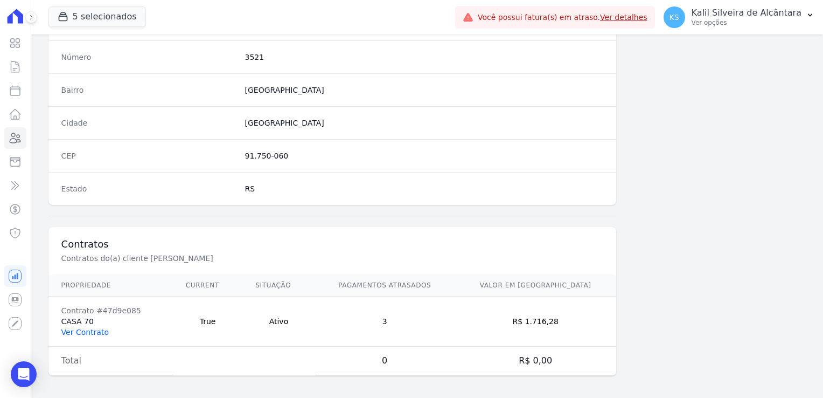
click at [87, 329] on link "Ver Contrato" at bounding box center [84, 332] width 47 height 9
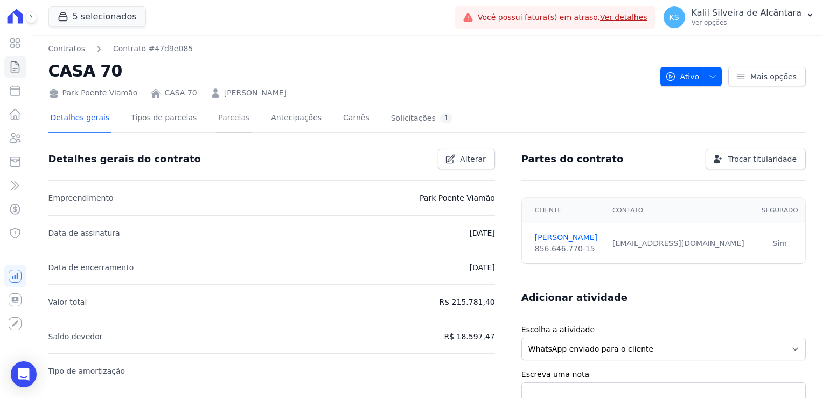
click at [216, 122] on link "Parcelas" at bounding box center [234, 119] width 36 height 29
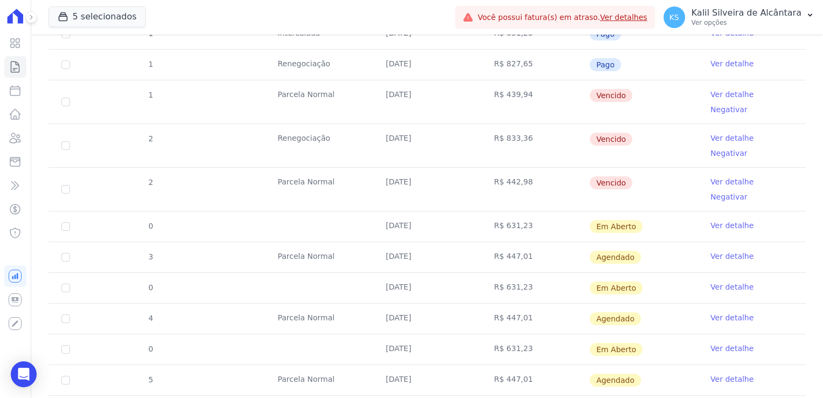
scroll to position [539, 0]
